Goal: Contribute content: Contribute content

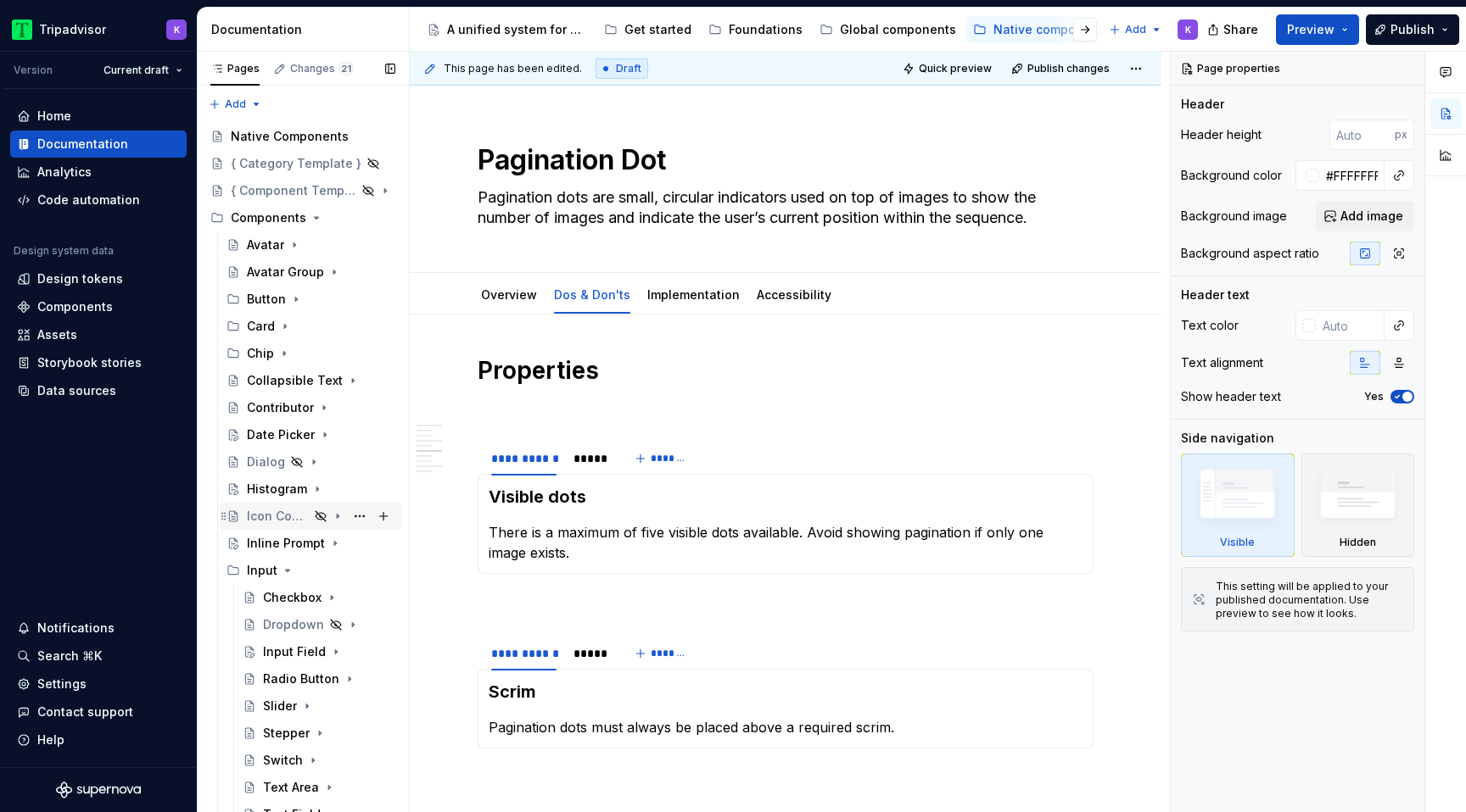
scroll to position [1143, 0]
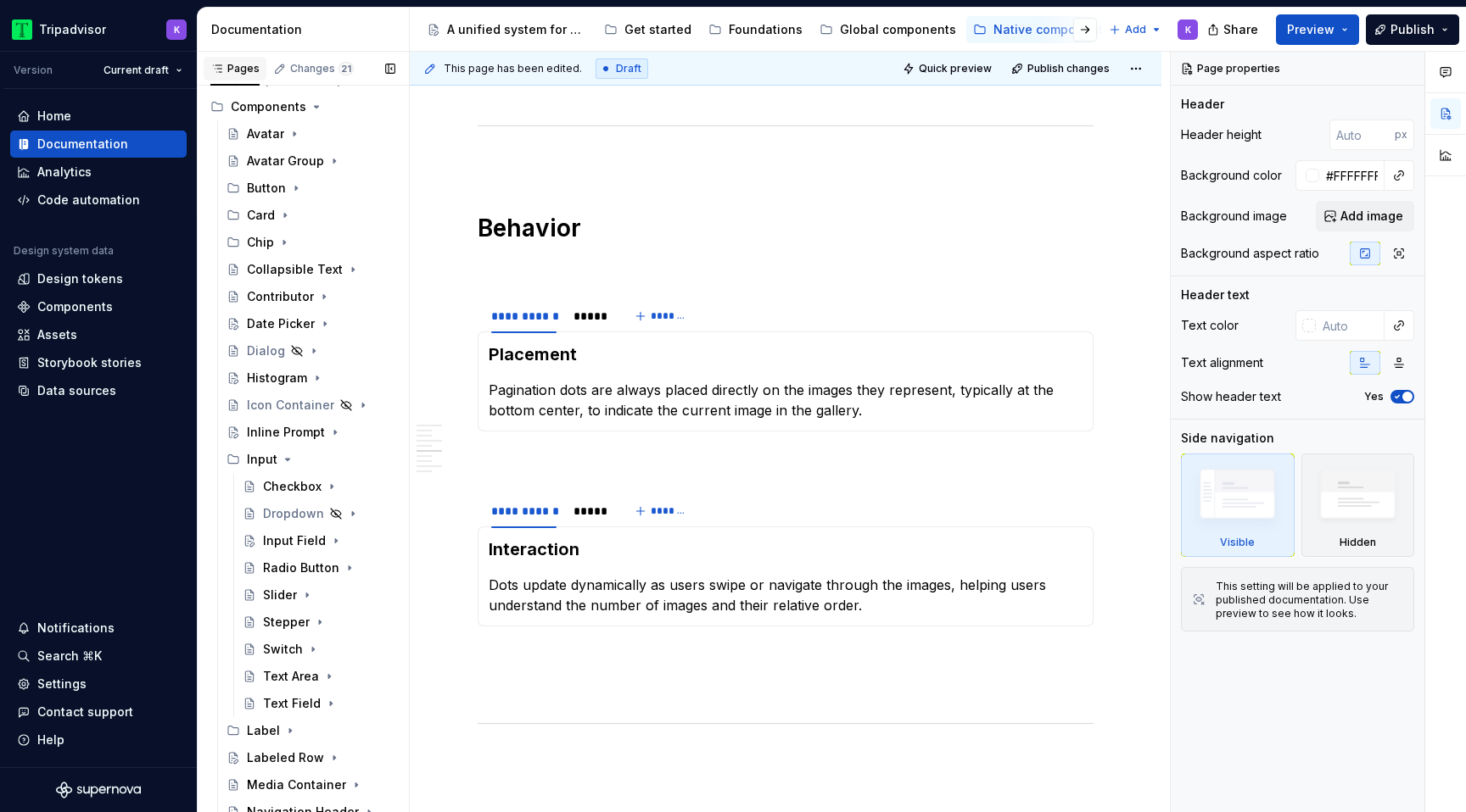
click at [227, 70] on div "Pages" at bounding box center [235, 68] width 49 height 13
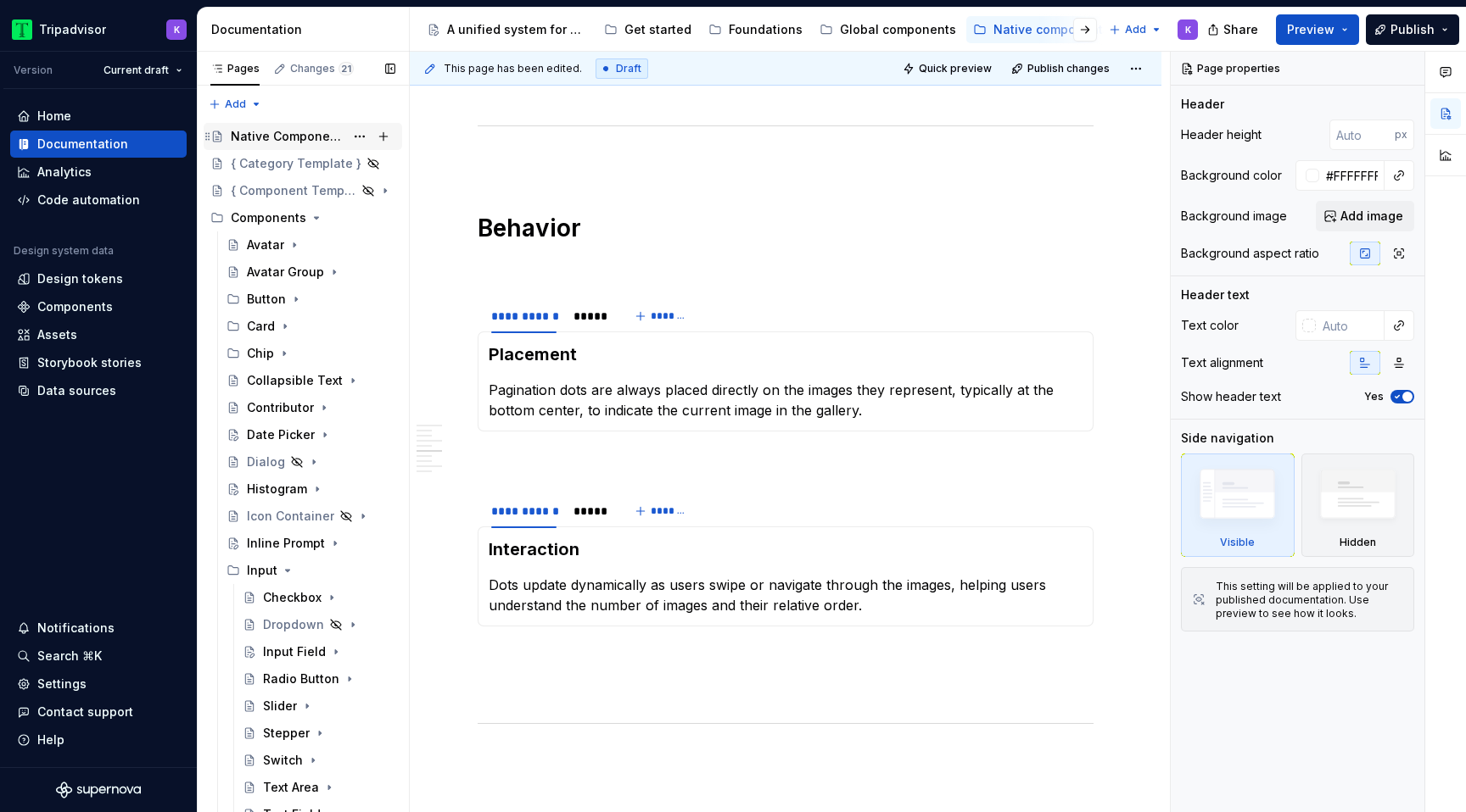
click at [274, 133] on div "Native Components" at bounding box center [287, 136] width 113 height 17
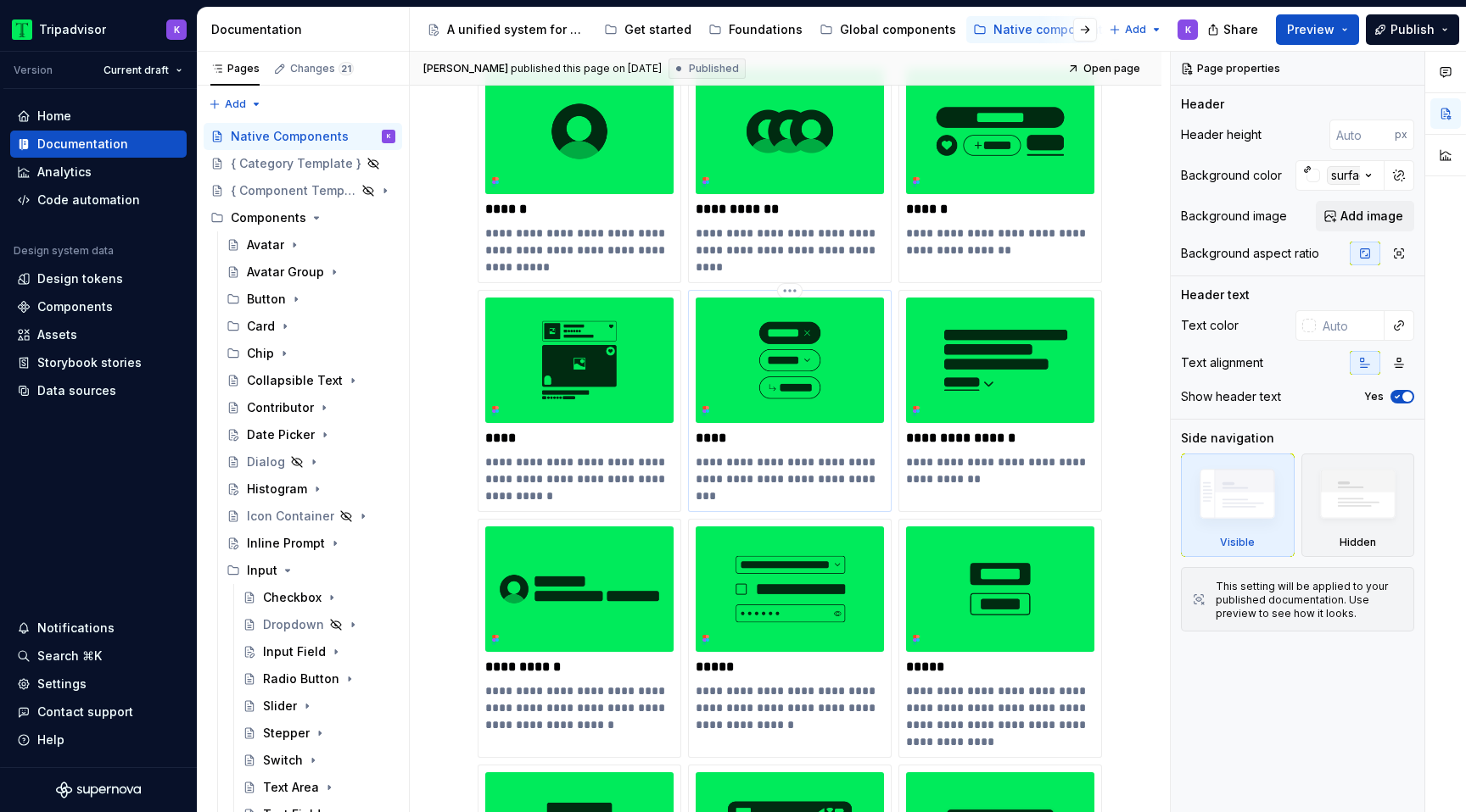
scroll to position [1347, 0]
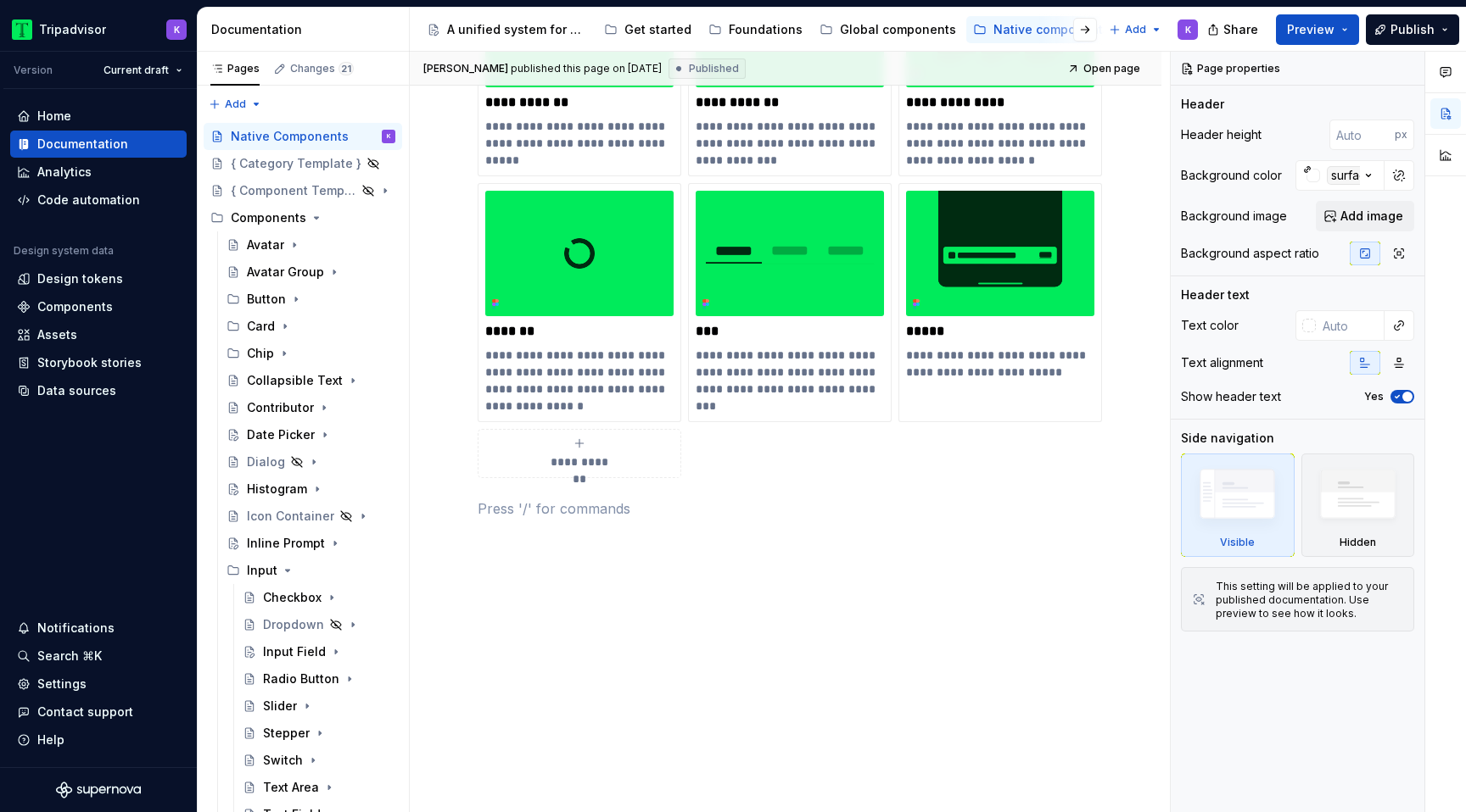
click at [605, 463] on span "**********" at bounding box center [580, 462] width 74 height 17
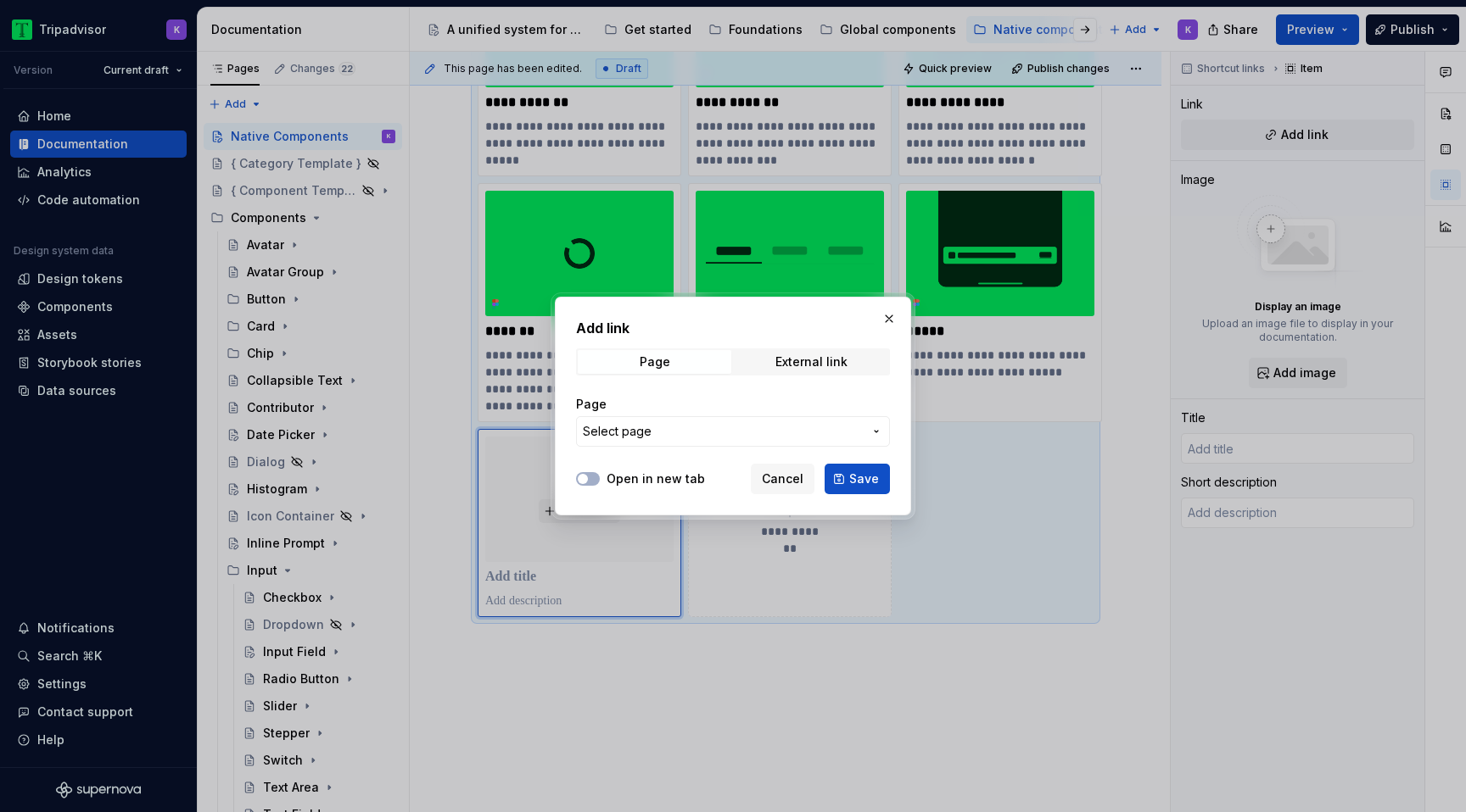
type textarea "*"
click at [682, 427] on span "Select page" at bounding box center [723, 431] width 280 height 17
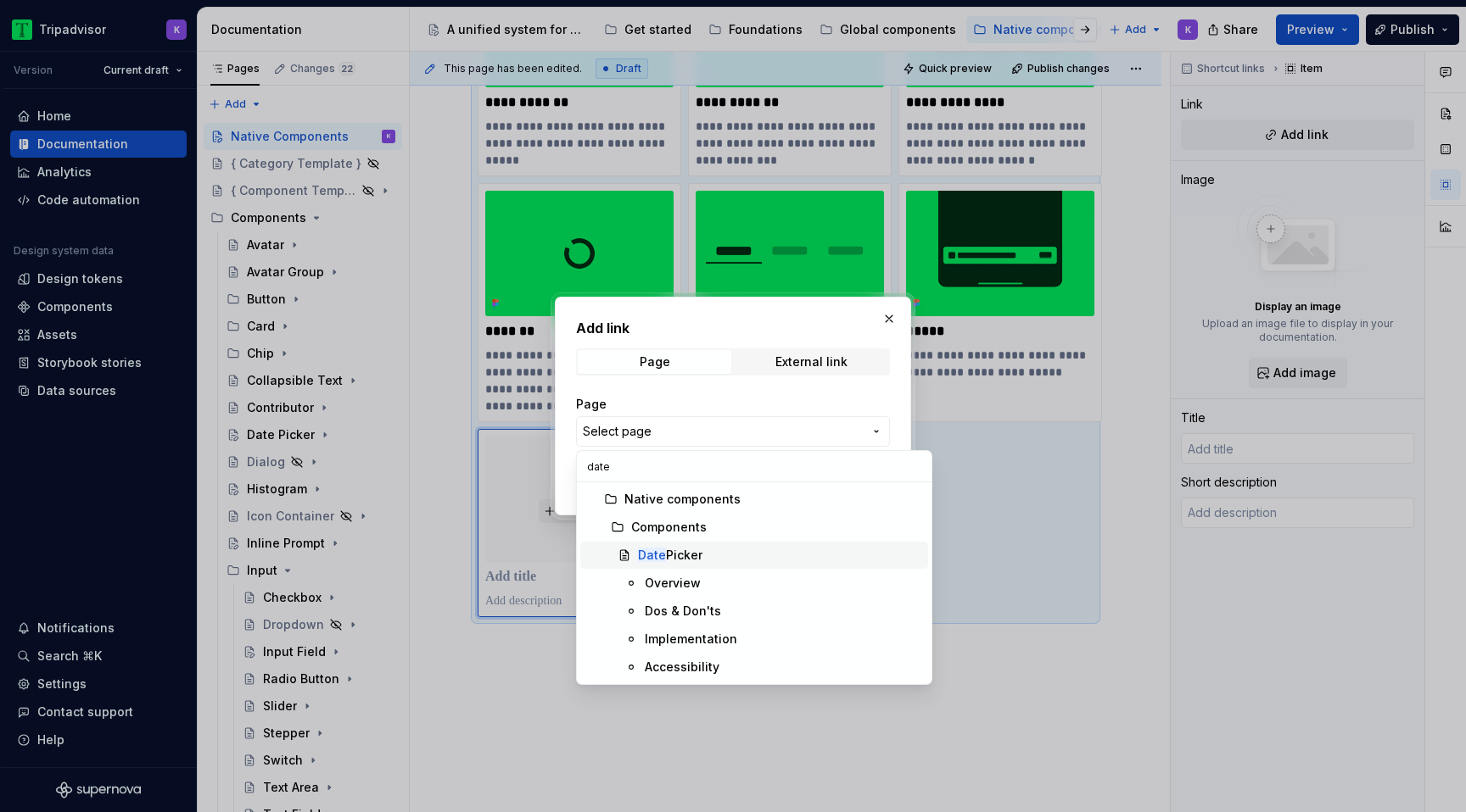
type input "date"
click at [696, 554] on div "Date Picker" at bounding box center [670, 555] width 64 height 17
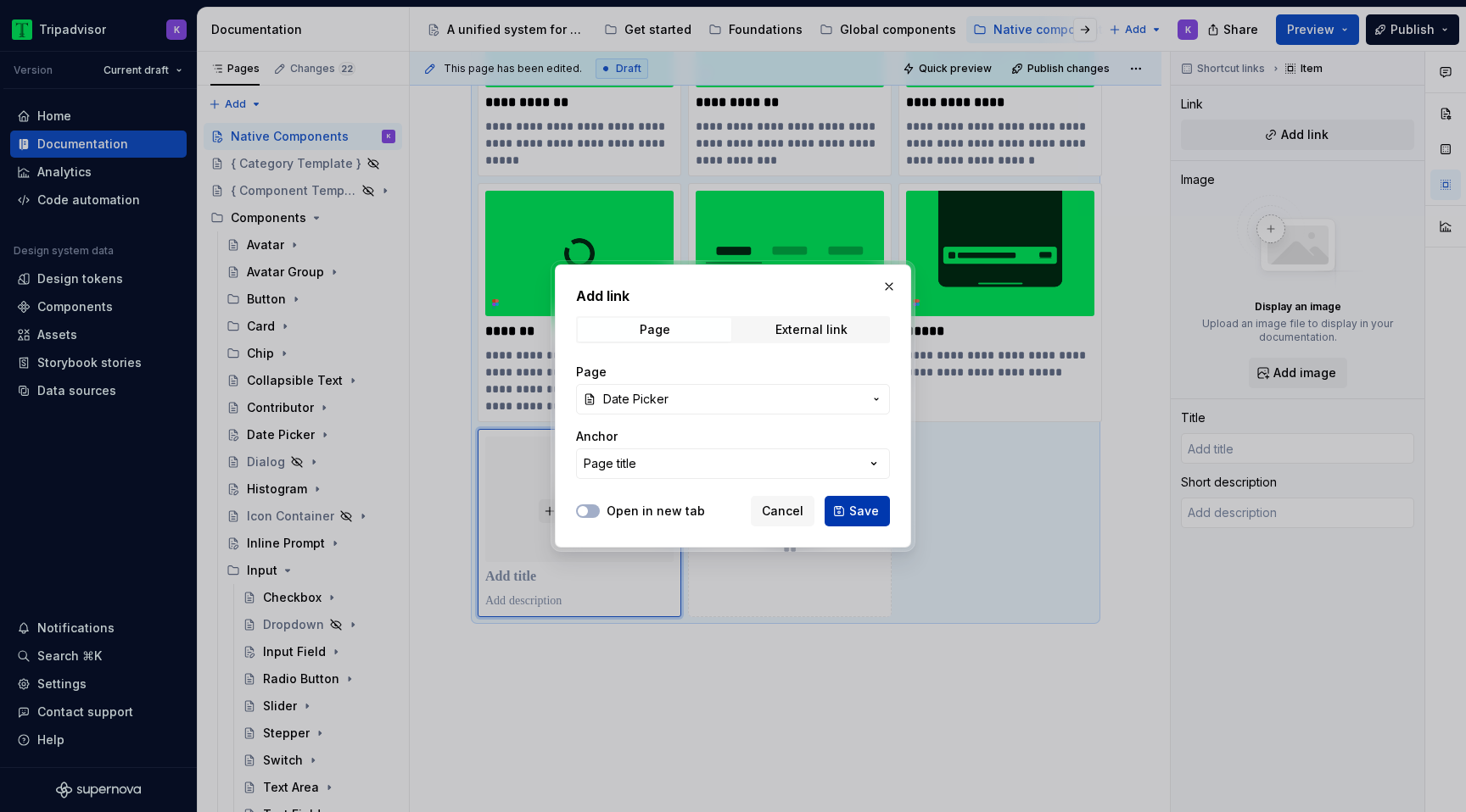
click at [863, 515] on span "Save" at bounding box center [863, 511] width 29 height 17
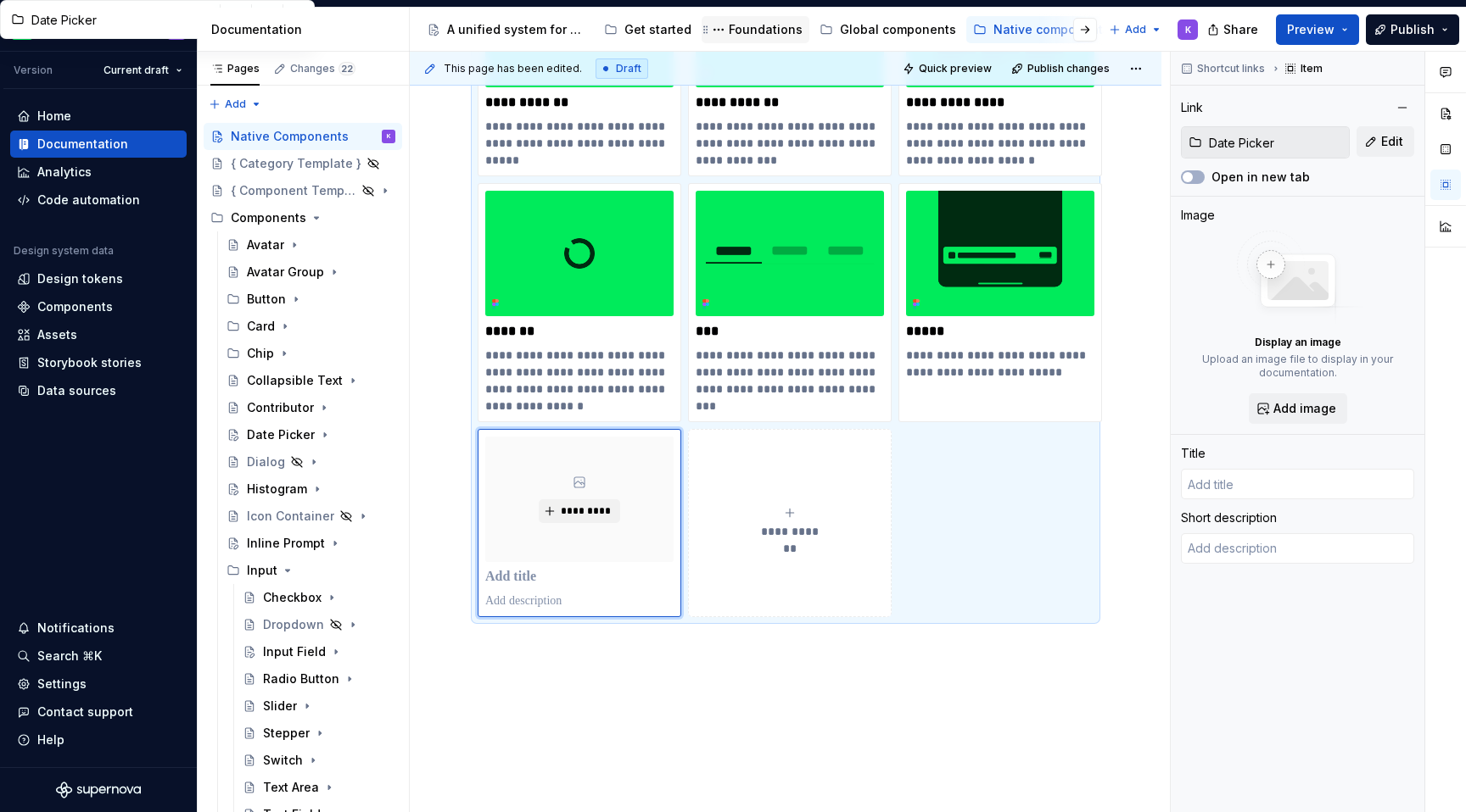
type textarea "*"
type input "Date Picker"
type textarea "The date picker allows users to select a date or range of dates depending on th…"
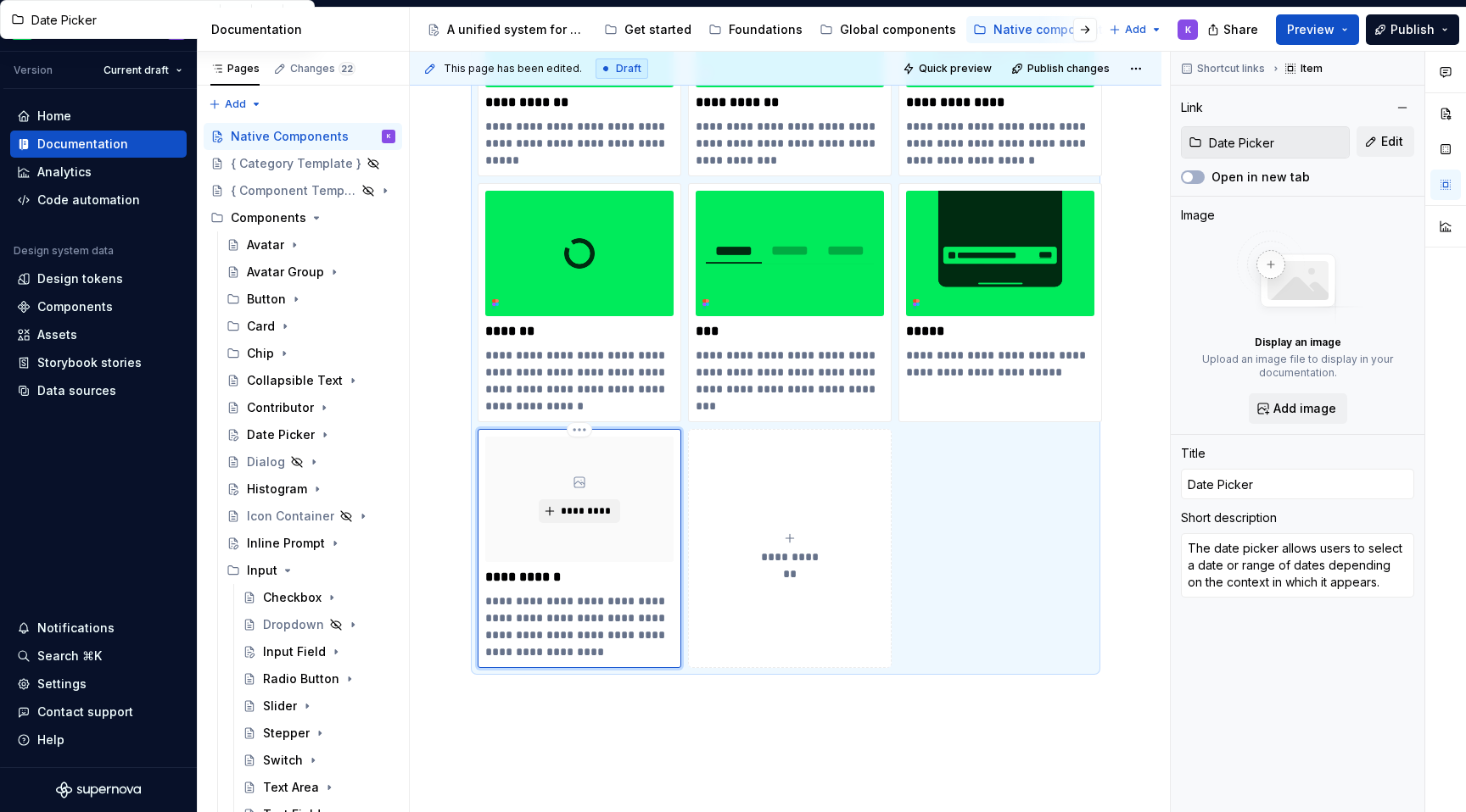
click at [577, 528] on div "*********" at bounding box center [579, 499] width 188 height 126
click at [586, 514] on span "*********" at bounding box center [586, 511] width 52 height 13
type textarea "*"
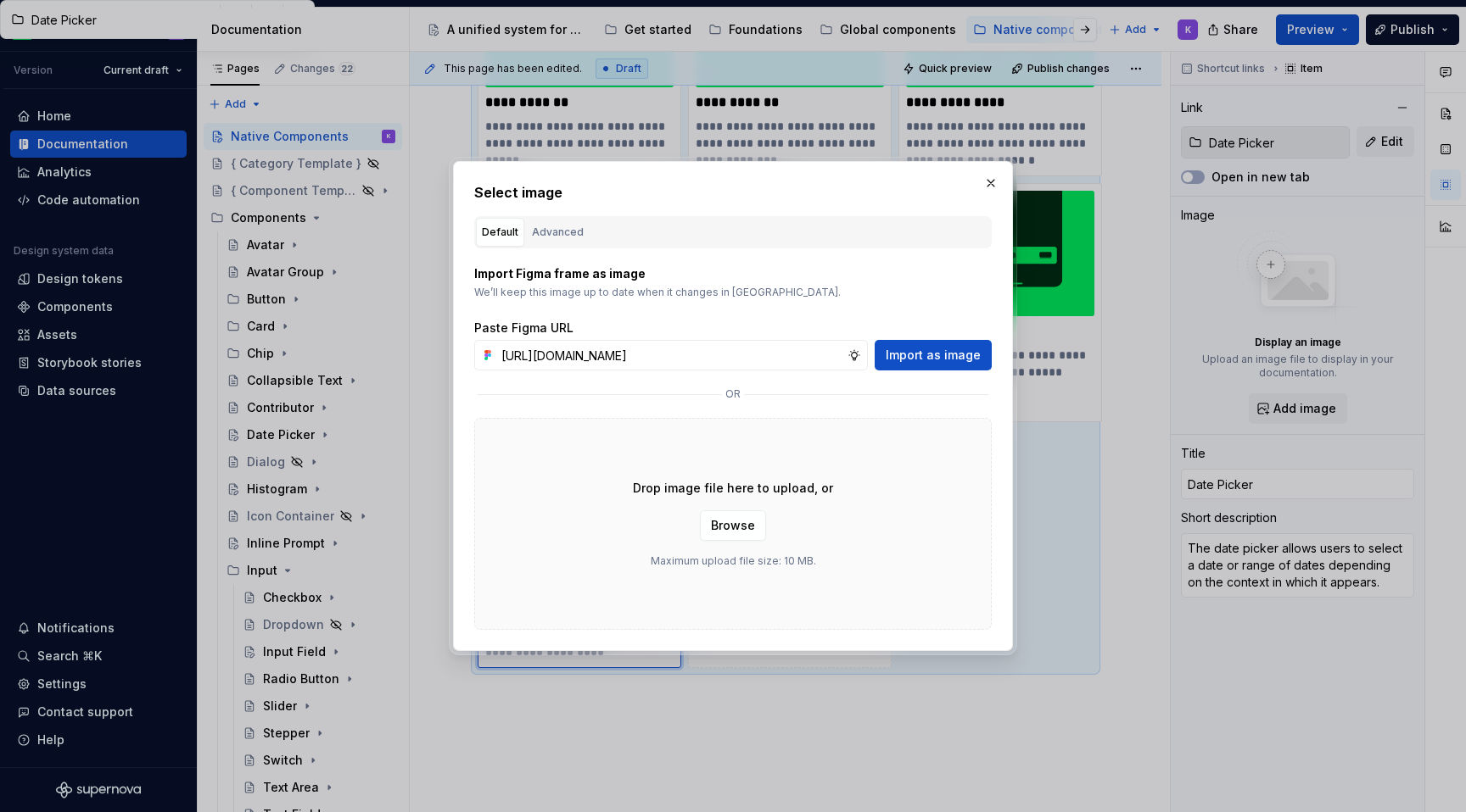
scroll to position [0, 442]
type input "[URL][DOMAIN_NAME]"
click at [923, 356] on span "Import as image" at bounding box center [933, 355] width 95 height 17
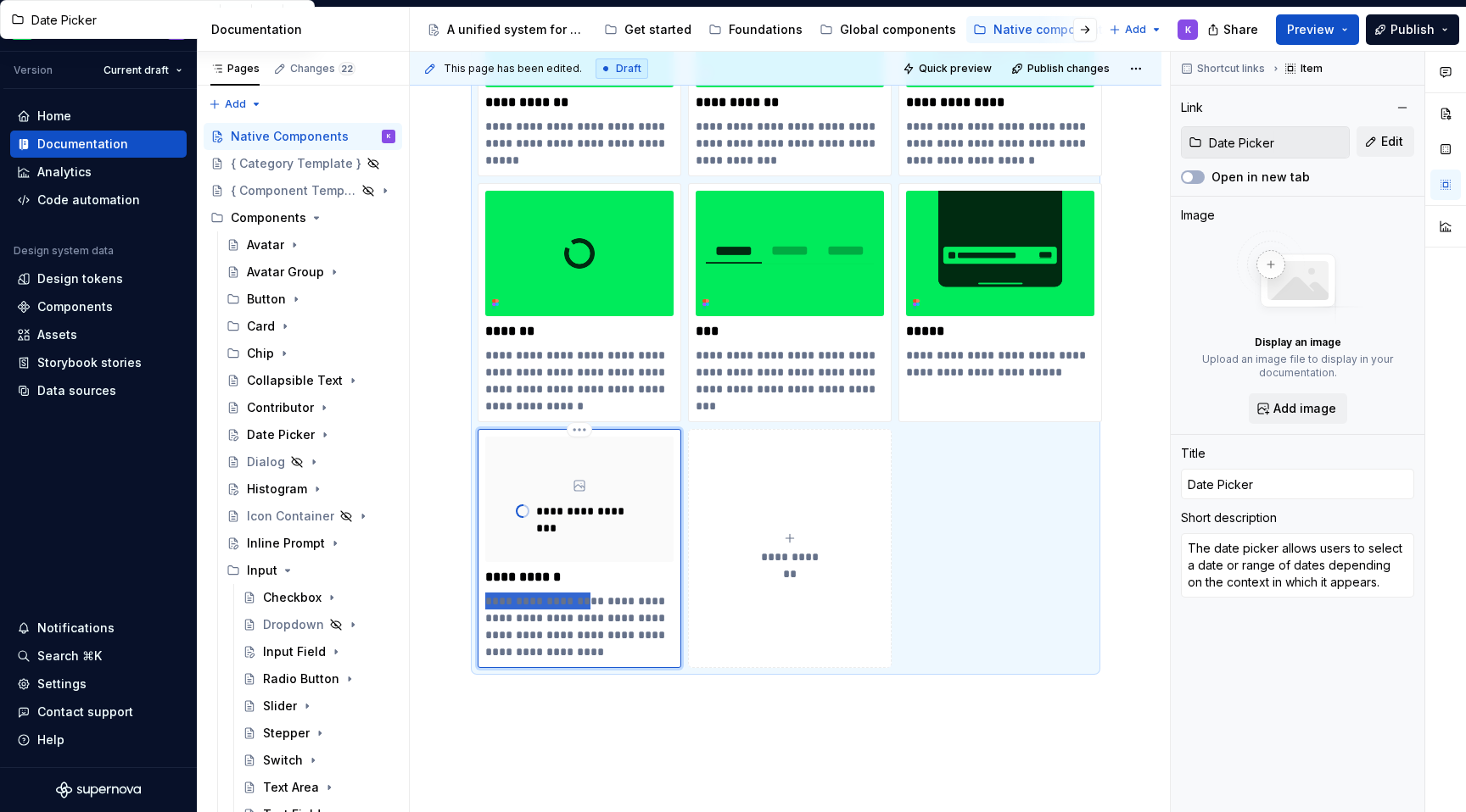
drag, startPoint x: 581, startPoint y: 605, endPoint x: 484, endPoint y: 602, distance: 97.0
click at [485, 602] on p "**********" at bounding box center [579, 627] width 188 height 68
type textarea "*"
type textarea "Allows users to select a date or range of dates depending on the context in whi…"
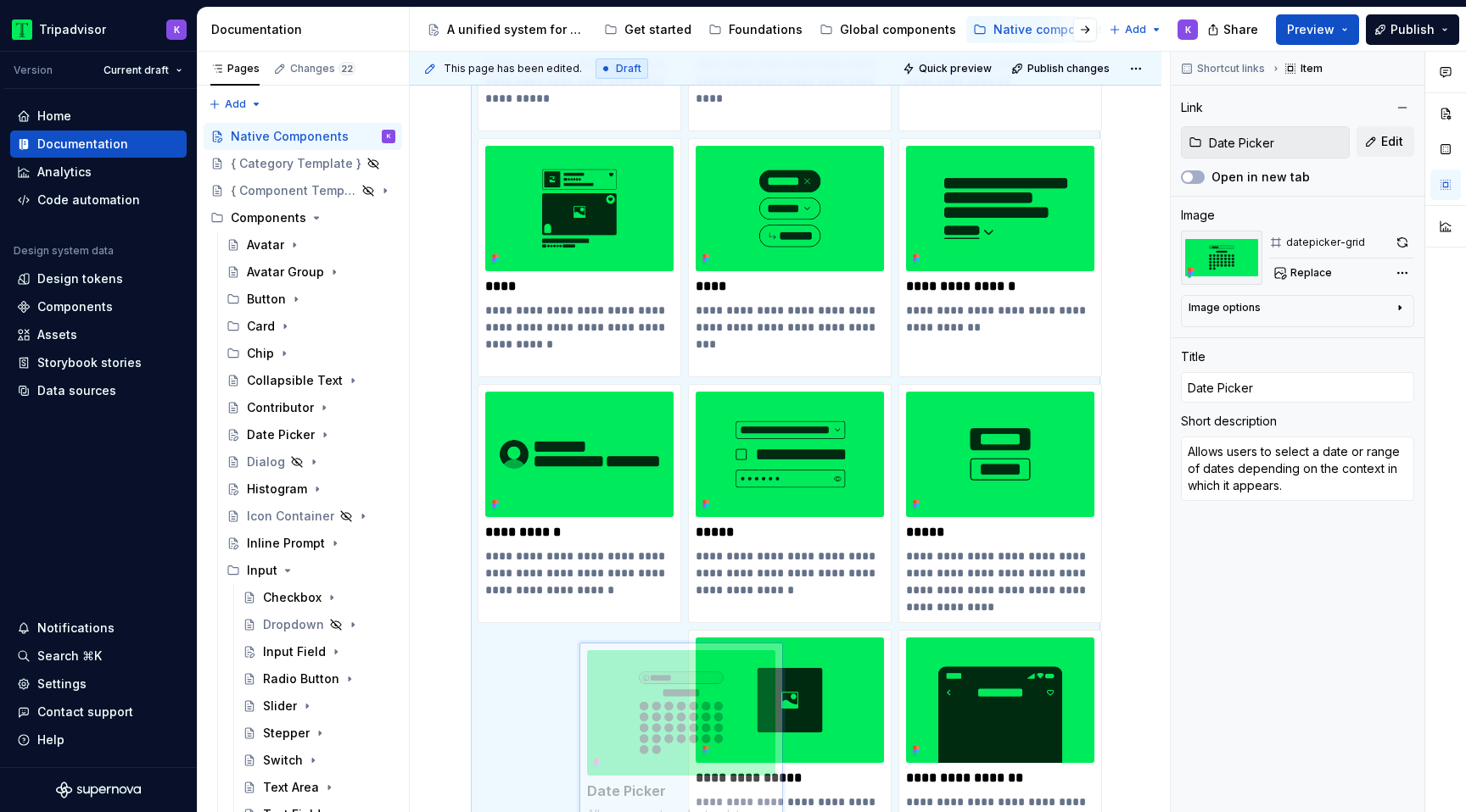
scroll to position [488, 0]
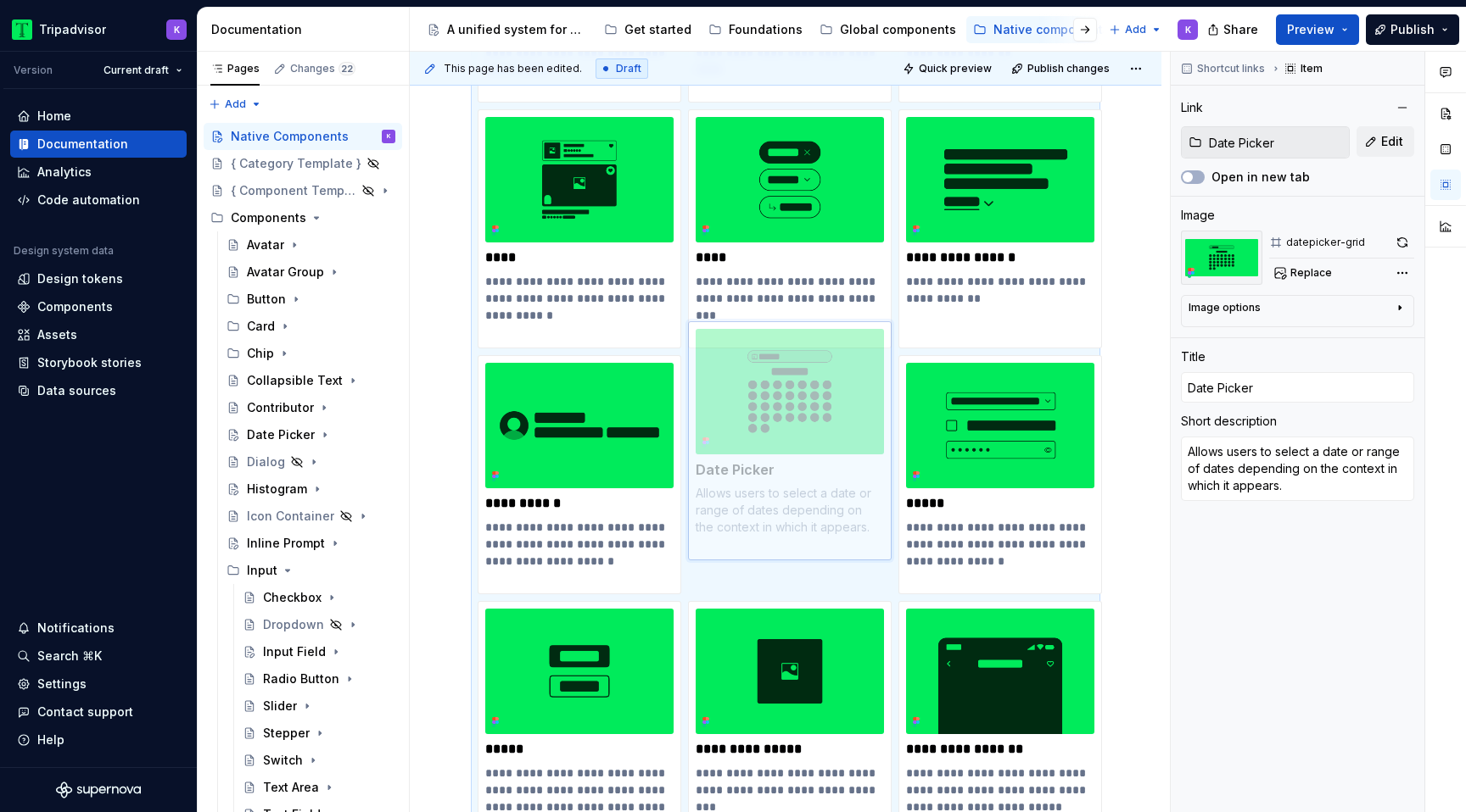
drag, startPoint x: 624, startPoint y: 636, endPoint x: 894, endPoint y: 472, distance: 315.9
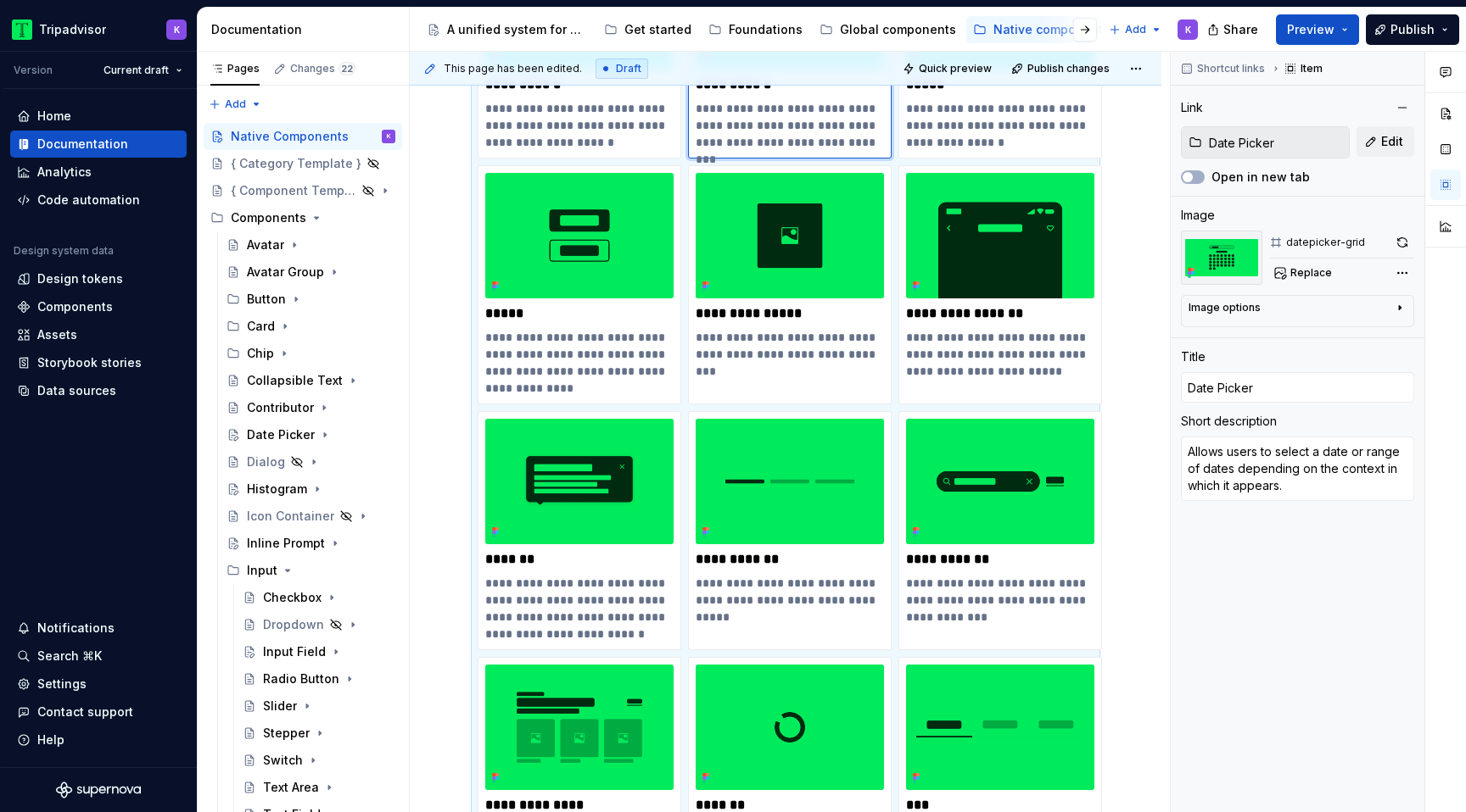
scroll to position [1503, 0]
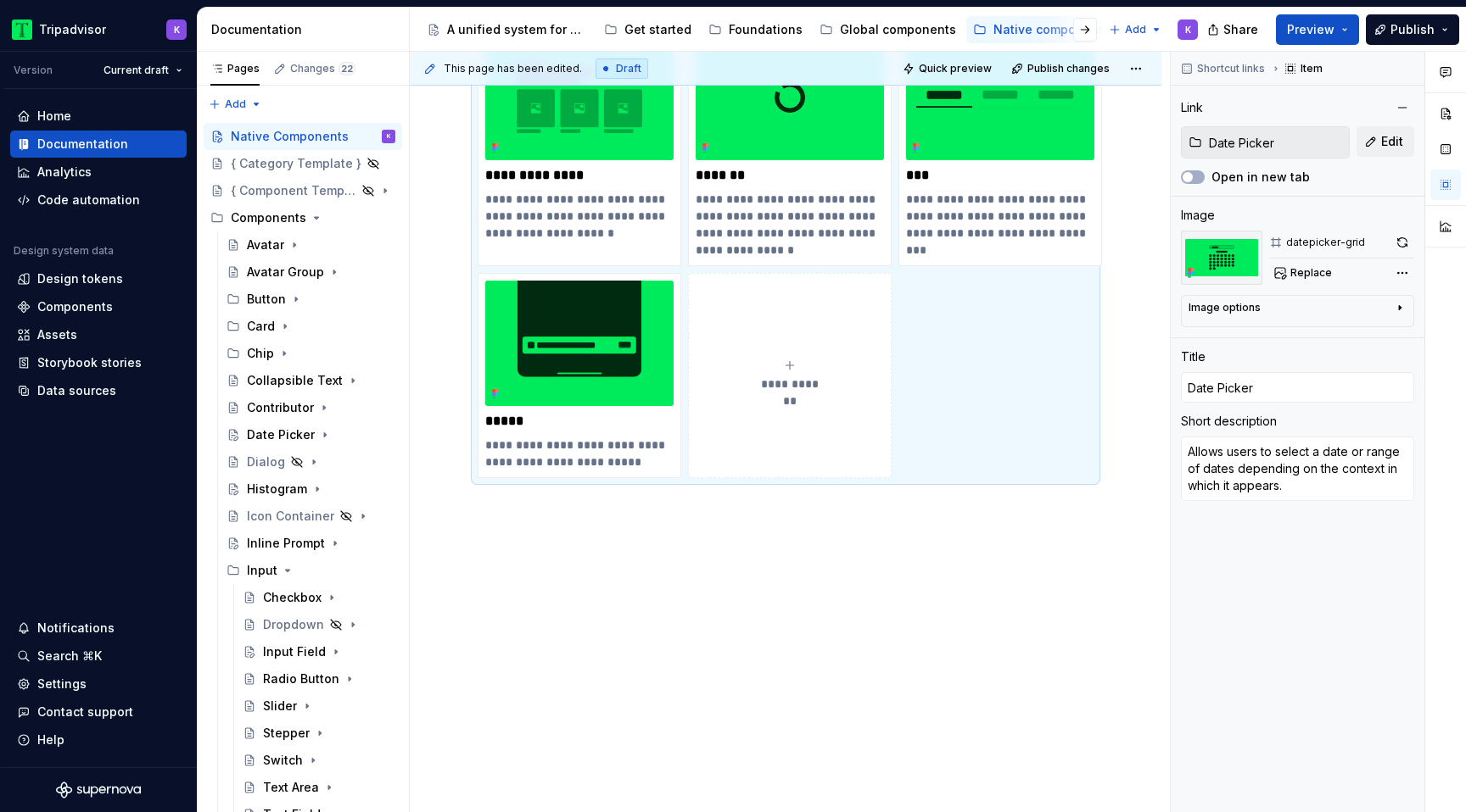
click at [806, 432] on button "**********" at bounding box center [790, 375] width 203 height 205
type textarea "*"
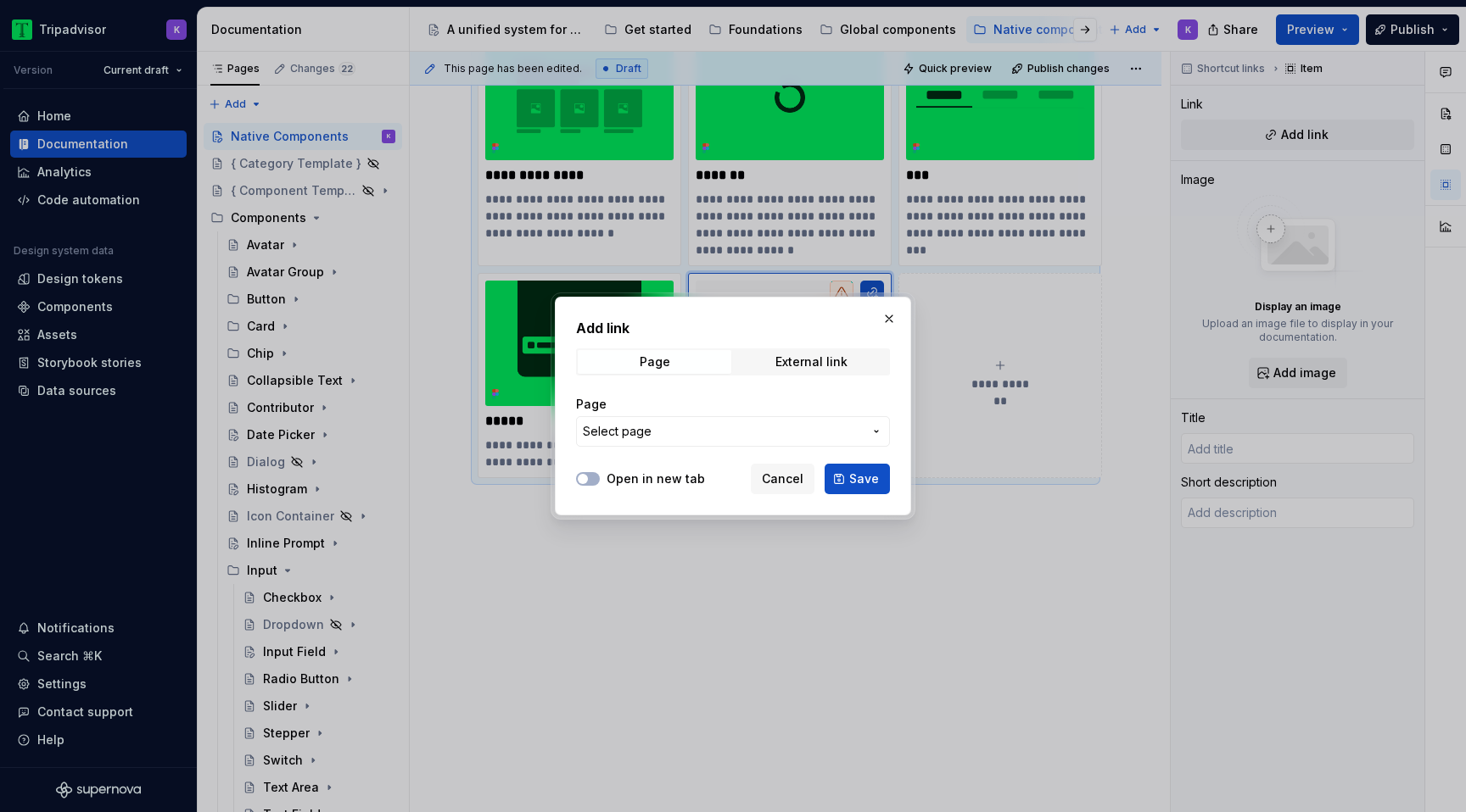
click at [712, 429] on span "Select page" at bounding box center [723, 431] width 280 height 17
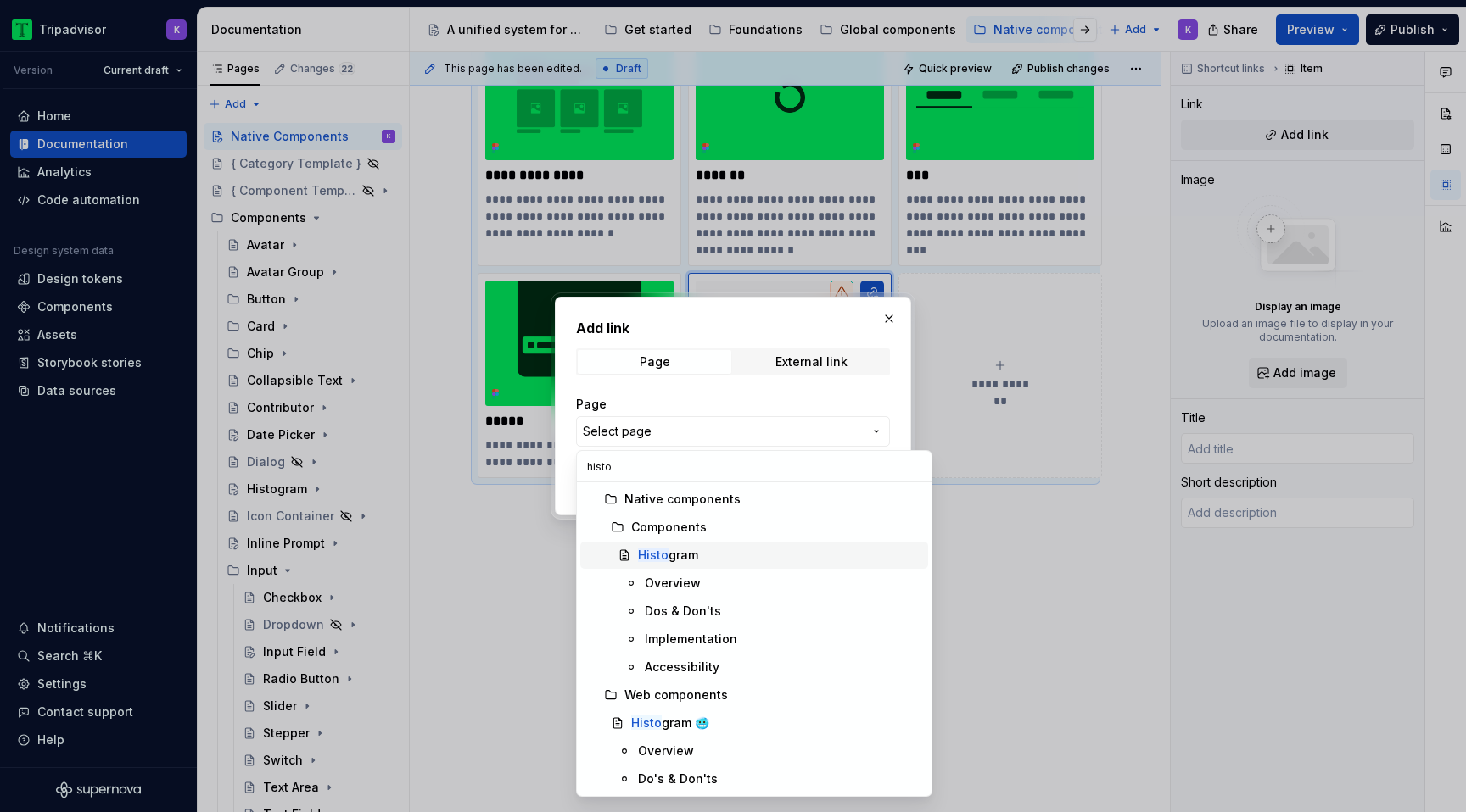
type input "histo"
click at [675, 554] on div "Histo gram" at bounding box center [668, 555] width 61 height 17
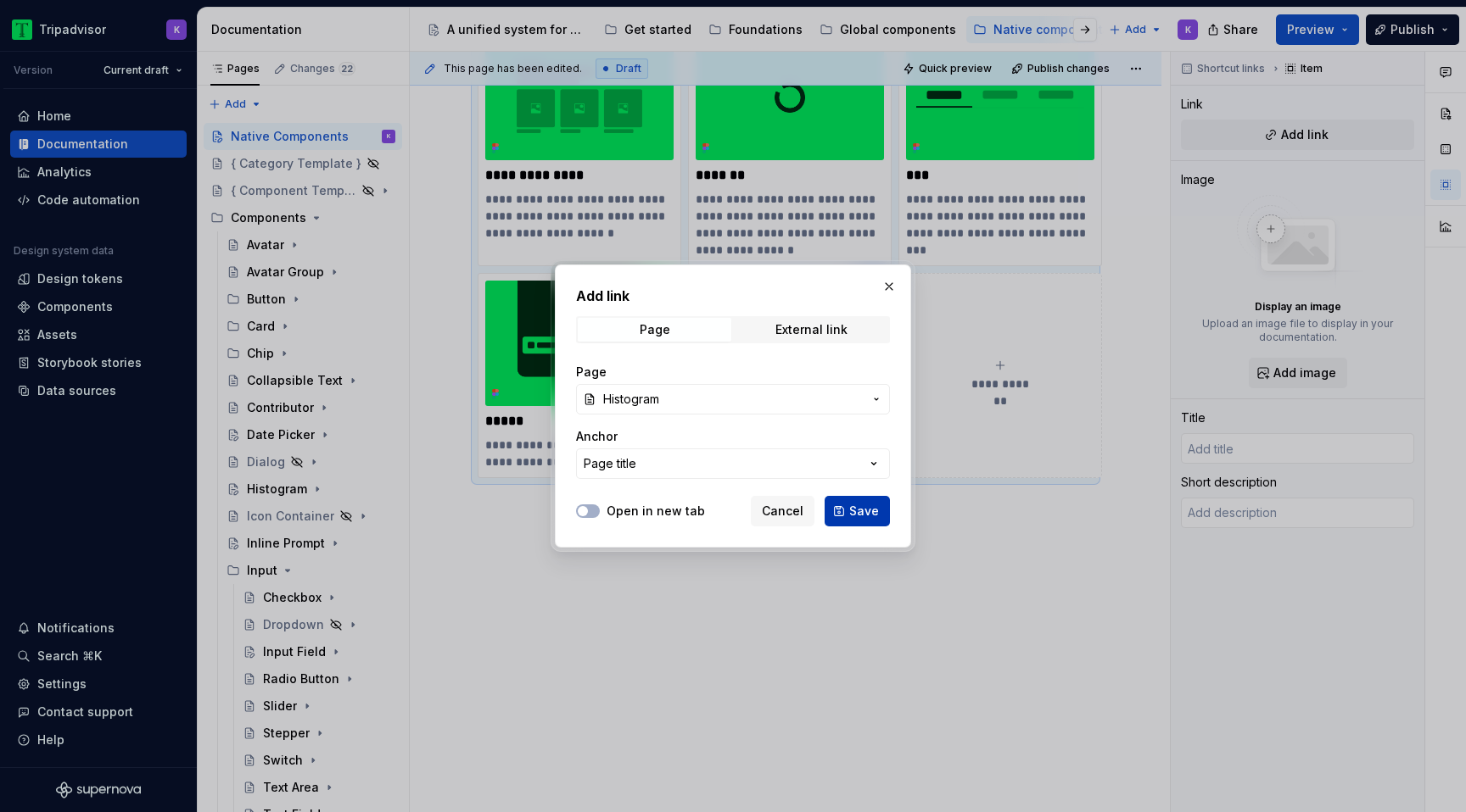
click at [844, 517] on button "Save" at bounding box center [857, 512] width 65 height 30
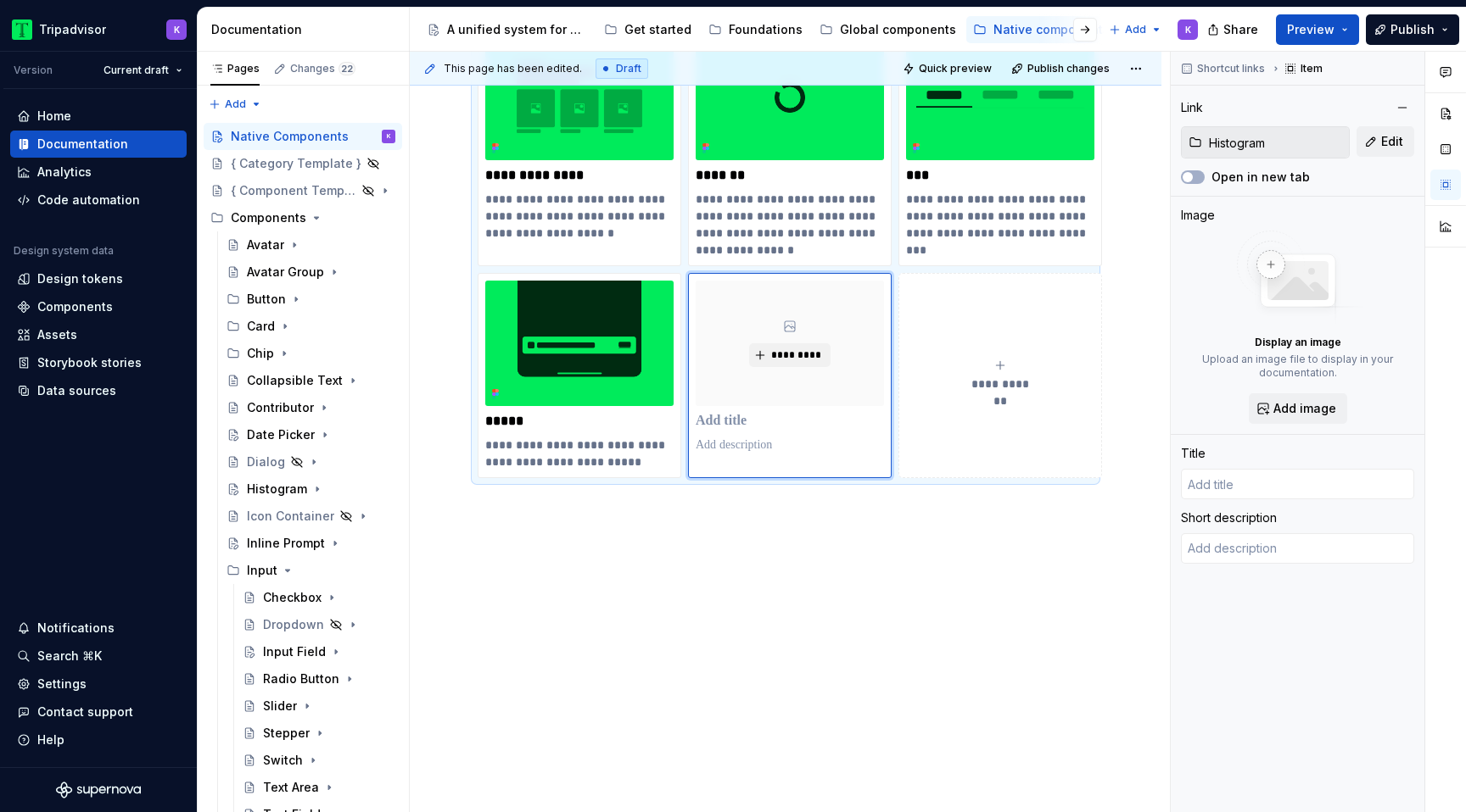
type textarea "*"
type input "Histogram"
type textarea "Histogram displays the distribution of ratings and review counts, helping users…"
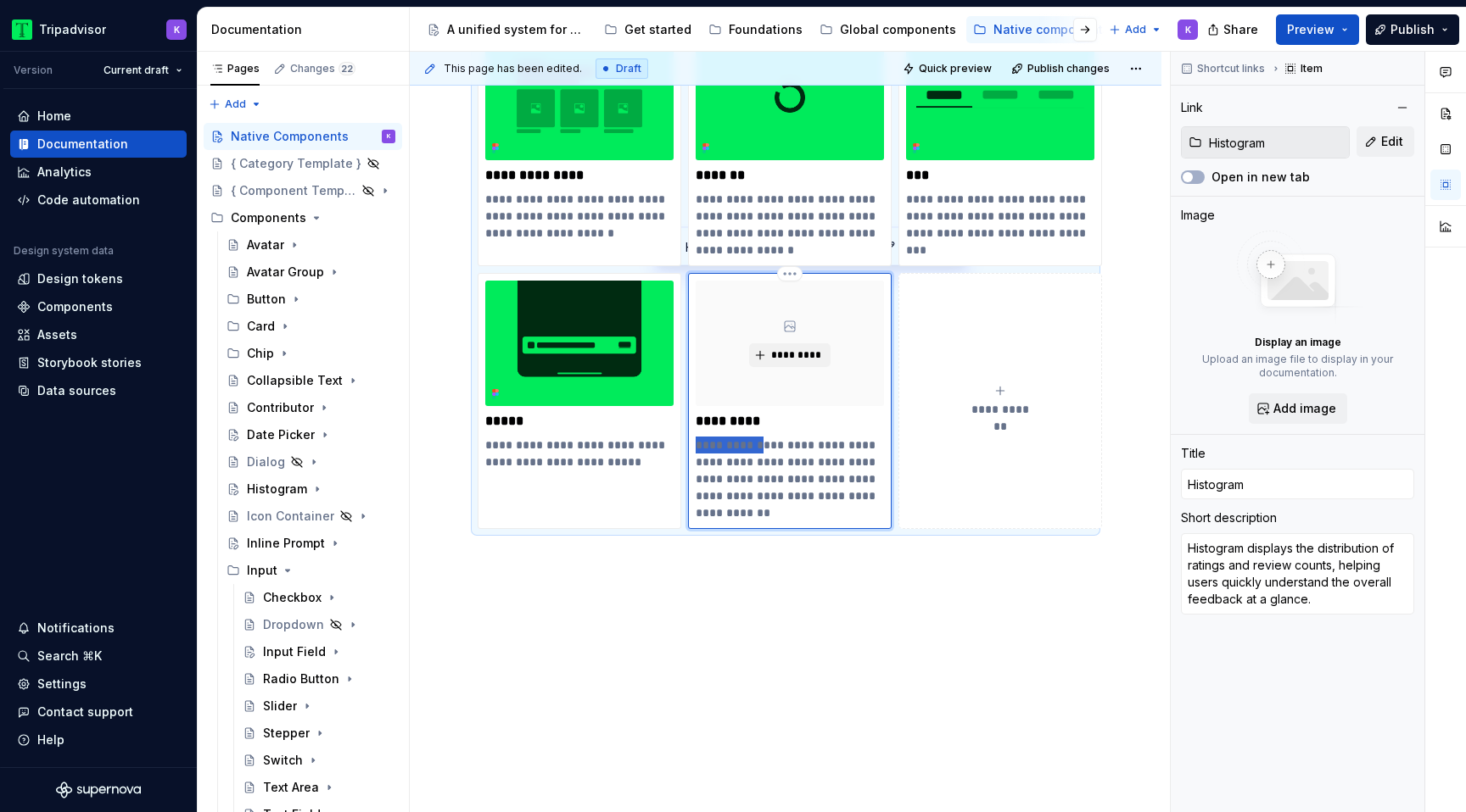
drag, startPoint x: 762, startPoint y: 445, endPoint x: 687, endPoint y: 445, distance: 75.0
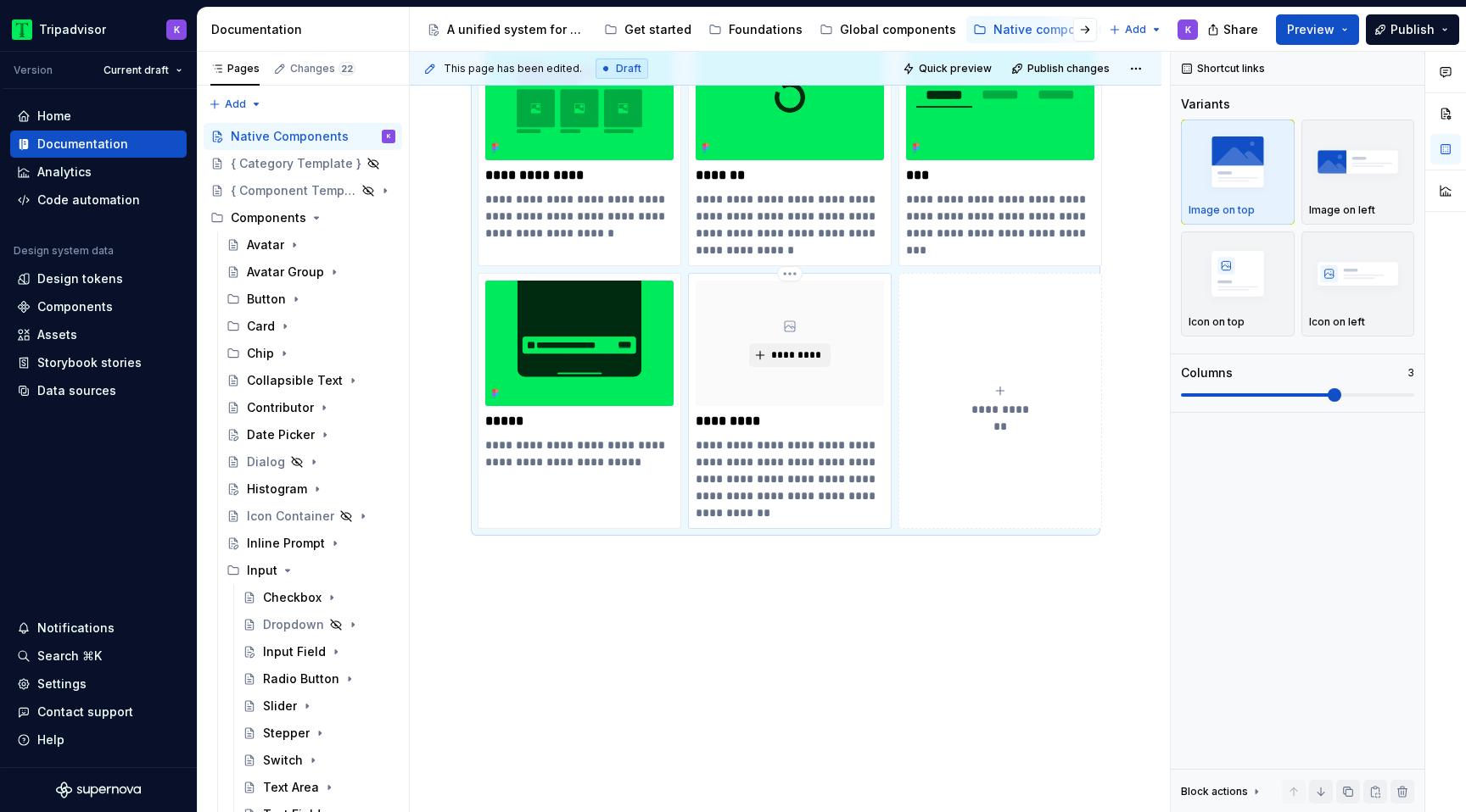
click at [736, 455] on p "**********" at bounding box center [789, 479] width 188 height 85
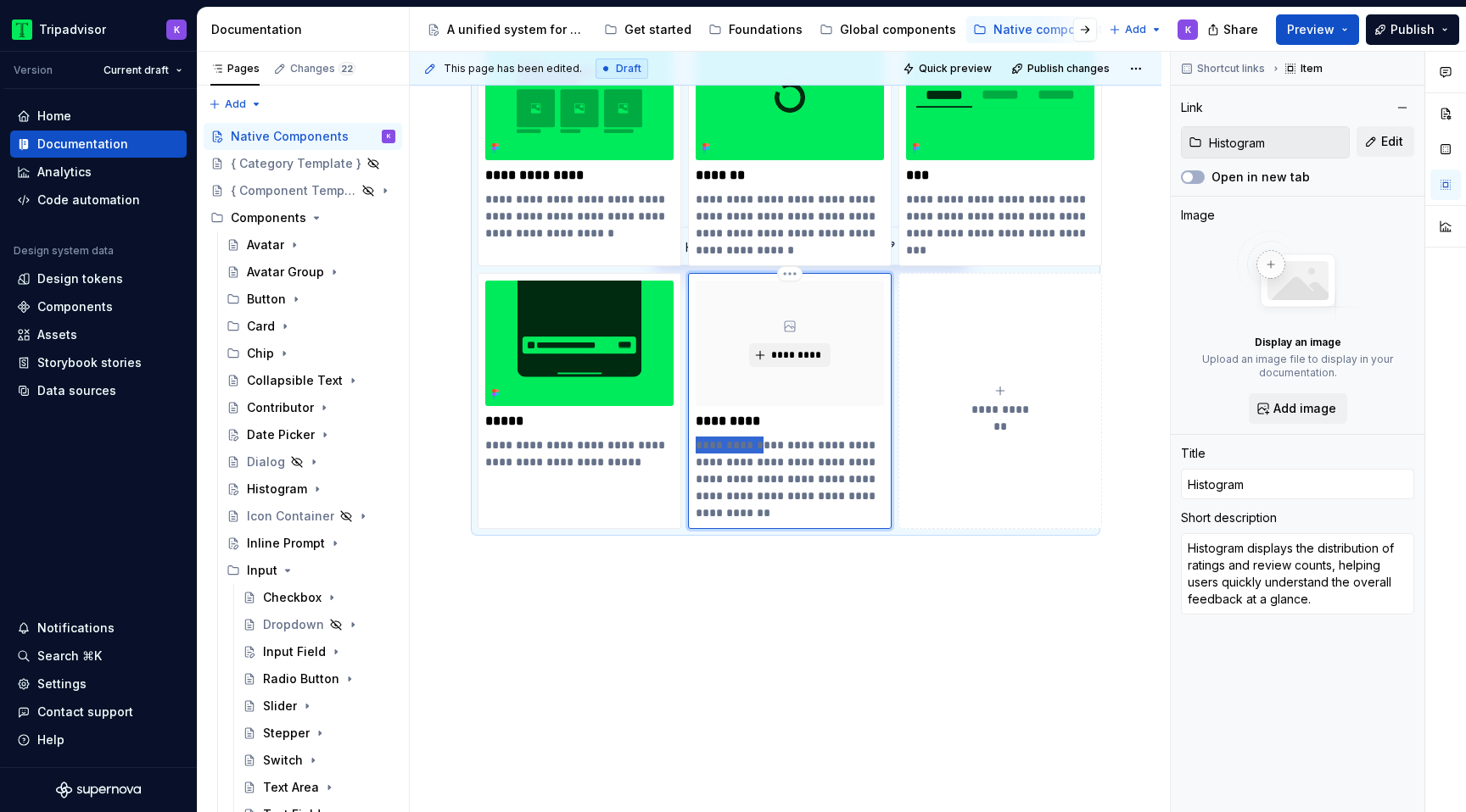
drag, startPoint x: 762, startPoint y: 445, endPoint x: 696, endPoint y: 444, distance: 66.0
click at [696, 444] on p "**********" at bounding box center [789, 479] width 188 height 85
type textarea "*"
type textarea "Displays the distribution of ratings and review counts, helping users quickly u…"
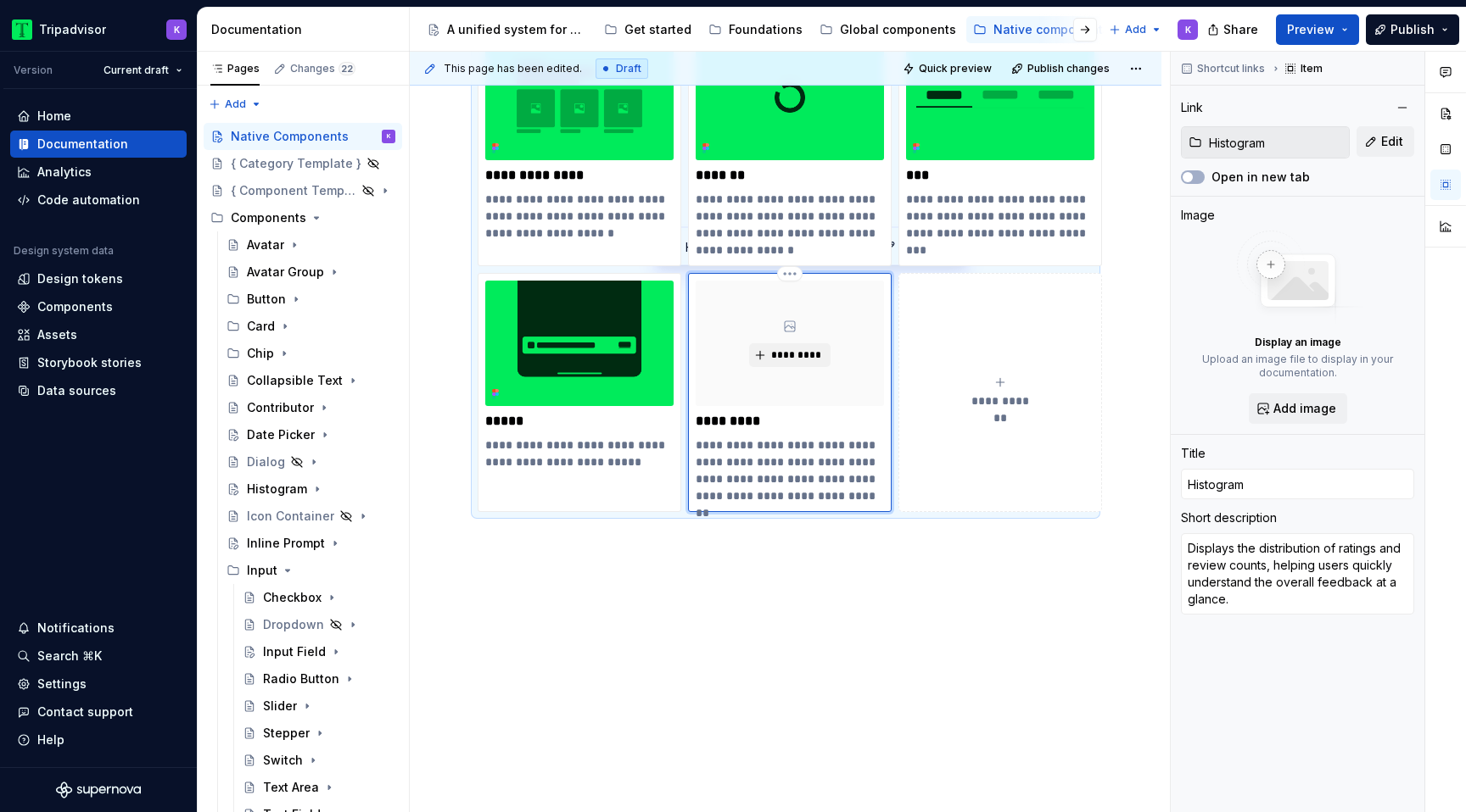
click at [801, 463] on p "**********" at bounding box center [789, 471] width 188 height 68
click at [796, 463] on p "**********" at bounding box center [789, 471] width 188 height 68
drag, startPoint x: 801, startPoint y: 461, endPoint x: 812, endPoint y: 480, distance: 22.0
click at [812, 480] on p "**********" at bounding box center [789, 471] width 188 height 68
type textarea "*"
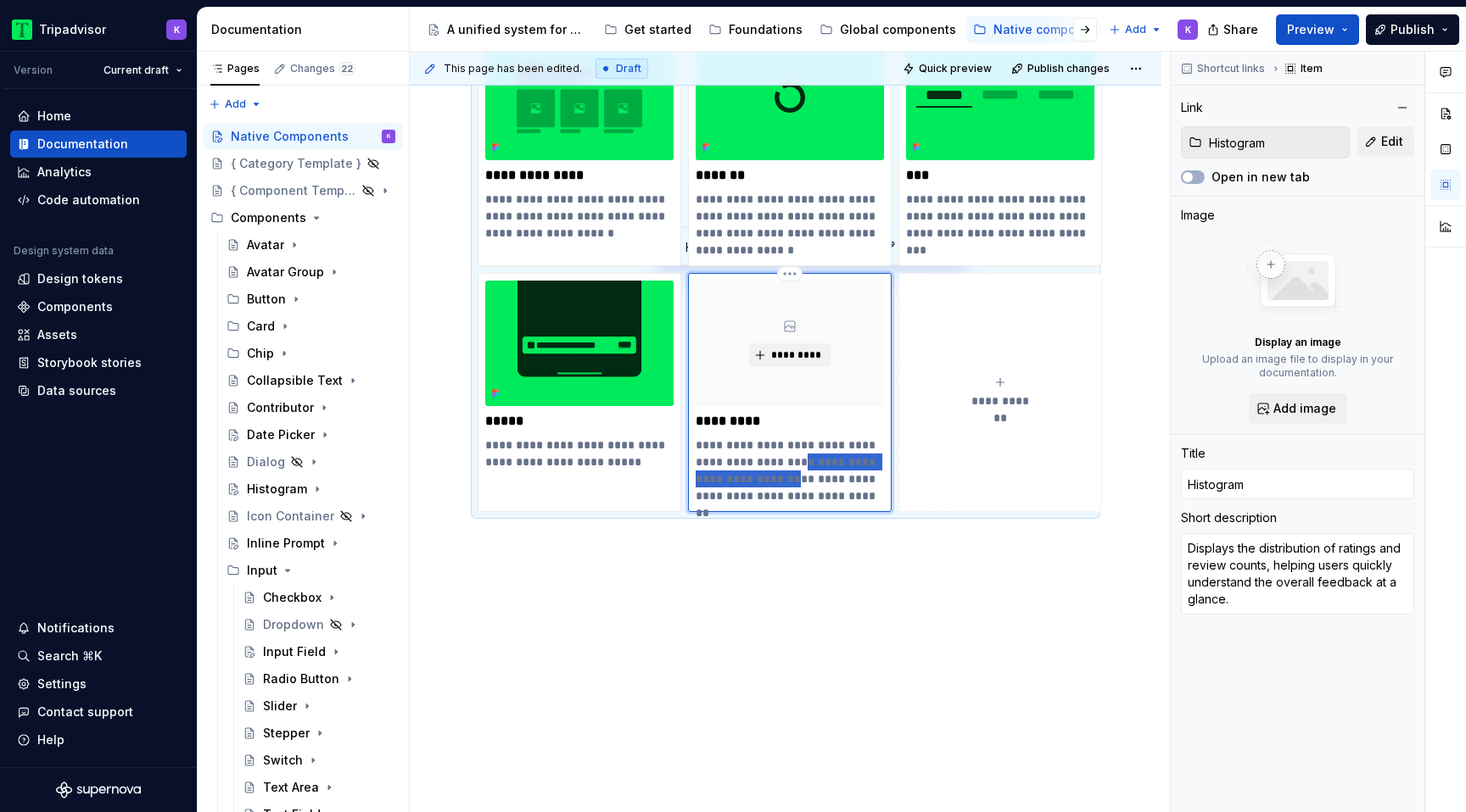
type textarea "Displays the distribution of ratings and review to understand the overall feedb…"
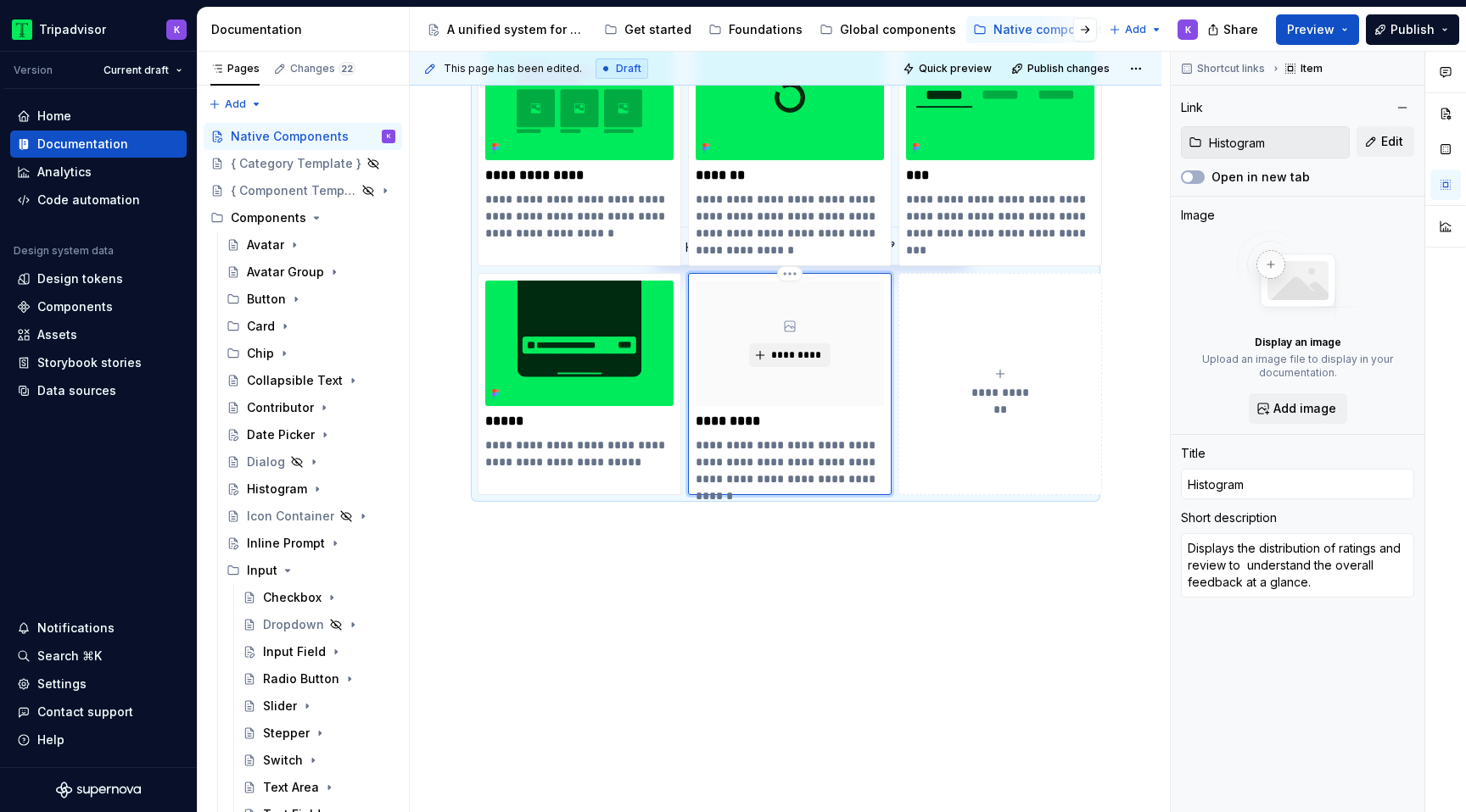
type textarea "*"
type textarea "Displays the distribution of ratings and review to h understand the overall fee…"
type textarea "*"
type textarea "Displays the distribution of ratings and review to he understand the overall fe…"
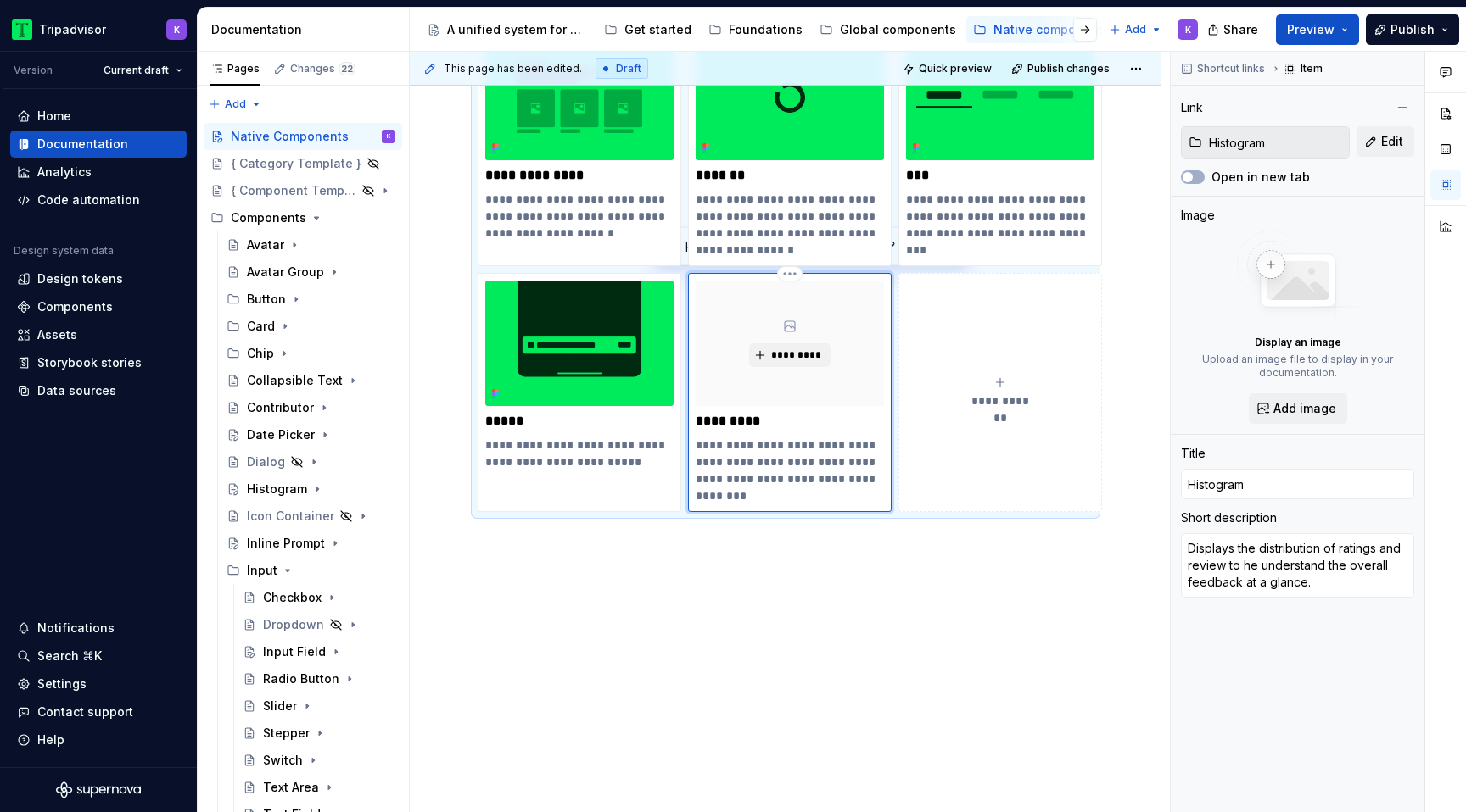
type textarea "*"
type textarea "Displays the distribution of ratings and review to hel understand the overall f…"
type textarea "*"
type textarea "Displays the distribution of ratings and review to help understand the overall …"
type textarea "*"
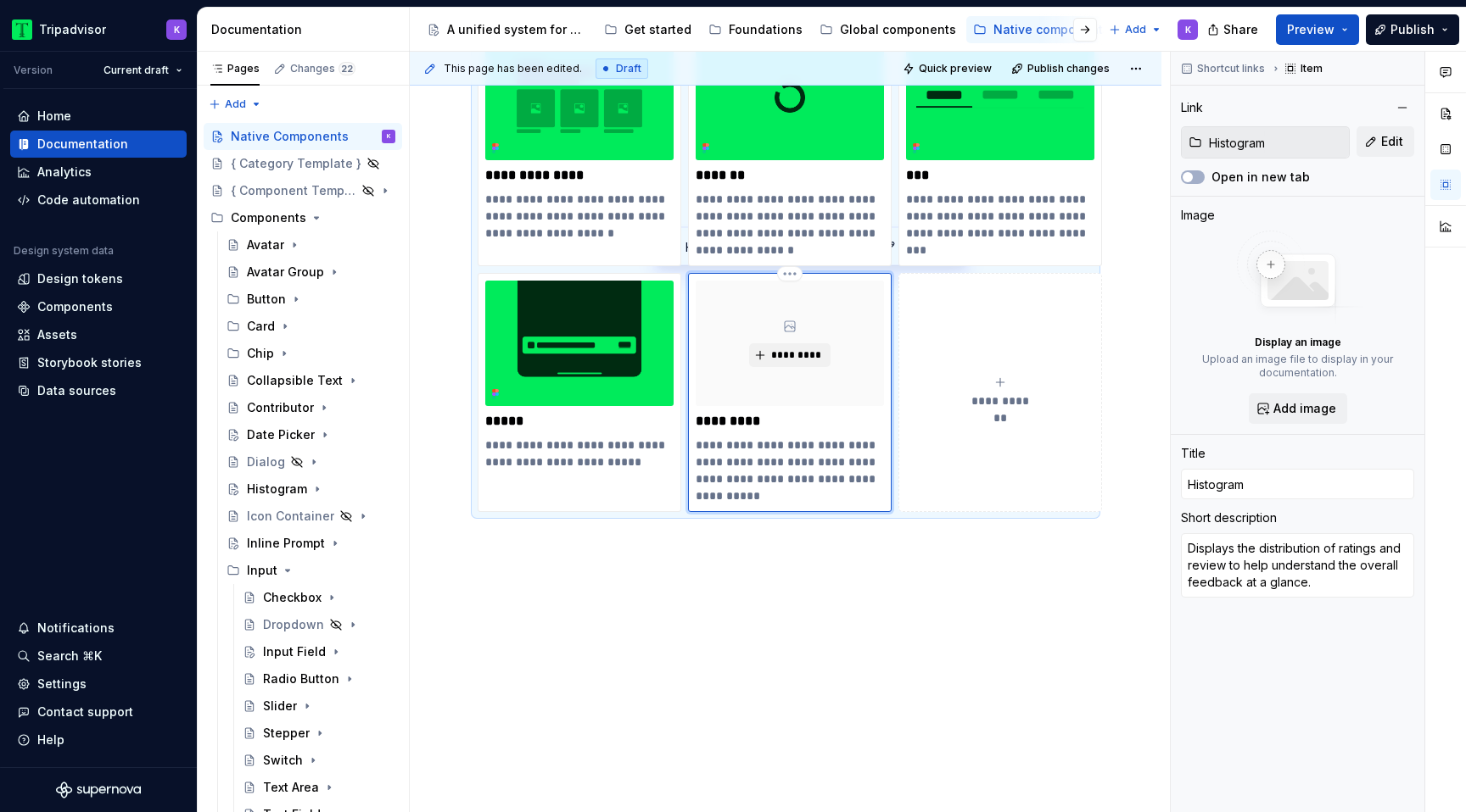
type textarea "Displays the distribution of ratings and review to help understand the overall …"
type textarea "*"
type textarea "Displays the distribution of ratings and review to help understand the overall …"
type textarea "*"
type textarea "Displays the distribution of ratings and review to help understand the overall …"
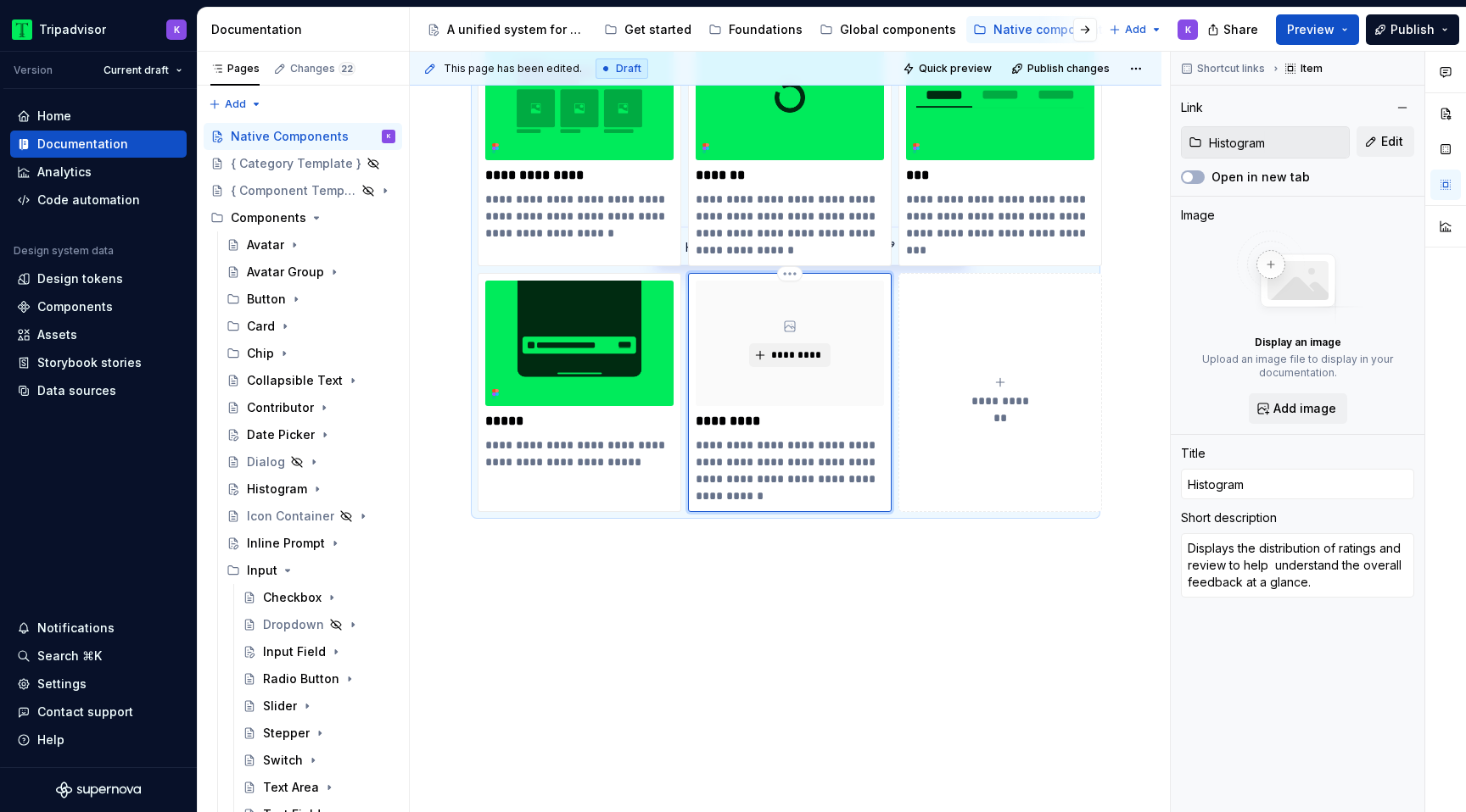
type textarea "*"
type textarea "Displays the distribution of ratings and review to help u understand the overal…"
type textarea "*"
type textarea "Displays the distribution of ratings and review to help us understand the overa…"
type textarea "*"
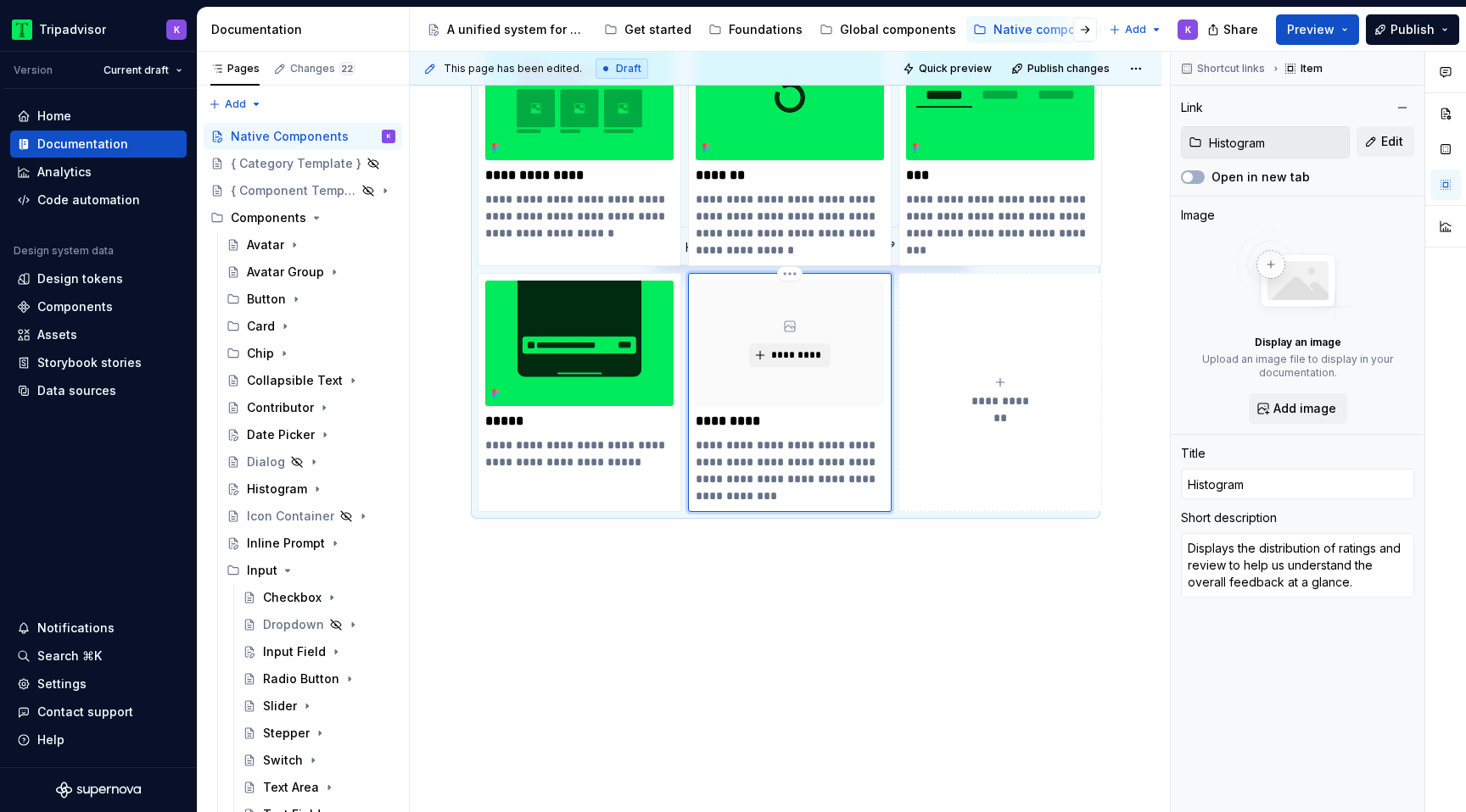
type textarea "Displays the distribution of ratings and review to help use understand the over…"
type textarea "*"
type textarea "Displays the distribution of ratings and review to help user understand the ove…"
type textarea "*"
type textarea "Displays the distribution of ratings and review to help users understand the ov…"
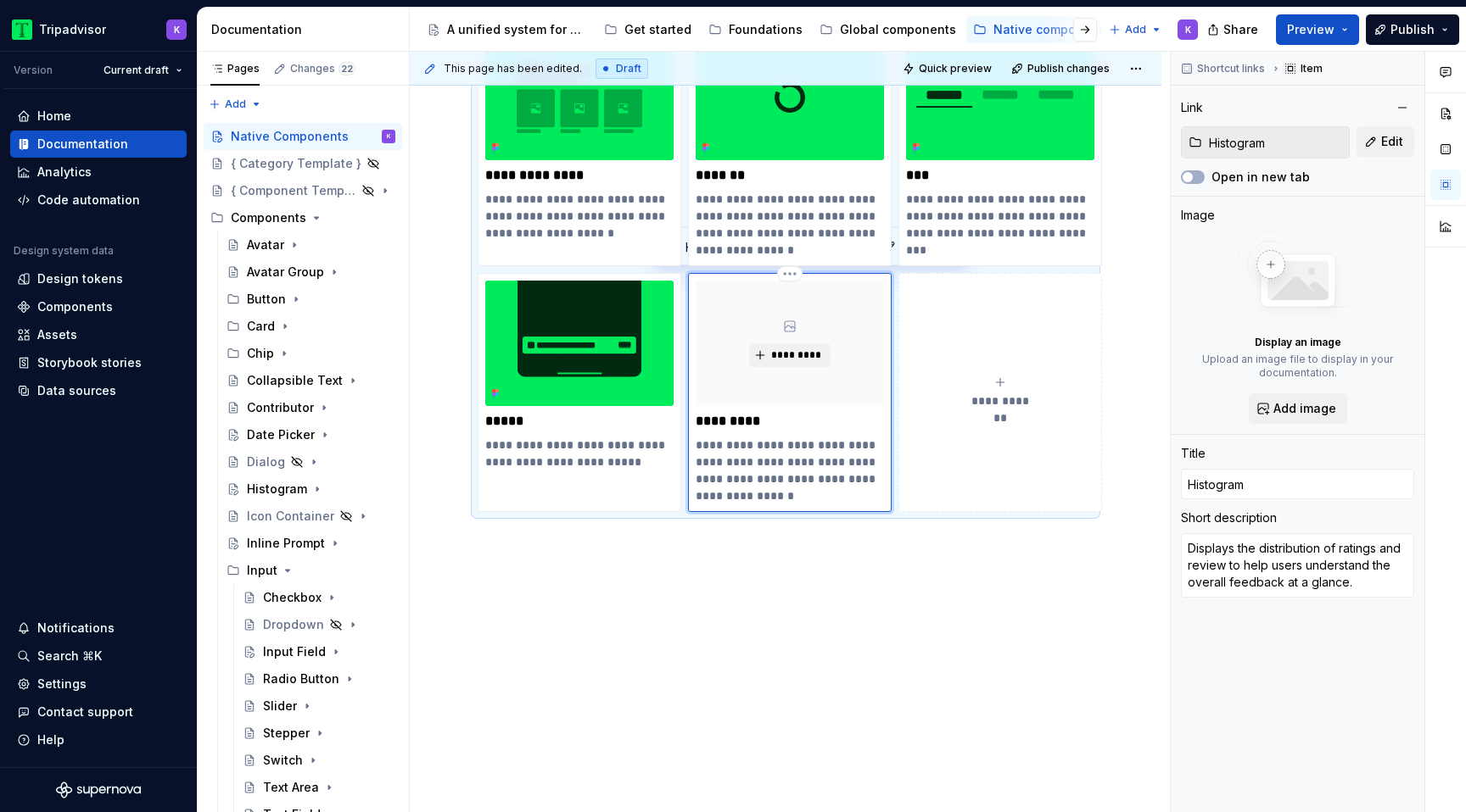
type textarea "*"
type textarea "Displays the distribution of ratings and review to help users understand the ov…"
type textarea "*"
type textarea "Displays the distribution of ratings and review to help users understand the ov…"
click at [818, 502] on p "**********" at bounding box center [789, 471] width 188 height 68
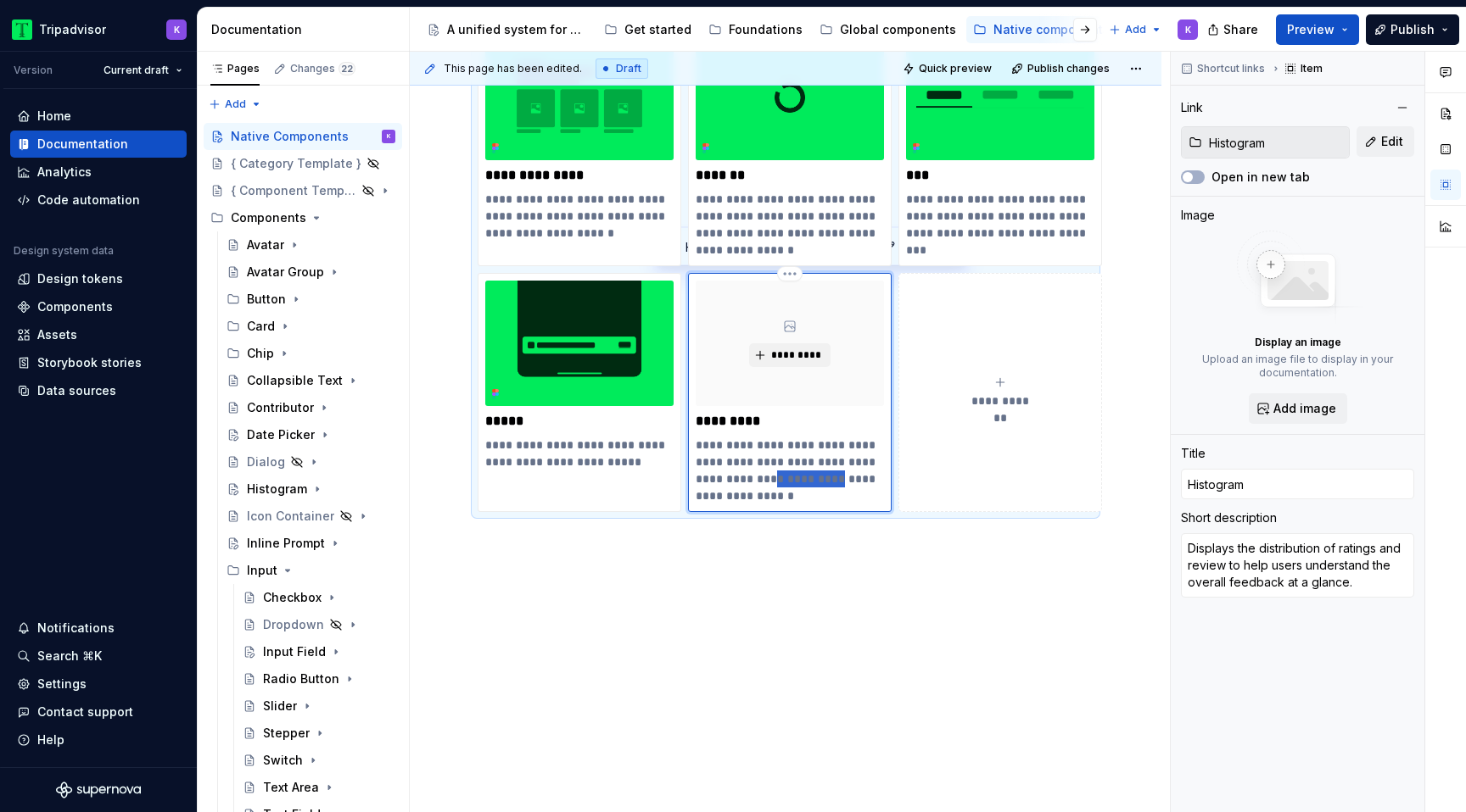
drag, startPoint x: 763, startPoint y: 478, endPoint x: 822, endPoint y: 477, distance: 59.0
click at [822, 477] on p "**********" at bounding box center [789, 471] width 188 height 68
type textarea "*"
type textarea "Displays the distribution of ratings and review to help users understand feedba…"
type textarea "*"
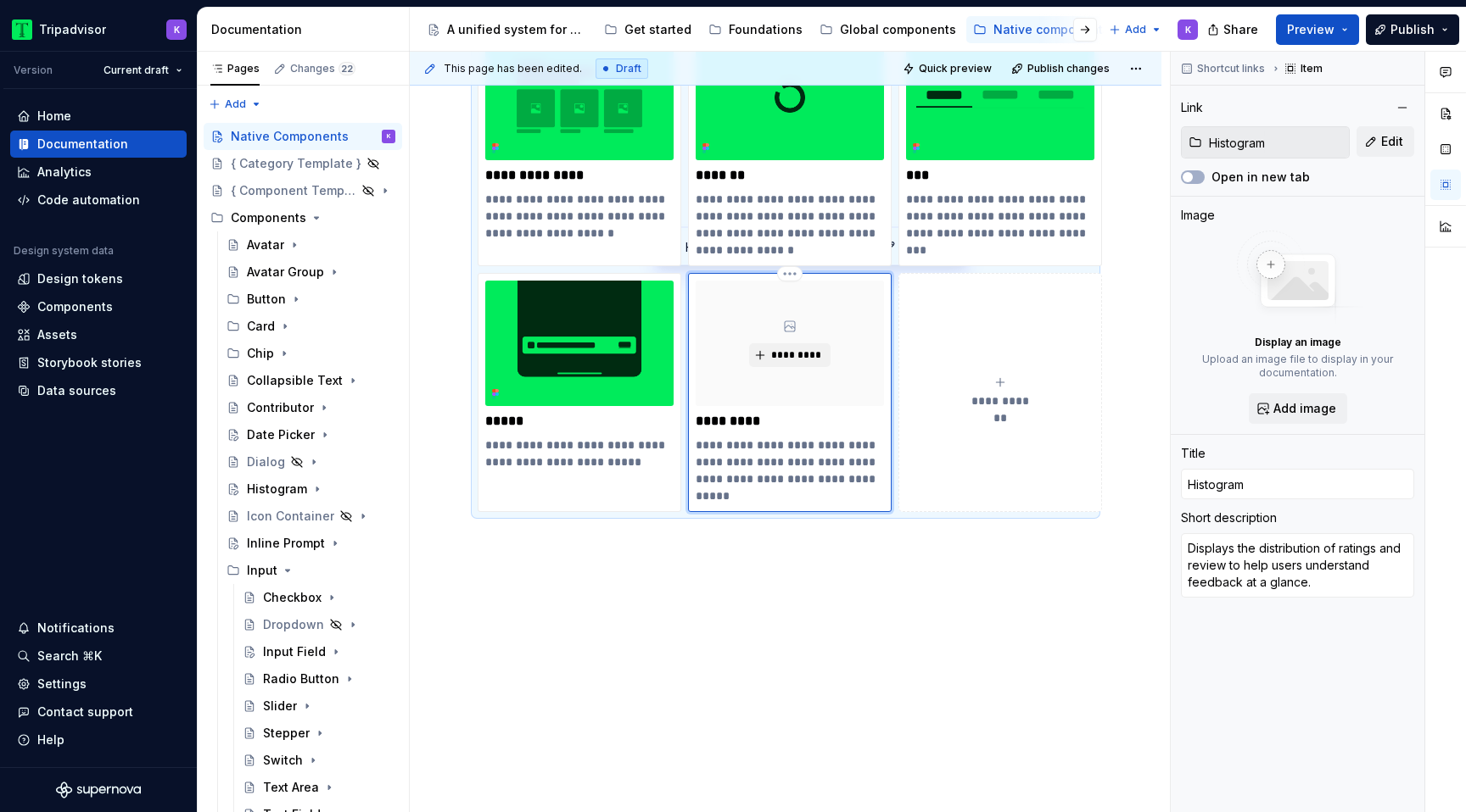
type textarea "Displays the distribution of ratings and review to help users understand feedba…"
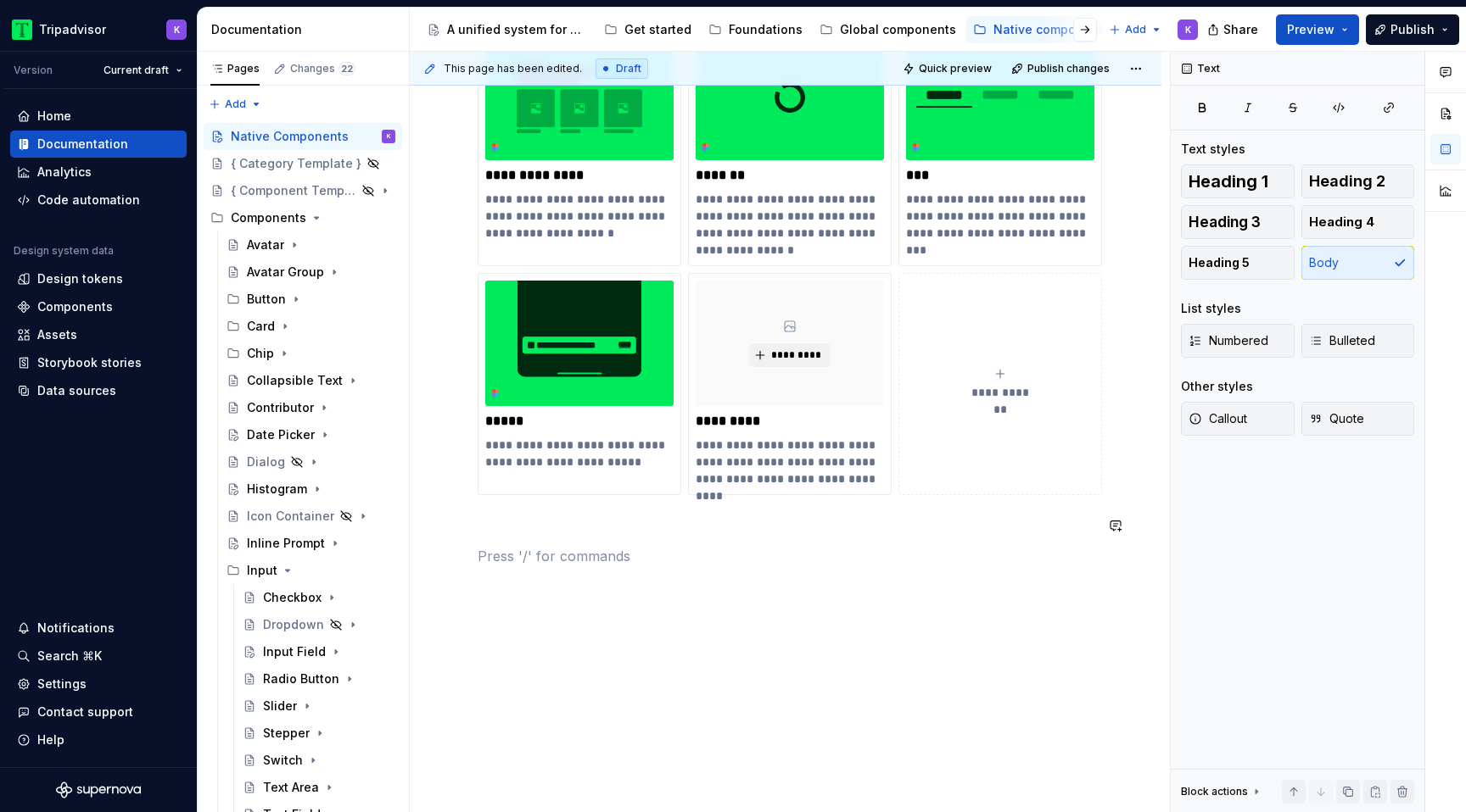
click at [798, 356] on span "*********" at bounding box center [796, 355] width 52 height 13
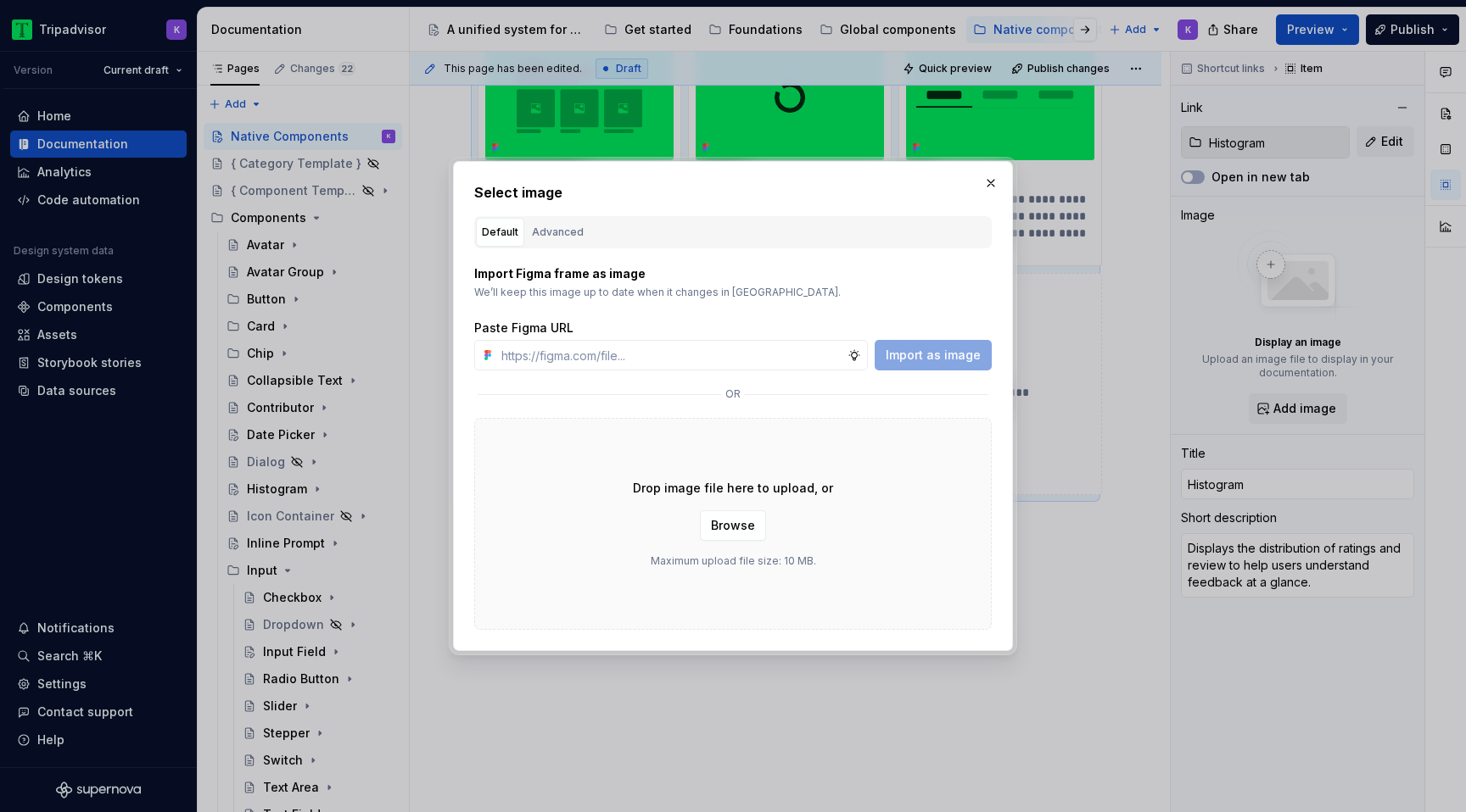
type textarea "*"
type input "[URL][DOMAIN_NAME]"
type textarea "*"
type input "[URL][DOMAIN_NAME]"
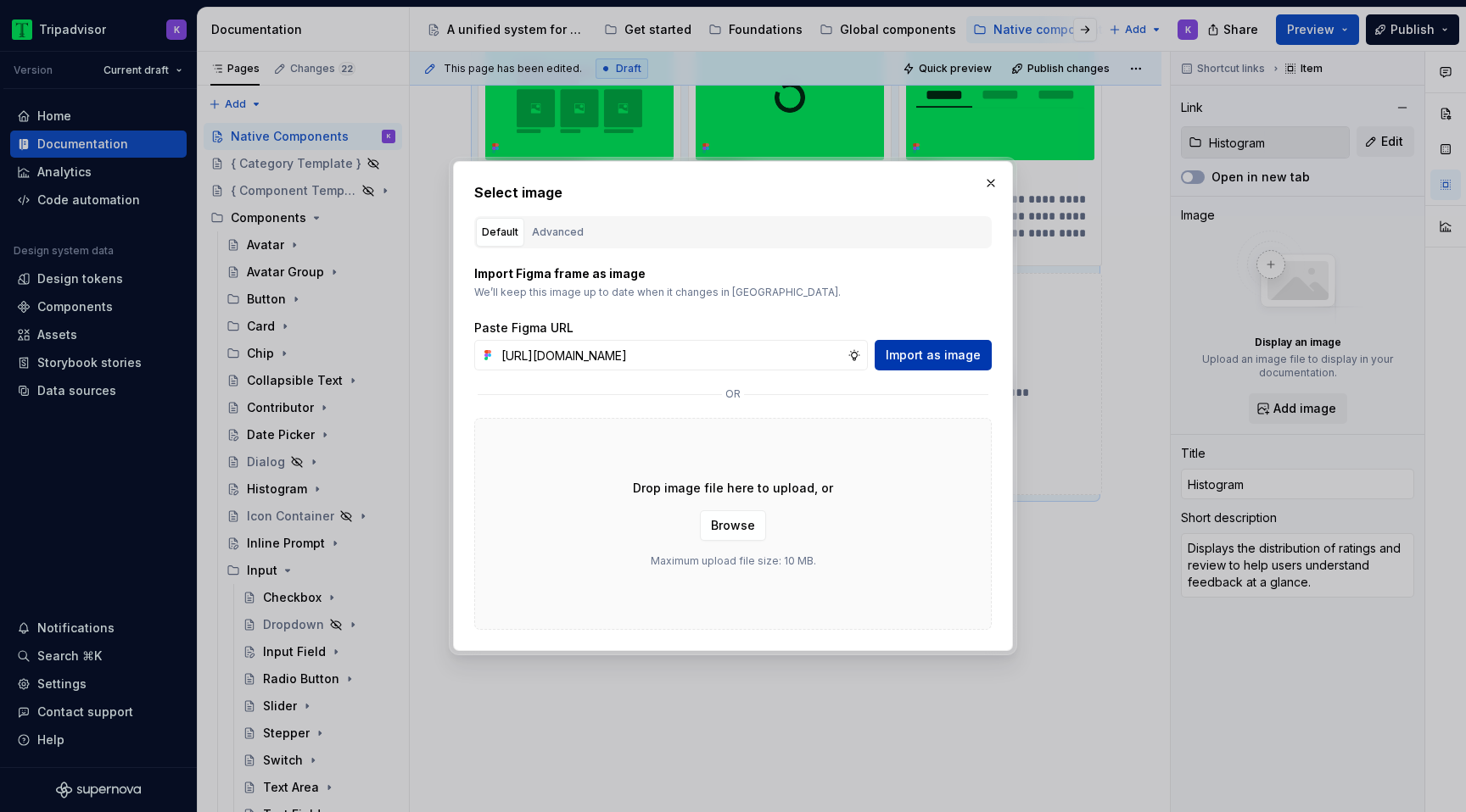
click at [934, 358] on span "Import as image" at bounding box center [933, 355] width 95 height 17
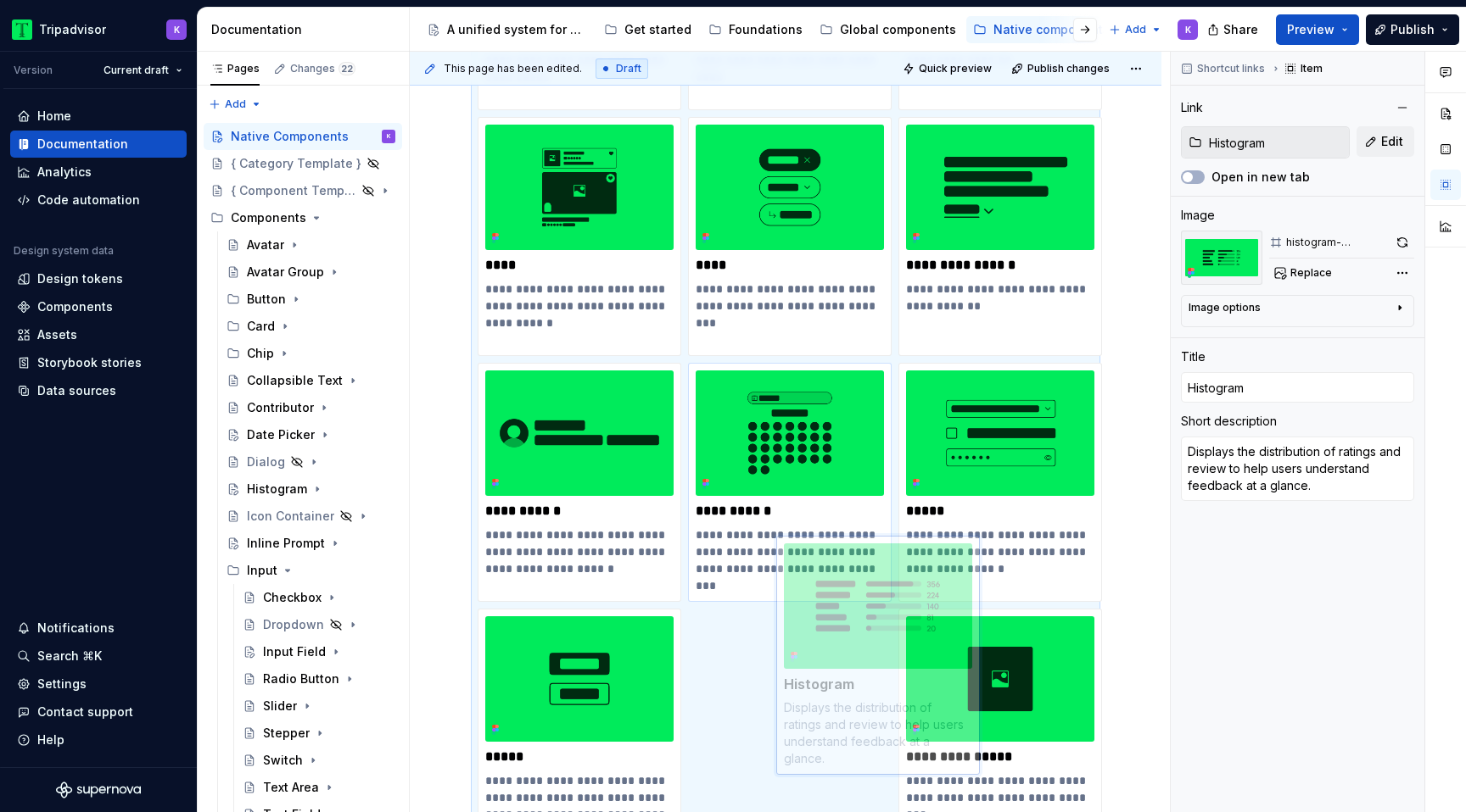
scroll to position [494, 0]
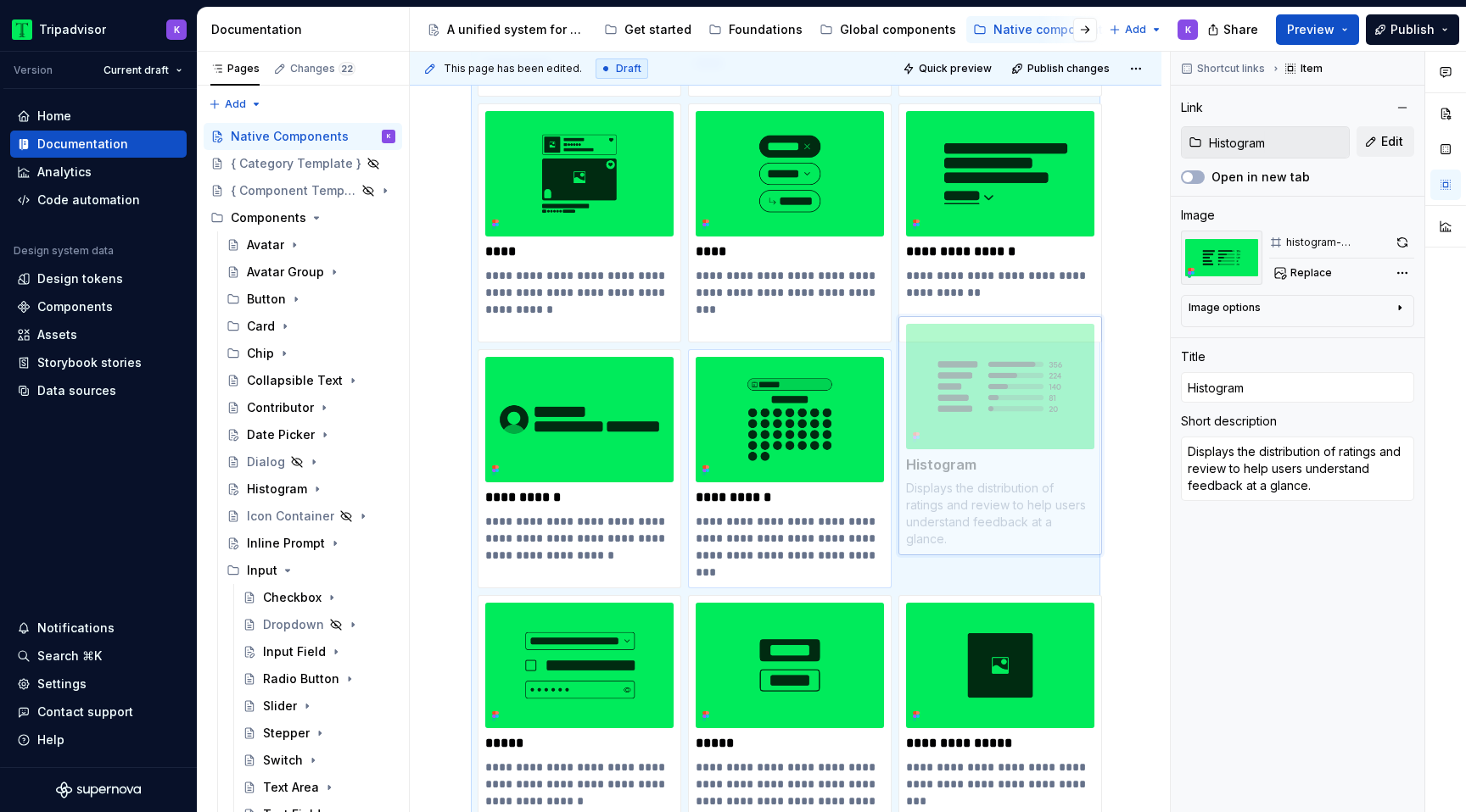
drag, startPoint x: 820, startPoint y: 505, endPoint x: 935, endPoint y: 538, distance: 119.6
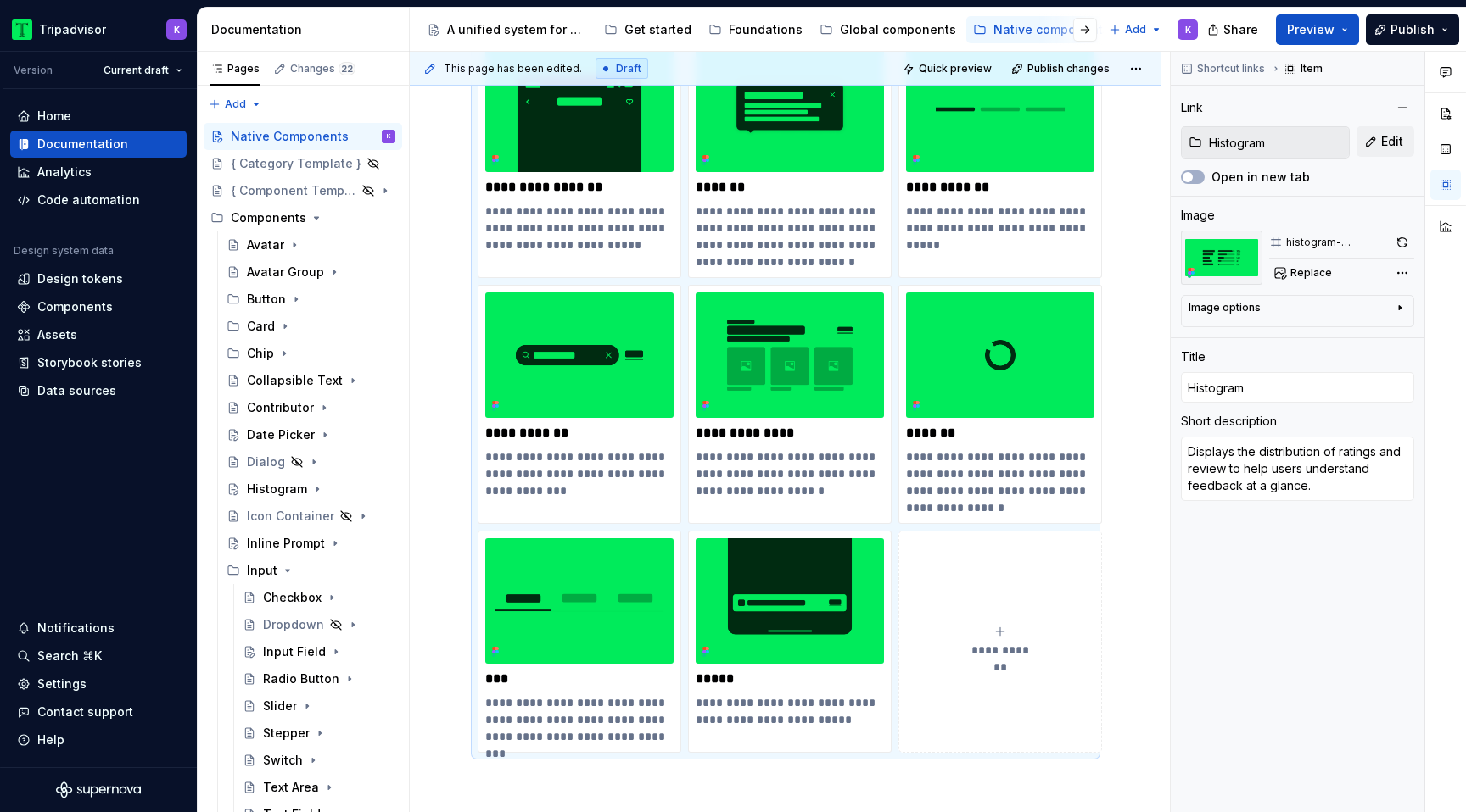
scroll to position [1340, 0]
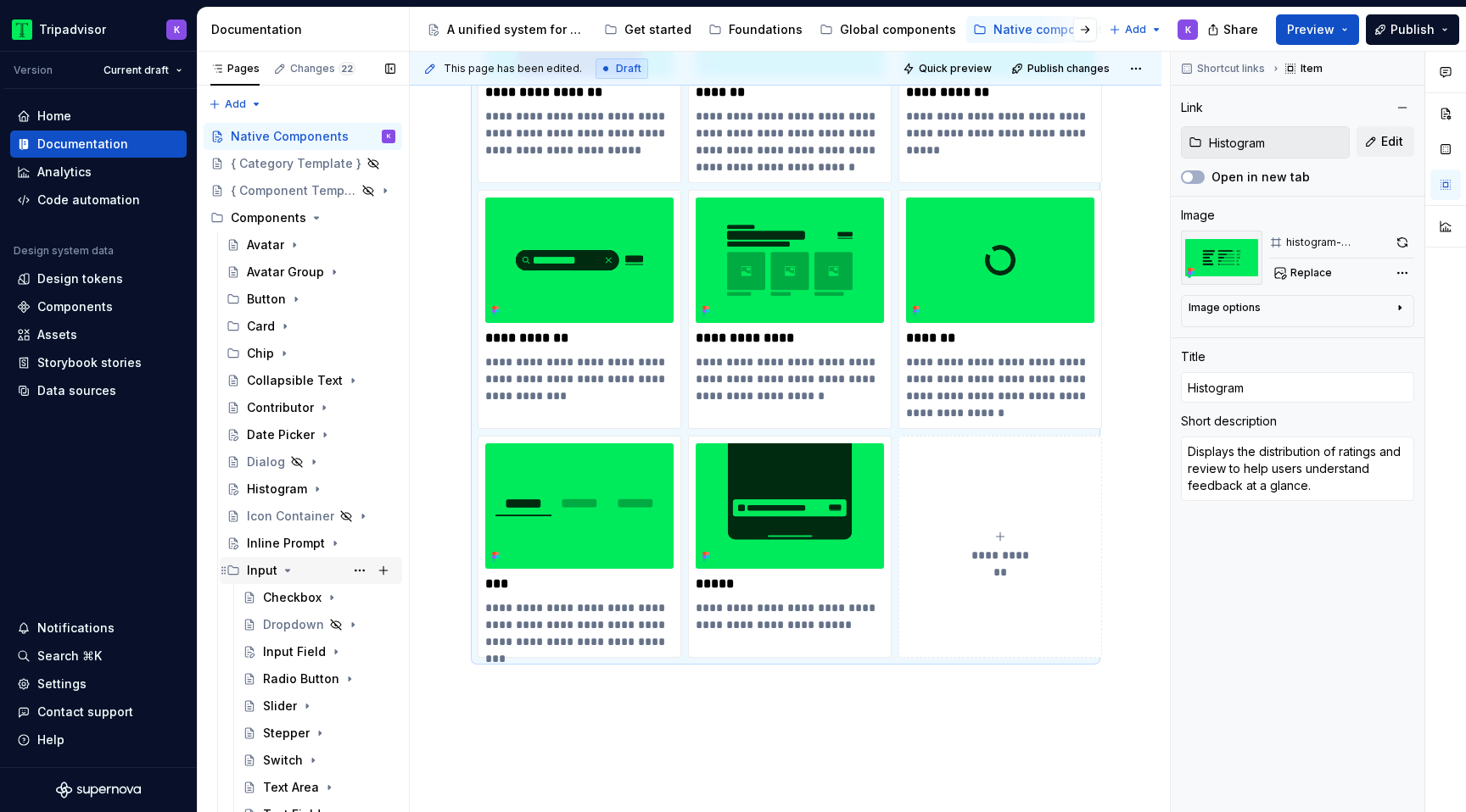
click at [287, 575] on icon "Page tree" at bounding box center [287, 570] width 13 height 13
click at [1003, 537] on icon "submit" at bounding box center [1000, 537] width 13 height 13
type textarea "*"
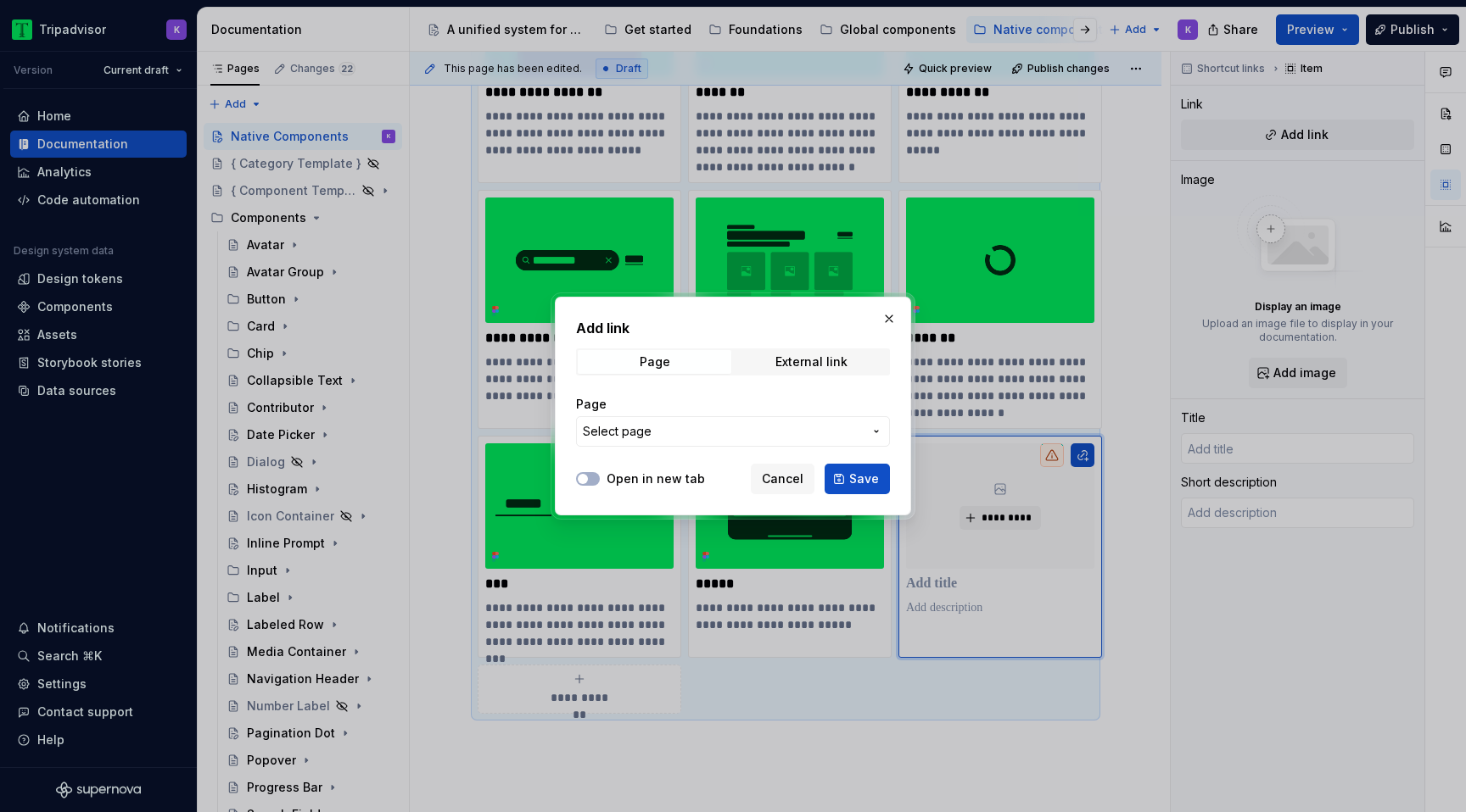
click at [787, 439] on span "Select page" at bounding box center [723, 431] width 280 height 17
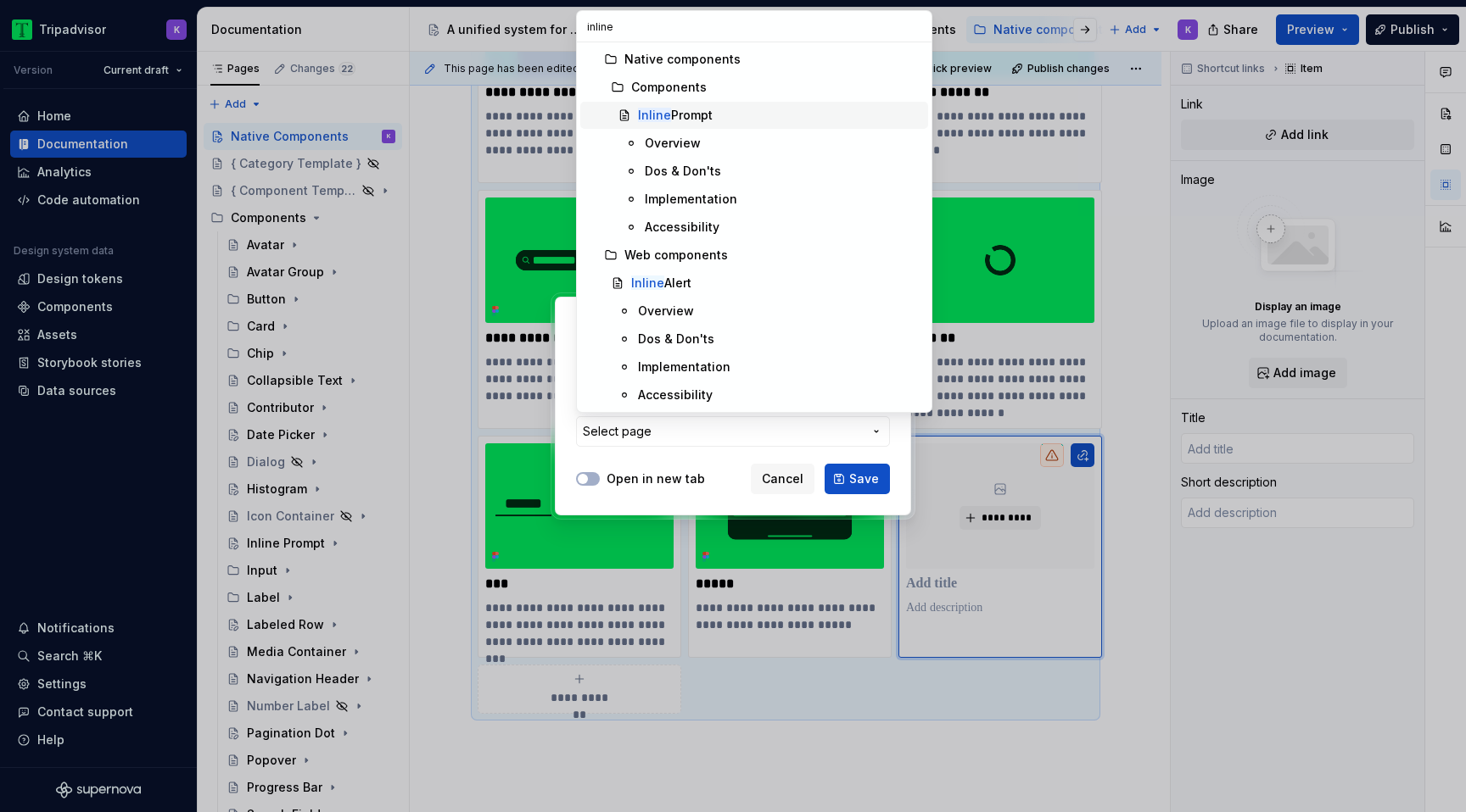
type input "inline"
click at [679, 108] on div "Inline Prompt" at bounding box center [675, 115] width 75 height 17
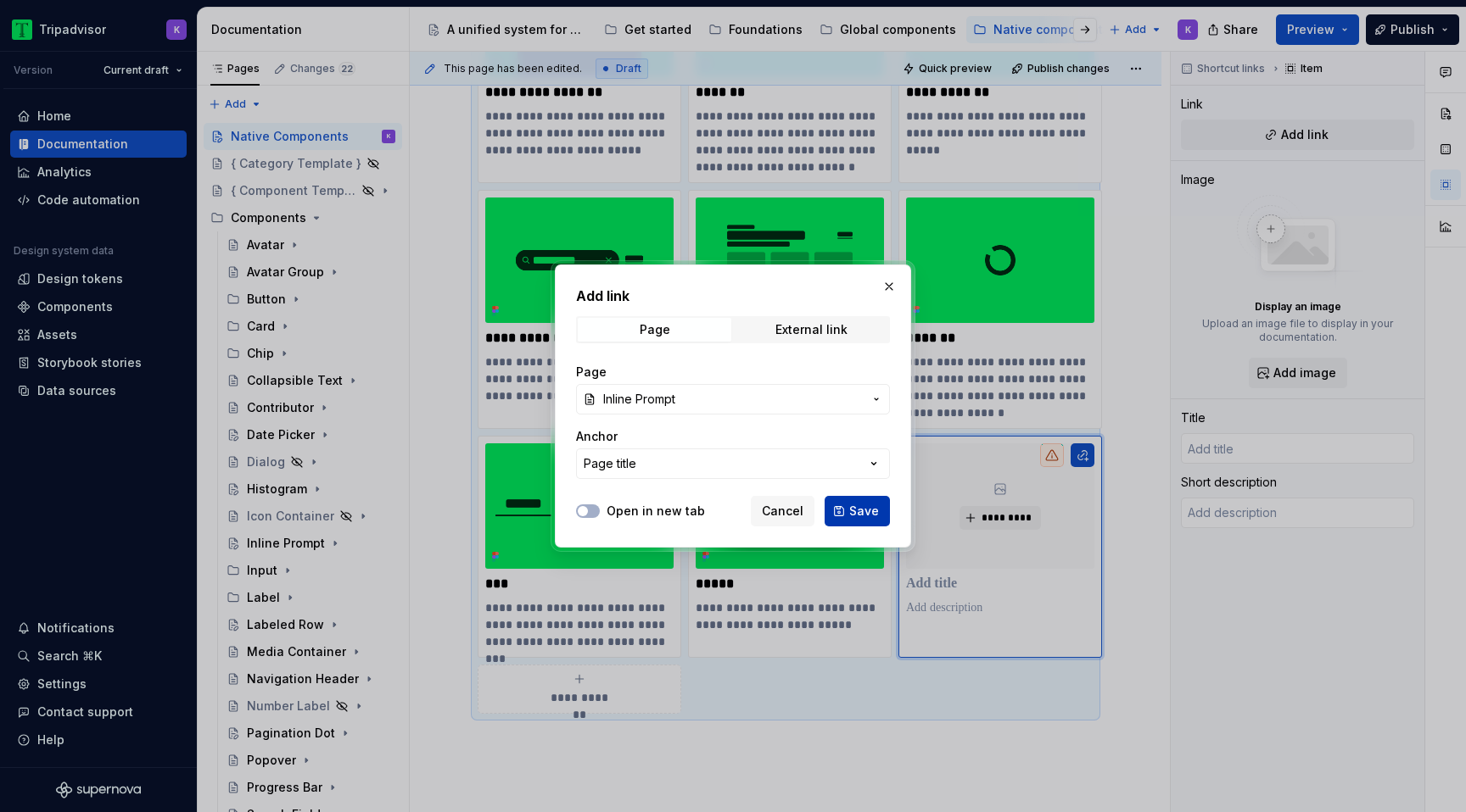
click at [853, 508] on span "Save" at bounding box center [863, 511] width 29 height 17
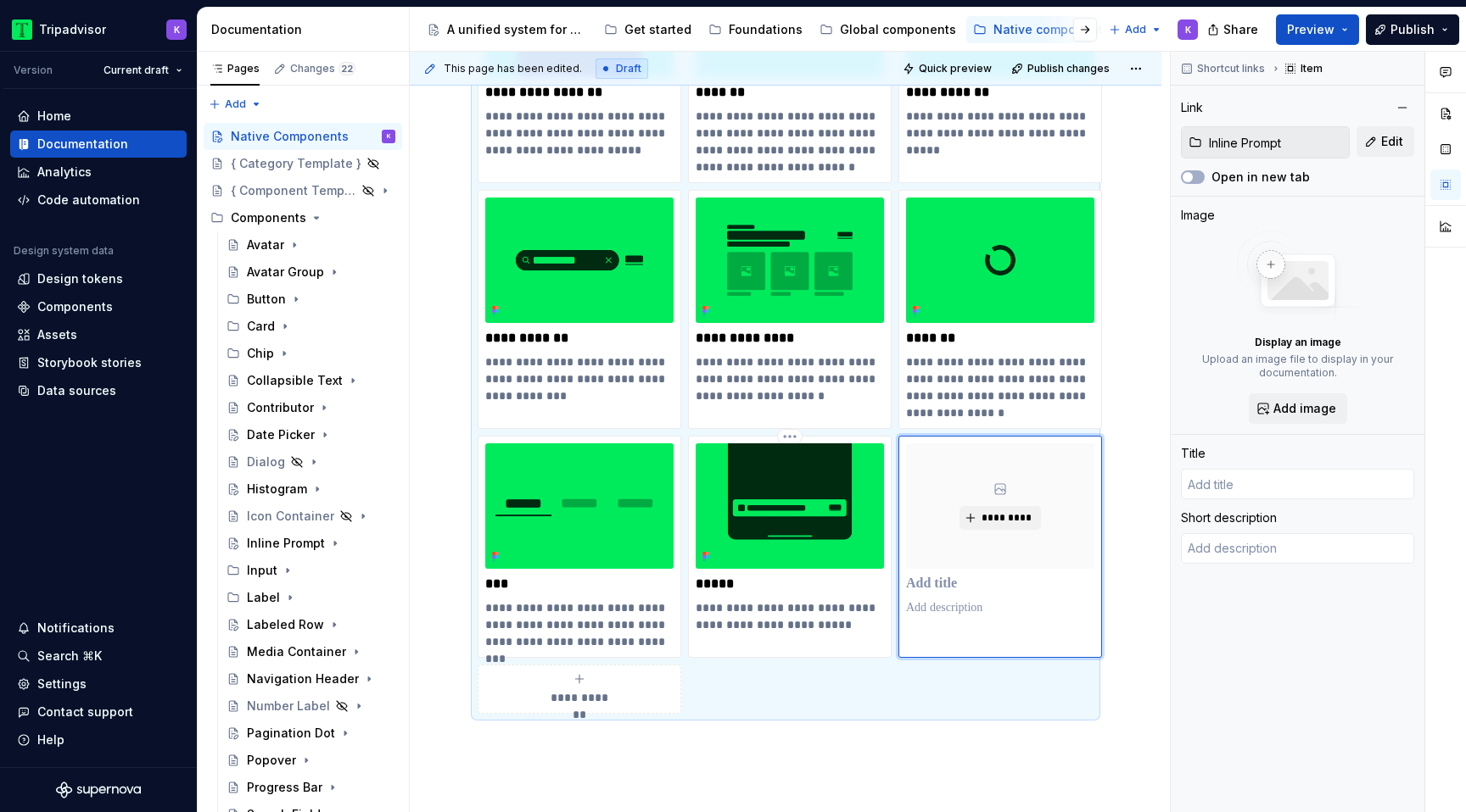
type textarea "*"
type input "Inline Prompt"
type textarea "An Inline prompt is an interactive, stylized piece of UI. It provides users wit…"
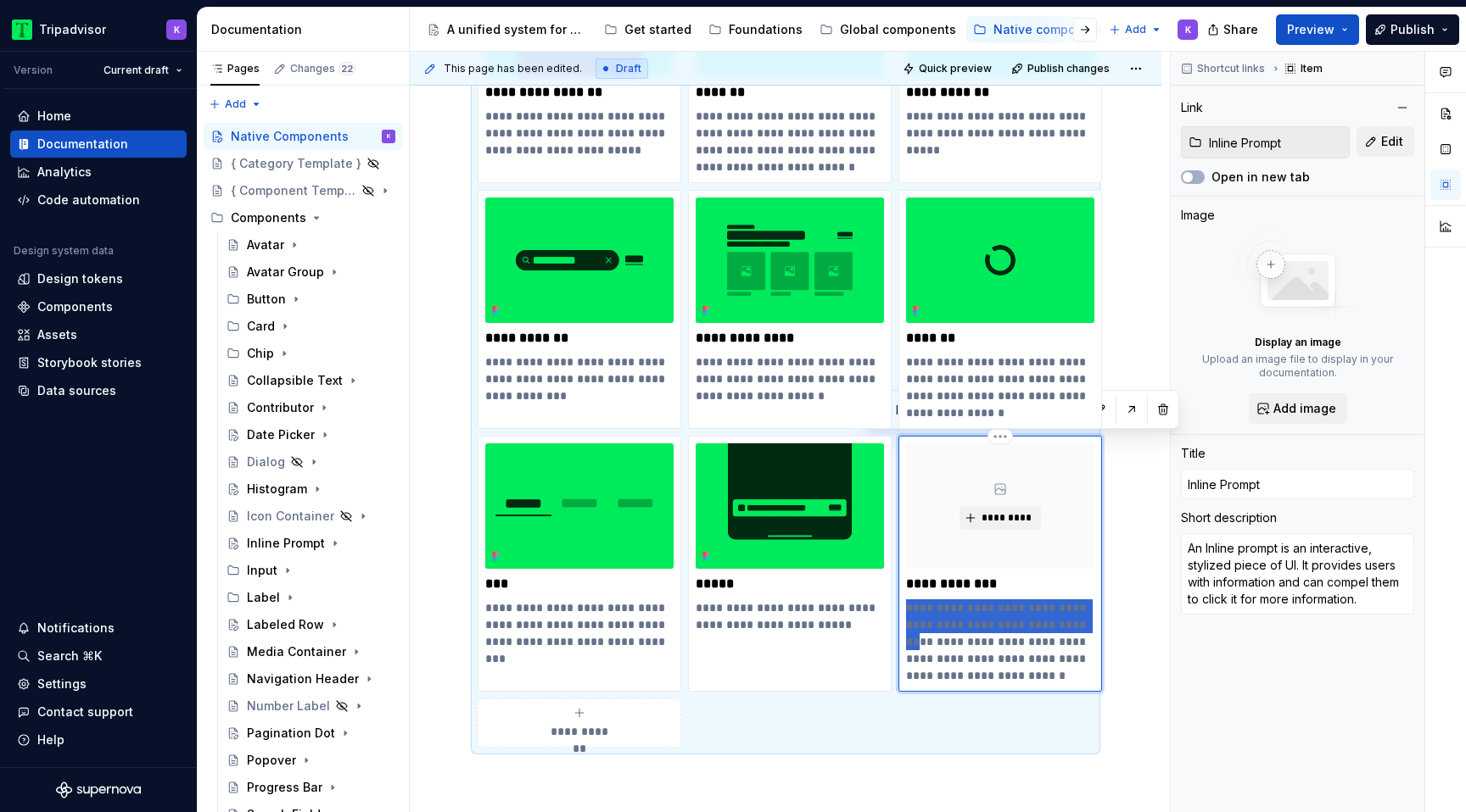
drag, startPoint x: 1037, startPoint y: 625, endPoint x: 902, endPoint y: 614, distance: 135.4
click at [902, 614] on div "**********" at bounding box center [1001, 563] width 203 height 256
type textarea "*"
type textarea "Provides users with information and can compel them to click it for more inform…"
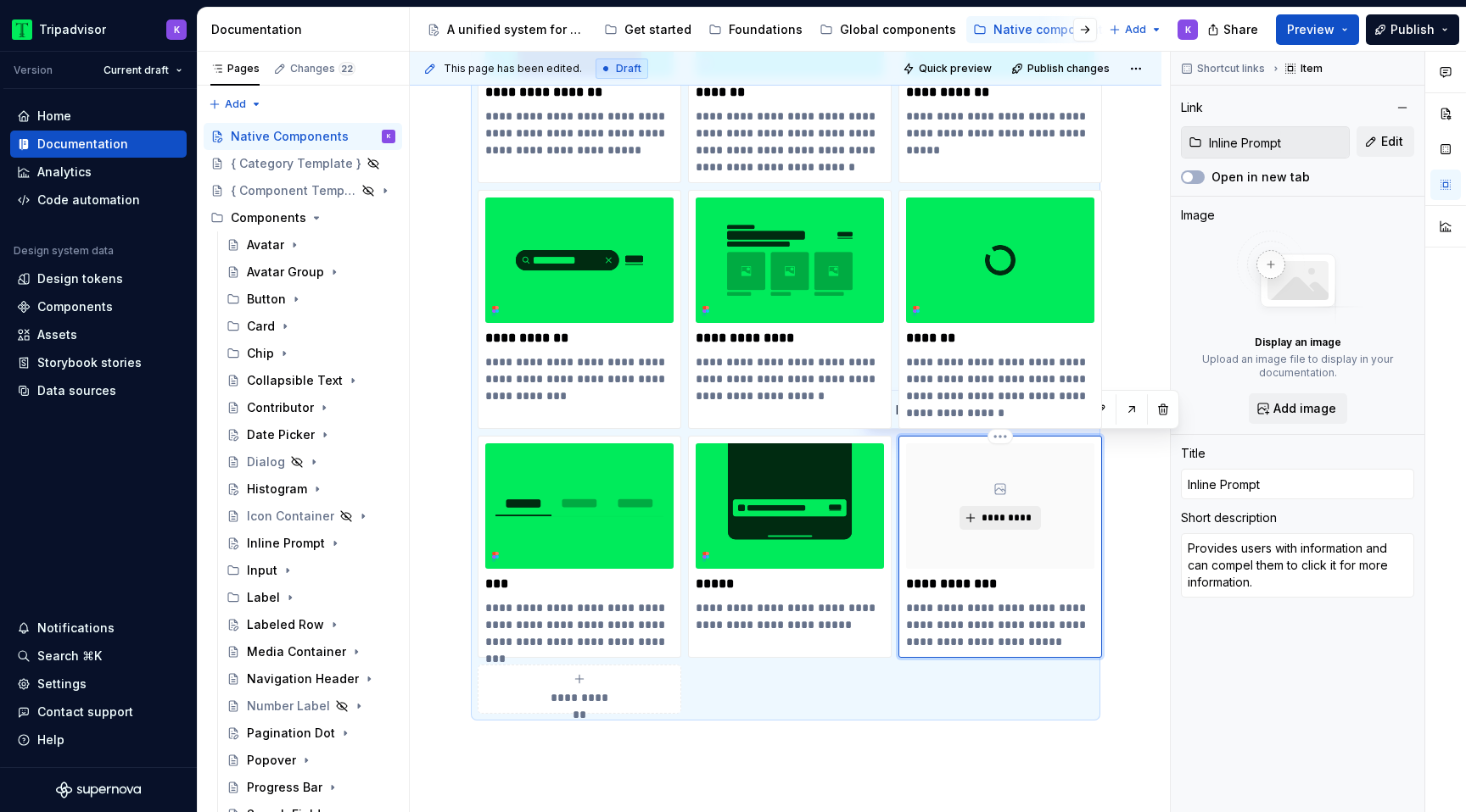
click at [970, 516] on button "*********" at bounding box center [1000, 518] width 80 height 24
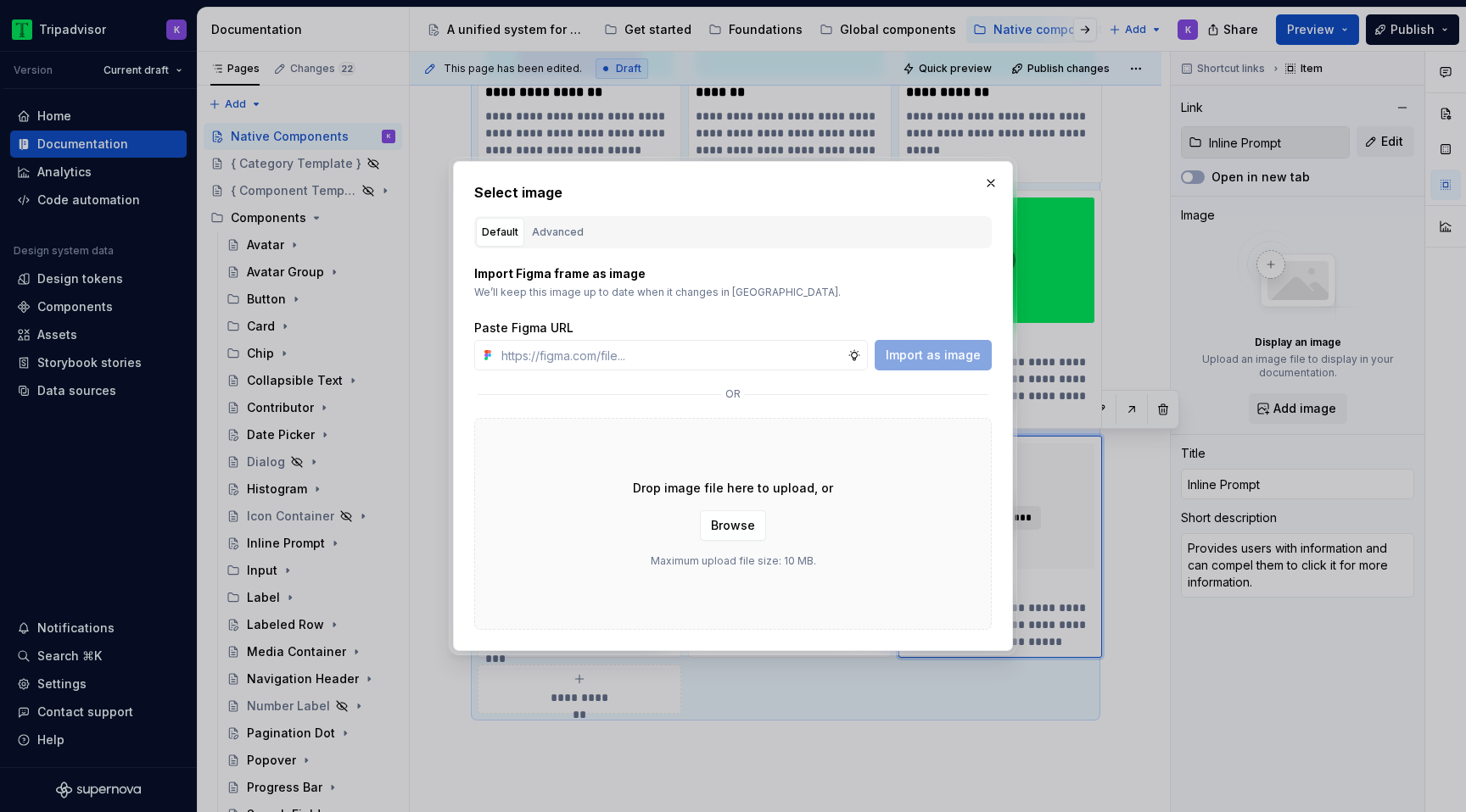
type textarea "*"
type input "[URL][DOMAIN_NAME]"
click at [953, 359] on span "Import as image" at bounding box center [933, 355] width 95 height 17
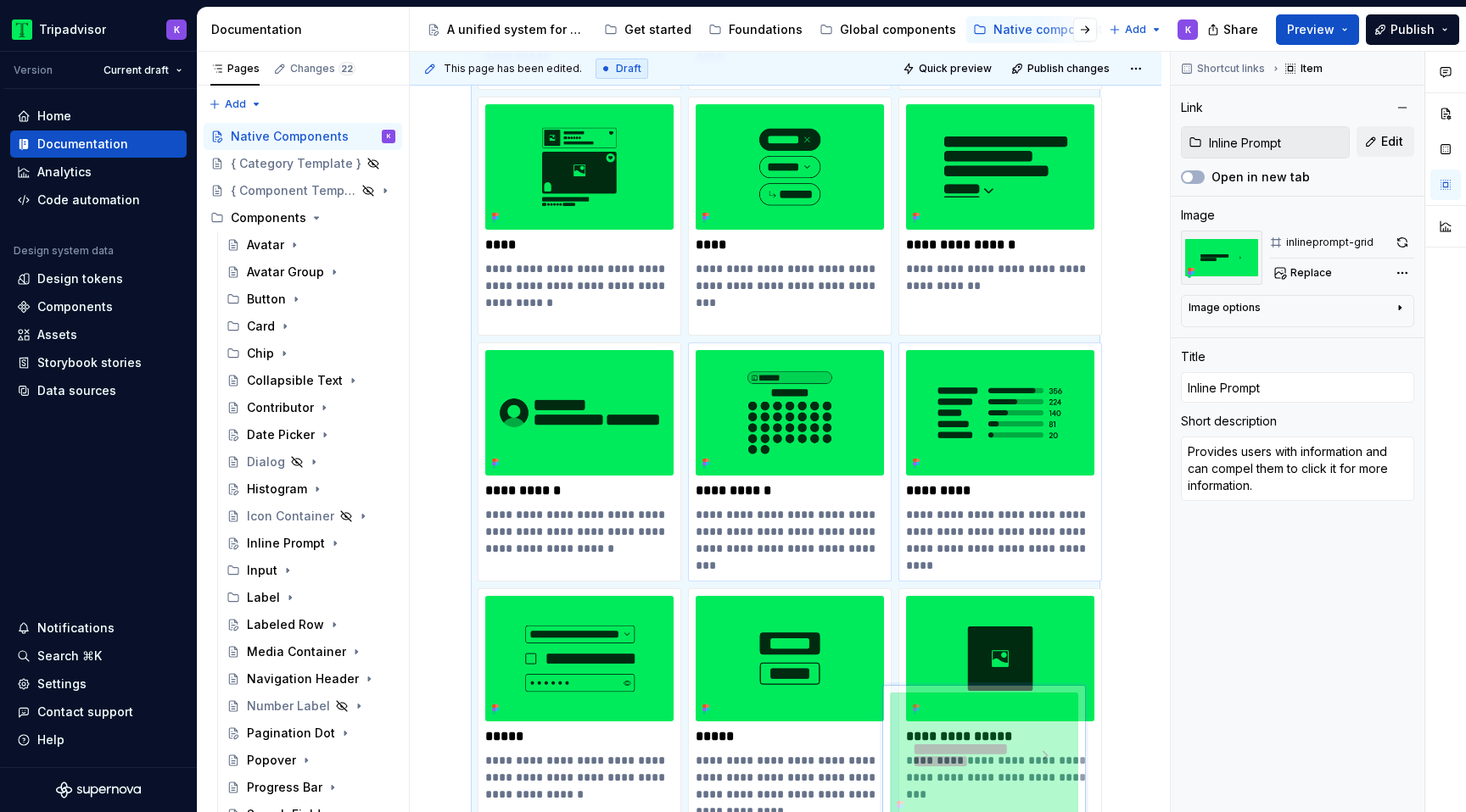
scroll to position [622, 0]
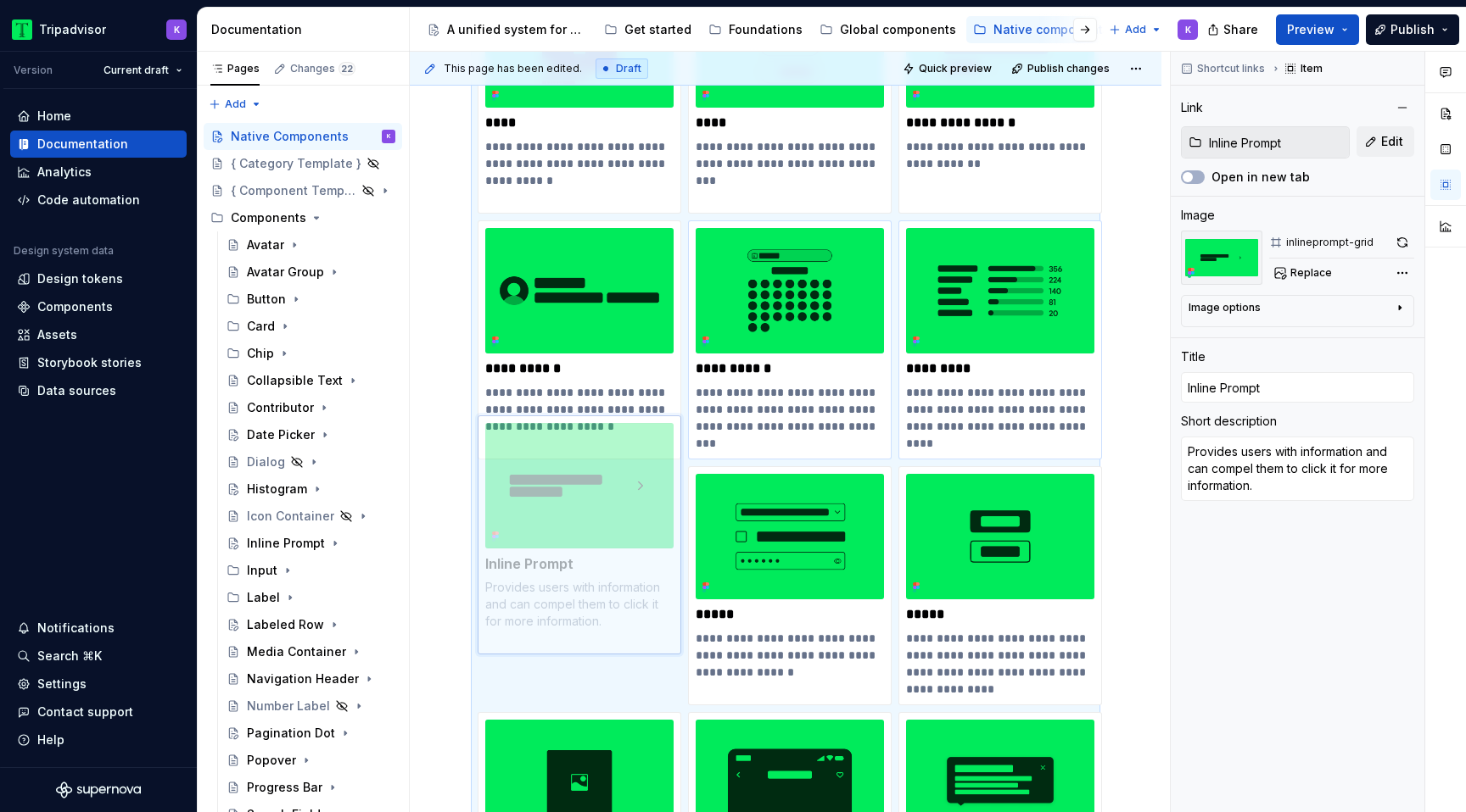
drag, startPoint x: 1021, startPoint y: 563, endPoint x: 556, endPoint y: 588, distance: 465.7
click at [556, 588] on body "Tripadvisor K Version Current draft Home Documentation Analytics Code automatio…" at bounding box center [733, 406] width 1466 height 812
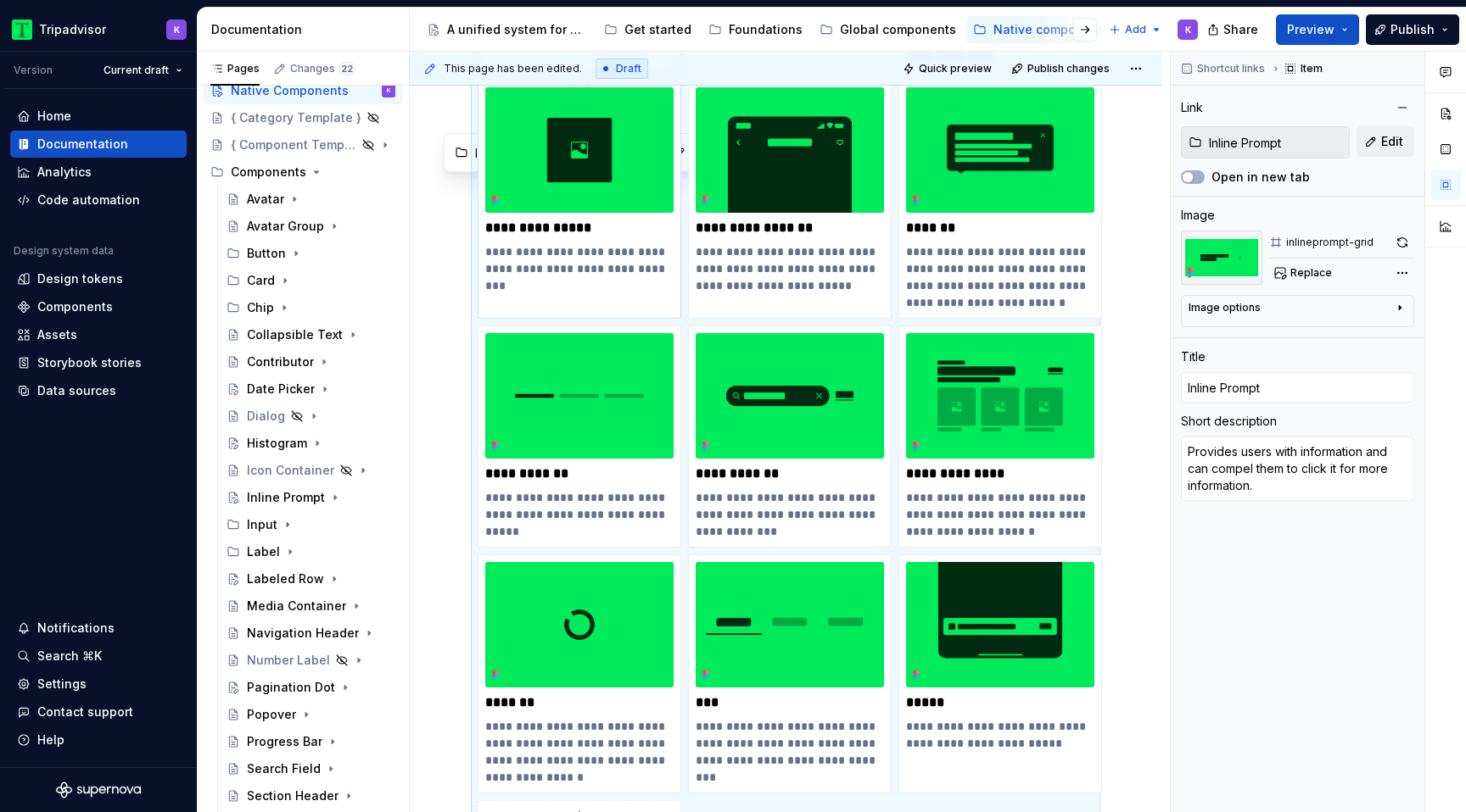
scroll to position [1518, 0]
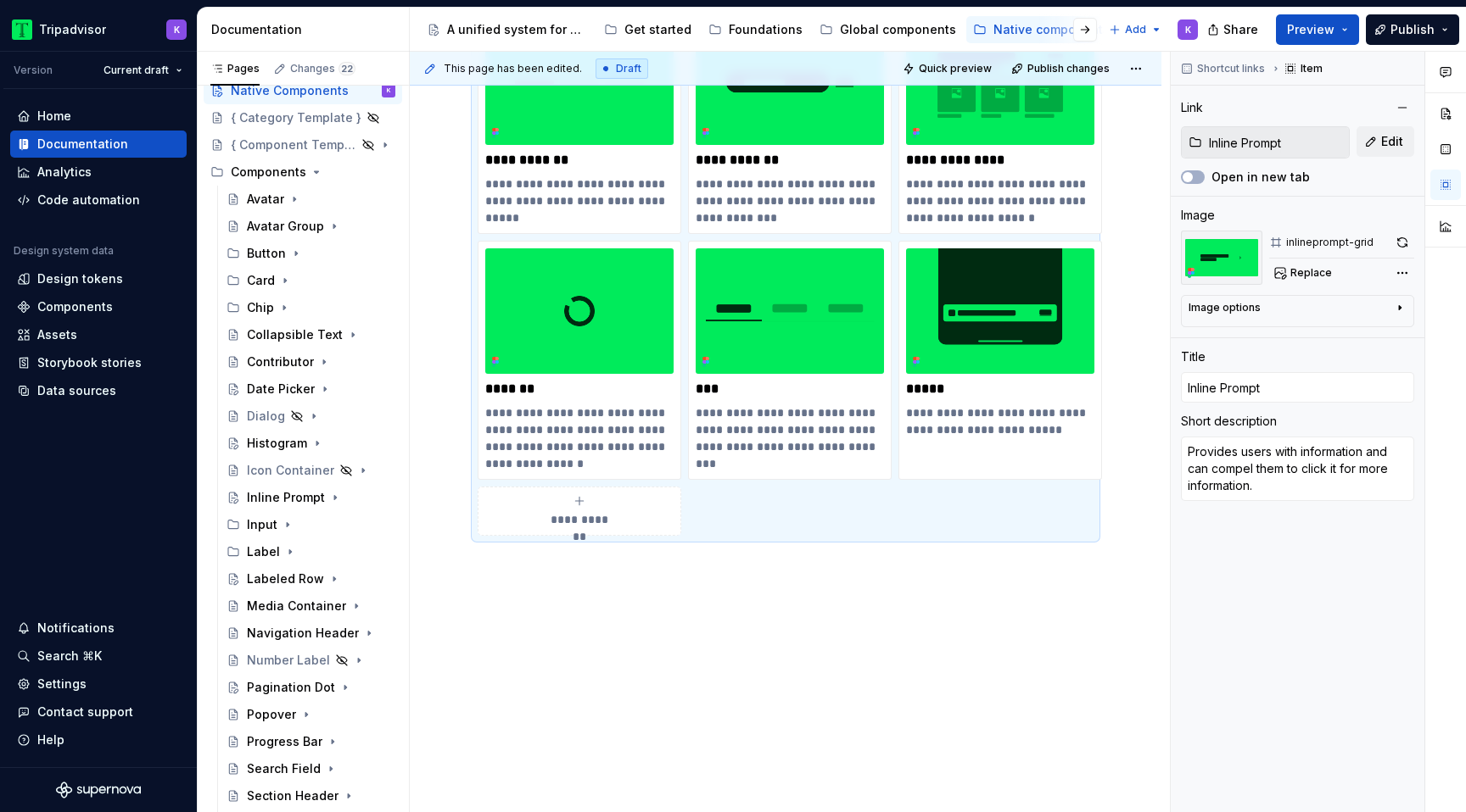
click at [620, 522] on div "**********" at bounding box center [579, 512] width 188 height 34
type textarea "*"
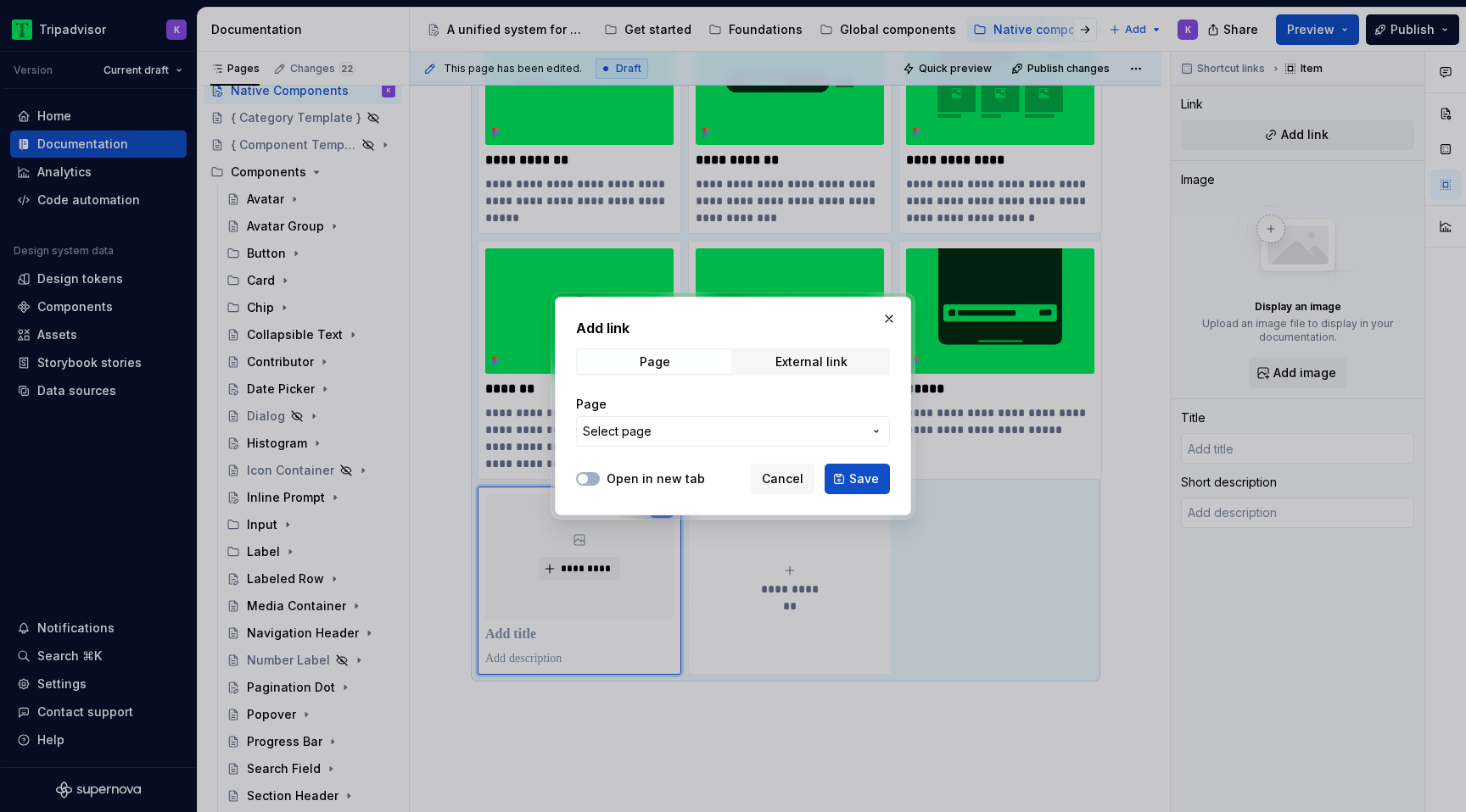
click at [689, 444] on button "Select page" at bounding box center [733, 431] width 314 height 30
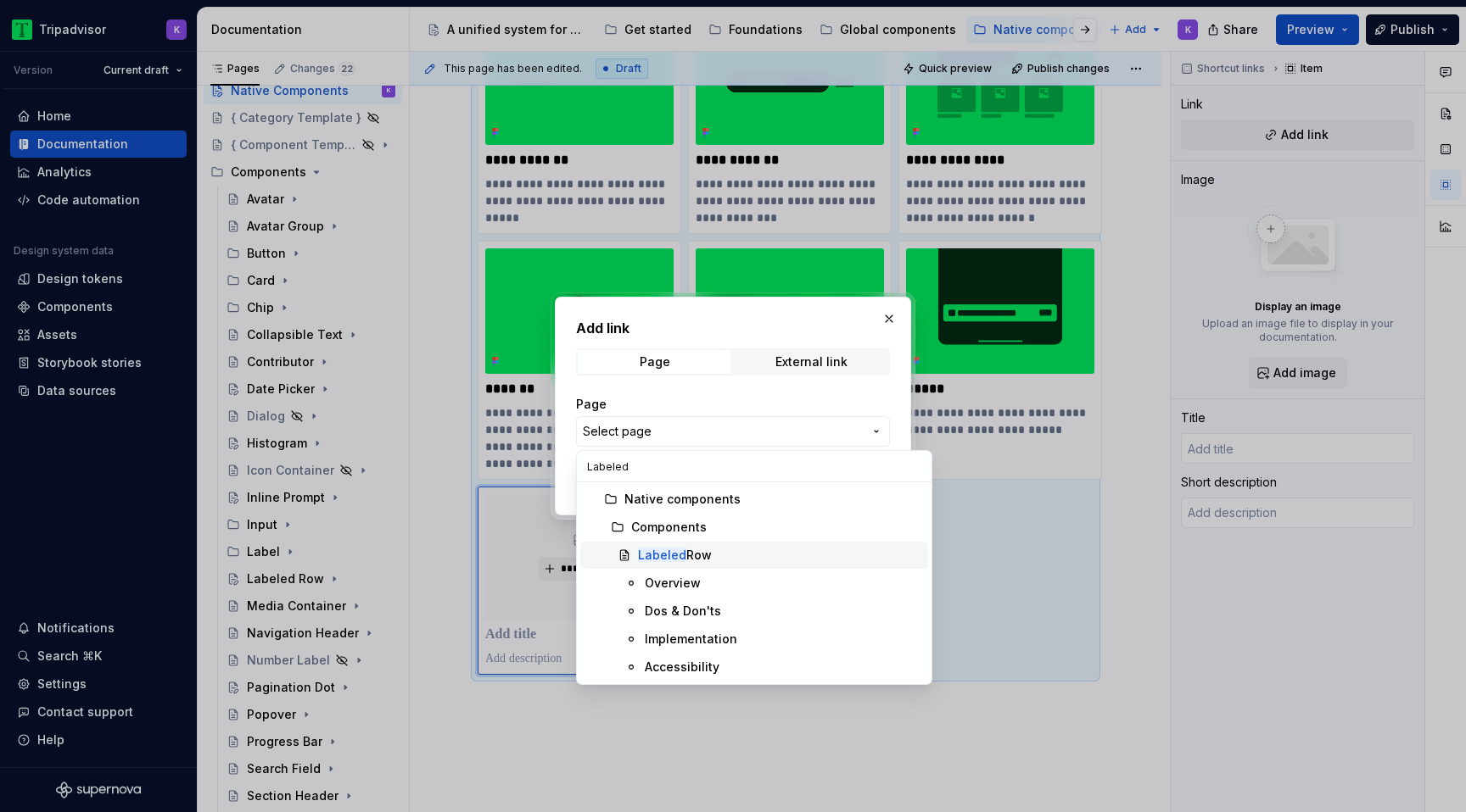
type input "Labeled"
click at [671, 558] on mark "Labeled" at bounding box center [662, 555] width 48 height 14
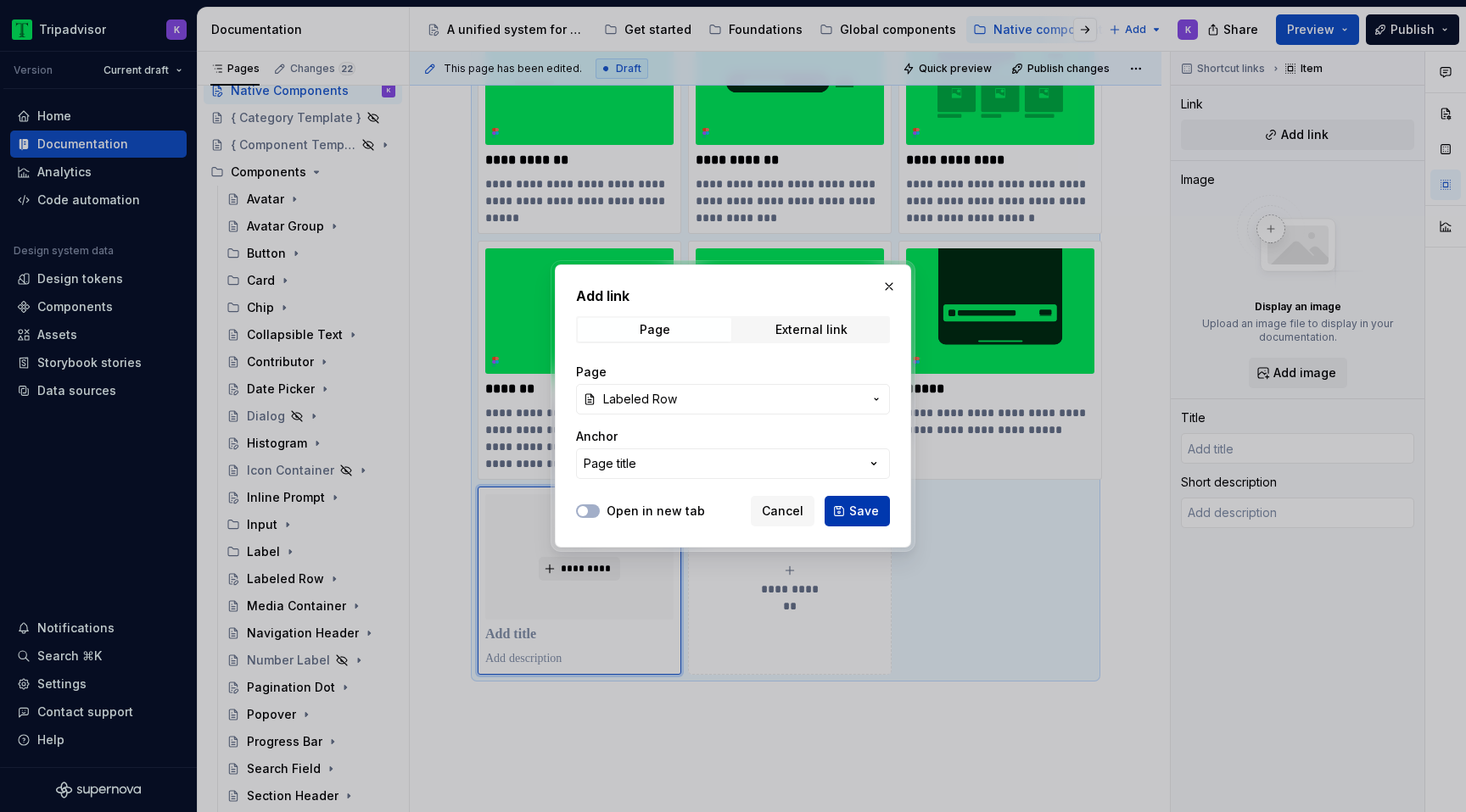
click at [850, 512] on button "Save" at bounding box center [857, 512] width 65 height 30
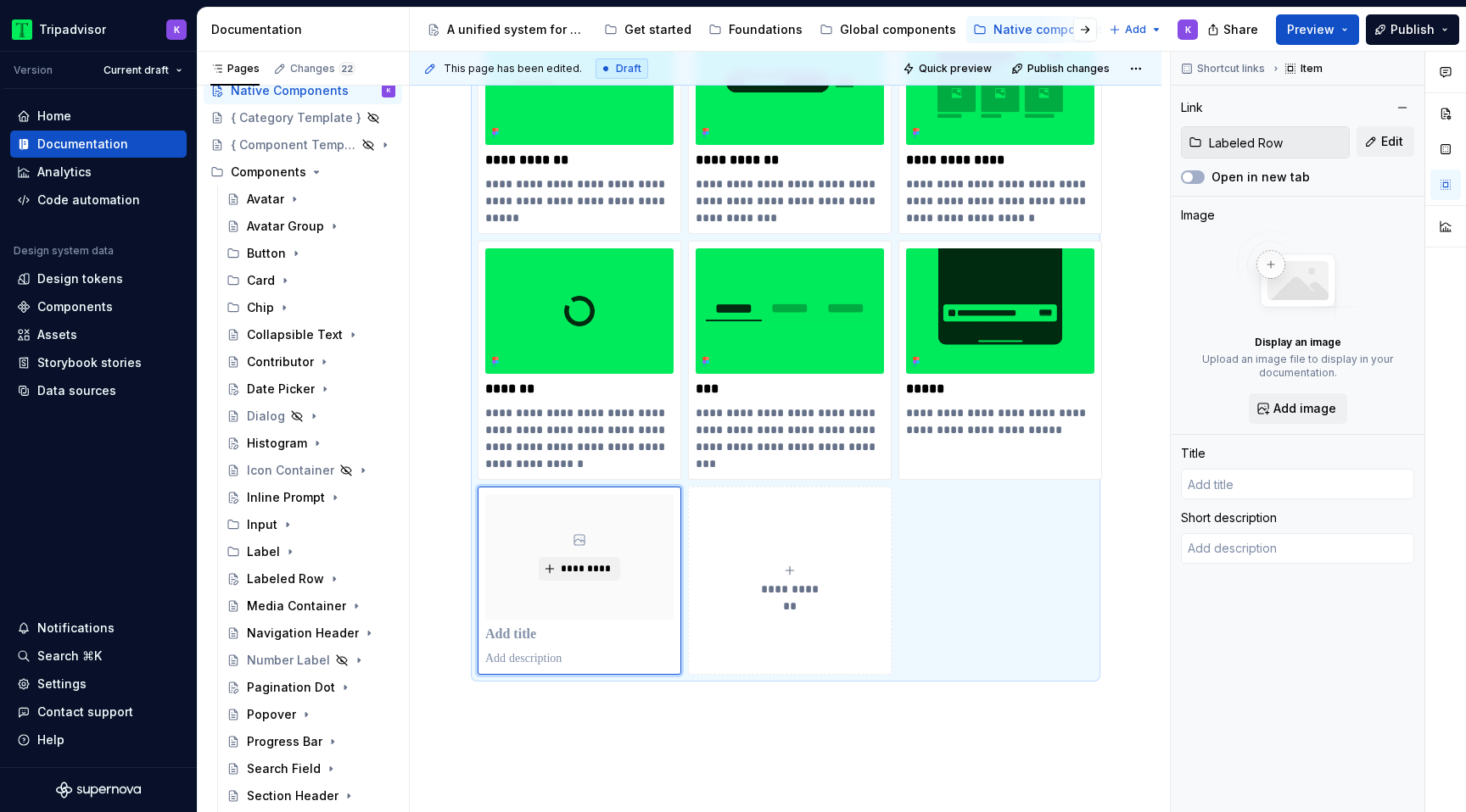
type textarea "*"
type input "Labeled Row"
type textarea "Labeled rows allow users to easily scan and interact with navigational items."
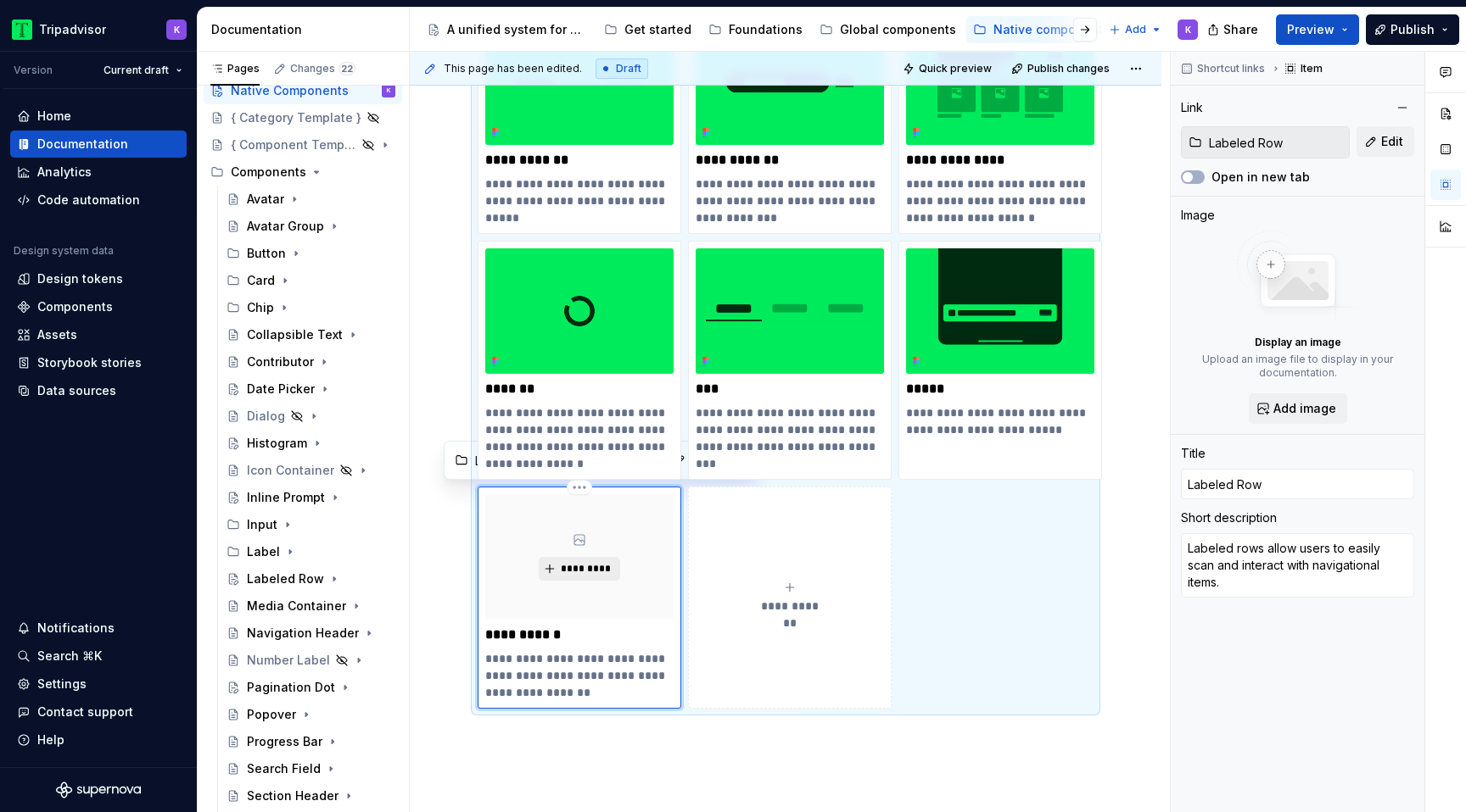
click at [585, 568] on span "*********" at bounding box center [586, 569] width 52 height 13
type textarea "*"
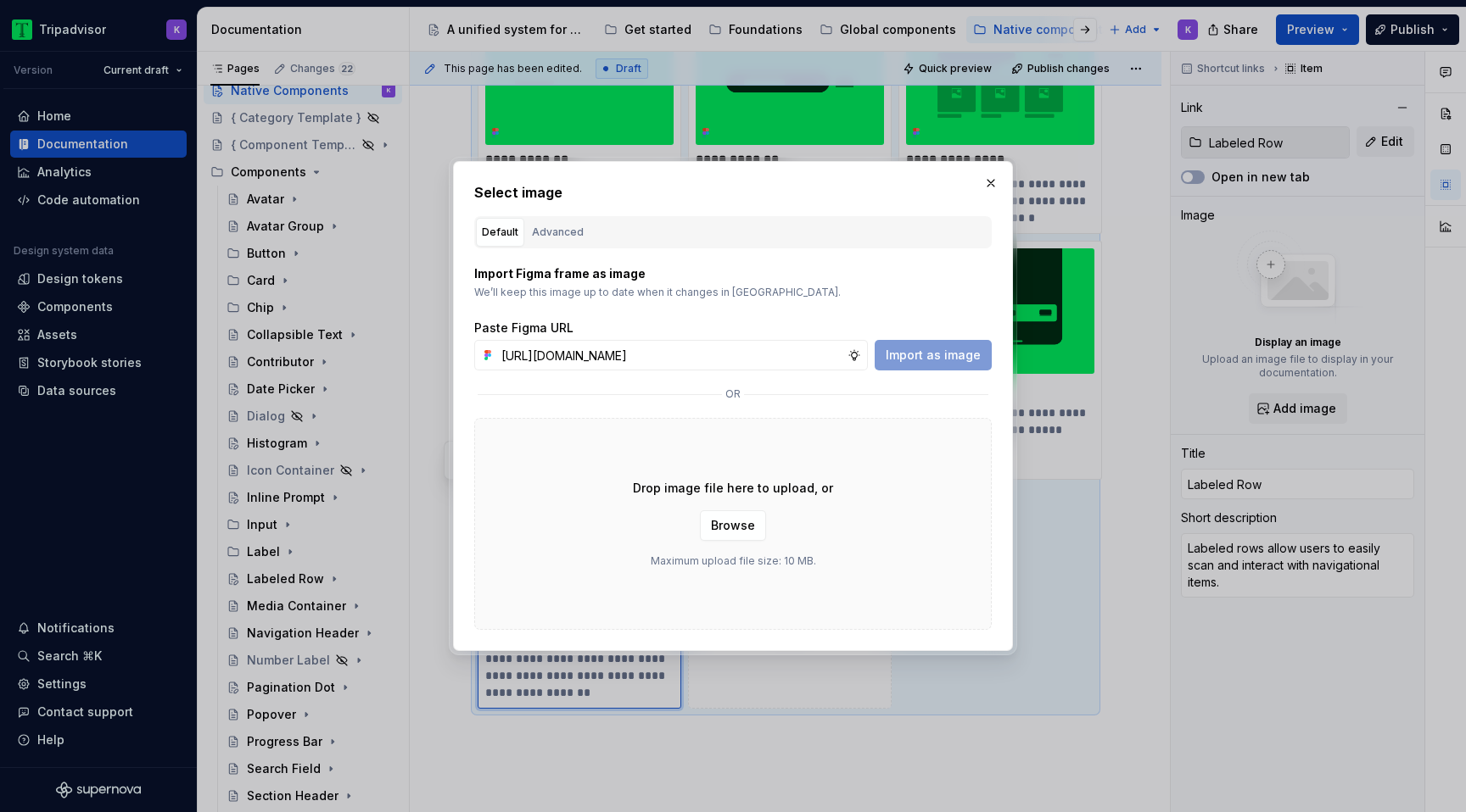
scroll to position [0, 431]
type input "[URL][DOMAIN_NAME]"
click at [932, 357] on span "Import as image" at bounding box center [933, 355] width 95 height 17
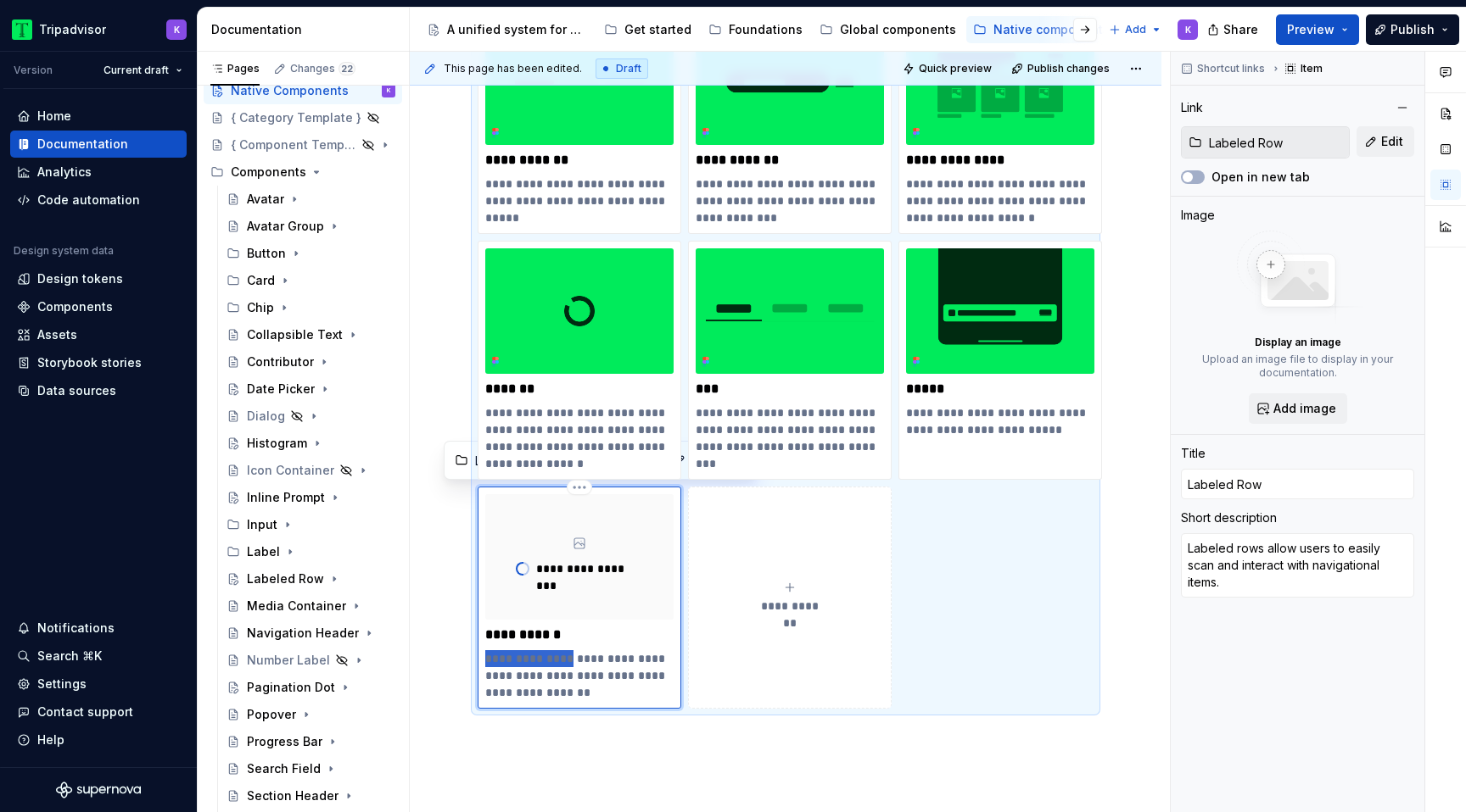
drag, startPoint x: 569, startPoint y: 664, endPoint x: 482, endPoint y: 660, distance: 87.1
click at [482, 660] on div "**********" at bounding box center [580, 597] width 203 height 222
type textarea "*"
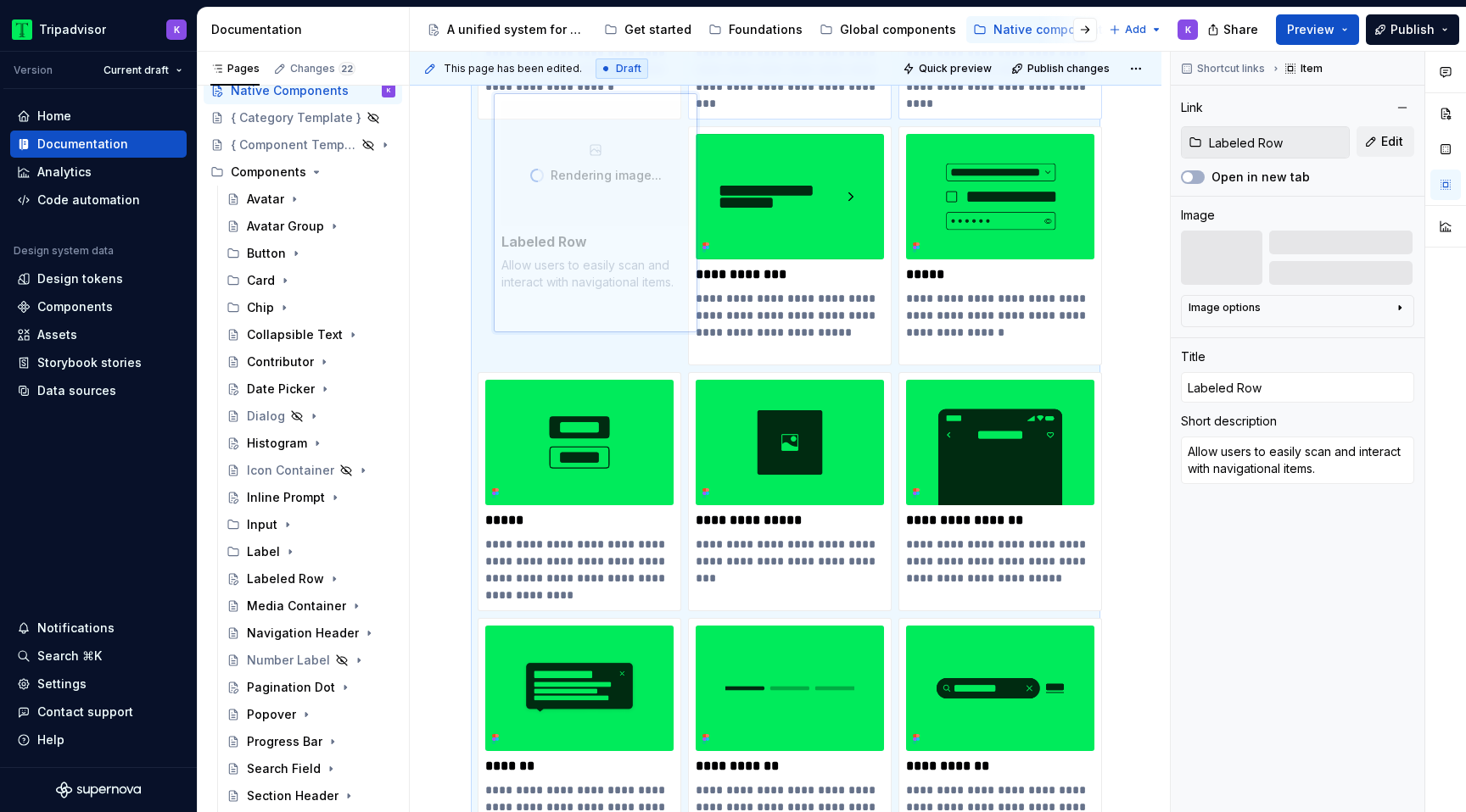
scroll to position [915, 0]
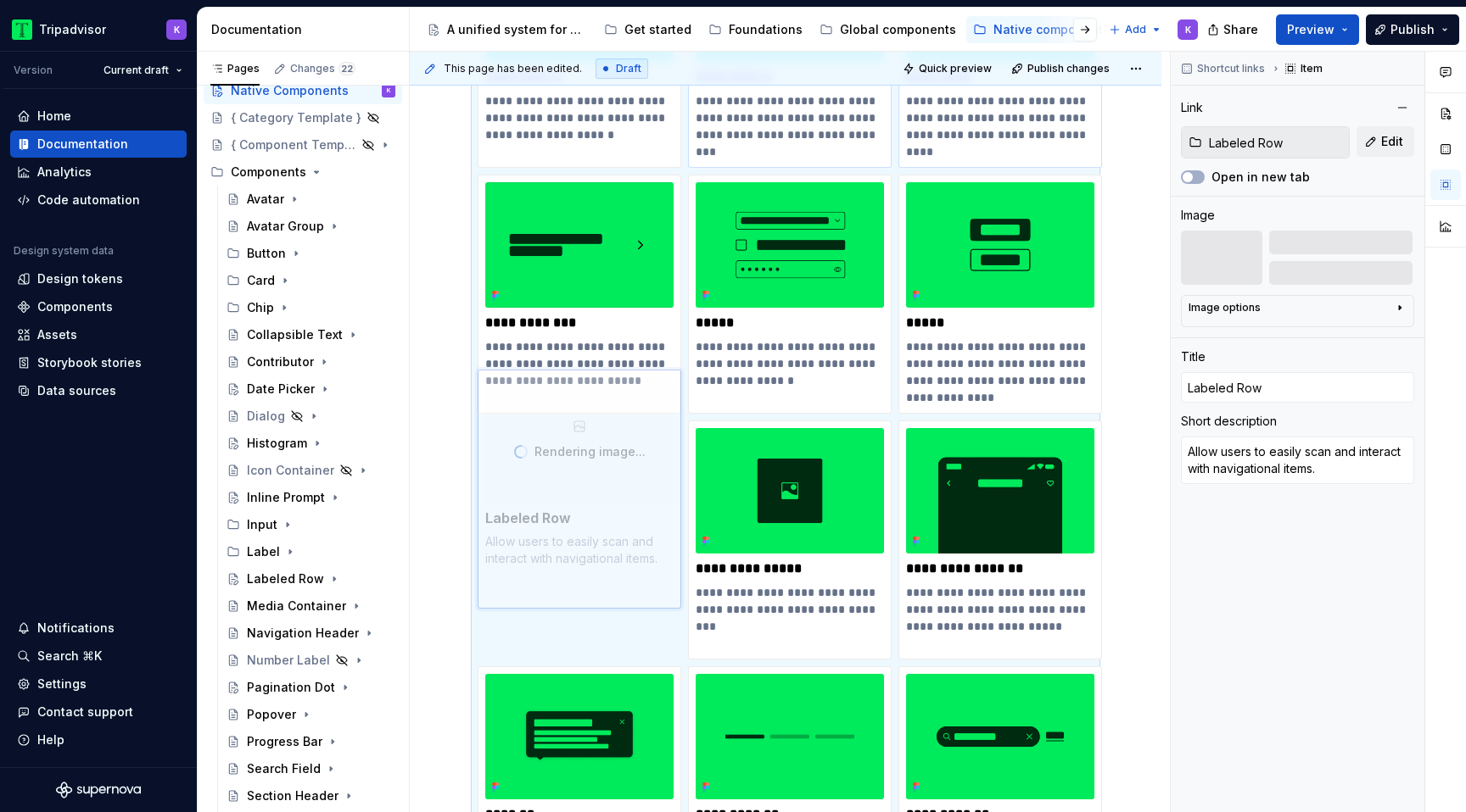
drag, startPoint x: 608, startPoint y: 569, endPoint x: 689, endPoint y: 618, distance: 94.7
click at [690, 618] on body "Tripadvisor K Version Current draft Home Documentation Analytics Code automatio…" at bounding box center [733, 406] width 1466 height 812
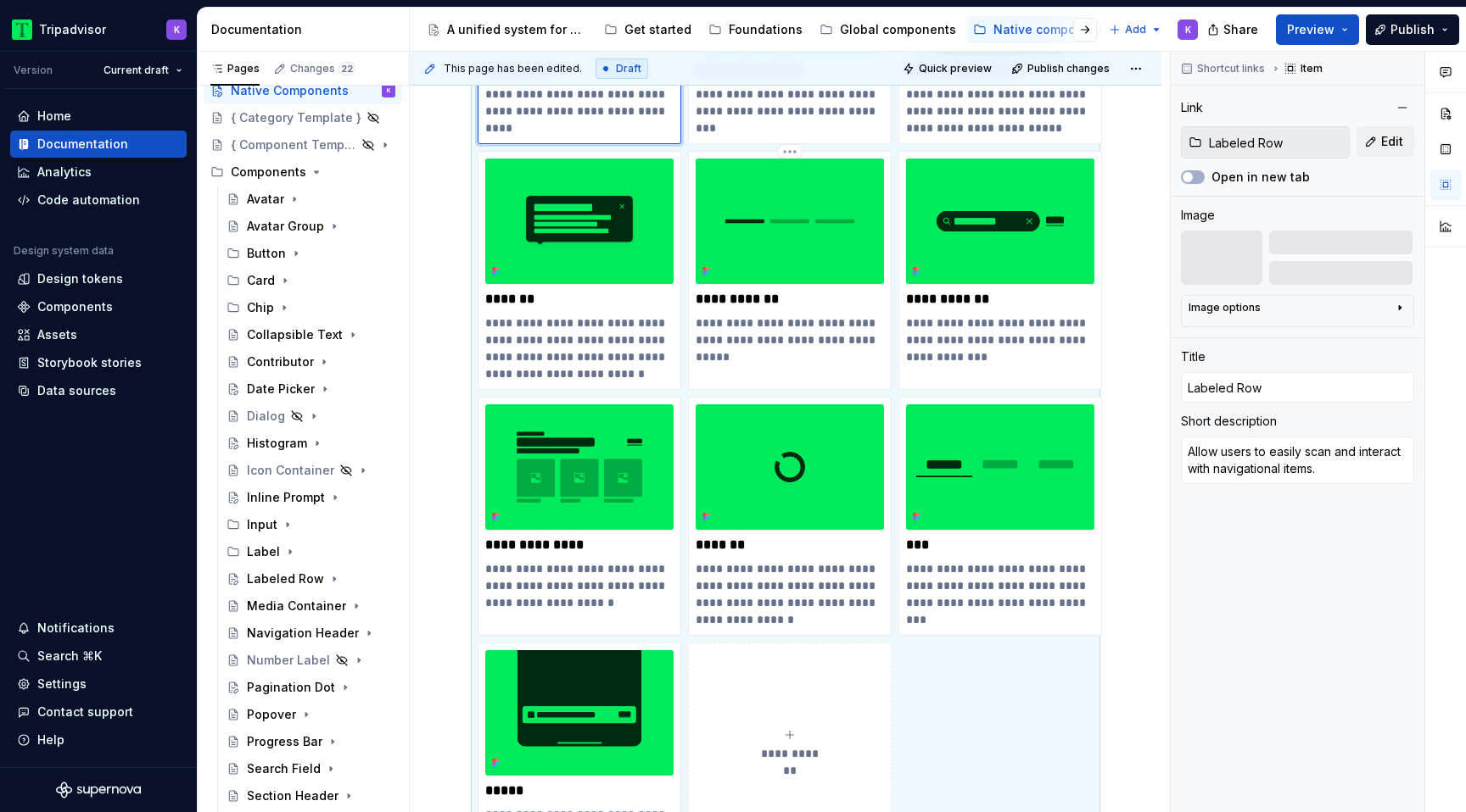
scroll to position [1567, 0]
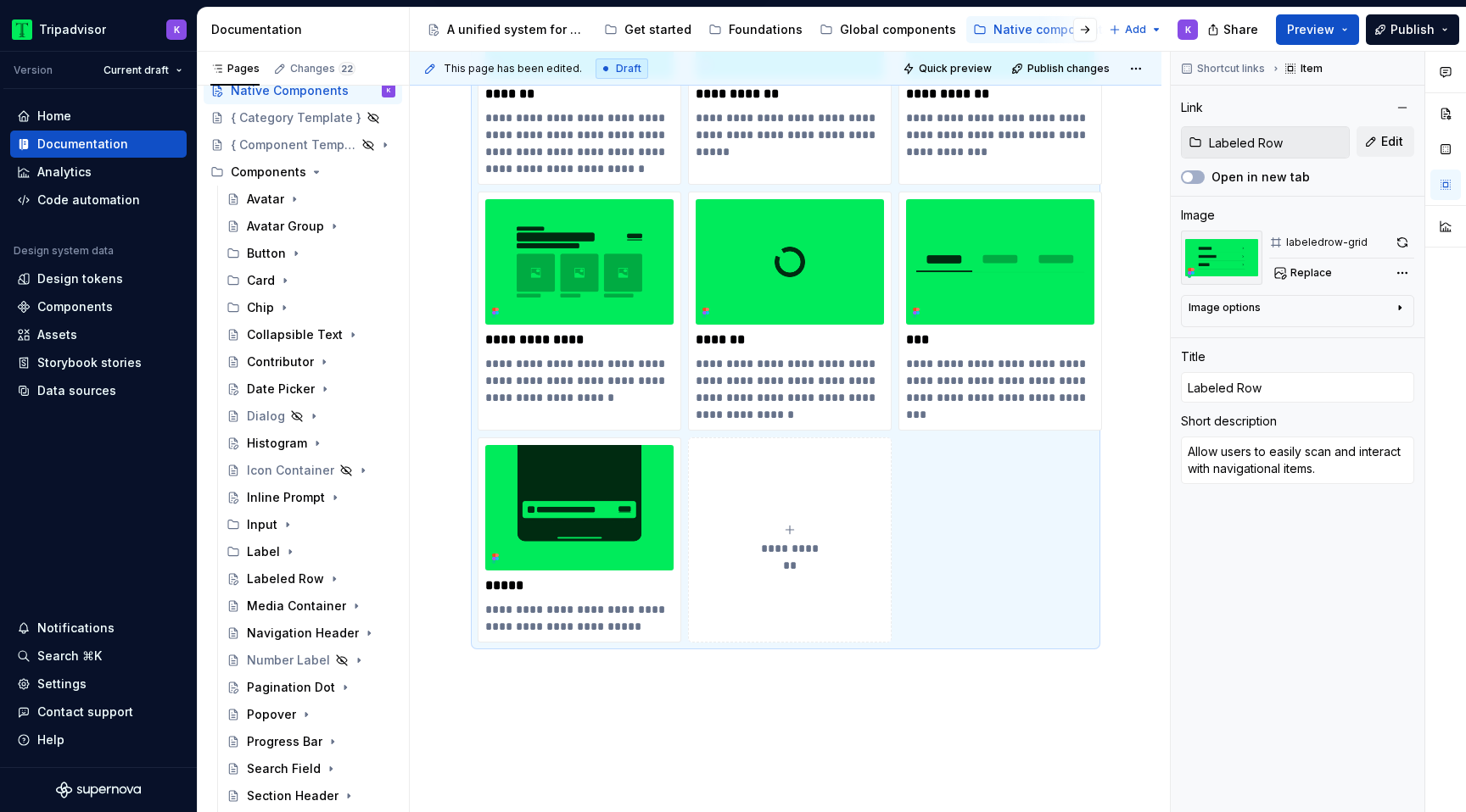
click at [769, 529] on div "**********" at bounding box center [789, 540] width 188 height 34
type textarea "*"
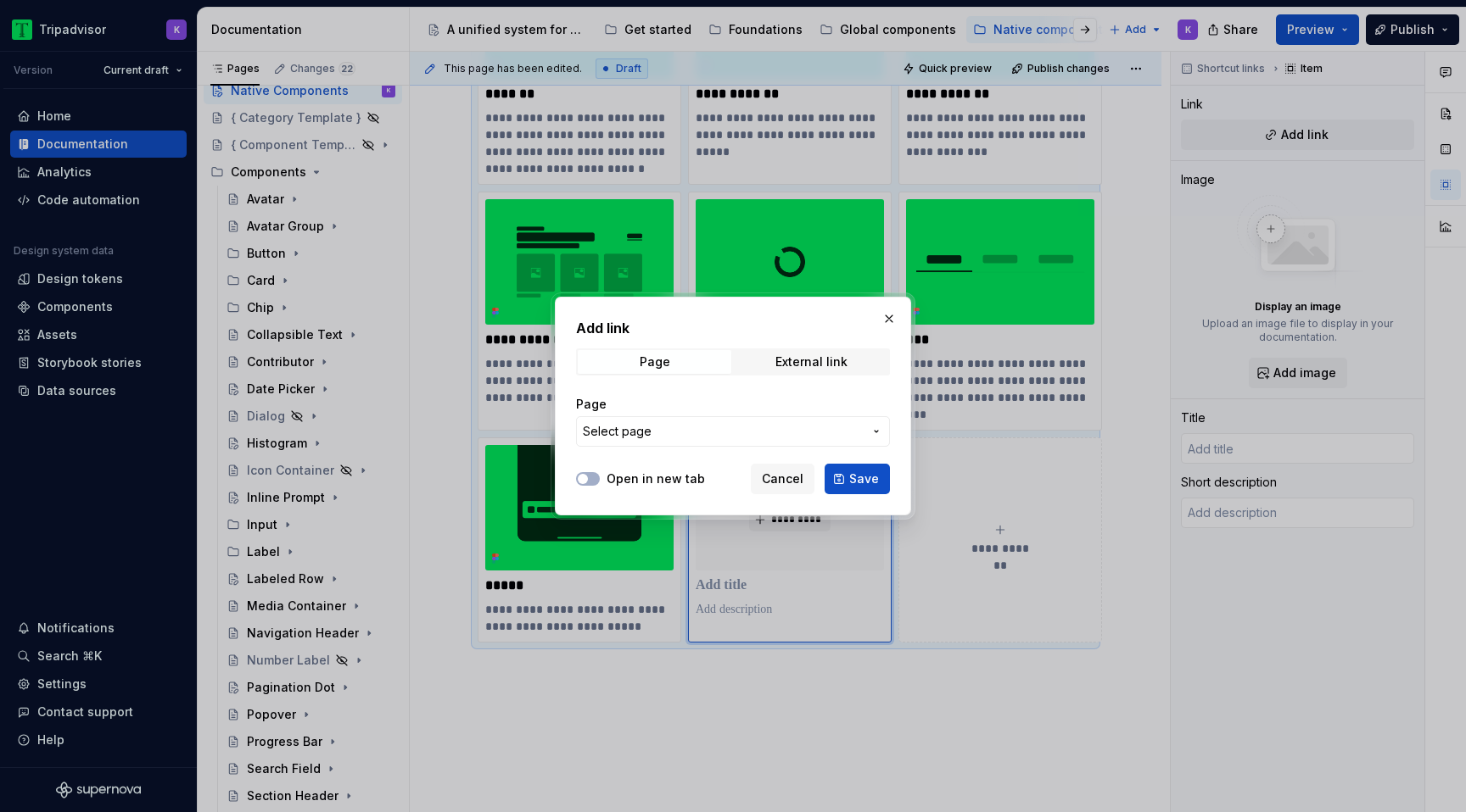
click at [811, 423] on span "Select page" at bounding box center [723, 431] width 280 height 17
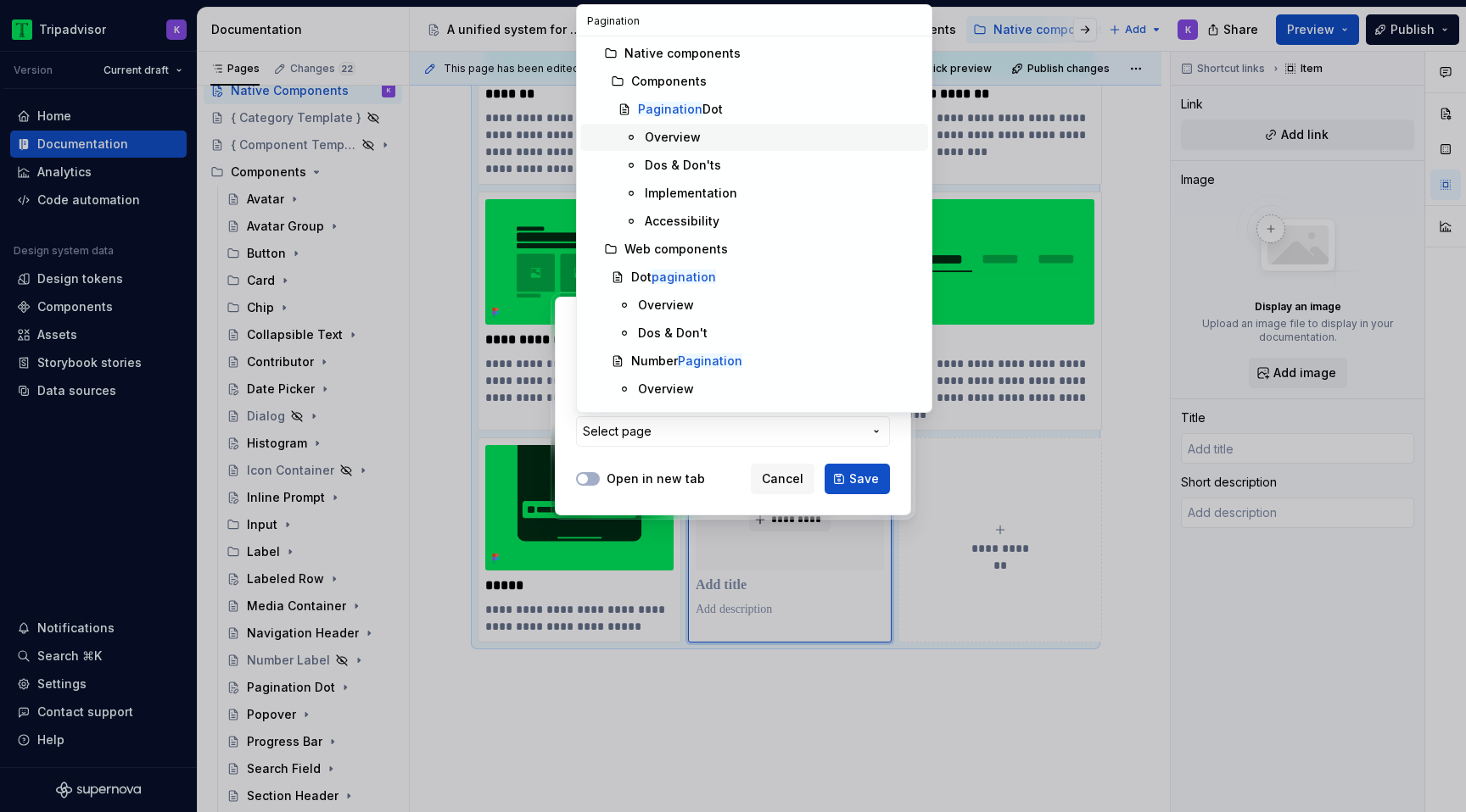
type input "Pagination"
click at [762, 109] on div "Pagination Dot" at bounding box center [779, 109] width 284 height 17
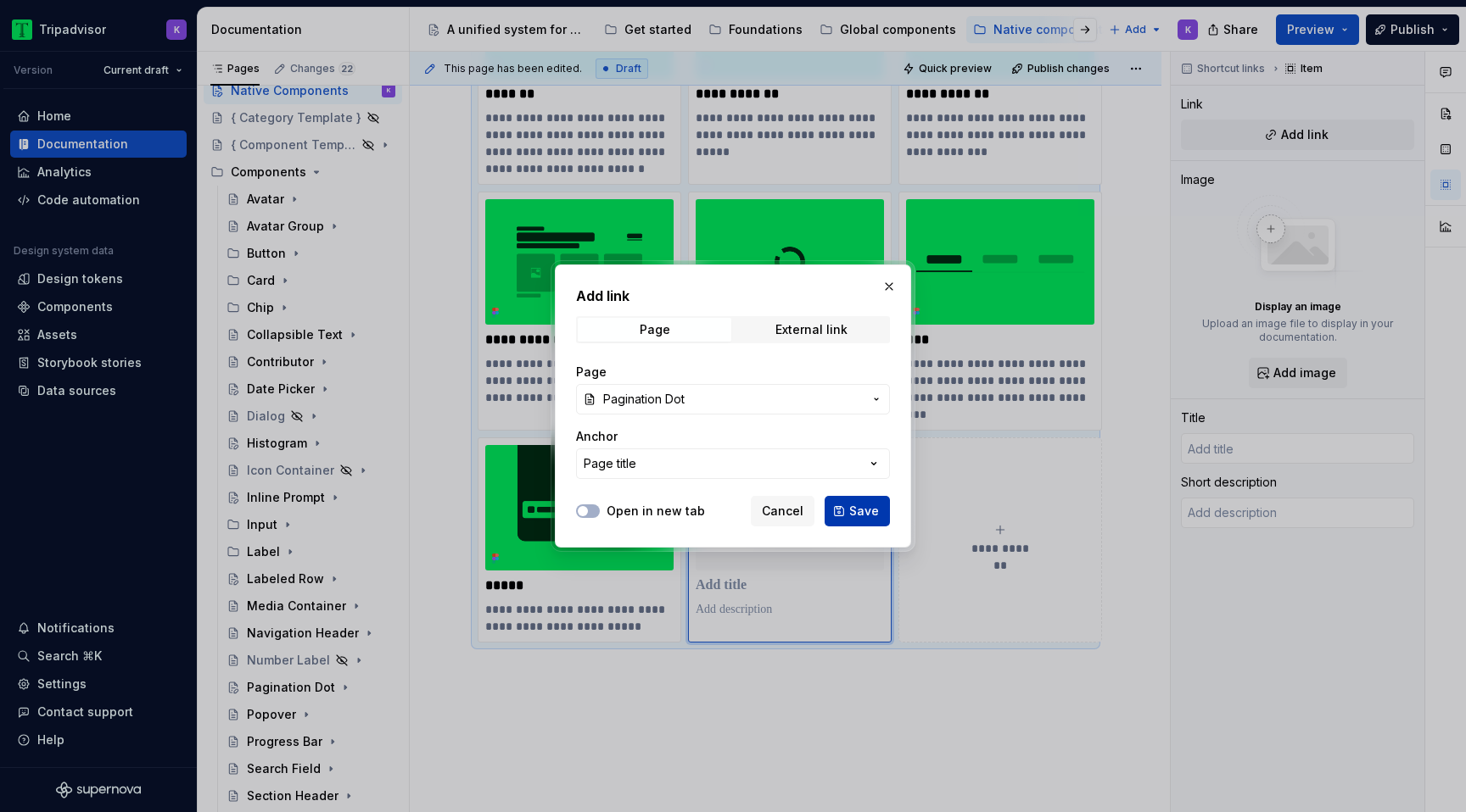
click at [851, 504] on span "Save" at bounding box center [863, 511] width 29 height 17
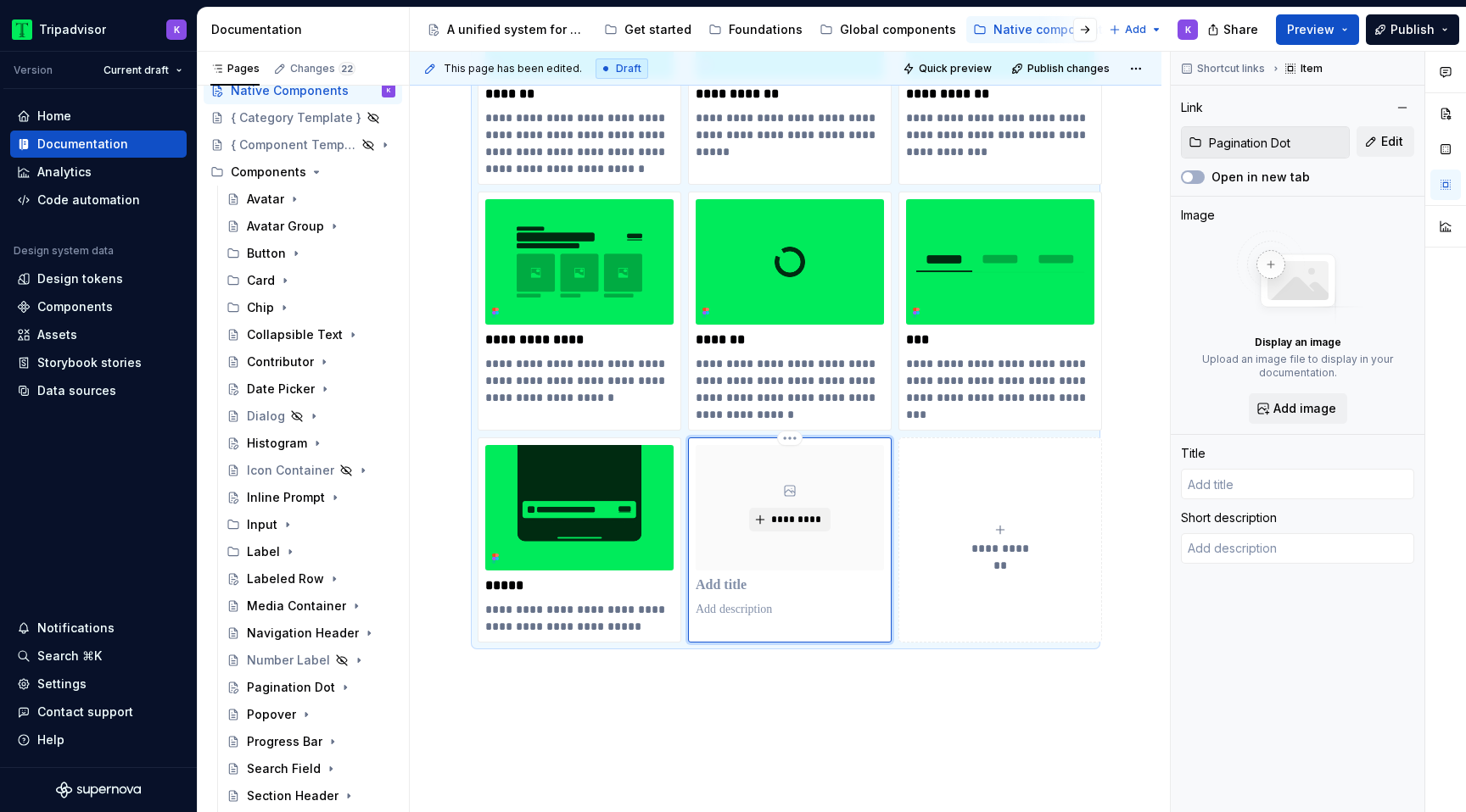
type textarea "*"
type input "Pagination Dot"
type textarea "Pagination dots are small, circular indicators used on top of images to show th…"
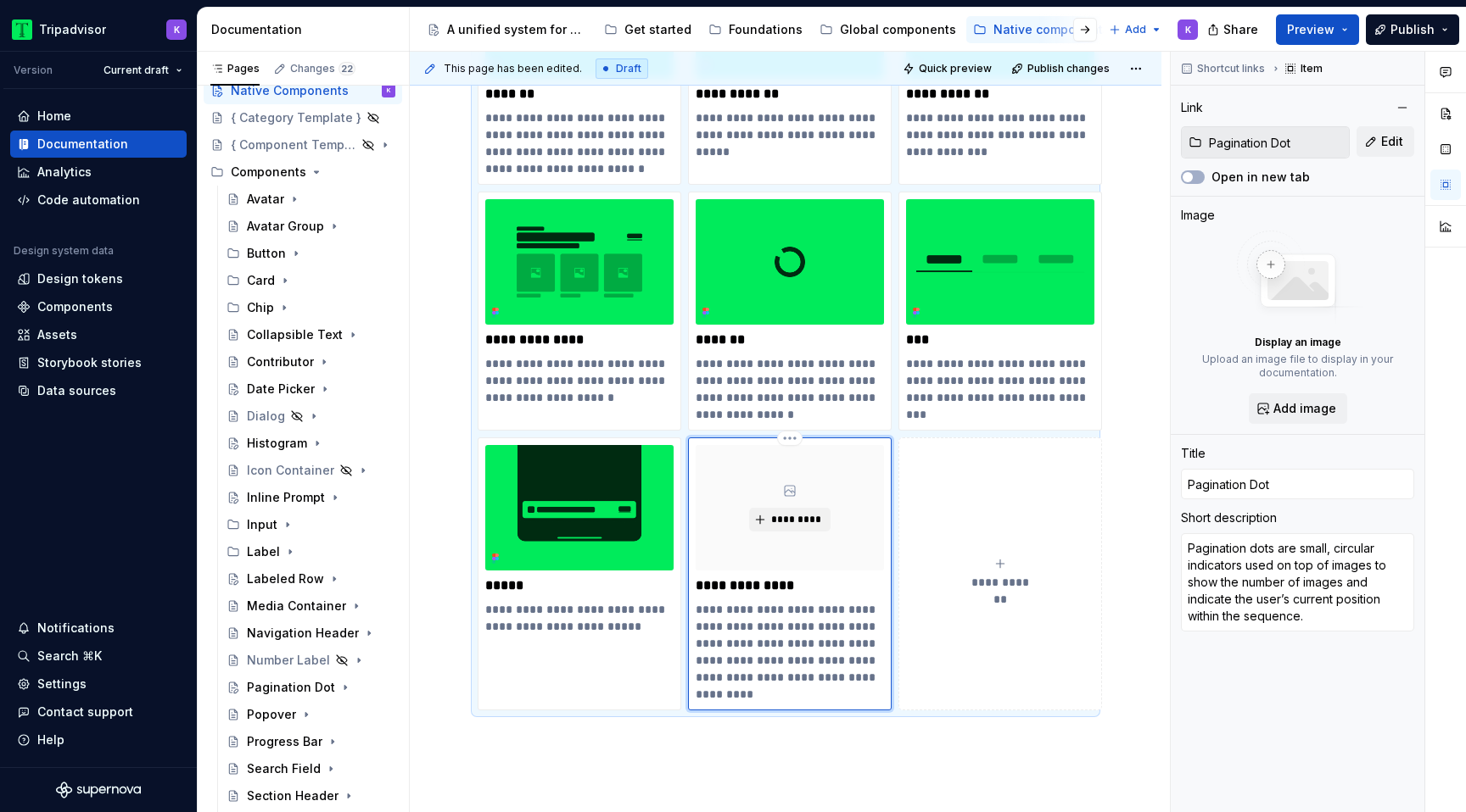
click at [785, 626] on p "**********" at bounding box center [789, 652] width 188 height 102
drag, startPoint x: 804, startPoint y: 628, endPoint x: 680, endPoint y: 614, distance: 124.8
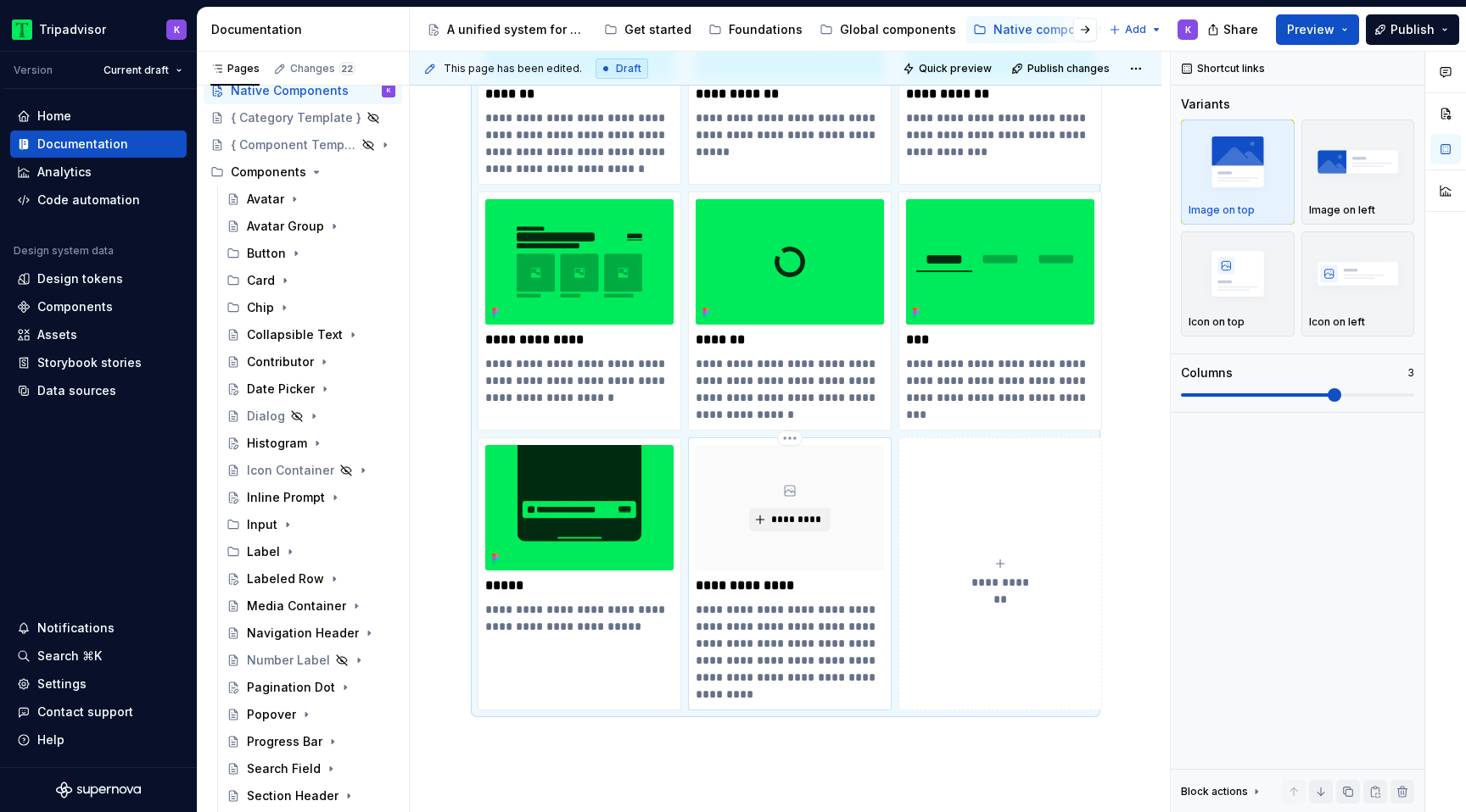
click at [774, 636] on p "**********" at bounding box center [789, 652] width 188 height 102
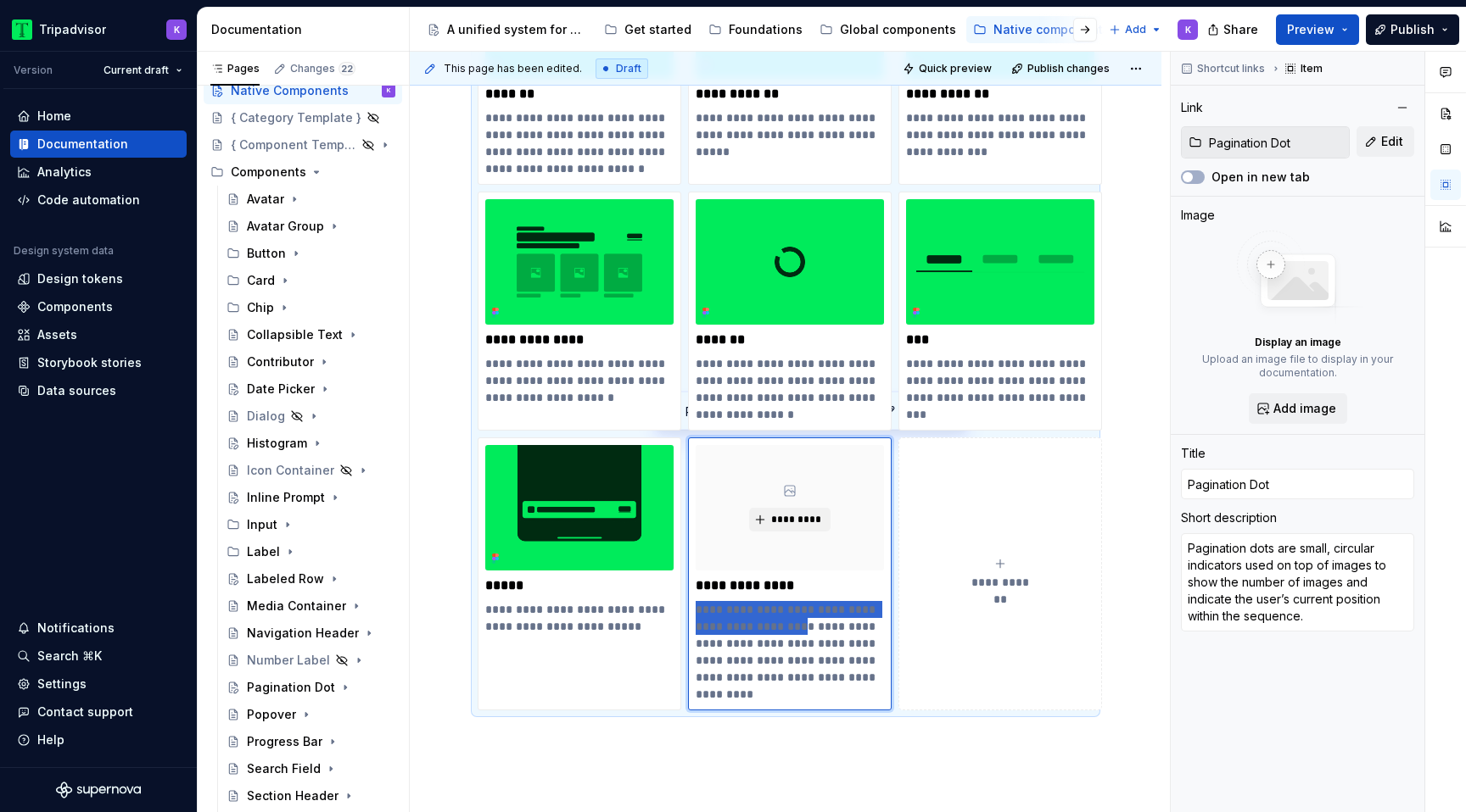
drag, startPoint x: 807, startPoint y: 627, endPoint x: 687, endPoint y: 613, distance: 120.8
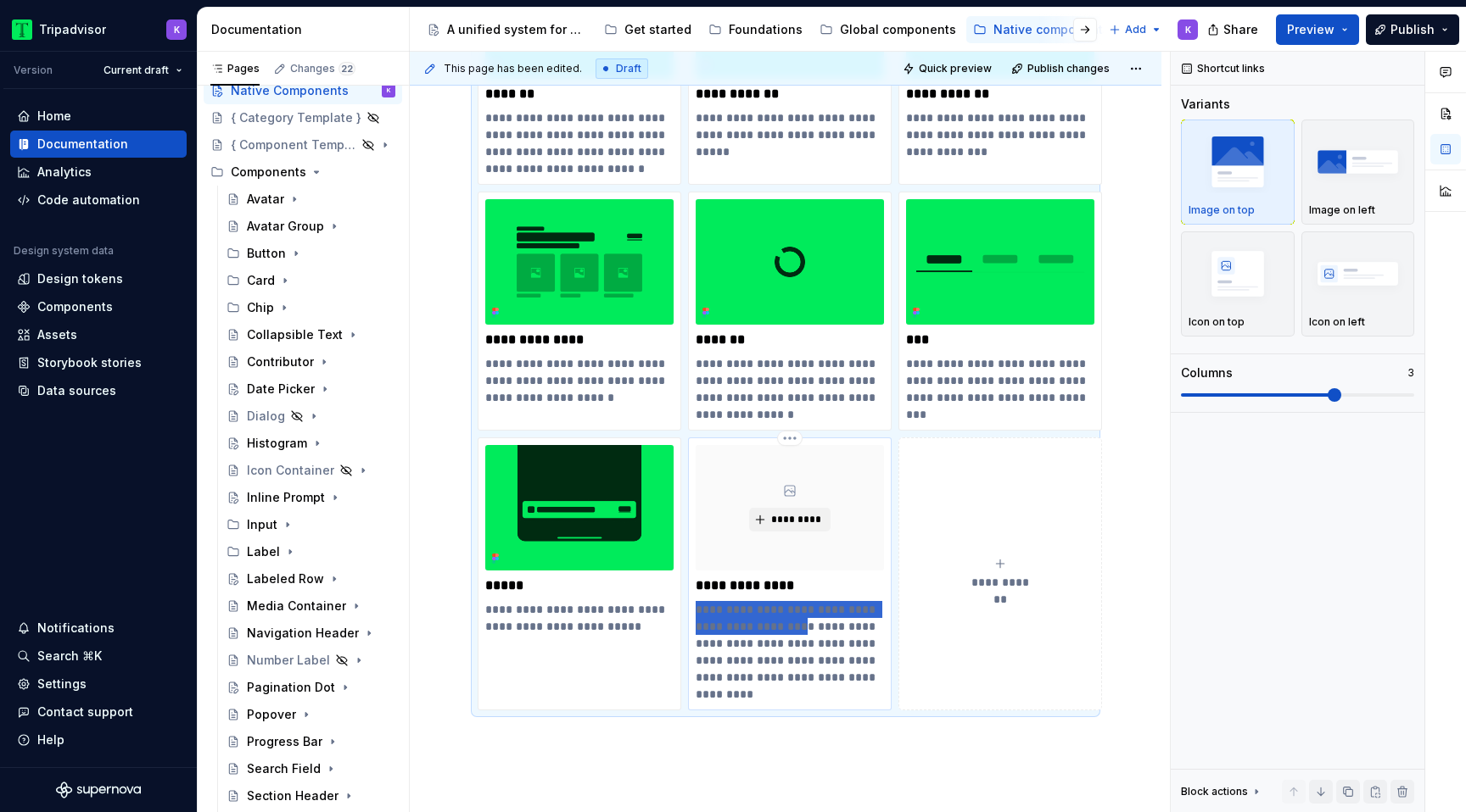
drag, startPoint x: 695, startPoint y: 611, endPoint x: 809, endPoint y: 620, distance: 114.4
click at [809, 620] on p "**********" at bounding box center [789, 652] width 188 height 102
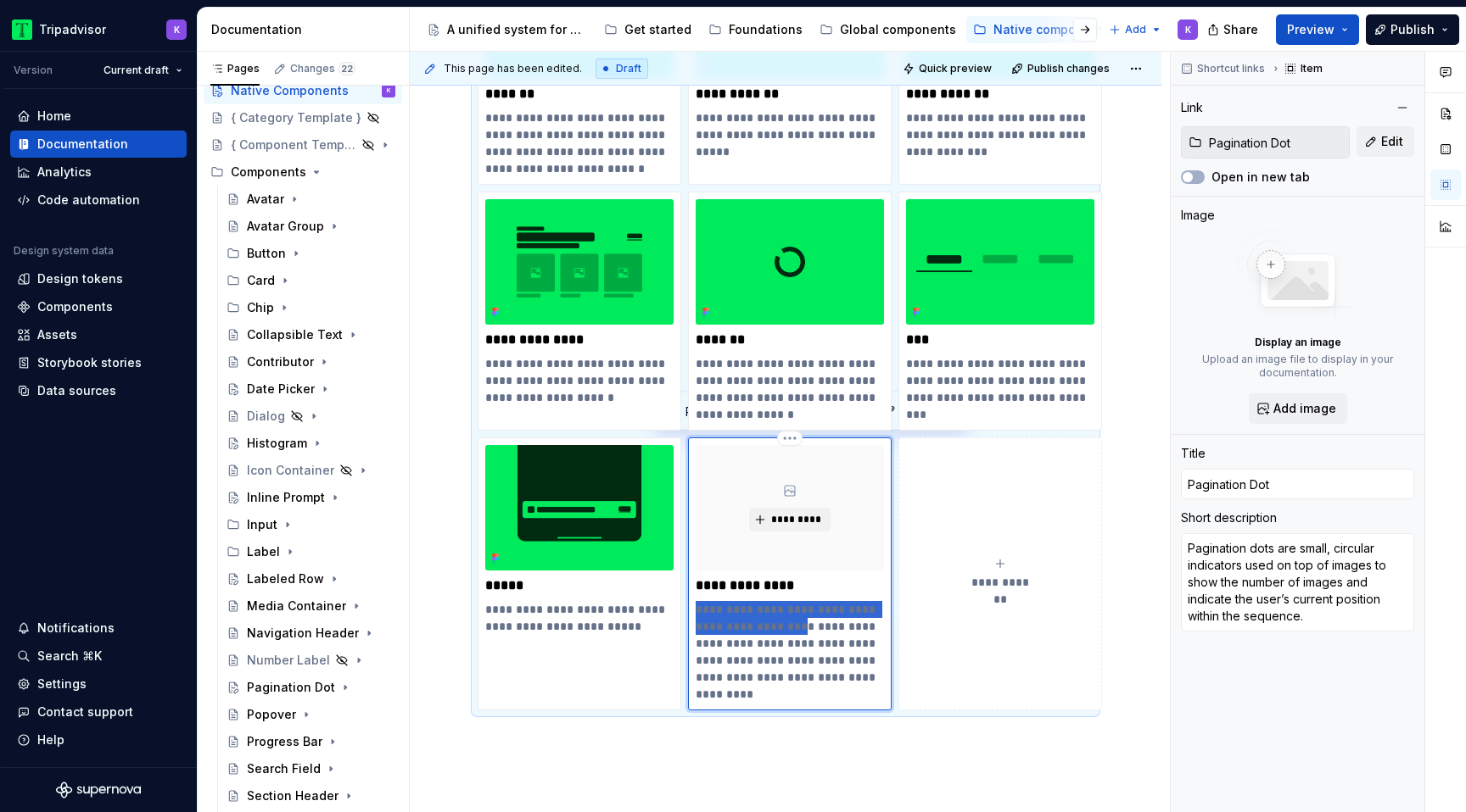
type textarea "*"
type textarea "Used on top of images to show the number of images and indicate the user’s curr…"
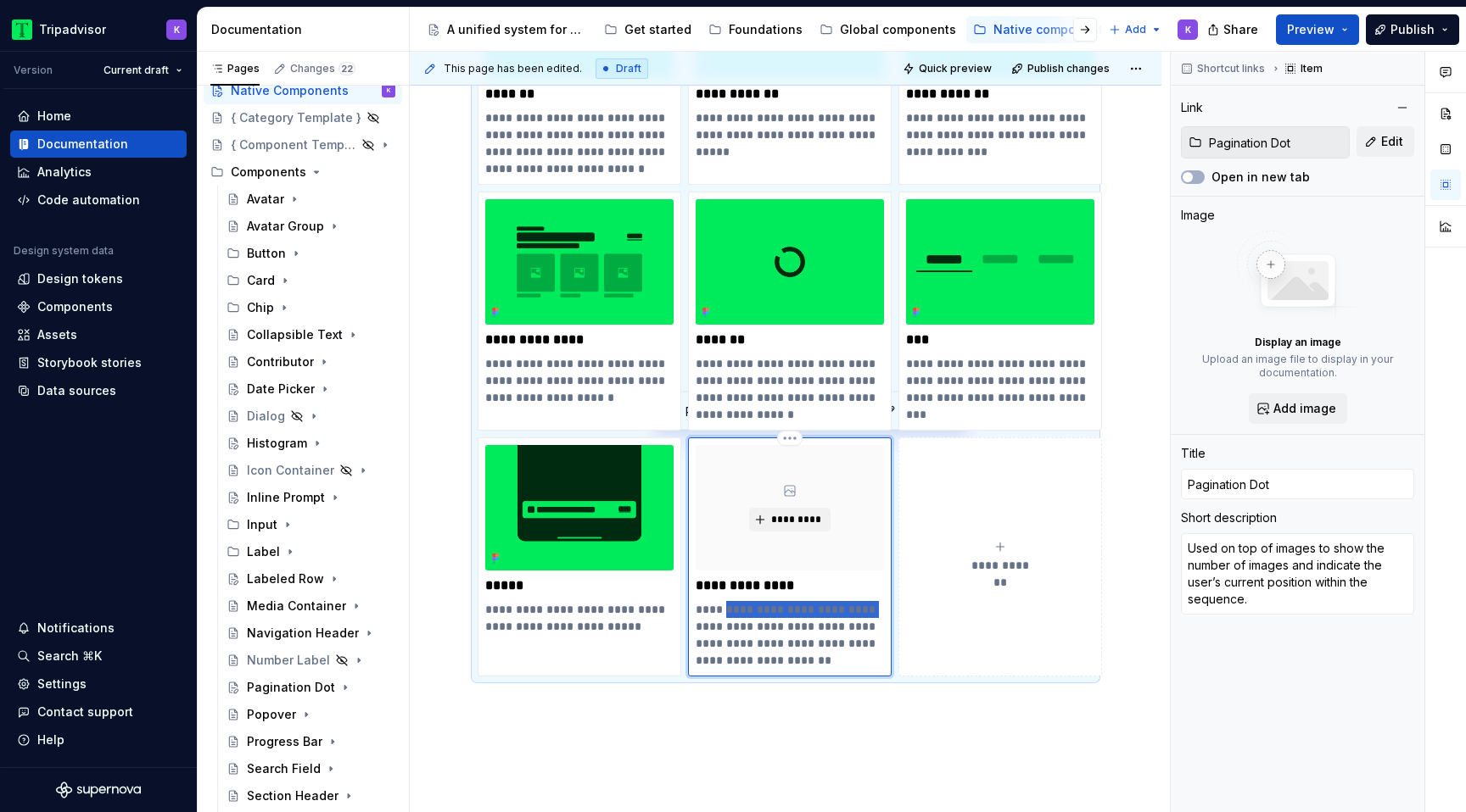
drag, startPoint x: 729, startPoint y: 607, endPoint x: 873, endPoint y: 602, distance: 144.1
click at [873, 602] on p "**********" at bounding box center [789, 636] width 188 height 68
type textarea "*"
type textarea "Used tthe number of images and indicate the user’s current position within the …"
type textarea "*"
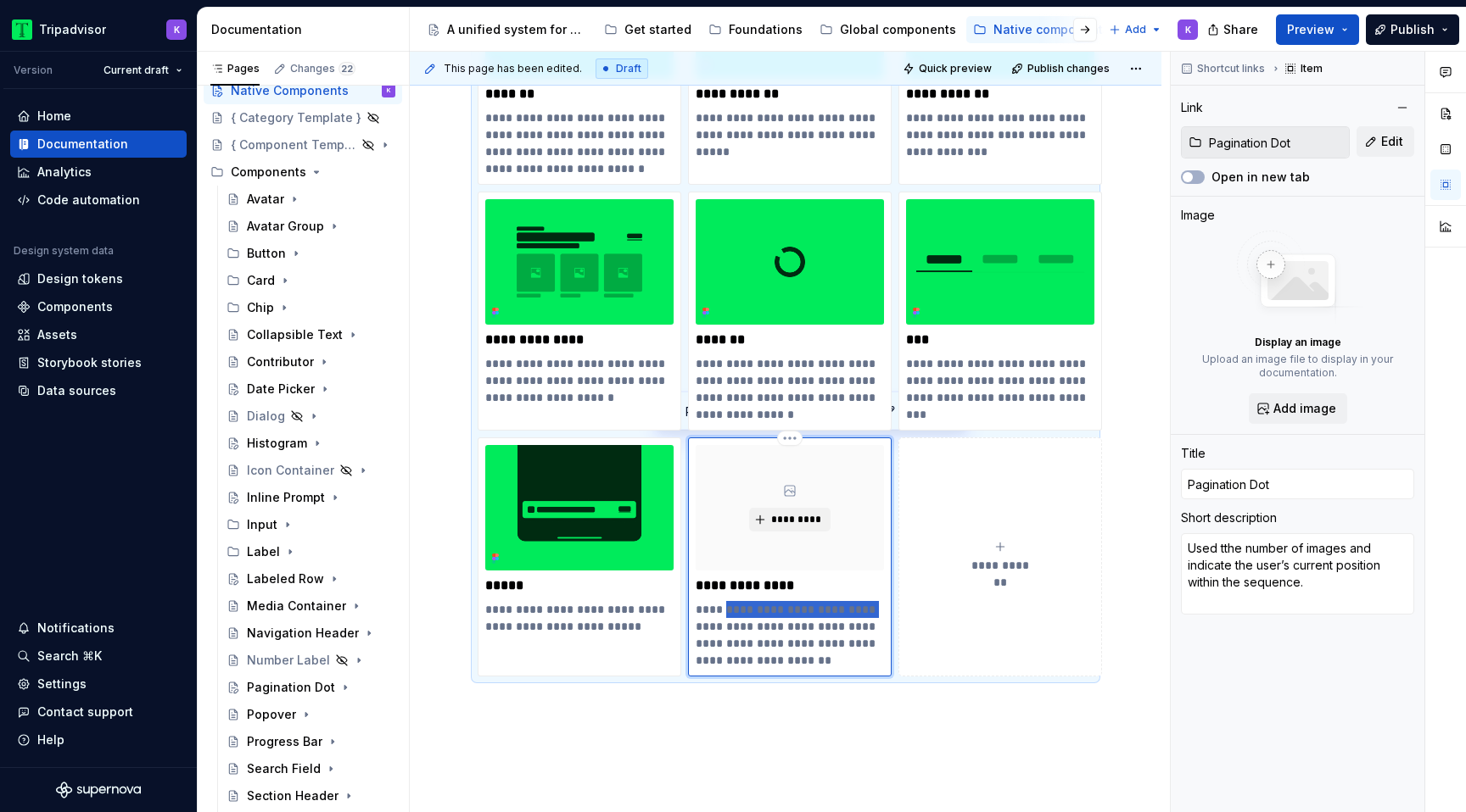
type textarea "Used tothe number of images and indicate the user’s current position within the…"
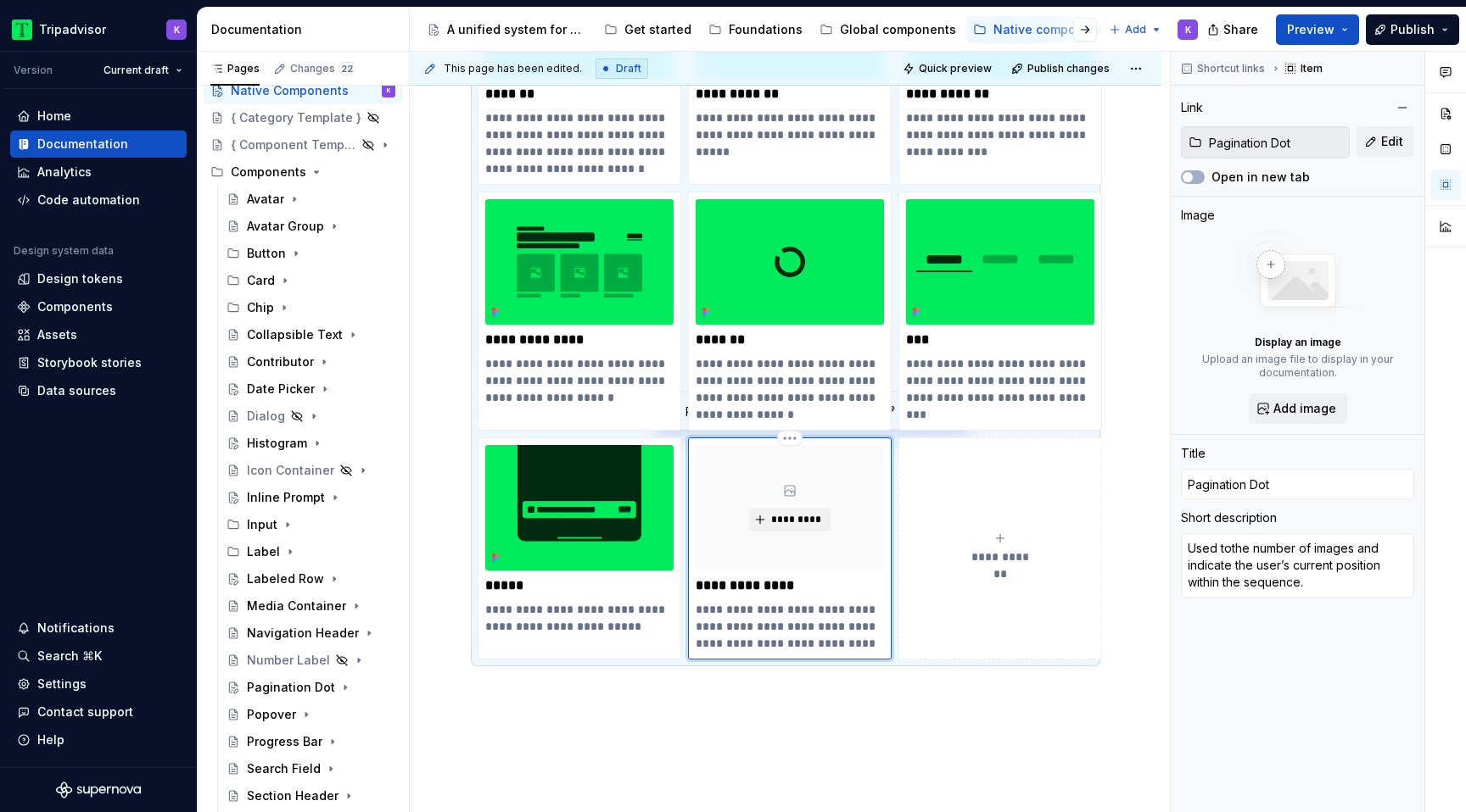
type textarea "*"
type textarea "Used to the number of images and indicate the user’s current position within th…"
type textarea "*"
type textarea "Used to ithe number of images and indicate the user’s current position within t…"
type textarea "*"
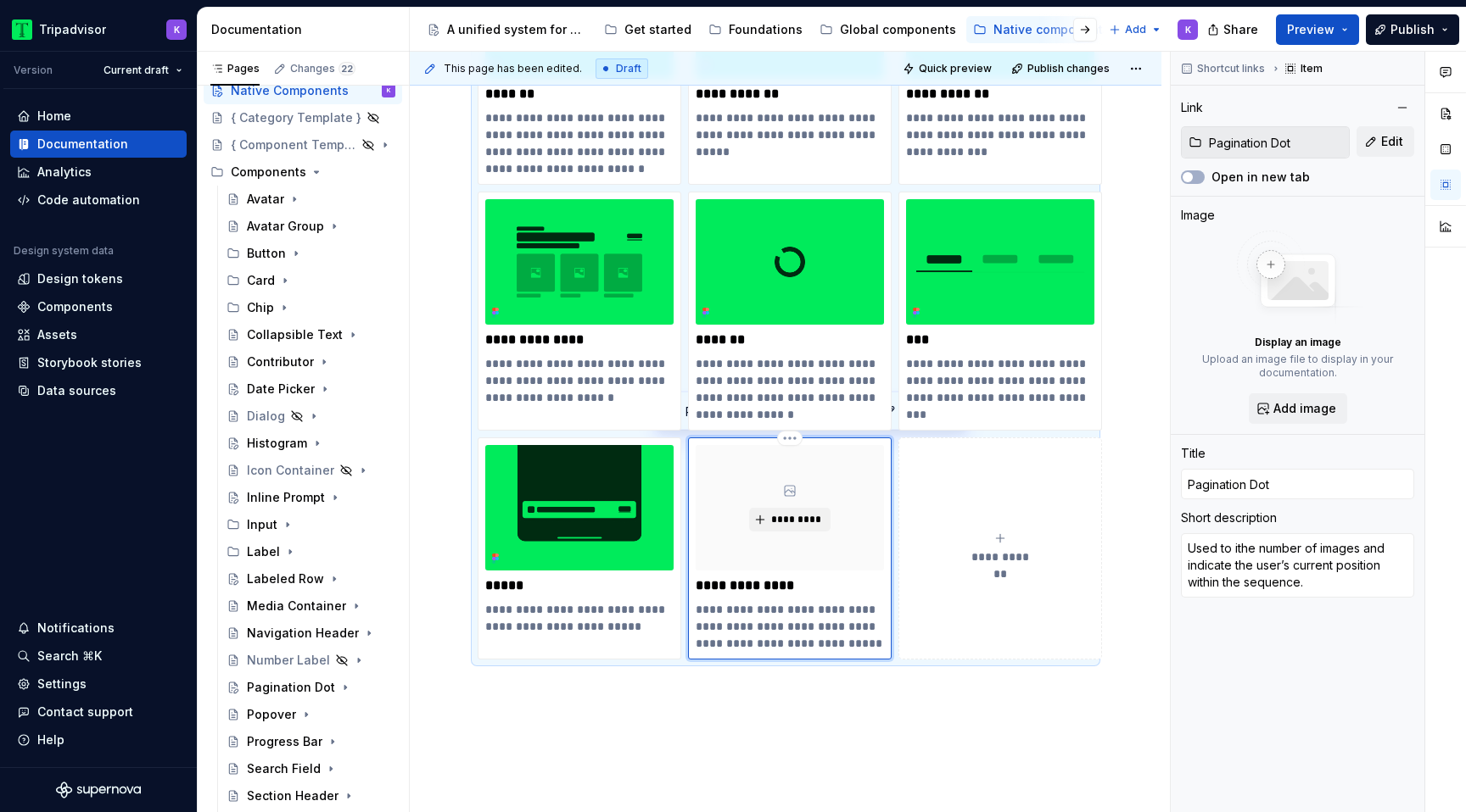
type textarea "Used to imthe number of images and indicate the user’s current position within …"
type textarea "*"
type textarea "Used to ithe number of images and indicate the user’s current position within t…"
type textarea "*"
type textarea "Used to inthe number of images and indicate the user’s current position within …"
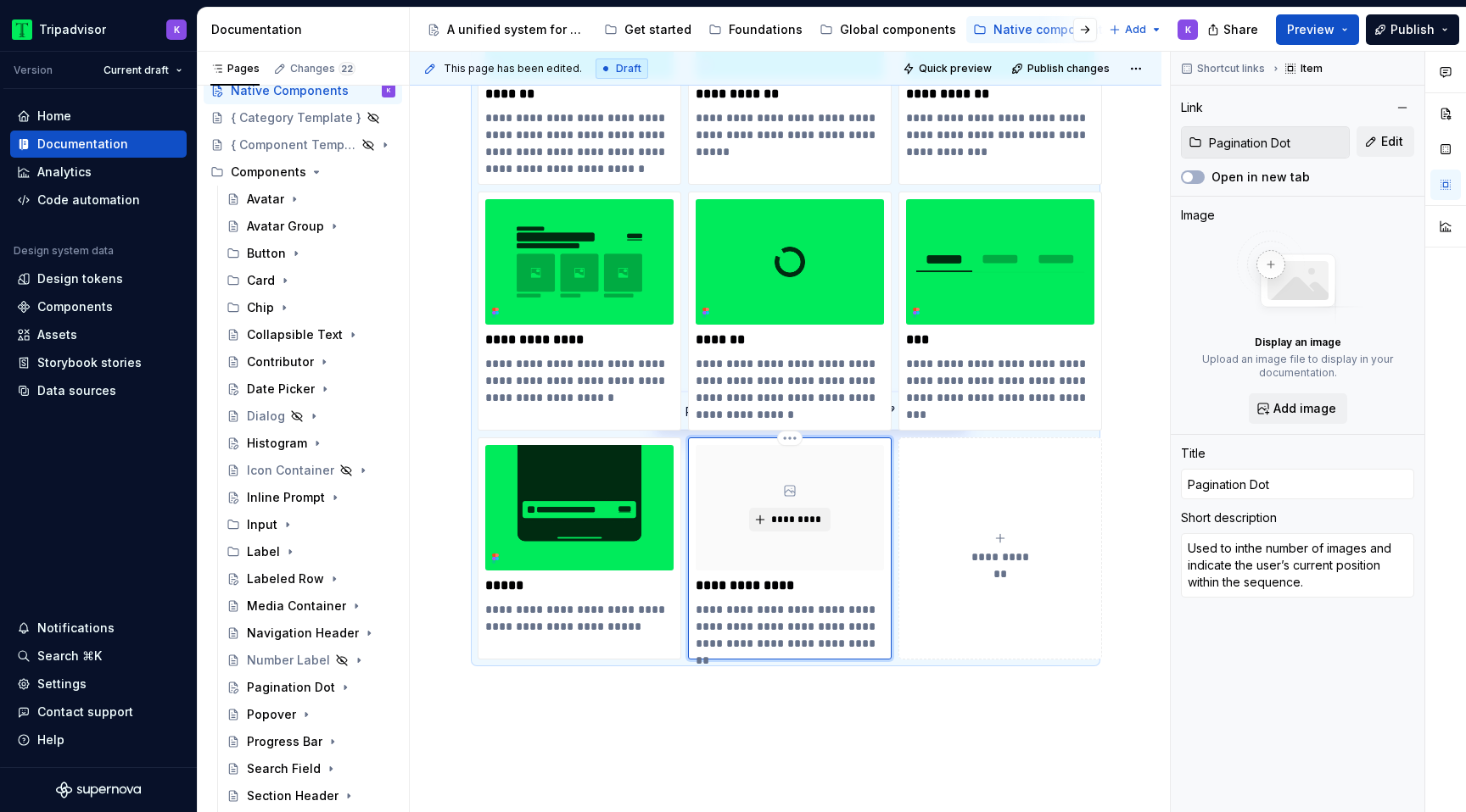
type textarea "*"
type textarea "Used to indthe number of images and indicate the user’s current position within…"
type textarea "*"
type textarea "Used to indithe number of images and indicate the user’s current position withi…"
type textarea "*"
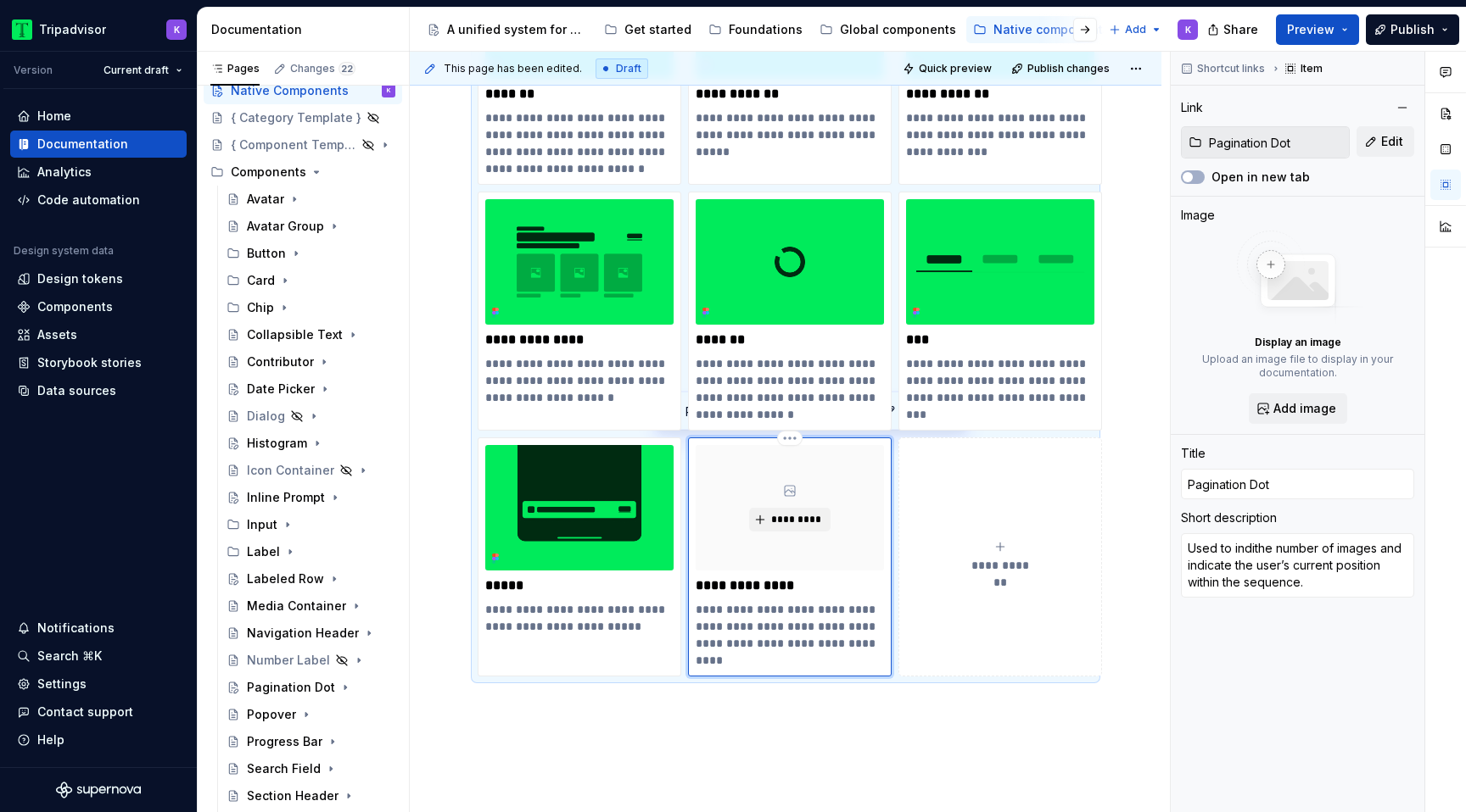
type textarea "Used to indicthe number of images and indicate the user’s current position with…"
type textarea "*"
type textarea "Used to indicathe number of images and indicate the user’s current position wit…"
type textarea "*"
type textarea "Used to indicatthe number of images and indicate the user’s current position wi…"
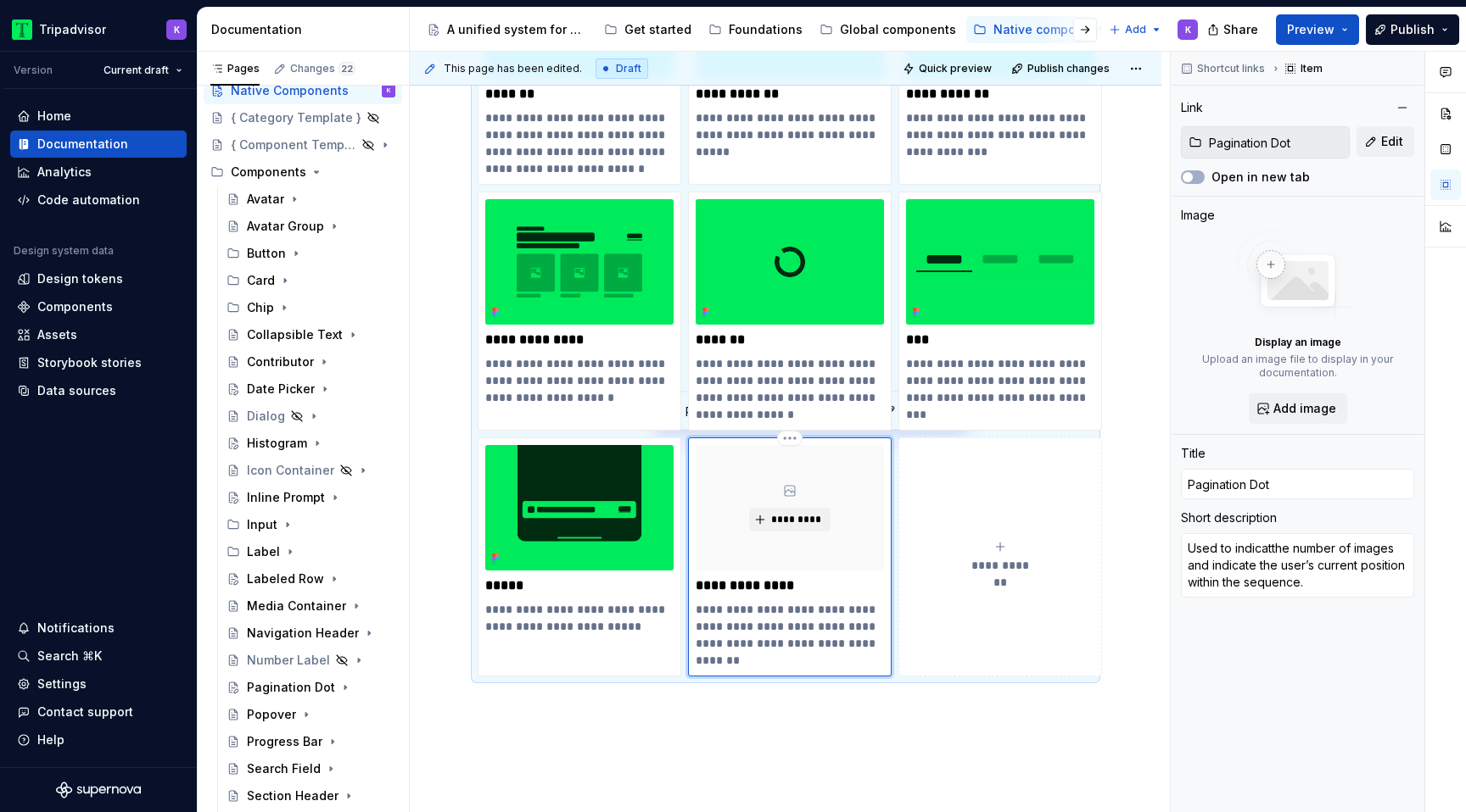
type textarea "*"
type textarea "Used to indicatethe number of images and indicate the user’s current position w…"
type textarea "*"
type textarea "Used to indicate the number of images and indicate the user’s current position …"
drag, startPoint x: 765, startPoint y: 628, endPoint x: 810, endPoint y: 628, distance: 45.0
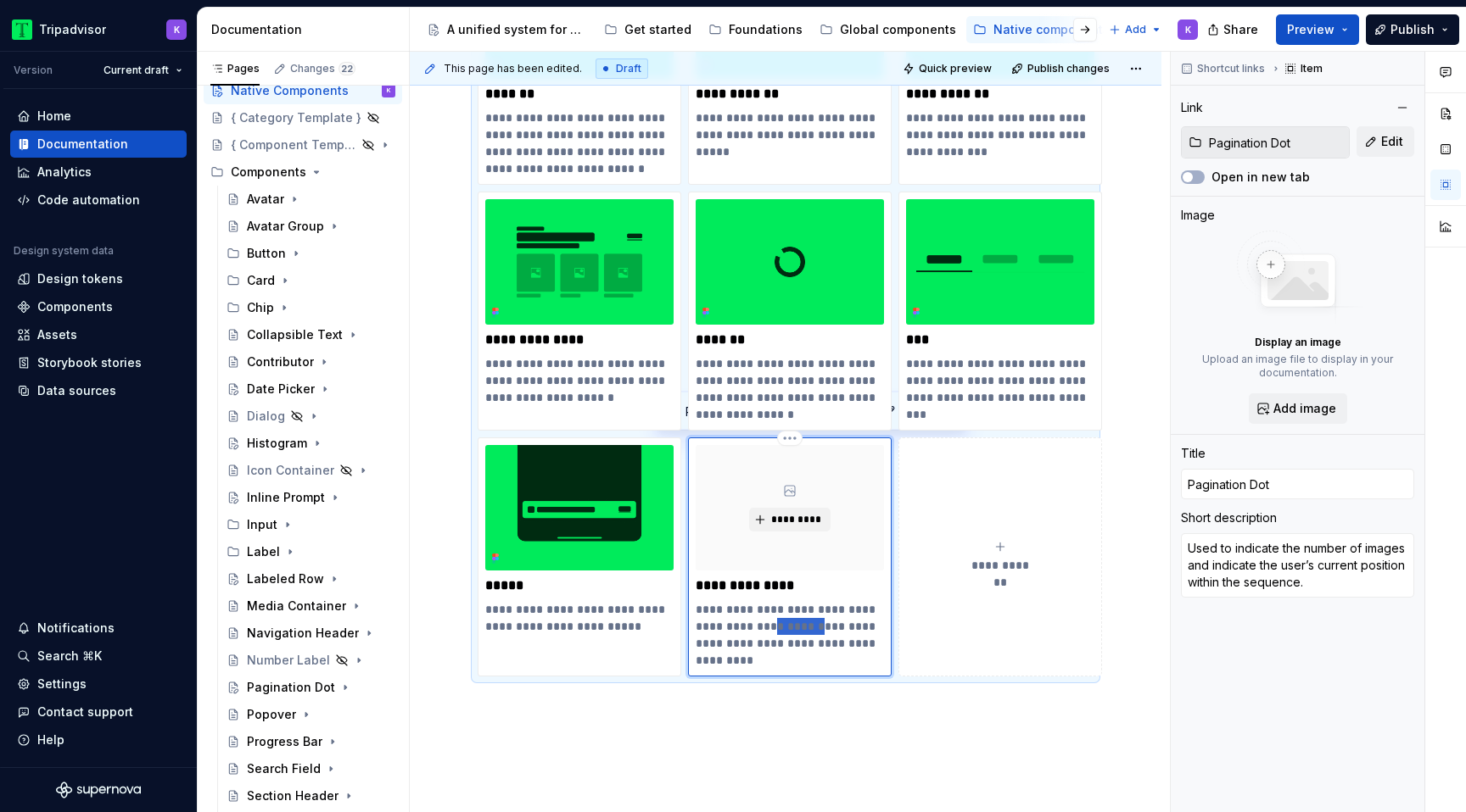
click at [810, 628] on p "**********" at bounding box center [789, 636] width 188 height 68
type textarea "*"
type textarea "Used to indicate the number of images and ithe user’s current position within t…"
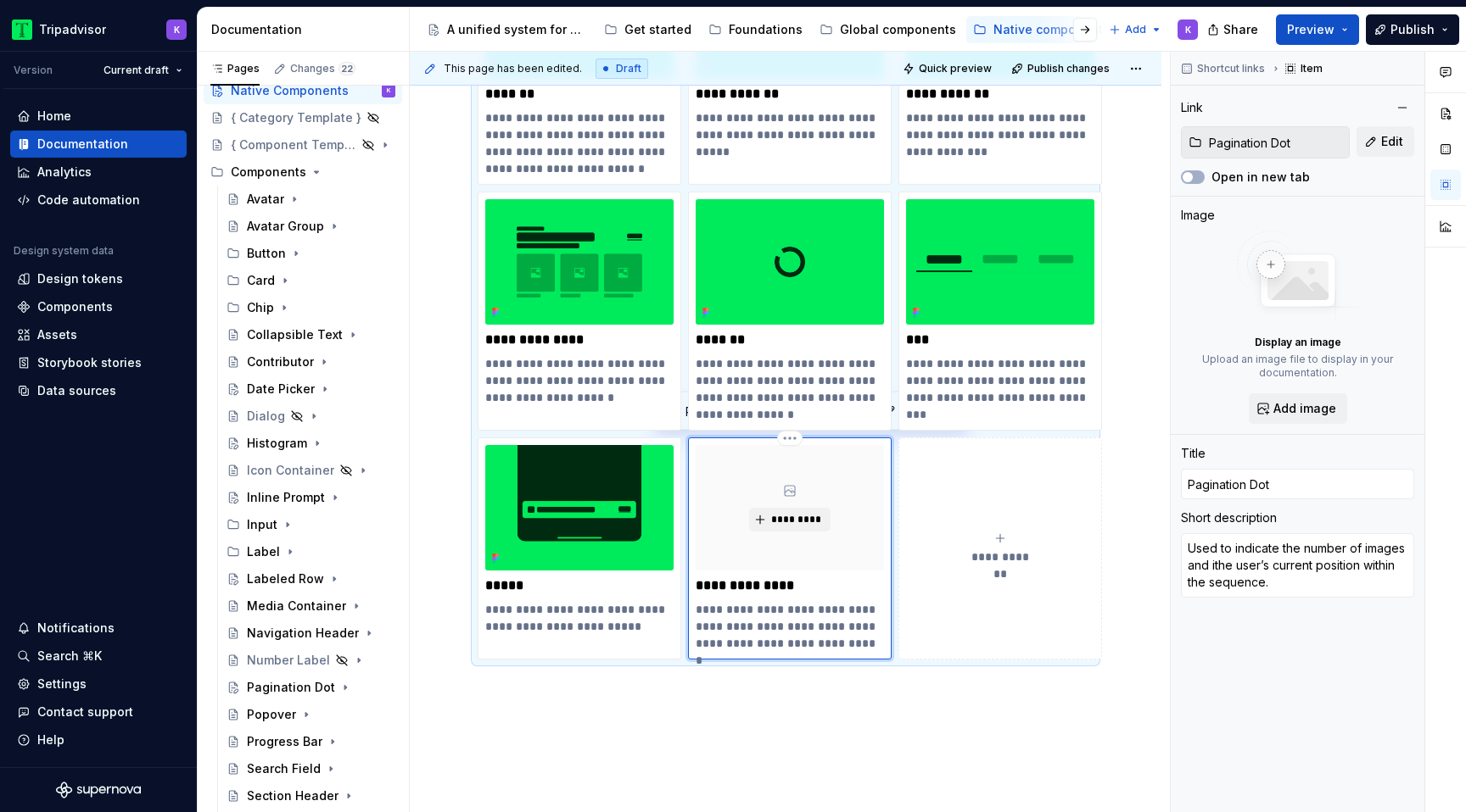
type textarea "*"
type textarea "Used to indicate the number of images and the user’s current position within th…"
click at [872, 651] on p "**********" at bounding box center [789, 627] width 188 height 51
click at [813, 528] on button "*********" at bounding box center [789, 520] width 80 height 24
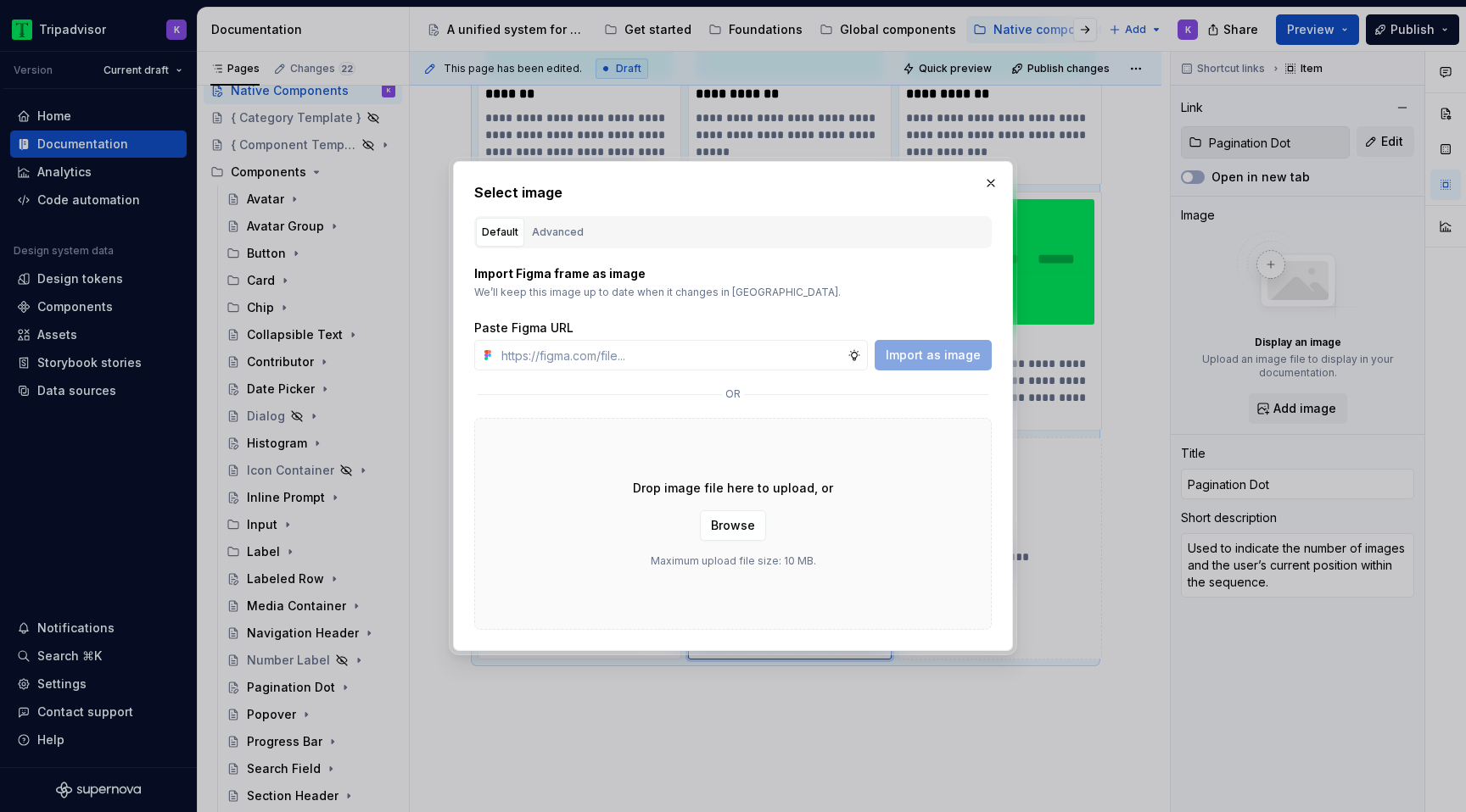
type textarea "*"
type input "[URL][DOMAIN_NAME]"
type textarea "*"
type input "[URL][DOMAIN_NAME]"
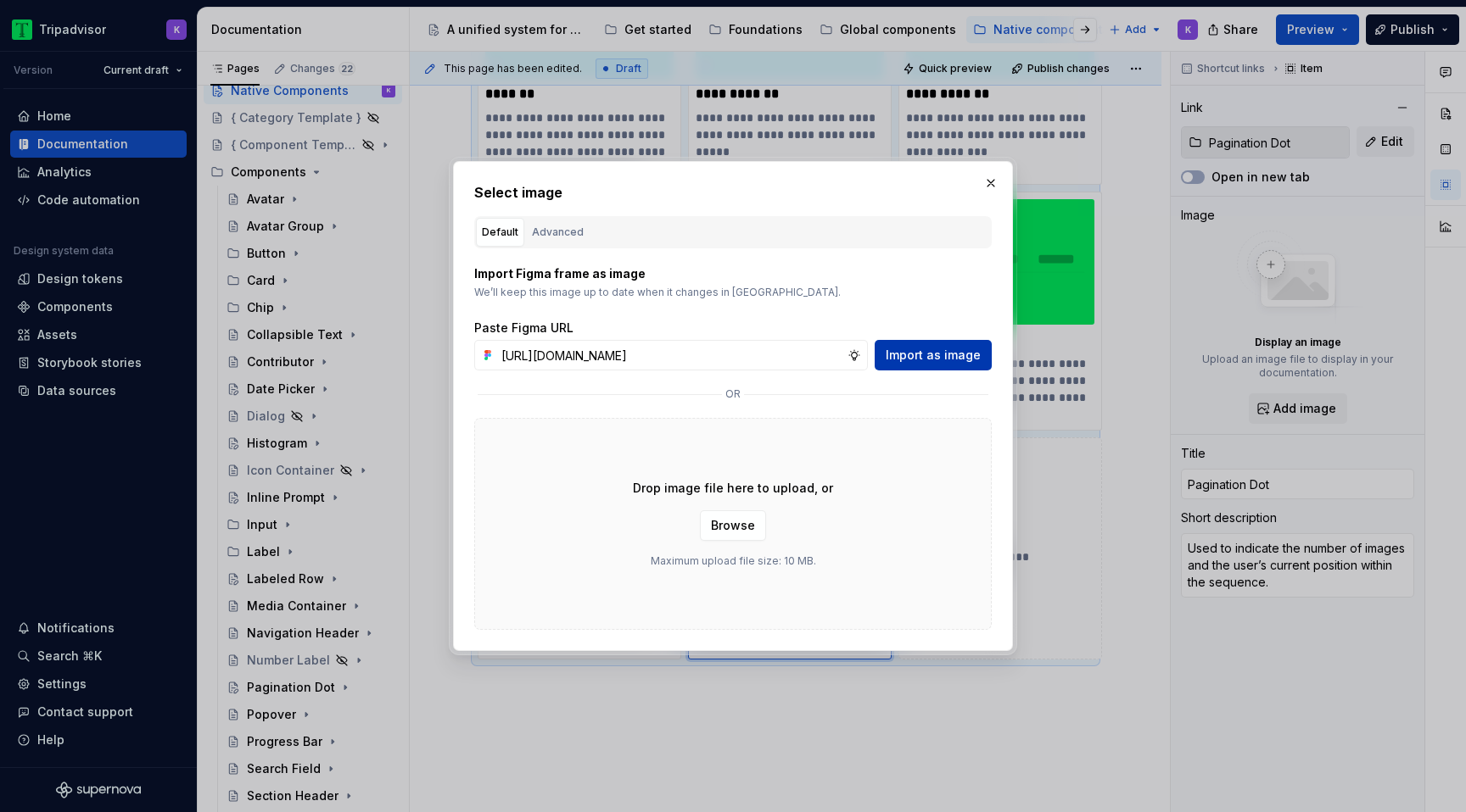
click at [951, 354] on span "Import as image" at bounding box center [933, 355] width 95 height 17
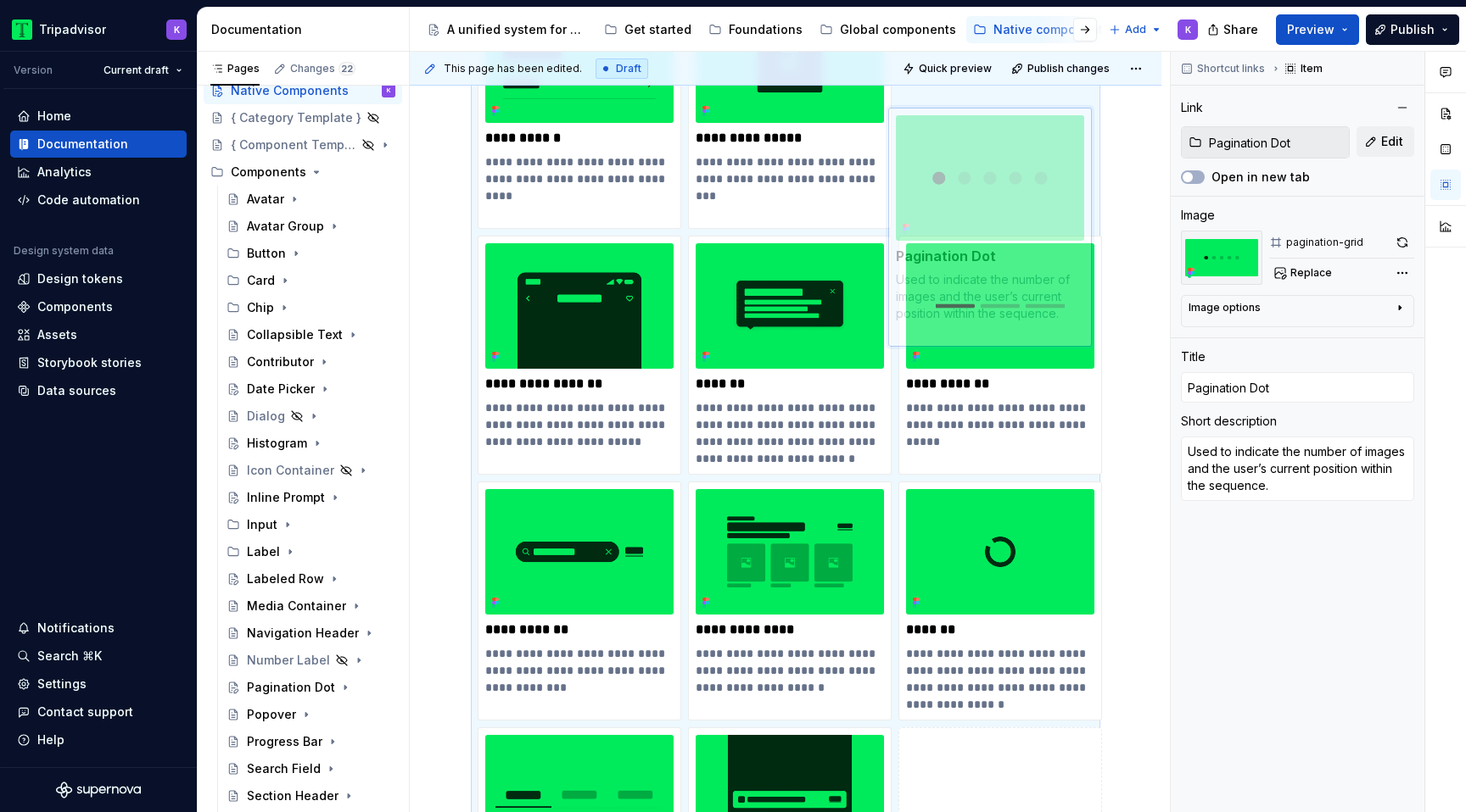
scroll to position [1341, 0]
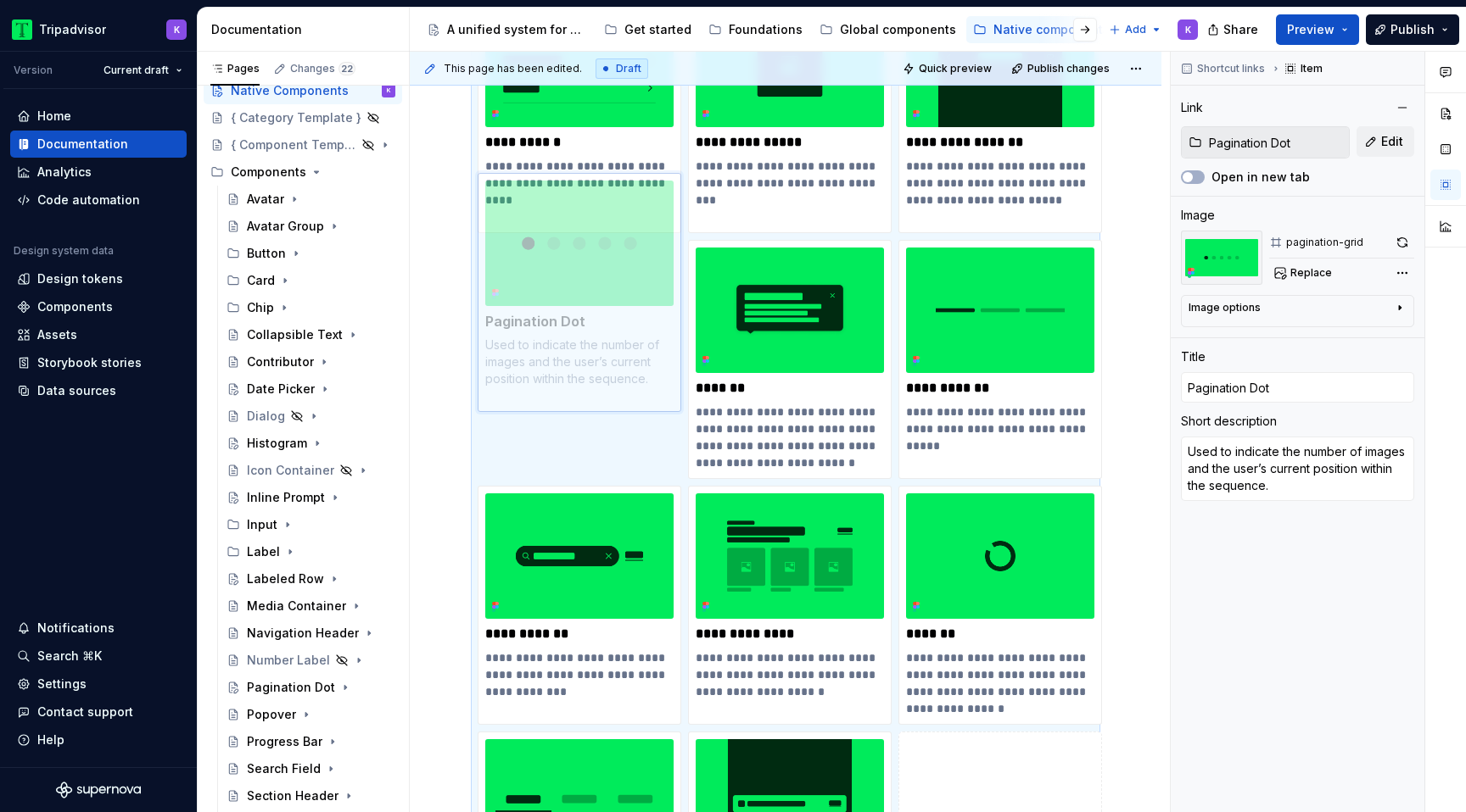
drag, startPoint x: 847, startPoint y: 555, endPoint x: 597, endPoint y: 409, distance: 289.5
click at [597, 409] on body "Tripadvisor K Version Current draft Home Documentation Analytics Code automatio…" at bounding box center [733, 406] width 1466 height 812
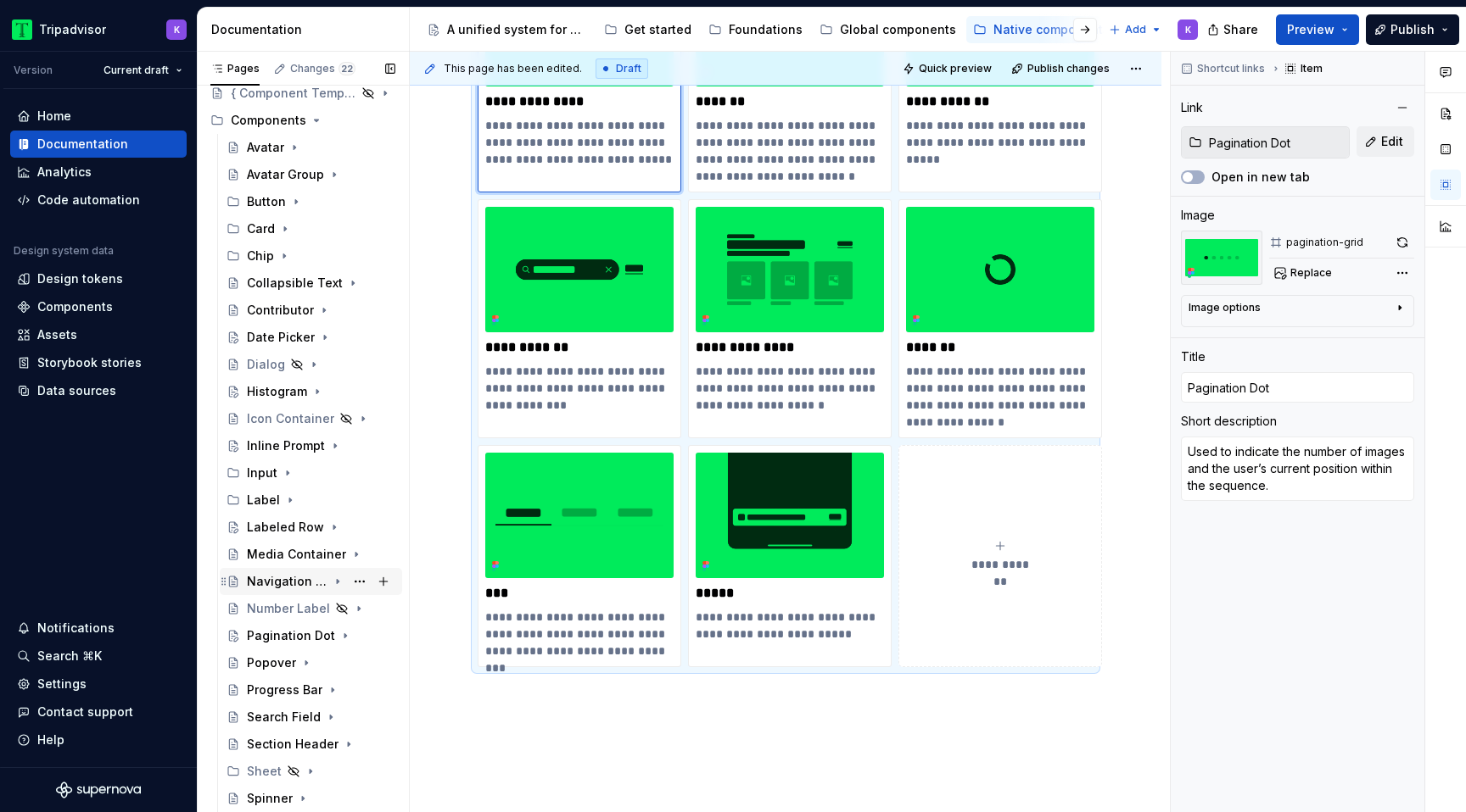
scroll to position [102, 0]
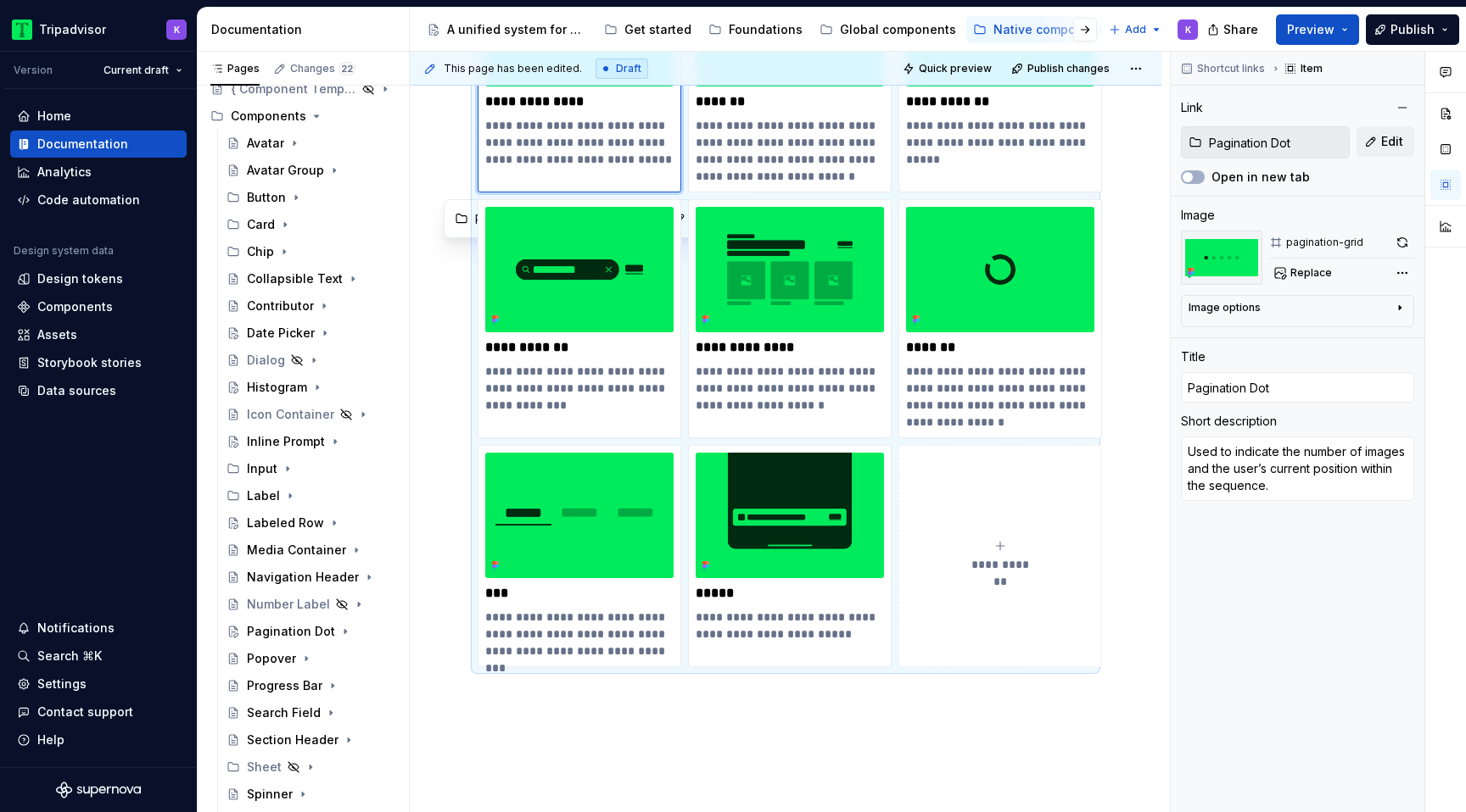
click at [1026, 569] on span "**********" at bounding box center [1001, 564] width 74 height 17
type textarea "*"
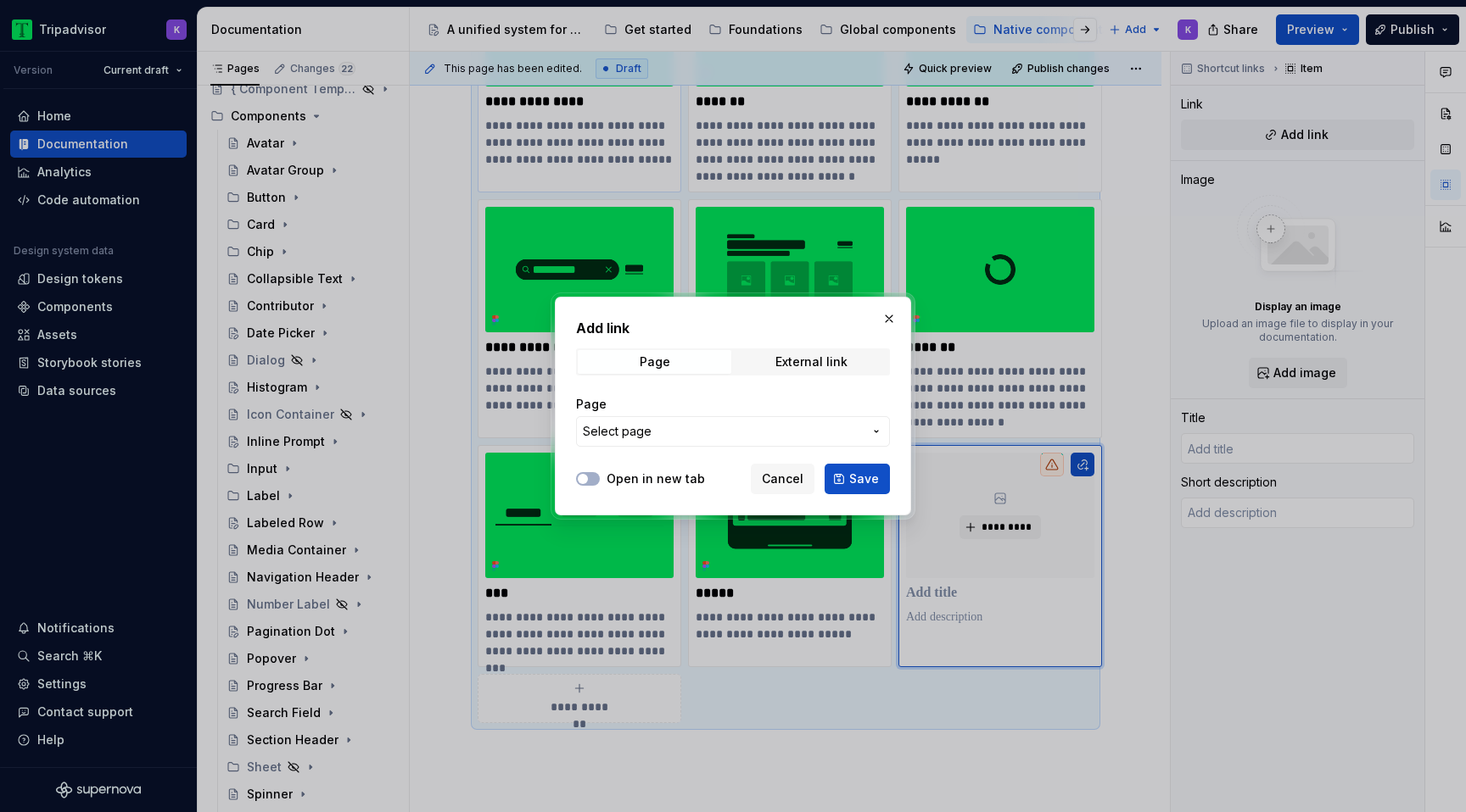
click at [729, 431] on span "Select page" at bounding box center [723, 431] width 280 height 17
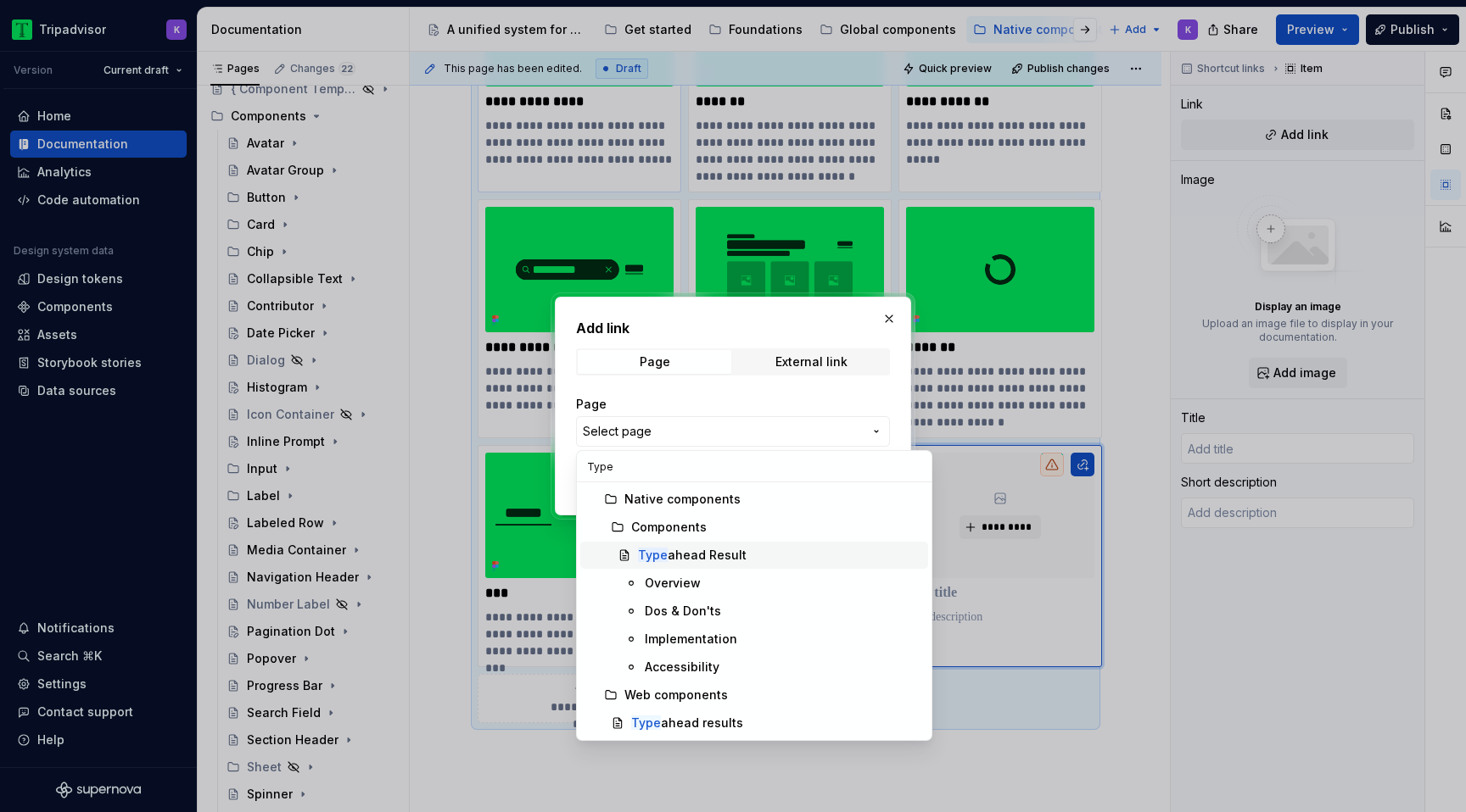
type input "Type"
click at [725, 553] on div "Type ahead Result" at bounding box center [692, 555] width 109 height 17
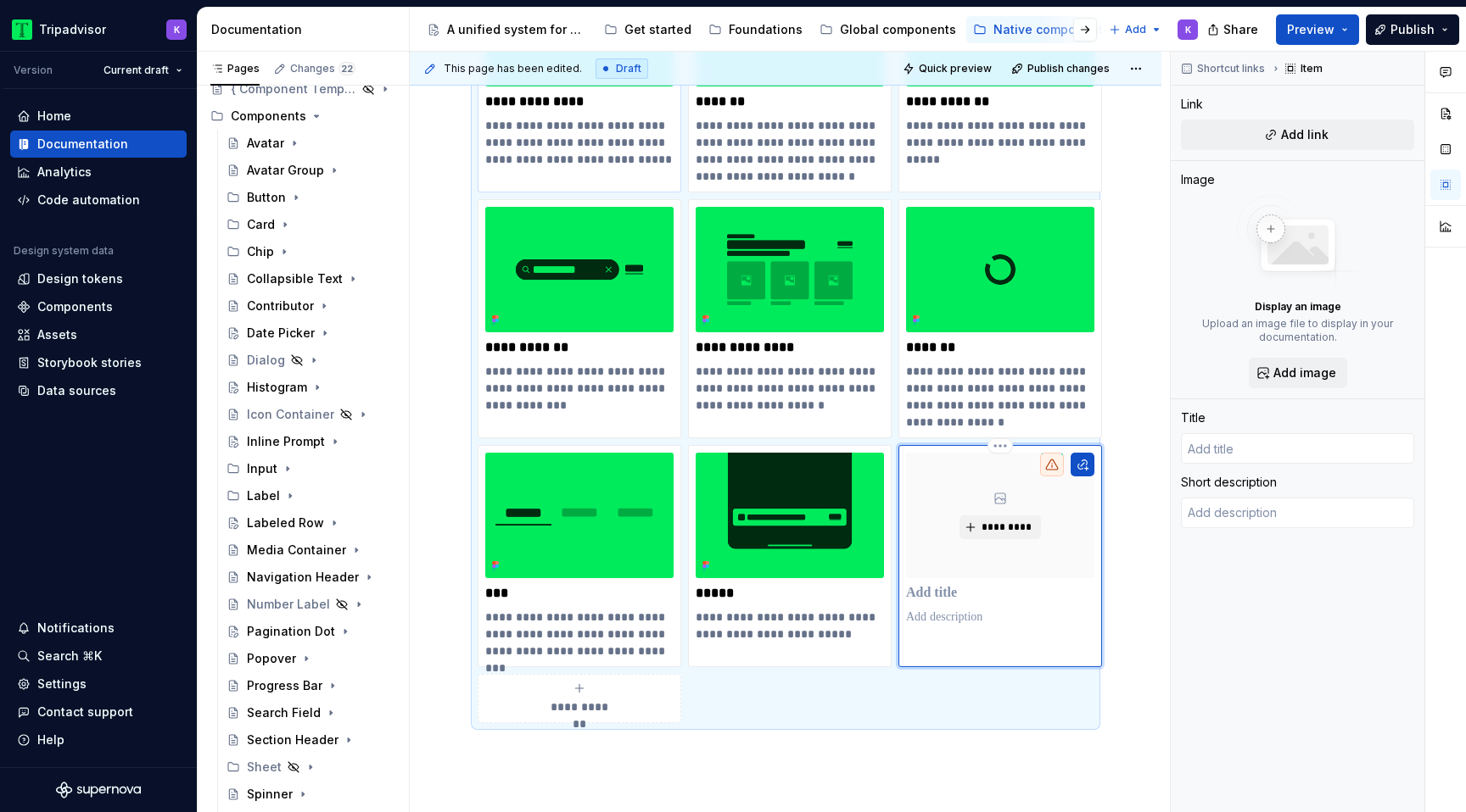
click at [1041, 521] on div "*********" at bounding box center [1000, 515] width 188 height 126
click at [996, 533] on span "*********" at bounding box center [1007, 527] width 52 height 13
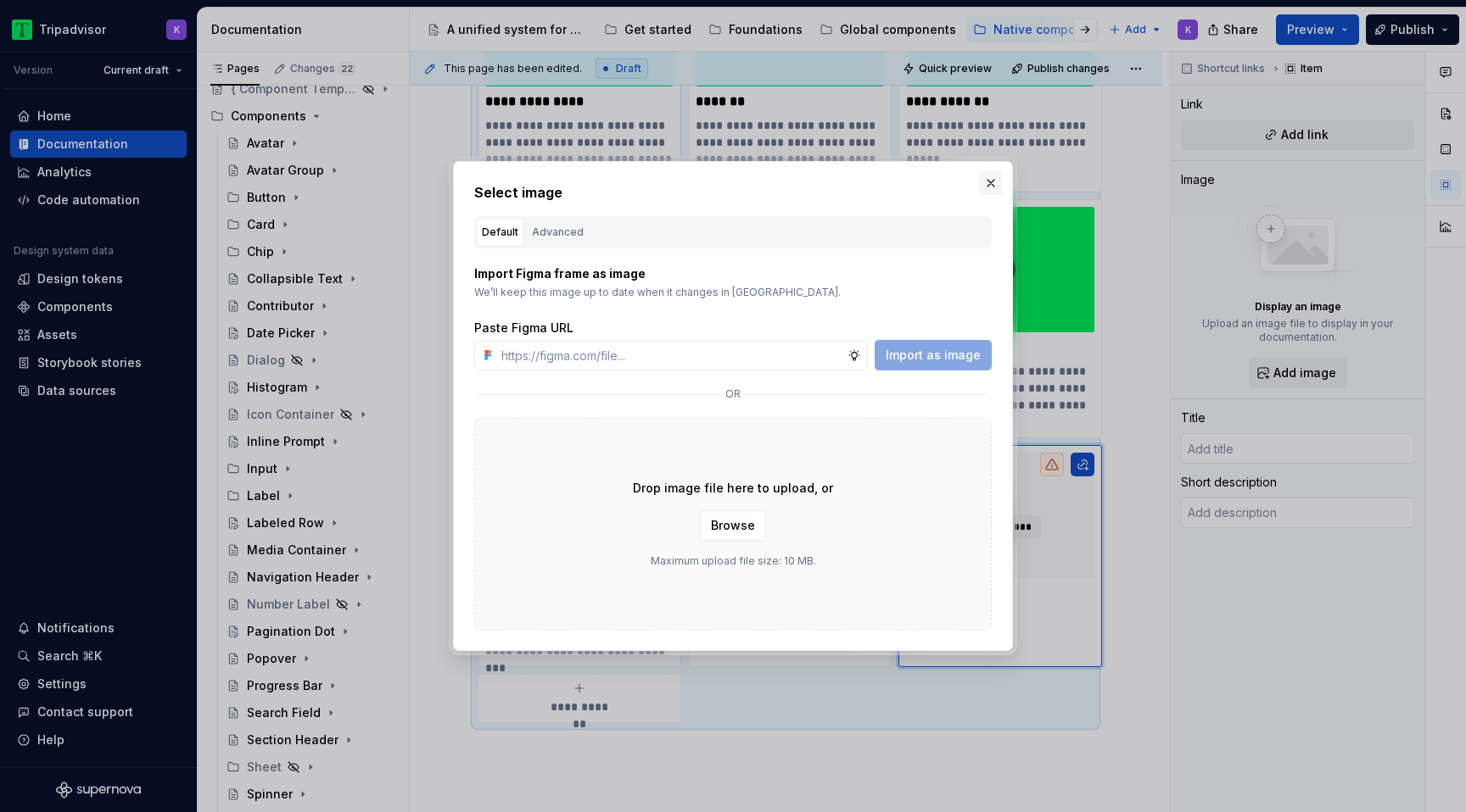
click at [986, 191] on button "button" at bounding box center [991, 183] width 24 height 24
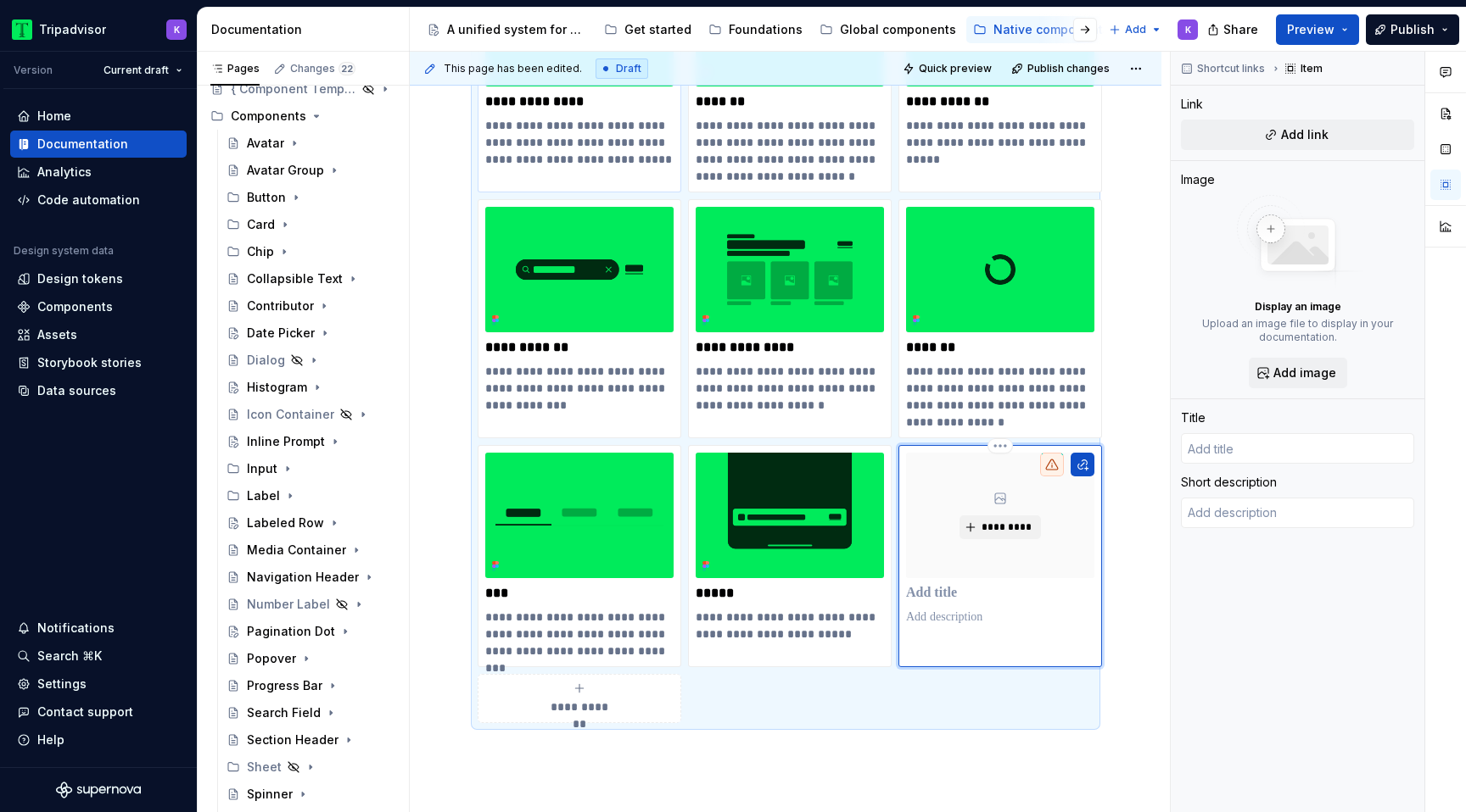
click at [1002, 637] on div "*********" at bounding box center [1001, 555] width 203 height 222
click at [946, 590] on p at bounding box center [1000, 593] width 188 height 17
click at [1304, 135] on span "Add link" at bounding box center [1305, 135] width 47 height 17
type textarea "*"
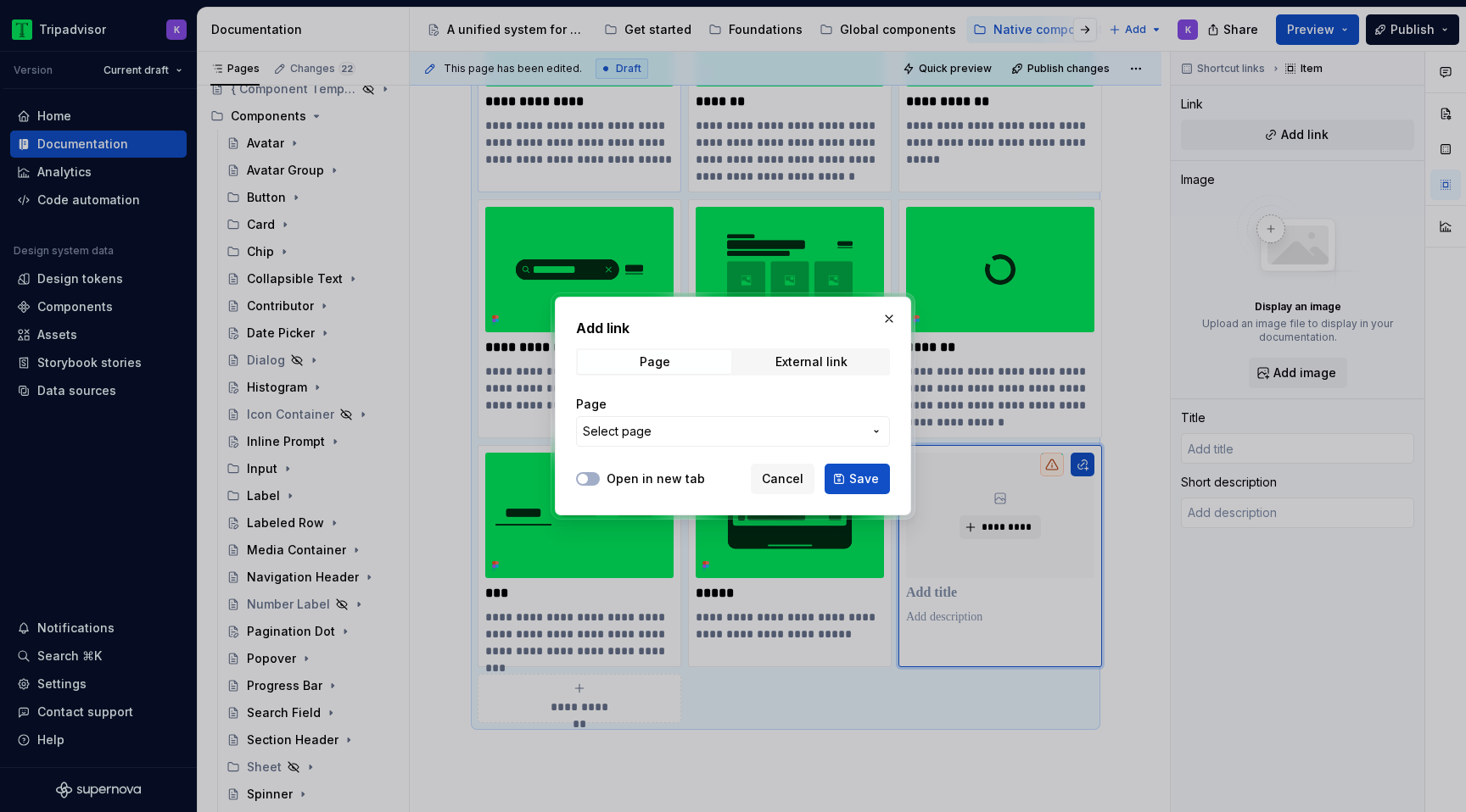
click at [671, 422] on button "Select page" at bounding box center [733, 431] width 314 height 30
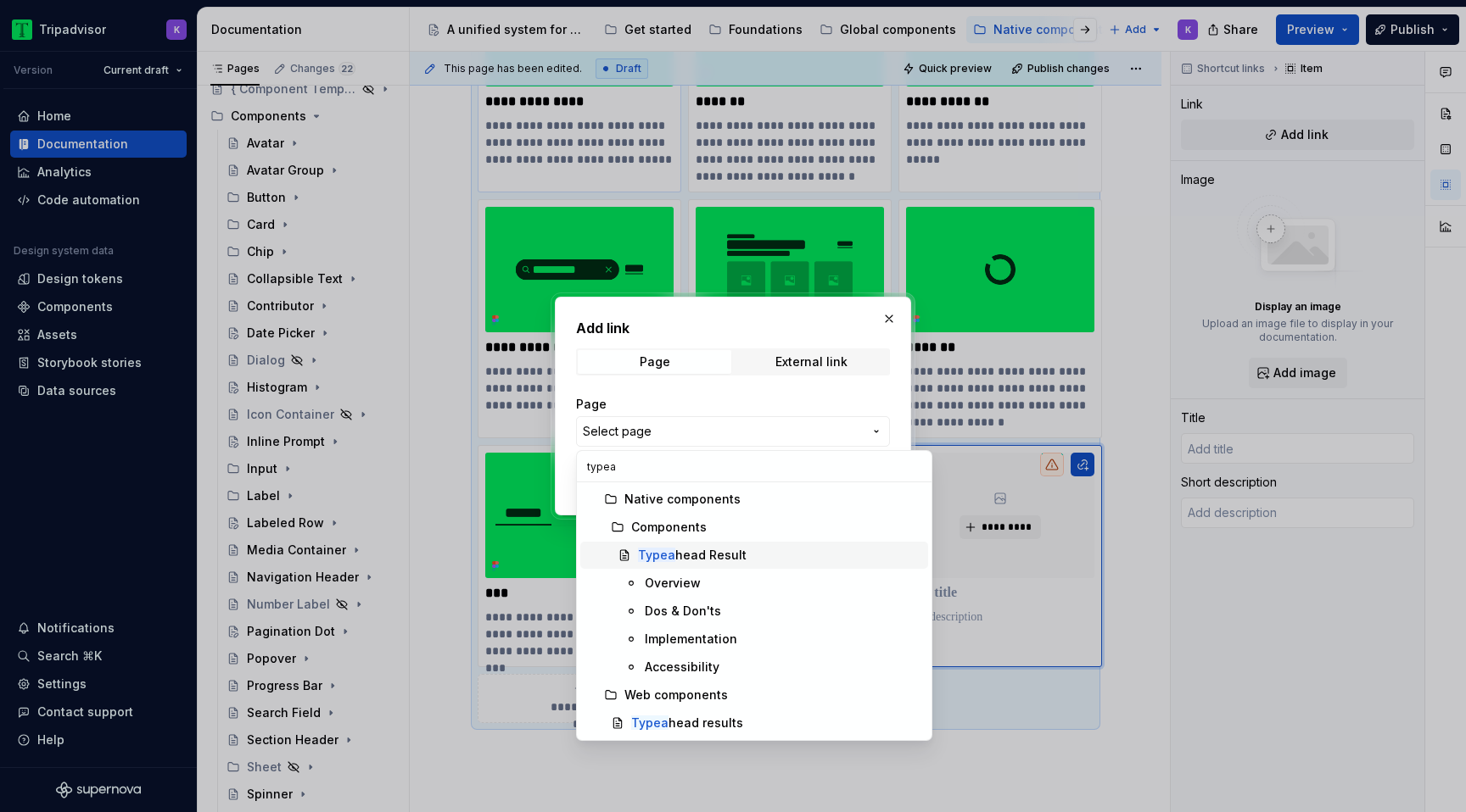
type input "typea"
click at [736, 549] on div "Typea head Result" at bounding box center [692, 555] width 109 height 17
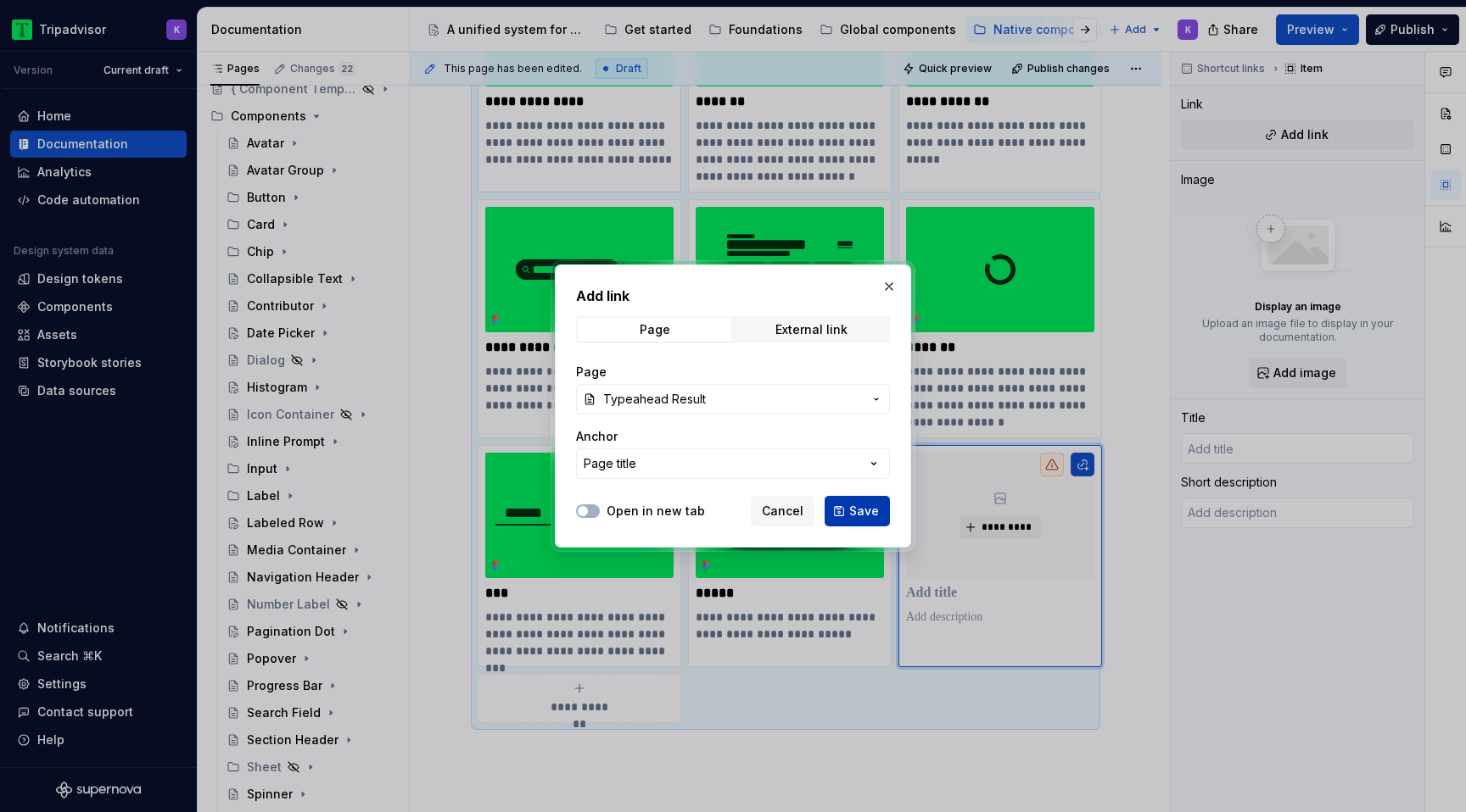
click at [861, 508] on span "Save" at bounding box center [863, 511] width 29 height 17
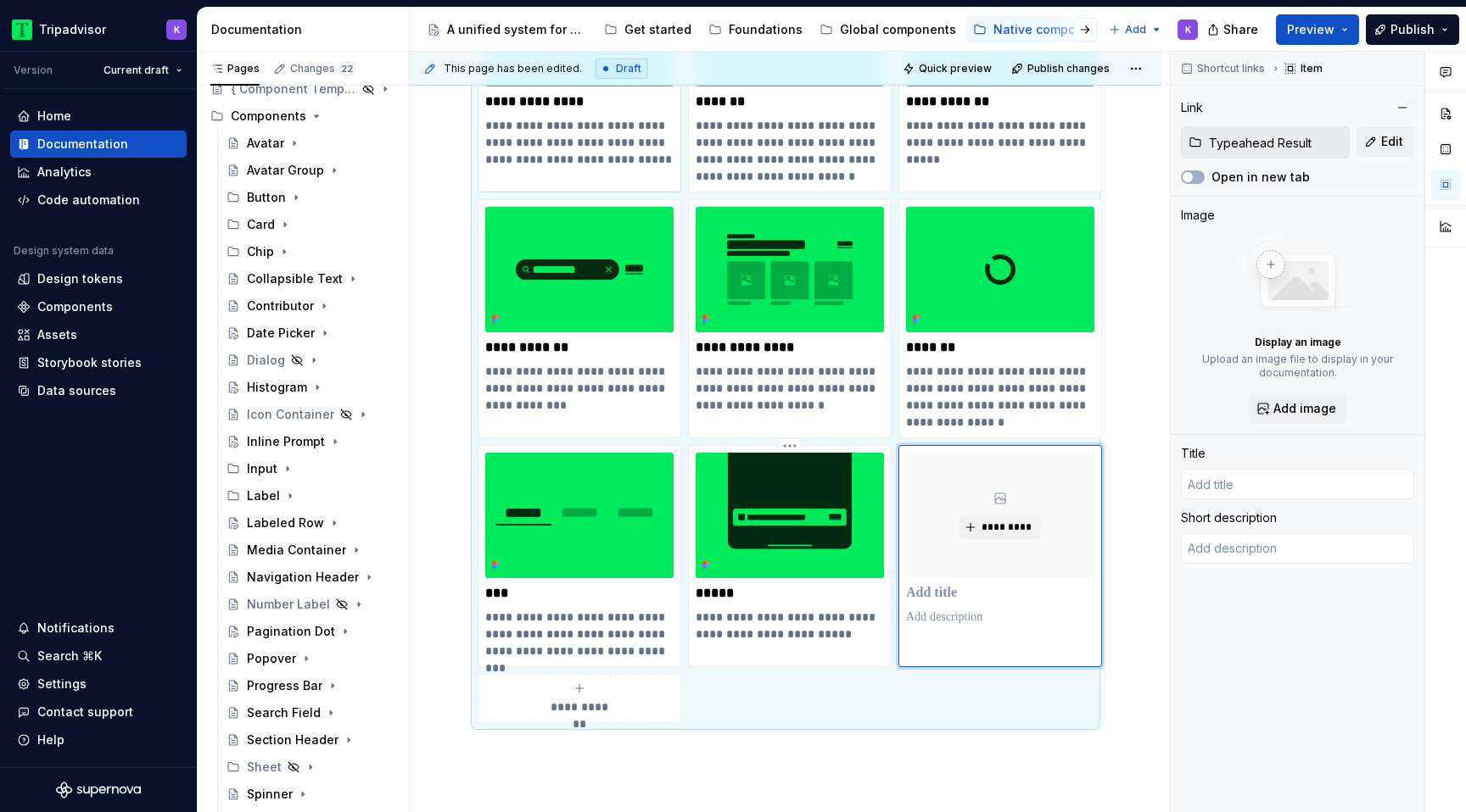
type textarea "*"
type input "Typeahead Result"
type textarea "Typeahead results are interactive pieces of UI that contain content that is cre…"
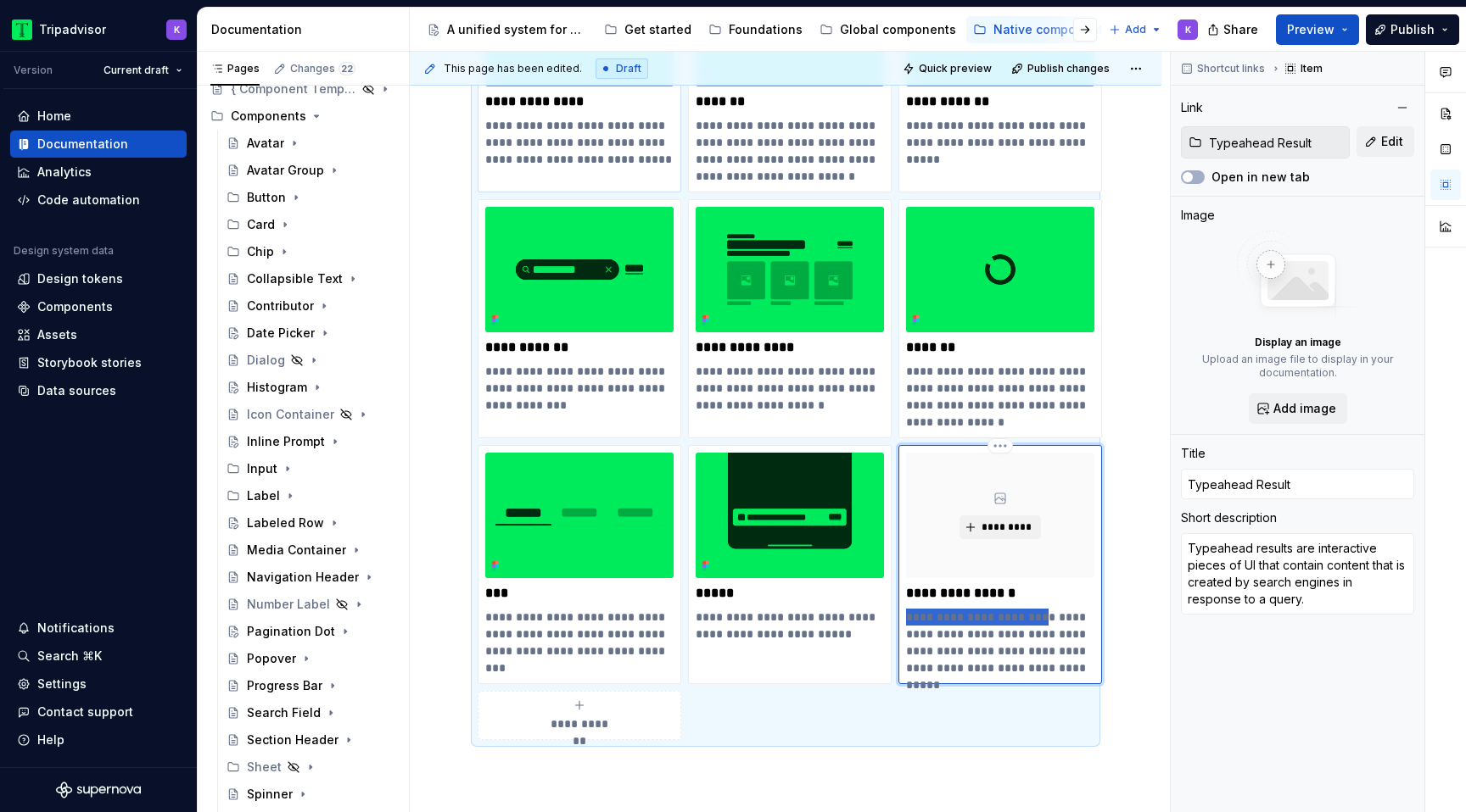
drag, startPoint x: 1037, startPoint y: 619, endPoint x: 906, endPoint y: 617, distance: 131.0
click at [906, 617] on p "**********" at bounding box center [1000, 643] width 188 height 68
type textarea "*"
type textarea "Interactive pieces of UI that contain content that is created by search engines…"
click at [1002, 533] on span "*********" at bounding box center [1007, 527] width 52 height 13
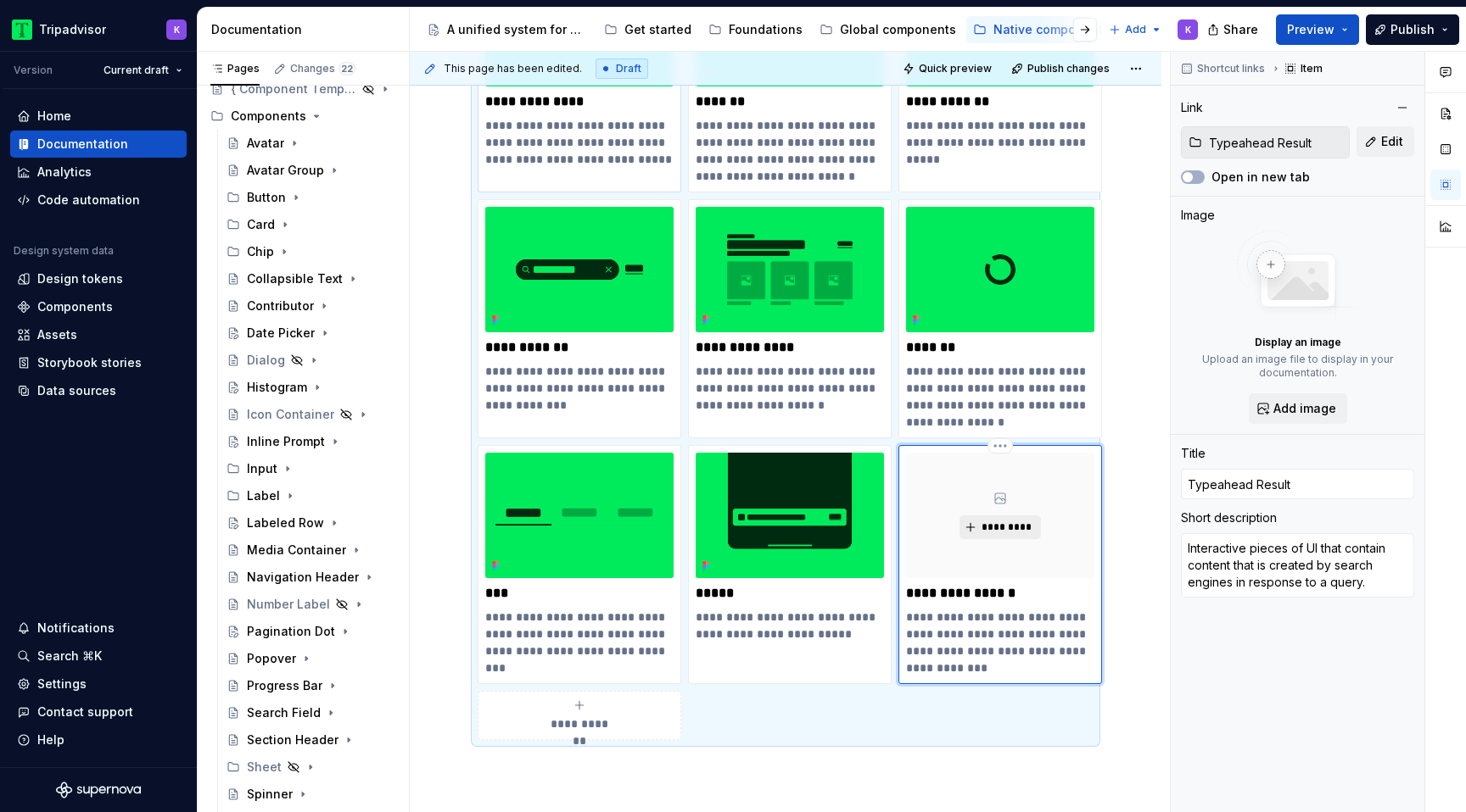
type textarea "*"
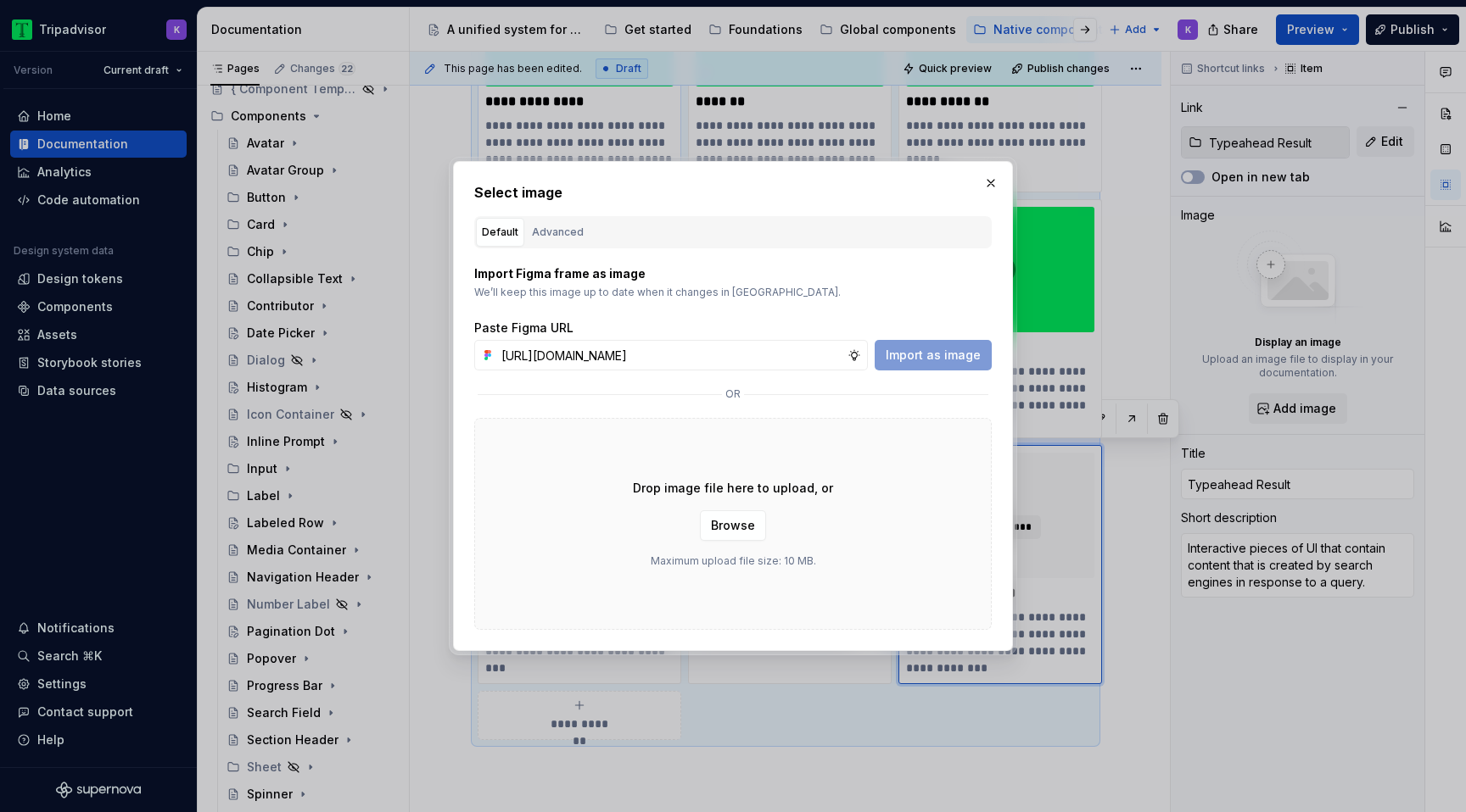
scroll to position [0, 443]
type input "[URL][DOMAIN_NAME]"
click at [959, 353] on span "Import as image" at bounding box center [933, 355] width 95 height 17
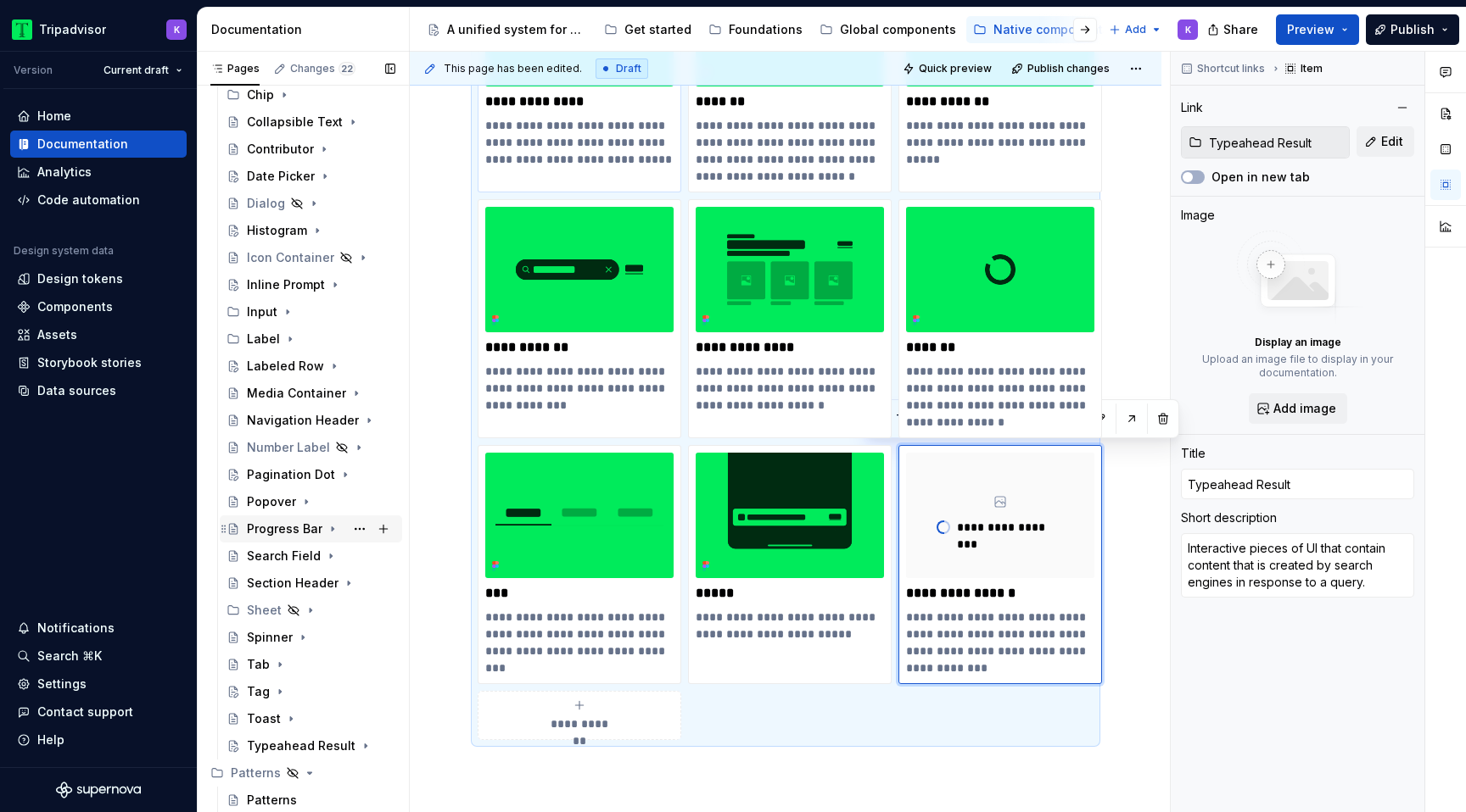
scroll to position [419, 0]
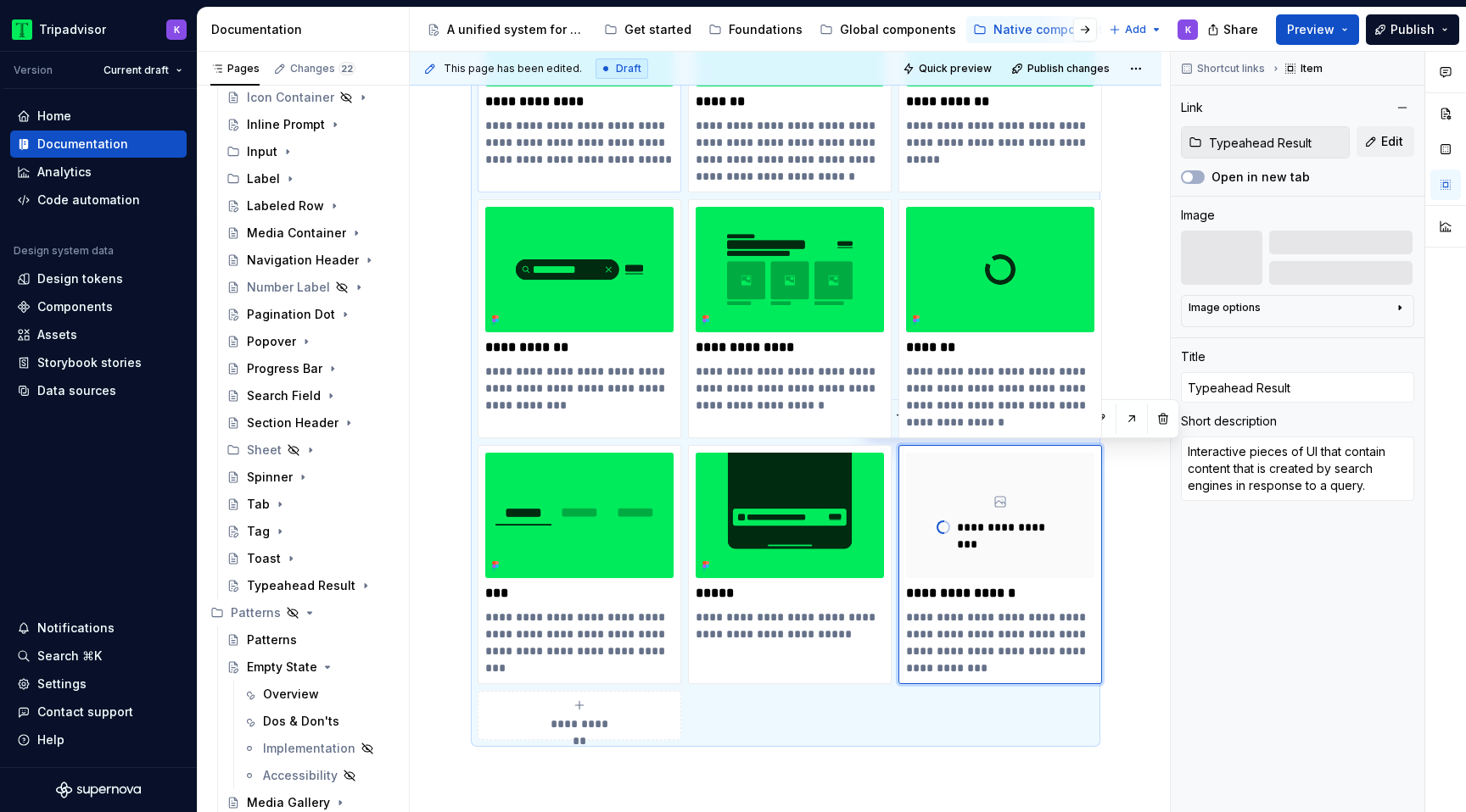
click at [622, 720] on div "**********" at bounding box center [579, 716] width 188 height 34
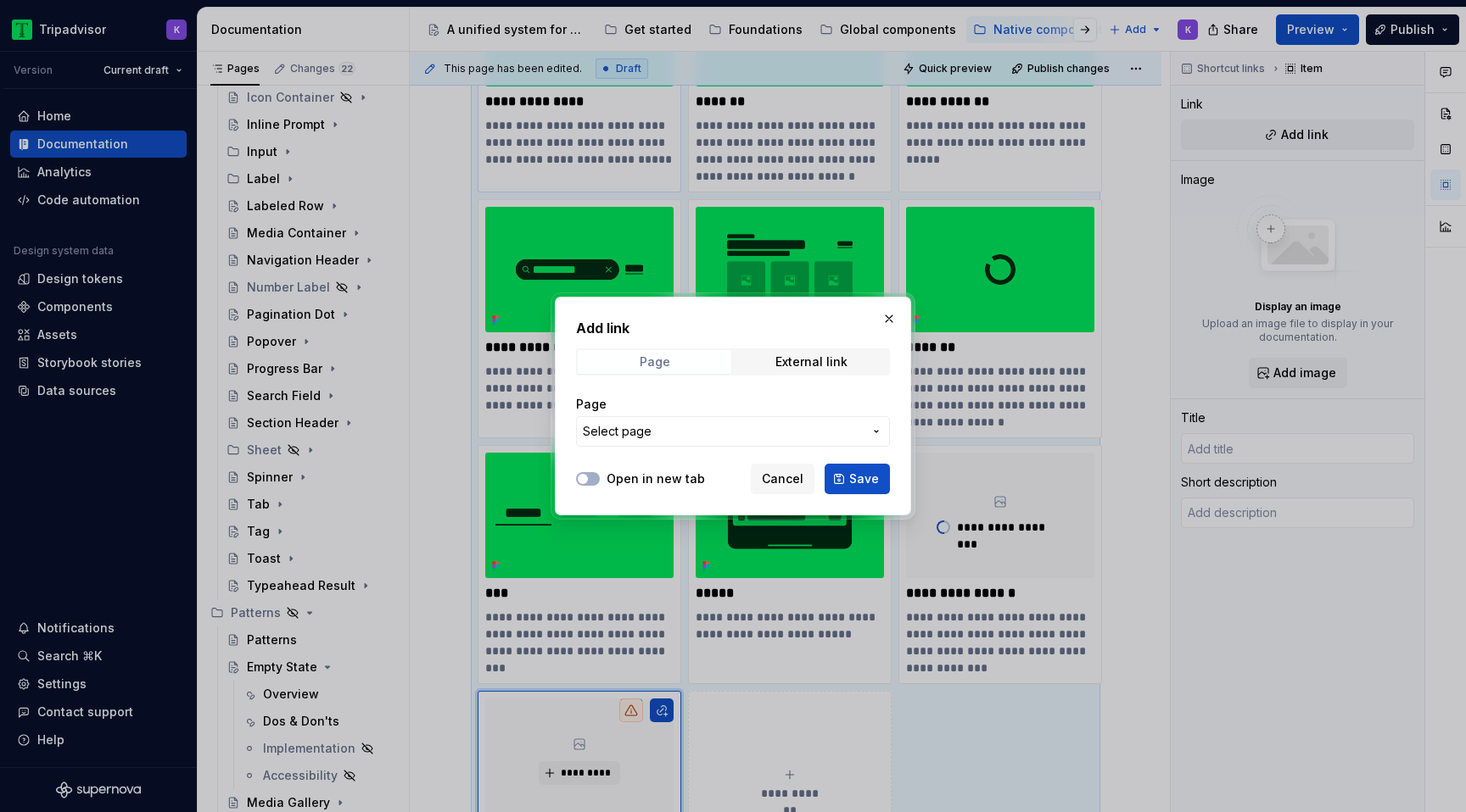
type textarea "*"
click at [717, 430] on span "Select page" at bounding box center [723, 431] width 280 height 17
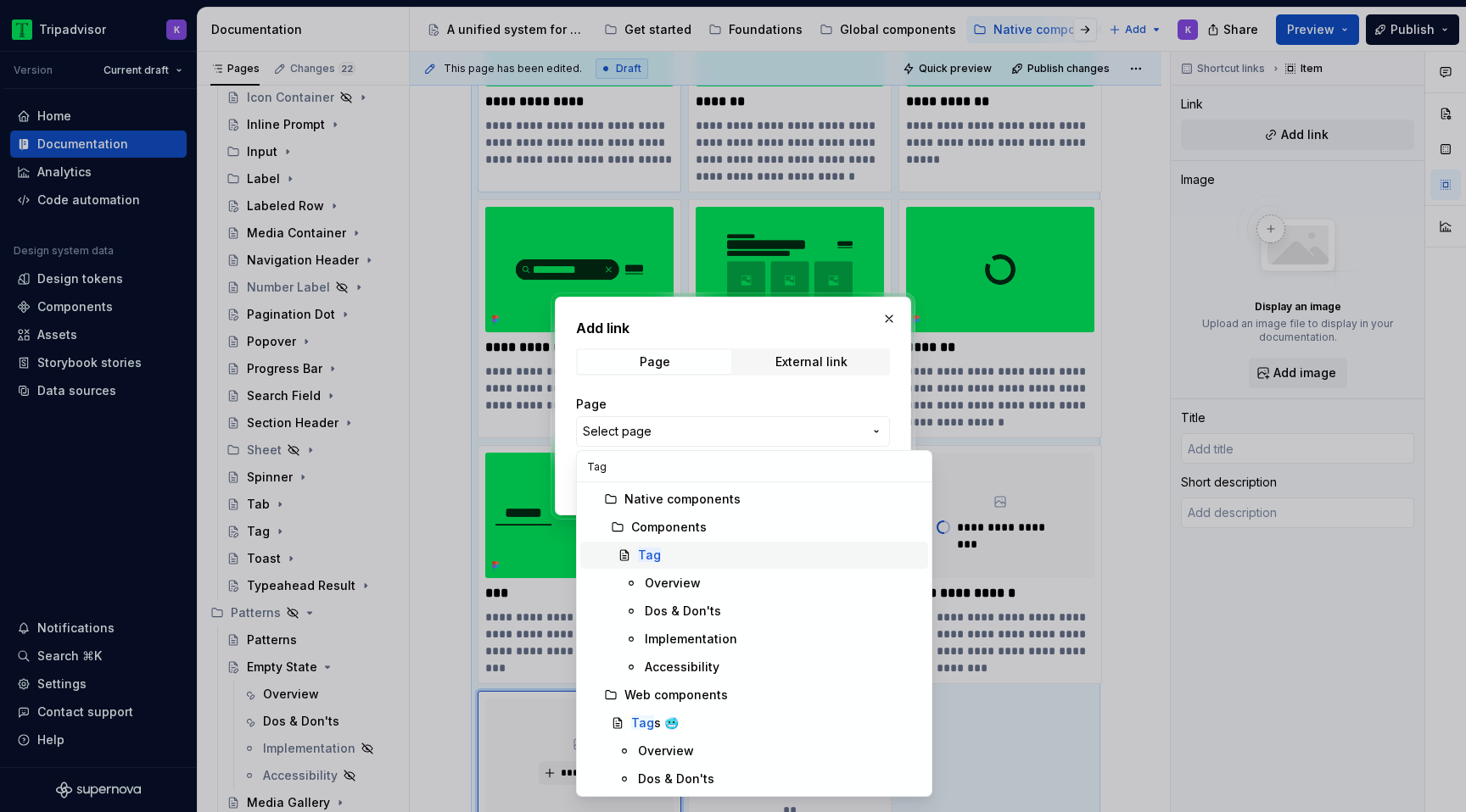
type input "Tag"
click at [747, 558] on div "Tag" at bounding box center [779, 555] width 284 height 17
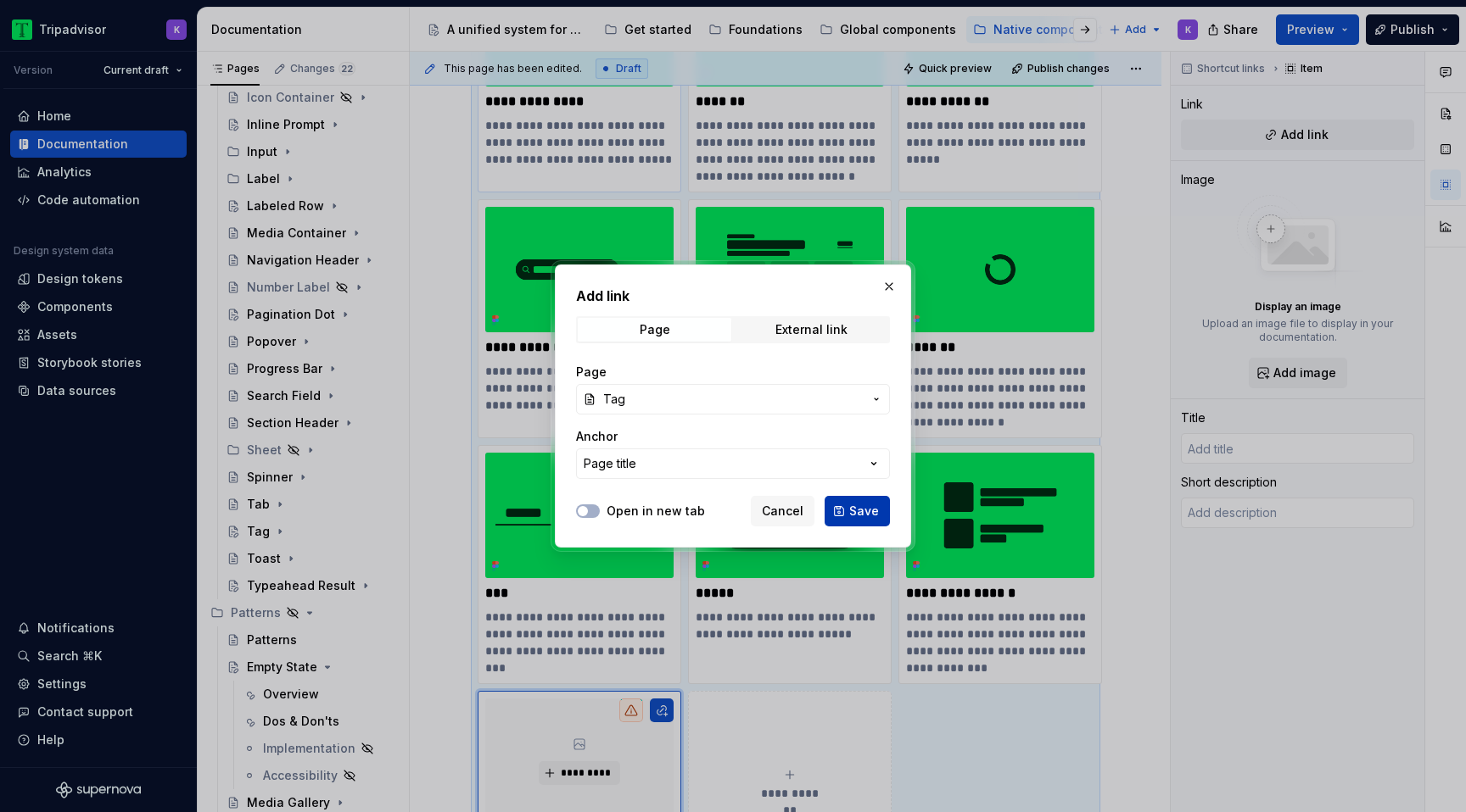
click at [863, 505] on span "Save" at bounding box center [863, 511] width 29 height 17
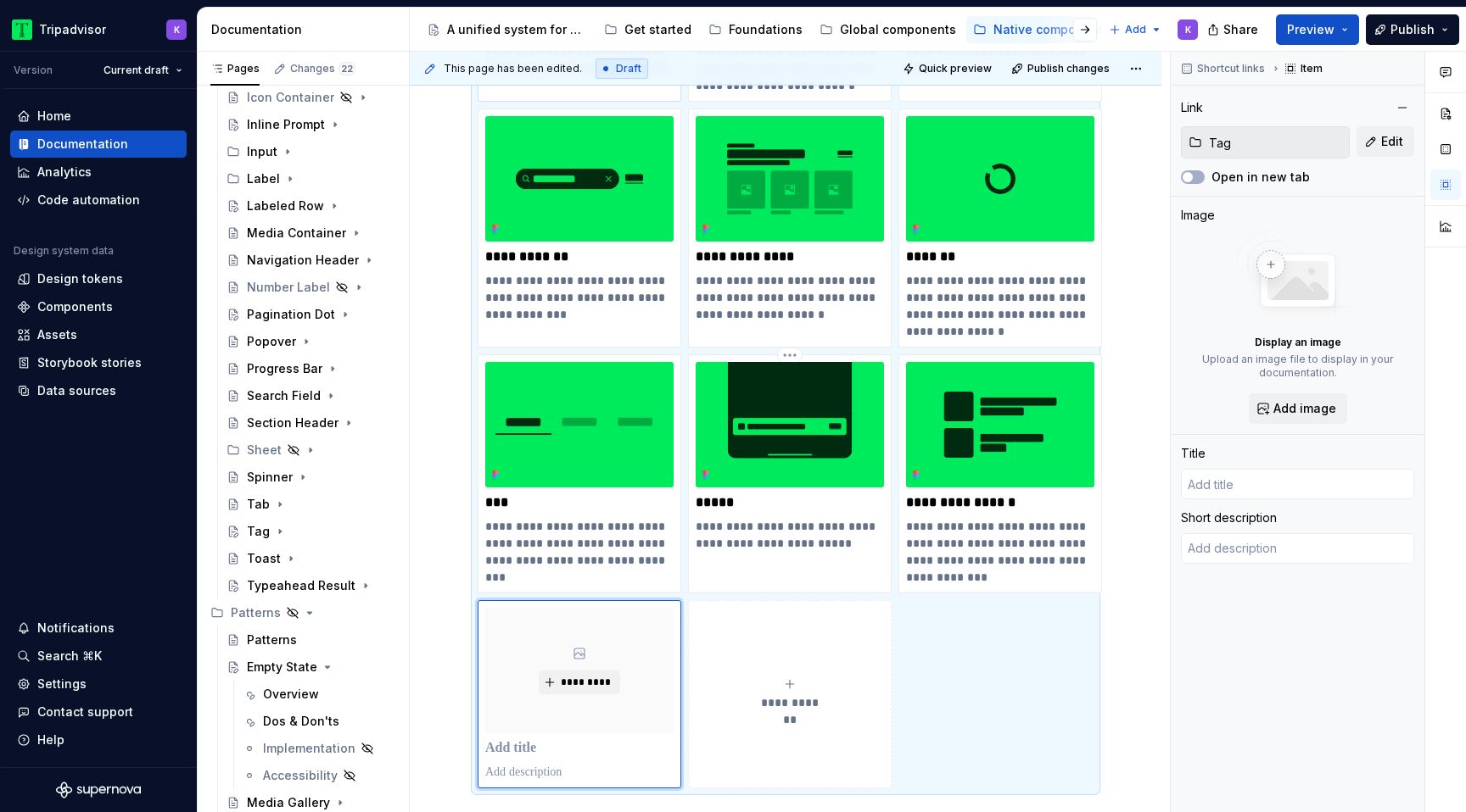
type textarea "*"
type input "Tag"
type textarea "A tag is a compact, contextual element used to categorize, identify, or provide…"
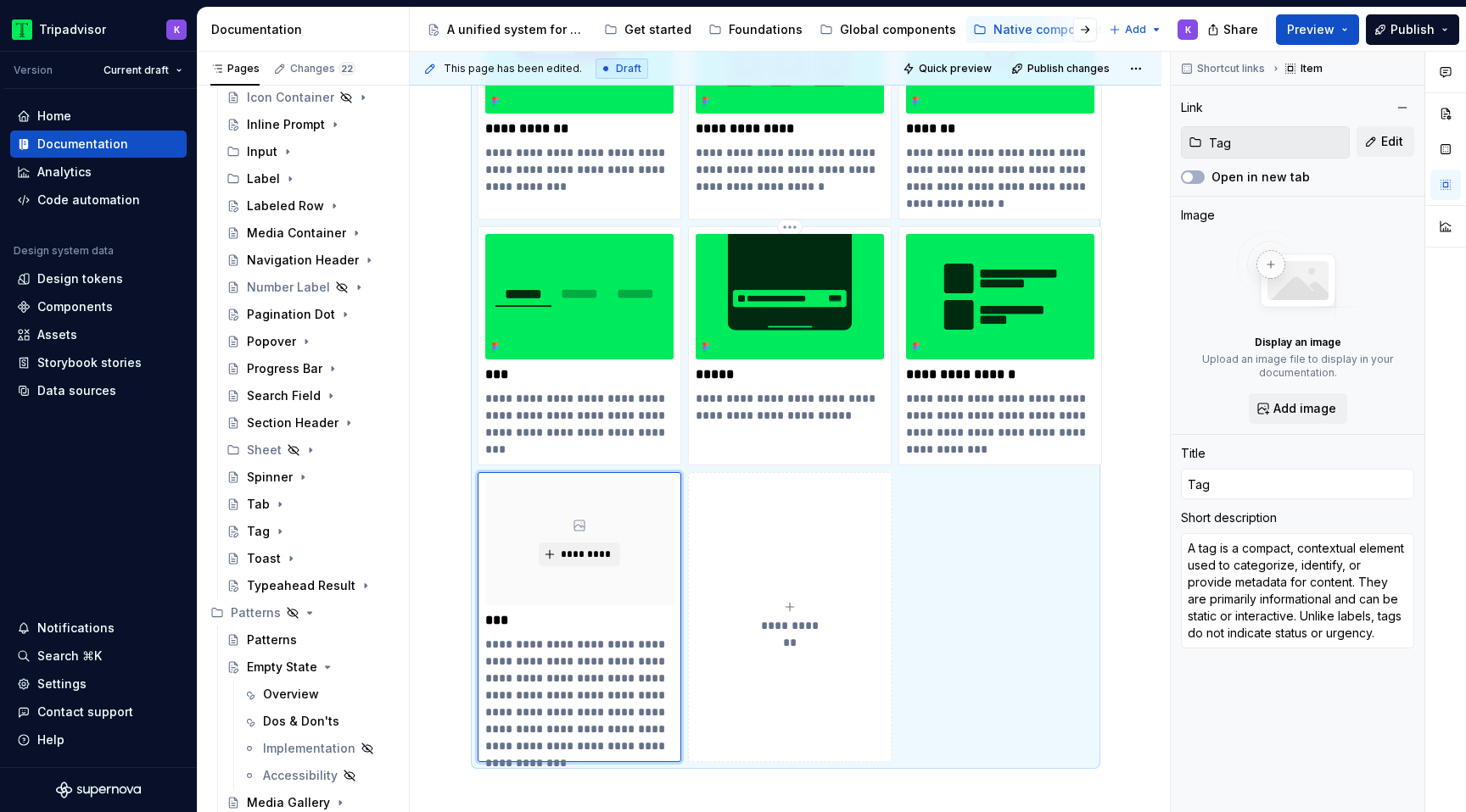
scroll to position [1836, 0]
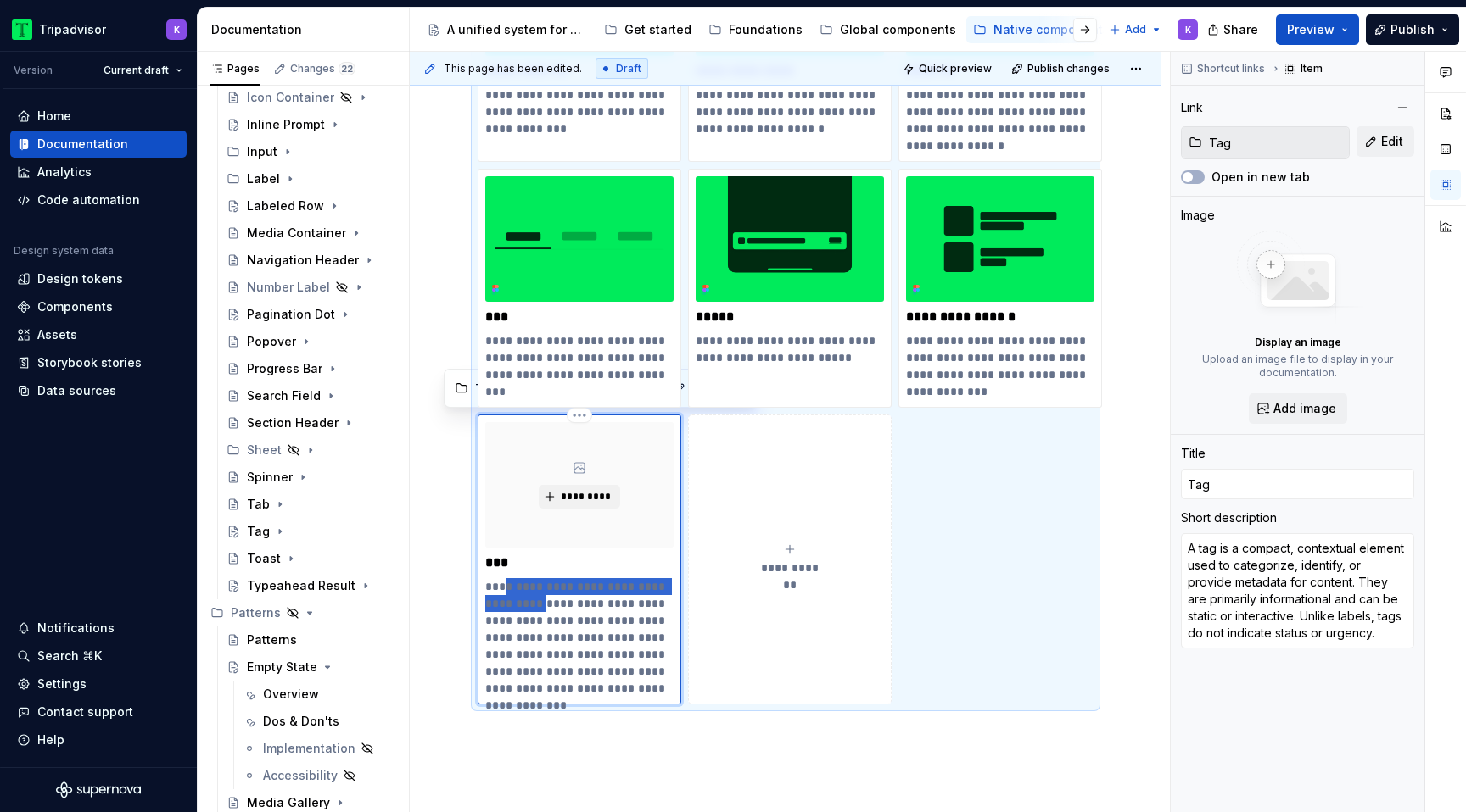
drag, startPoint x: 539, startPoint y: 603, endPoint x: 500, endPoint y: 588, distance: 41.8
click at [500, 588] on p "**********" at bounding box center [579, 637] width 188 height 119
click at [532, 589] on p "**********" at bounding box center [579, 637] width 188 height 119
drag, startPoint x: 547, startPoint y: 586, endPoint x: 486, endPoint y: 586, distance: 61.0
click at [486, 586] on p "**********" at bounding box center [579, 637] width 188 height 119
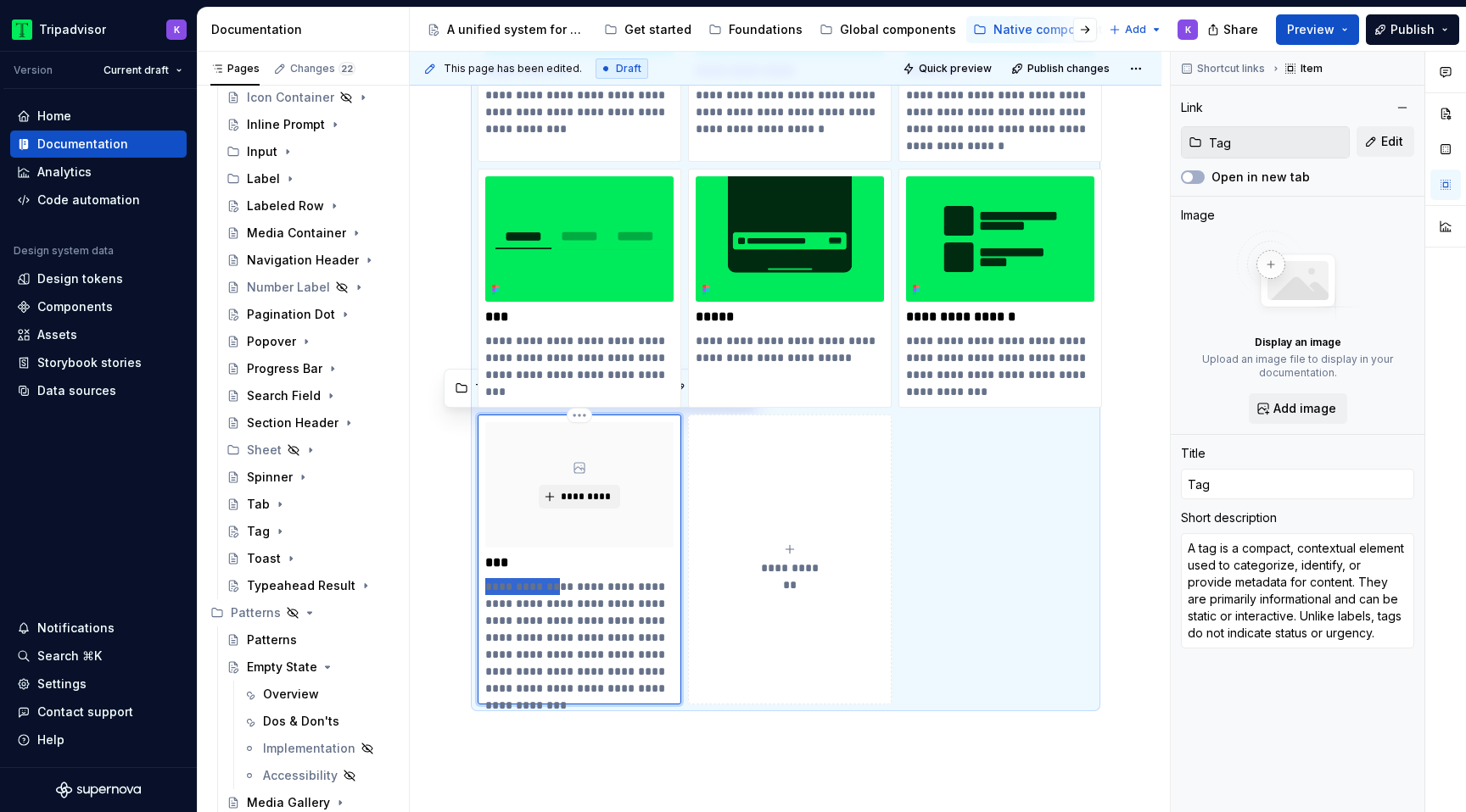
type textarea "*"
type textarea "Compact, contextual element used to categorize, identify, or provide metadata f…"
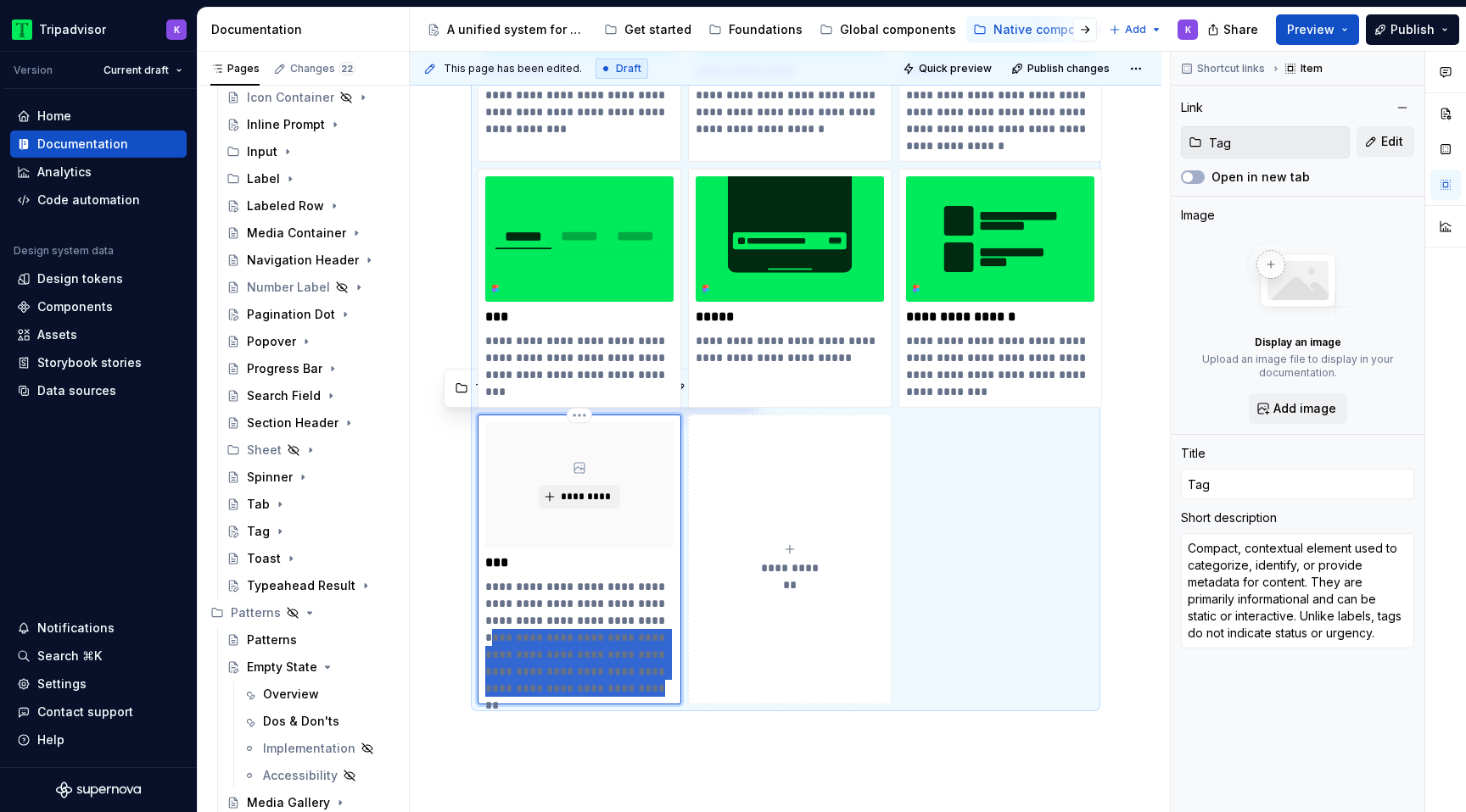
drag, startPoint x: 490, startPoint y: 636, endPoint x: 614, endPoint y: 686, distance: 133.7
click at [614, 686] on p "**********" at bounding box center [579, 637] width 188 height 119
type textarea "*"
type textarea "Compact, contextual element used to categorize, identify, or provide metadata f…"
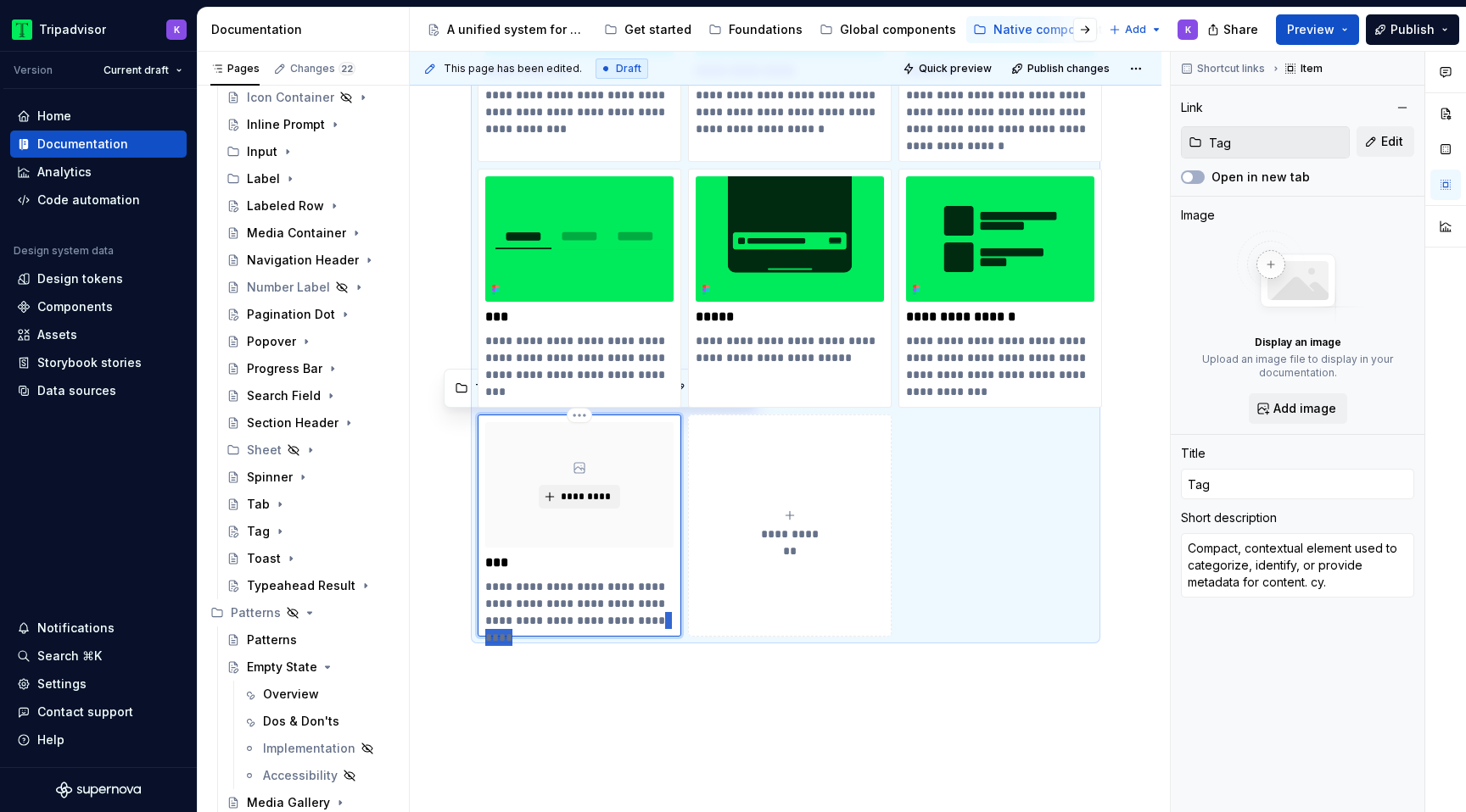
drag, startPoint x: 648, startPoint y: 618, endPoint x: 685, endPoint y: 618, distance: 37.0
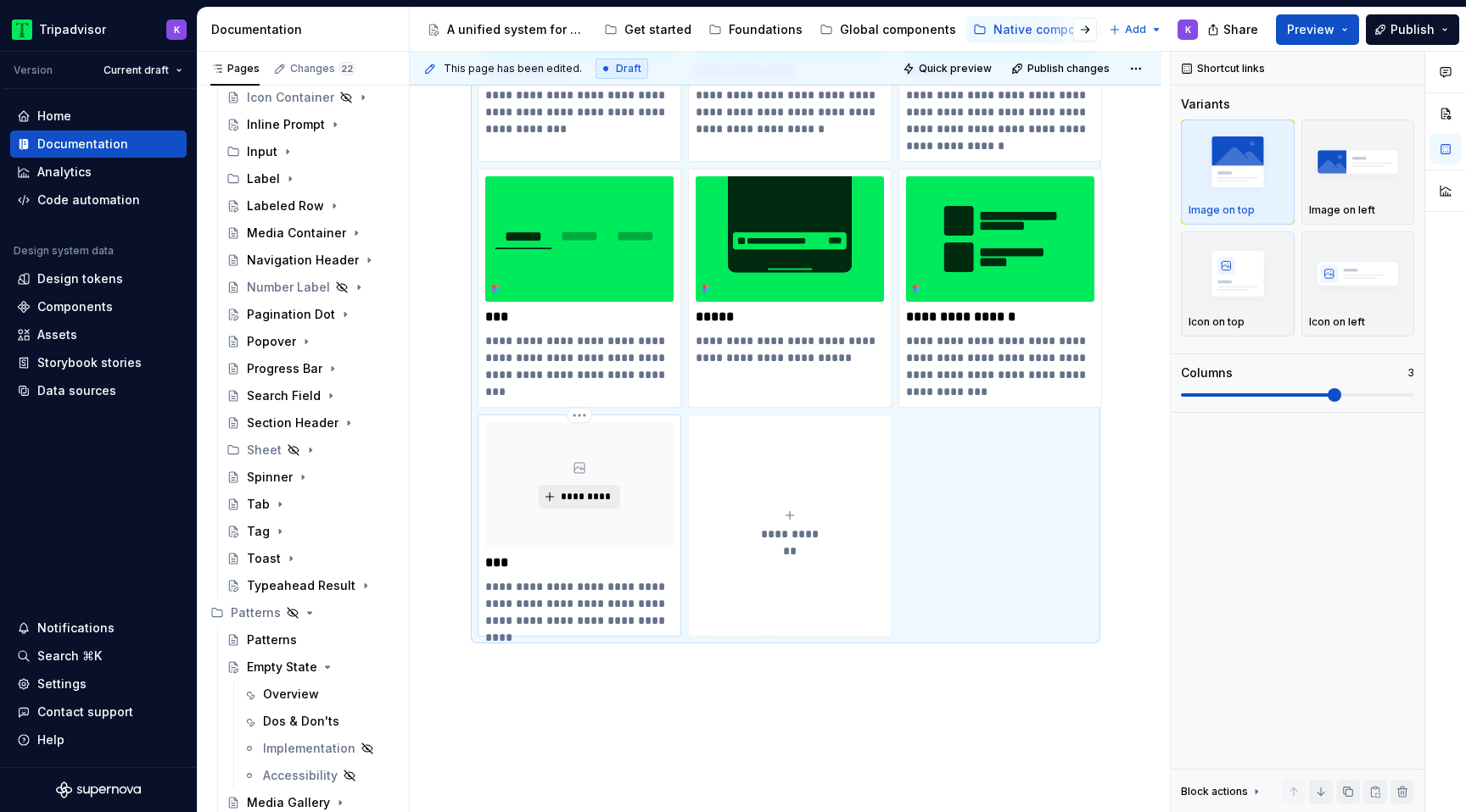
click at [591, 504] on button "*********" at bounding box center [579, 496] width 80 height 24
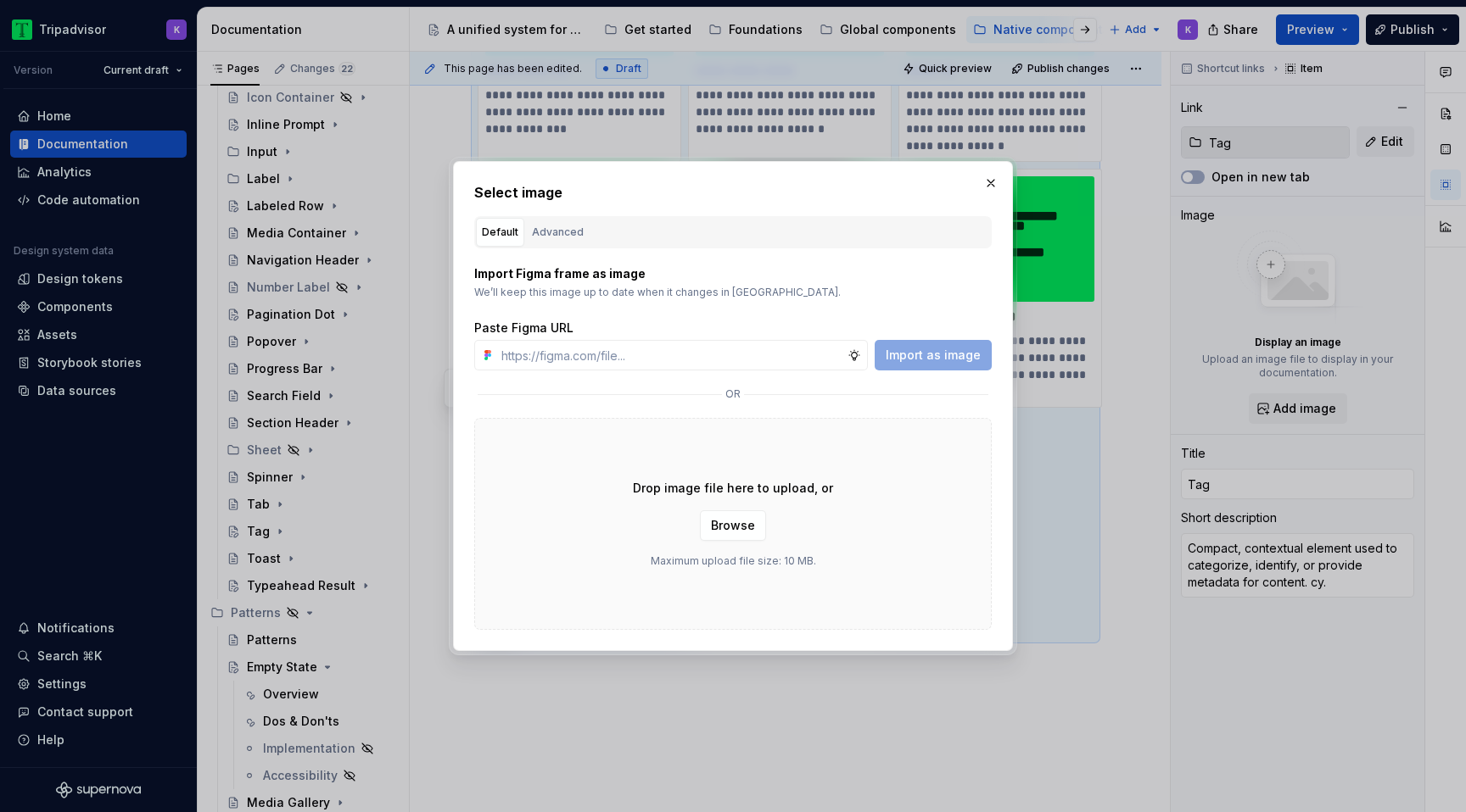
type textarea "*"
type input "[URL][DOMAIN_NAME]"
type textarea "*"
type input "[URL][DOMAIN_NAME]"
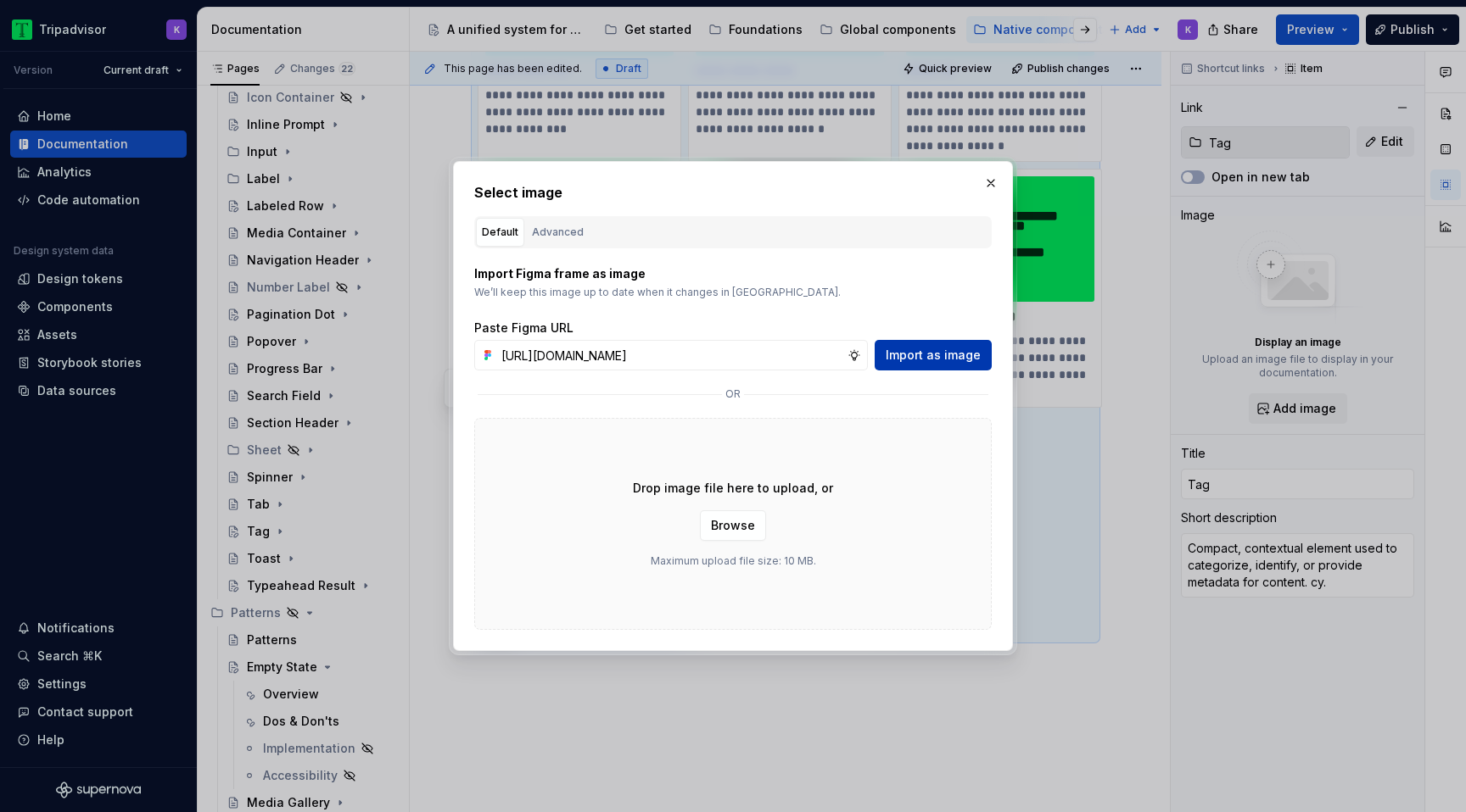
scroll to position [0, 0]
click at [934, 352] on span "Import as image" at bounding box center [933, 355] width 95 height 17
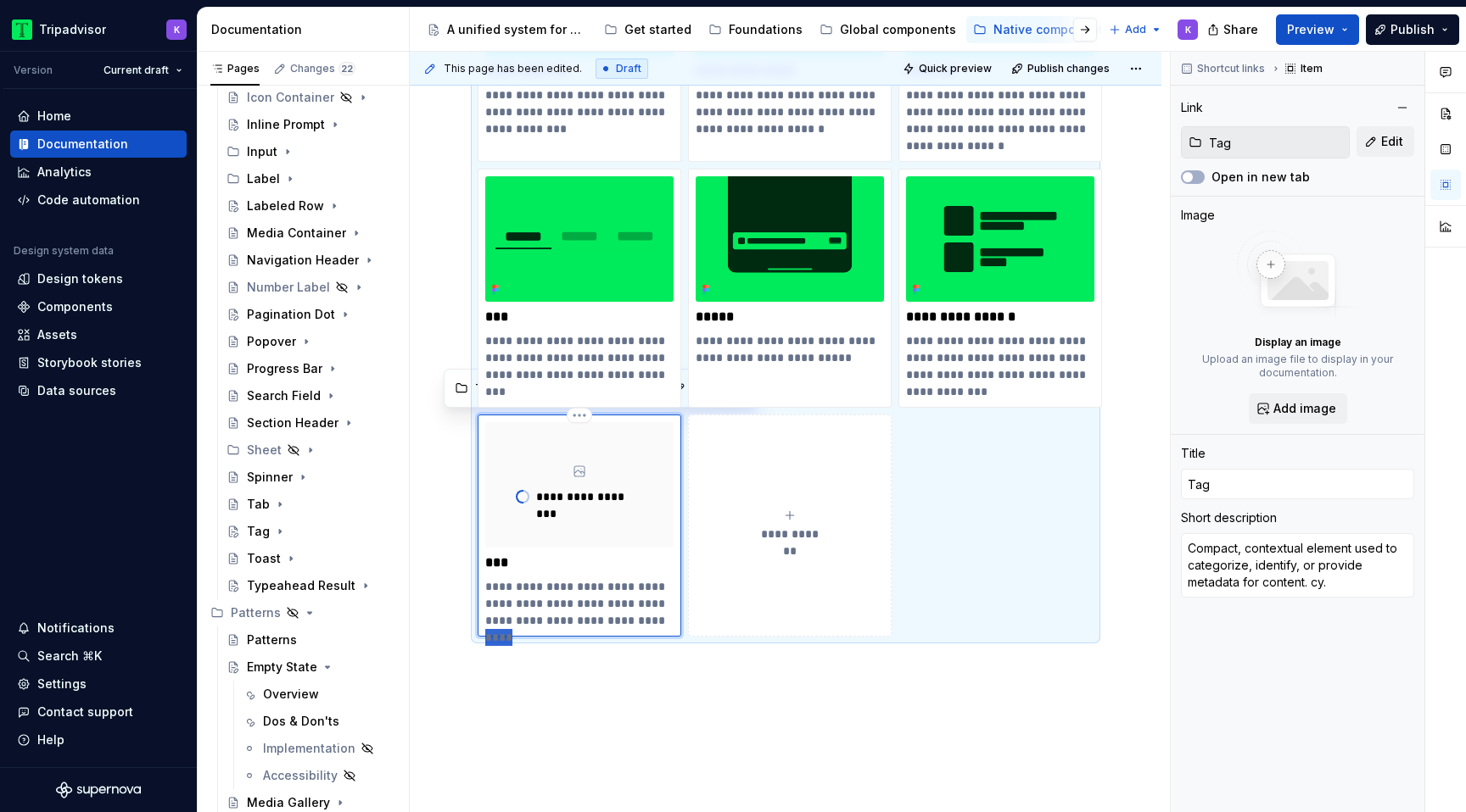
drag, startPoint x: 652, startPoint y: 619, endPoint x: 672, endPoint y: 619, distance: 20.0
click at [672, 619] on p "**********" at bounding box center [579, 603] width 188 height 51
type textarea "*"
type textarea "Compact, contextual element used to categorize, identify, or provide metadata f…"
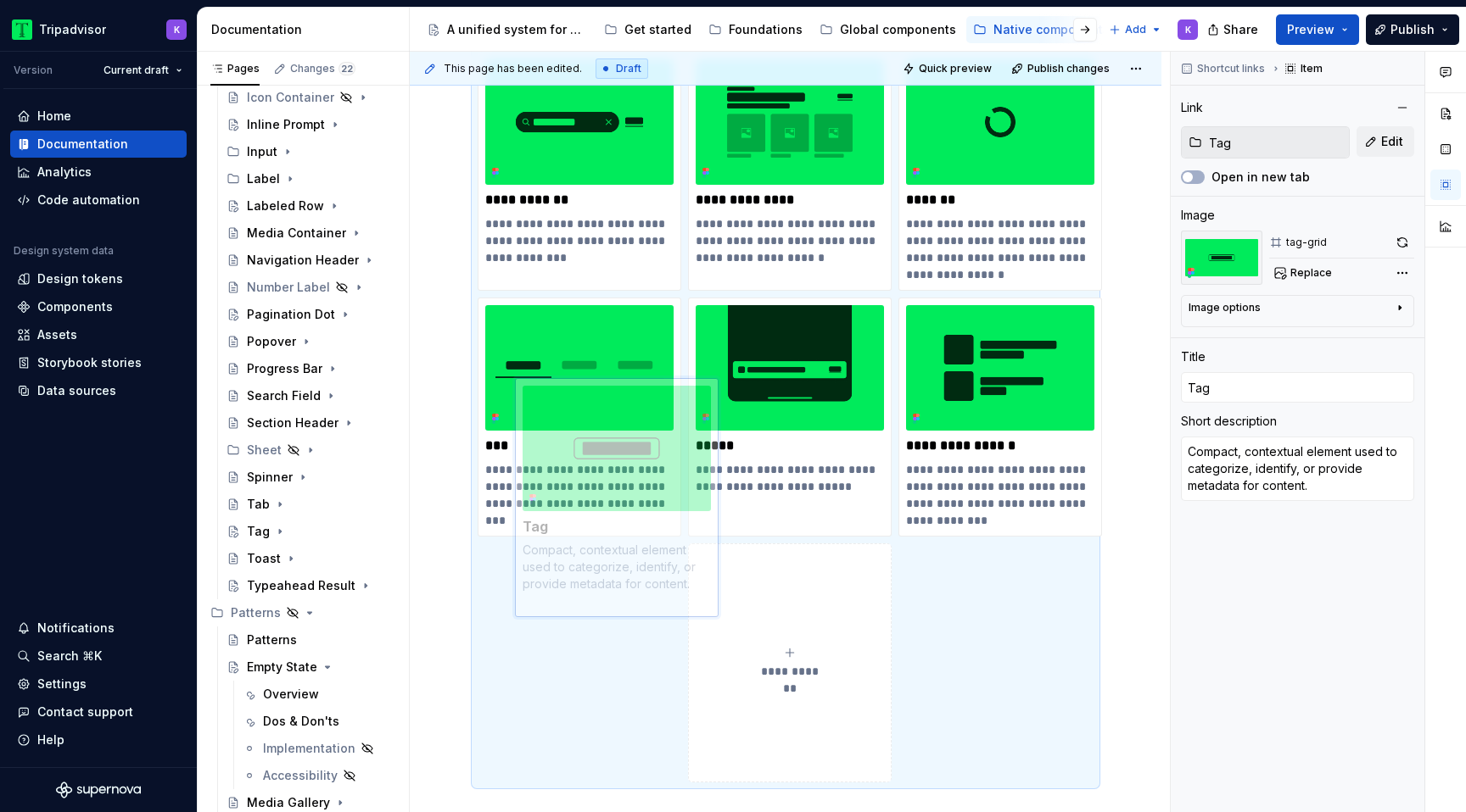
scroll to position [1842, 0]
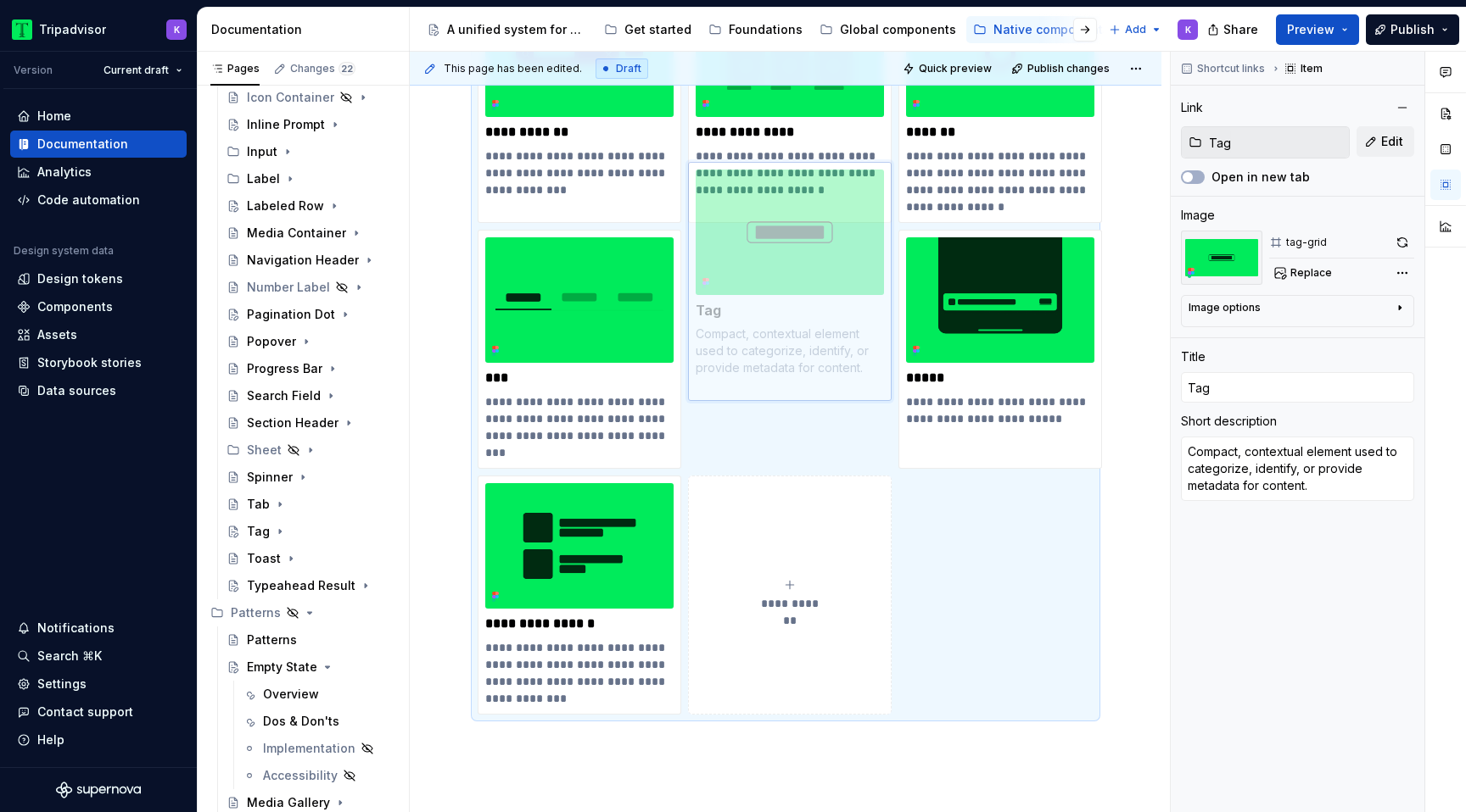
drag, startPoint x: 568, startPoint y: 585, endPoint x: 821, endPoint y: 361, distance: 337.9
click at [821, 361] on body "Tripadvisor K Version Current draft Home Documentation Analytics Code automatio…" at bounding box center [733, 406] width 1466 height 812
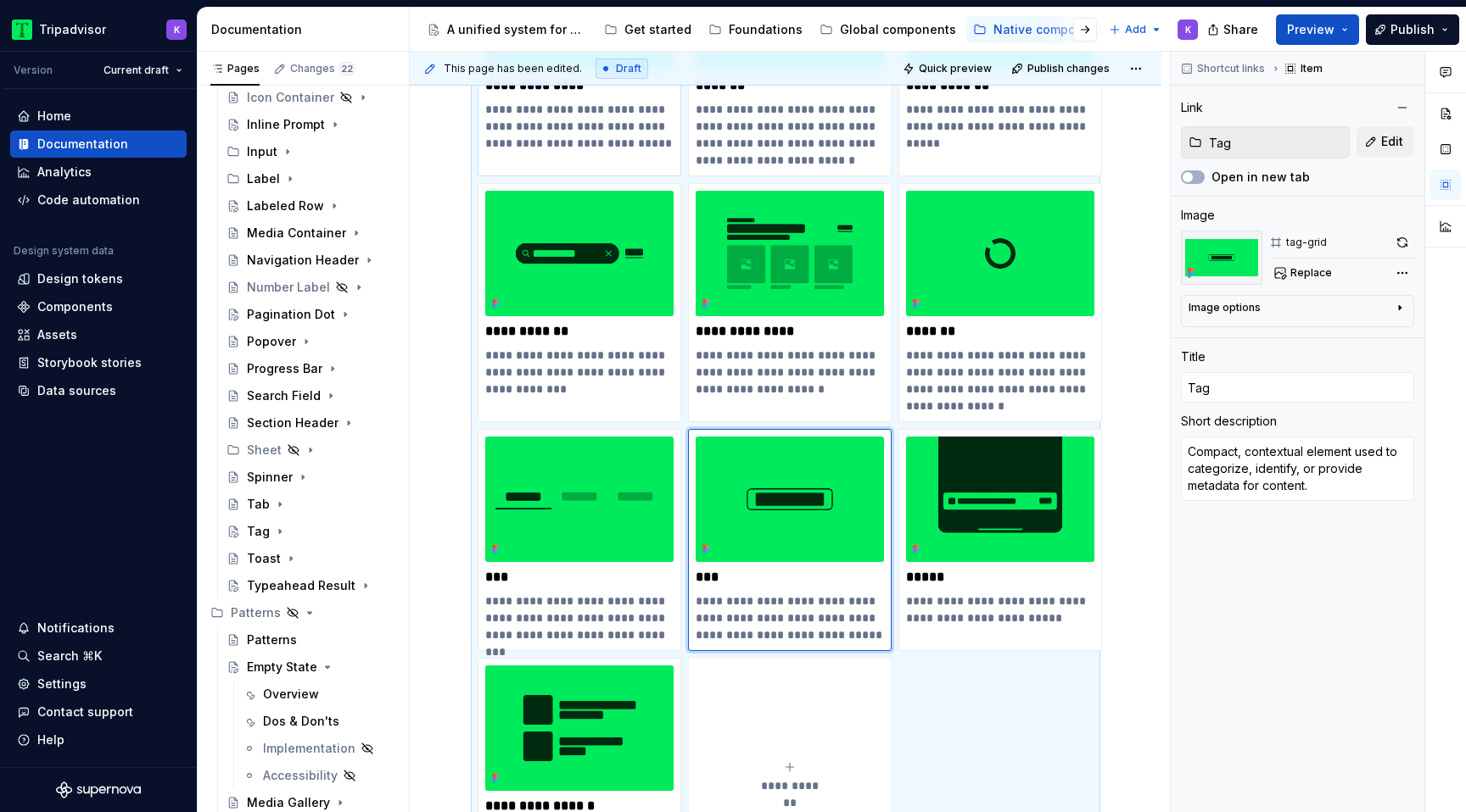
scroll to position [1995, 0]
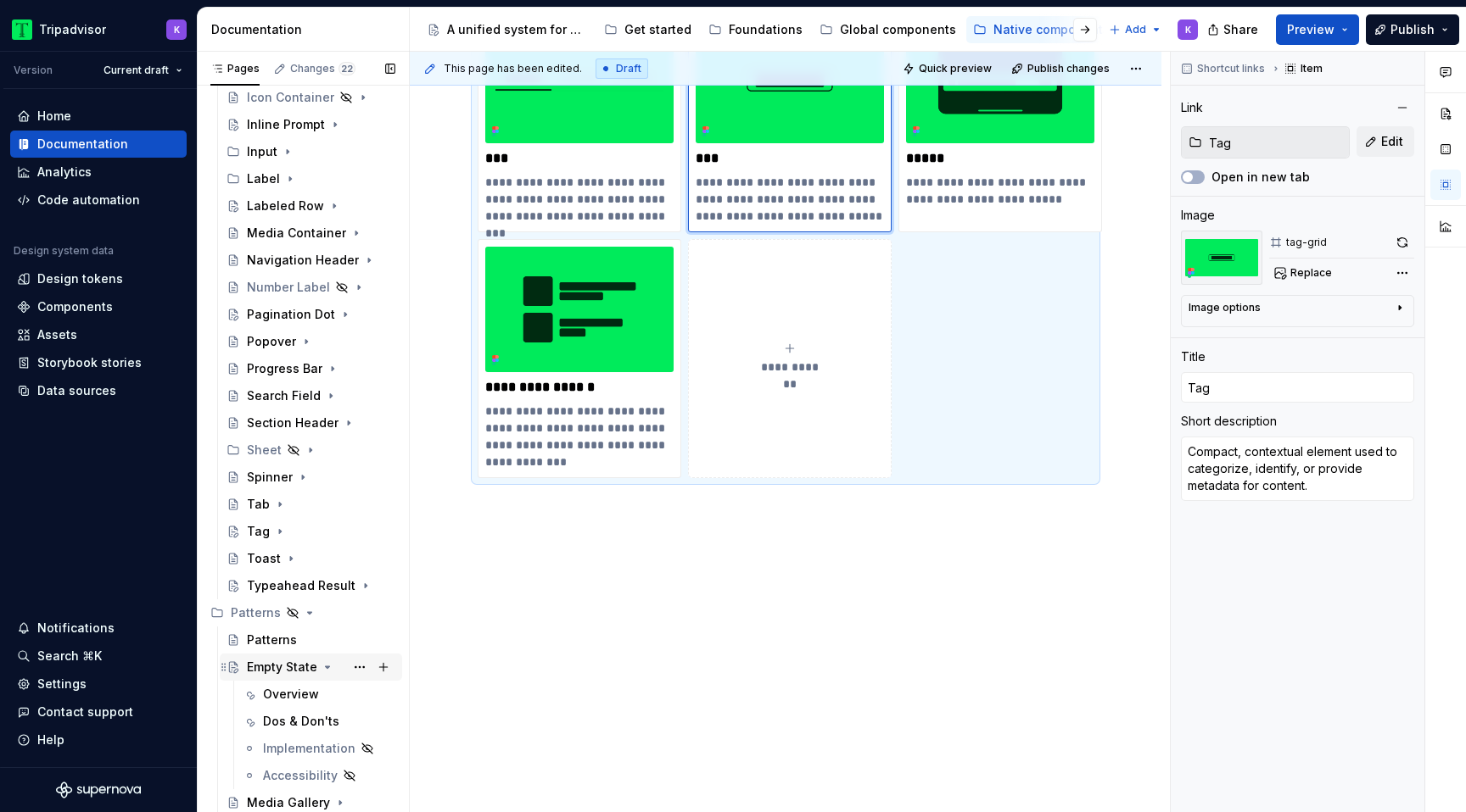
click at [325, 670] on icon "Page tree" at bounding box center [327, 667] width 13 height 13
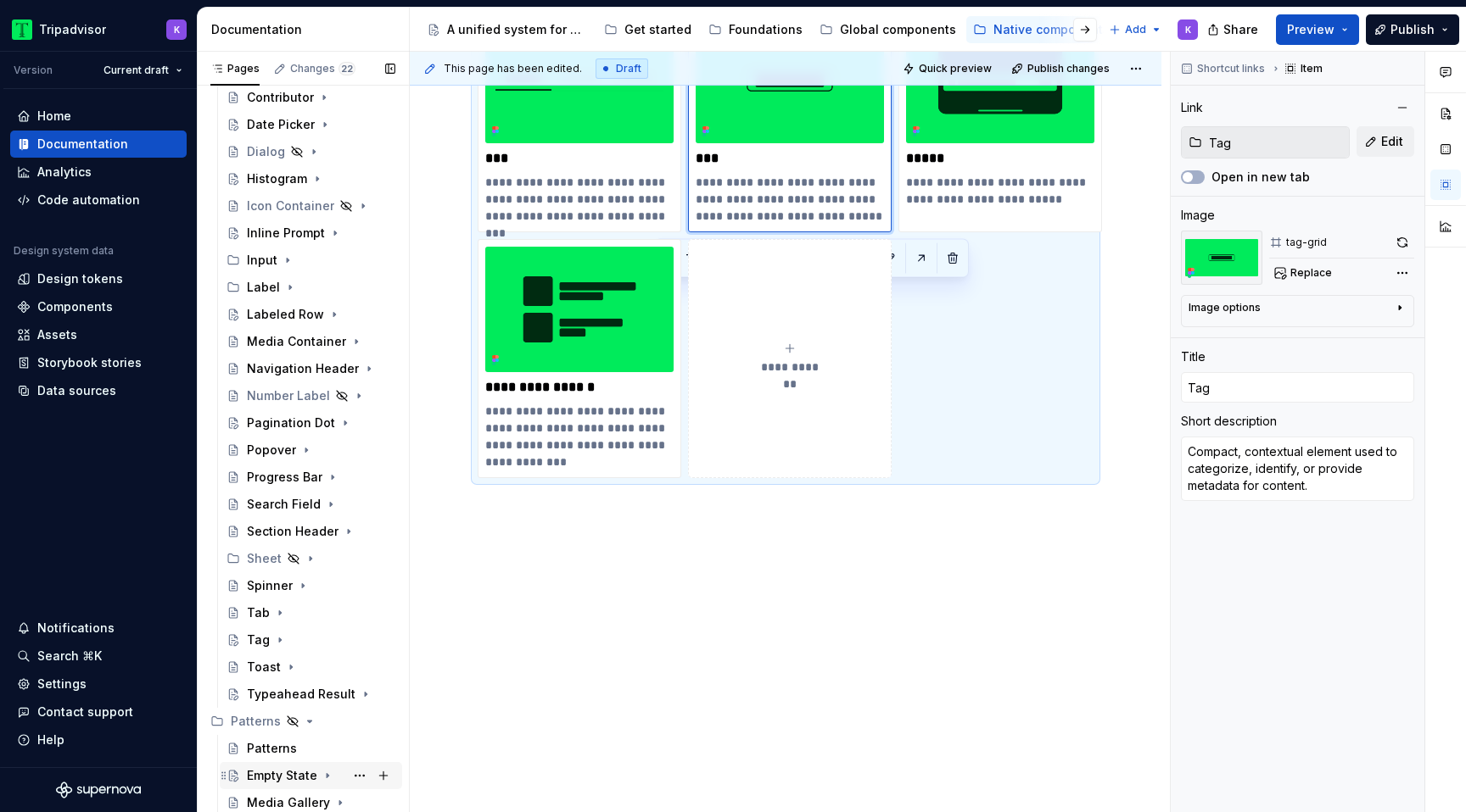
scroll to position [310, 0]
click at [296, 755] on div "Patterns" at bounding box center [321, 749] width 148 height 24
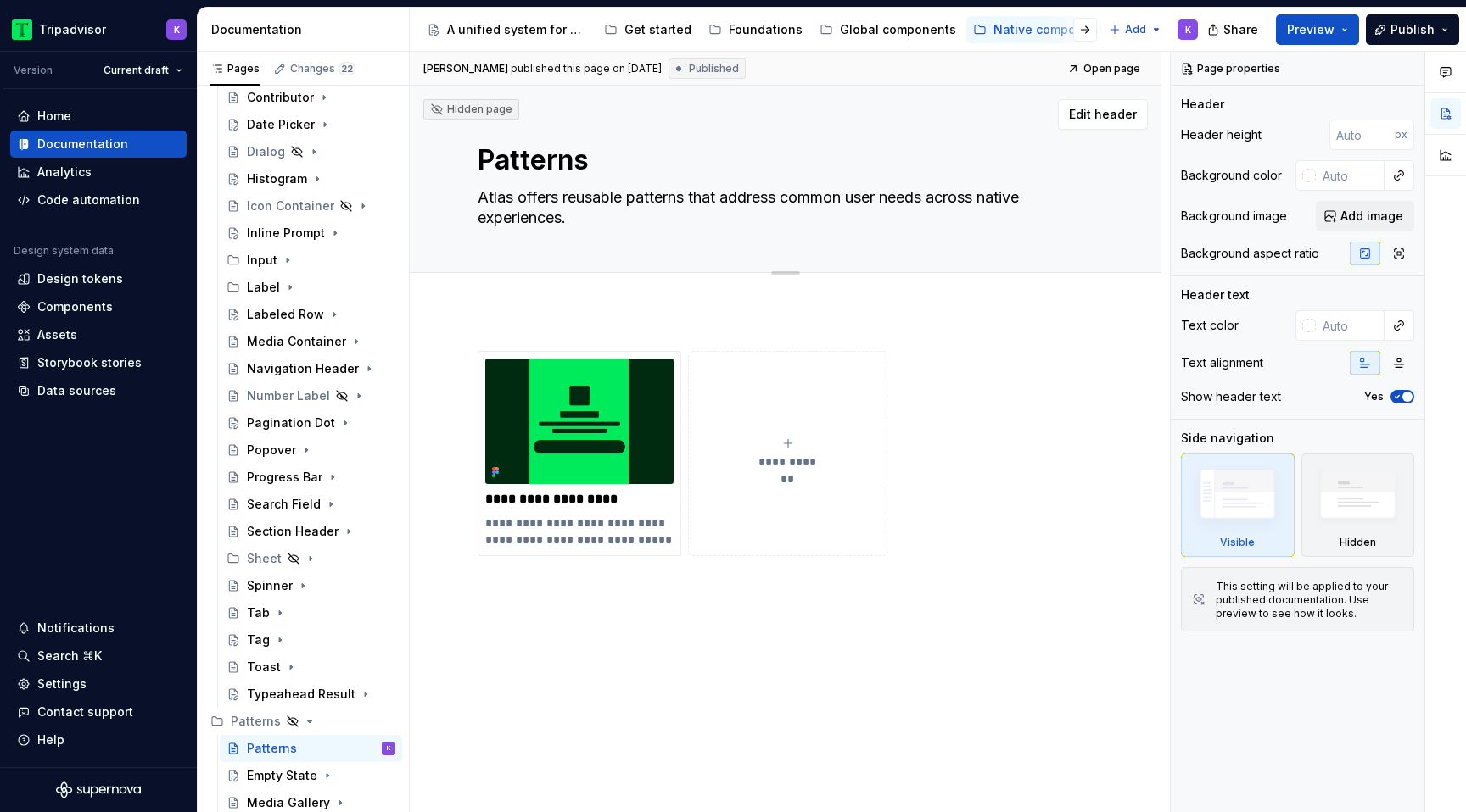
type textarea "*"
